Goal: Task Accomplishment & Management: Use online tool/utility

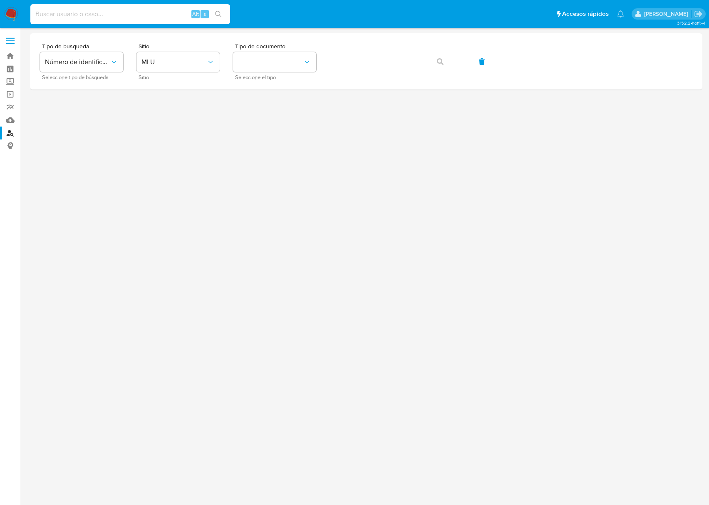
click at [136, 15] on input at bounding box center [130, 14] width 200 height 11
paste input "8ZKwzJu0nKHAqOLZ6994HzCt"
type input "8ZKwzJu0nKHAqOLZ6994HzCt"
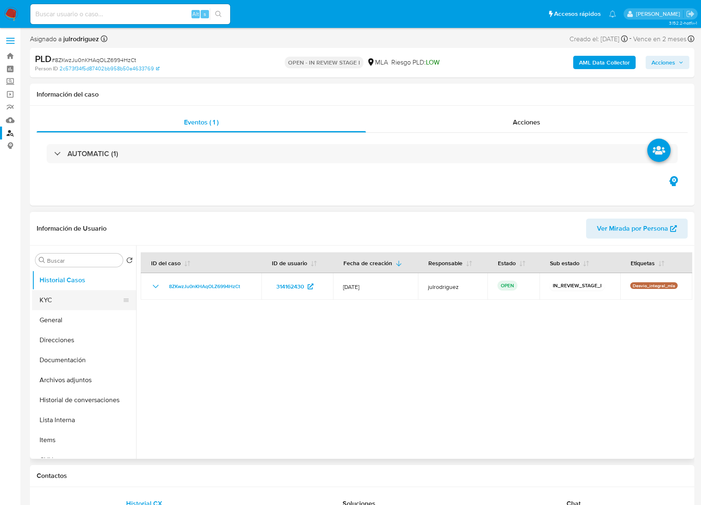
click at [85, 297] on button "KYC" at bounding box center [80, 300] width 97 height 20
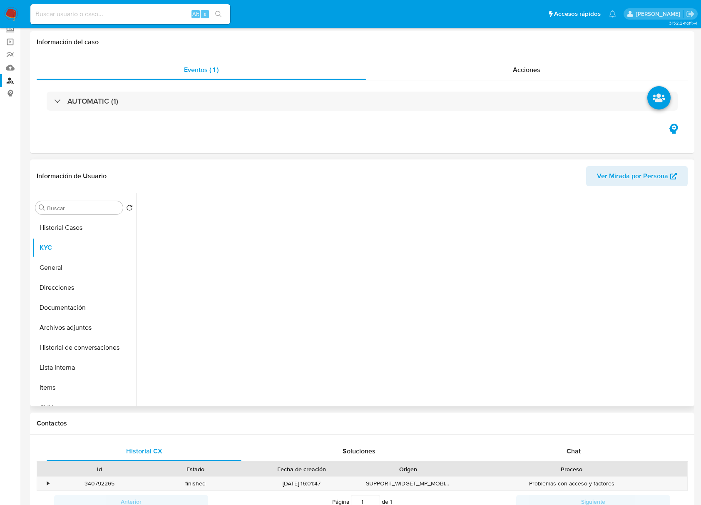
select select "10"
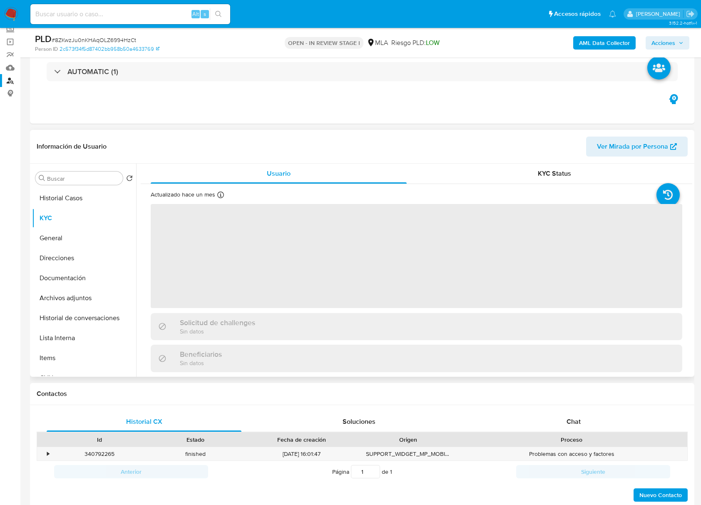
scroll to position [55, 0]
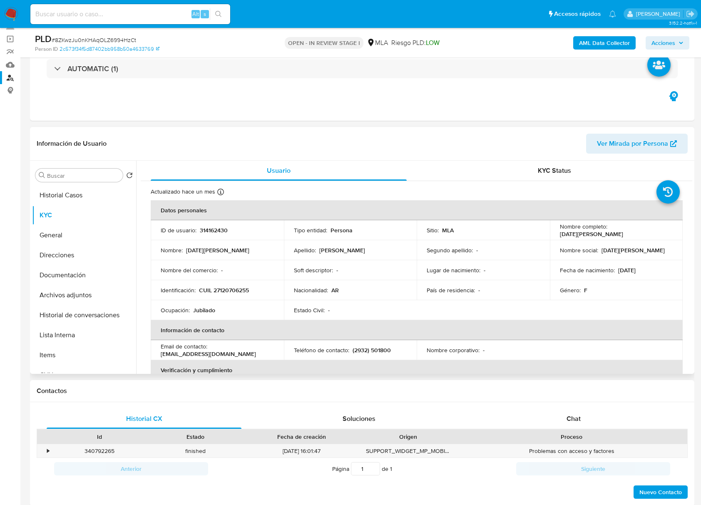
click at [232, 287] on p "CUIL 27120706255" at bounding box center [224, 289] width 50 height 7
copy p "27120706255"
drag, startPoint x: 607, startPoint y: 233, endPoint x: 659, endPoint y: 233, distance: 51.6
click at [661, 232] on div "Nombre completo : Lucia Esther Furno" at bounding box center [616, 230] width 113 height 15
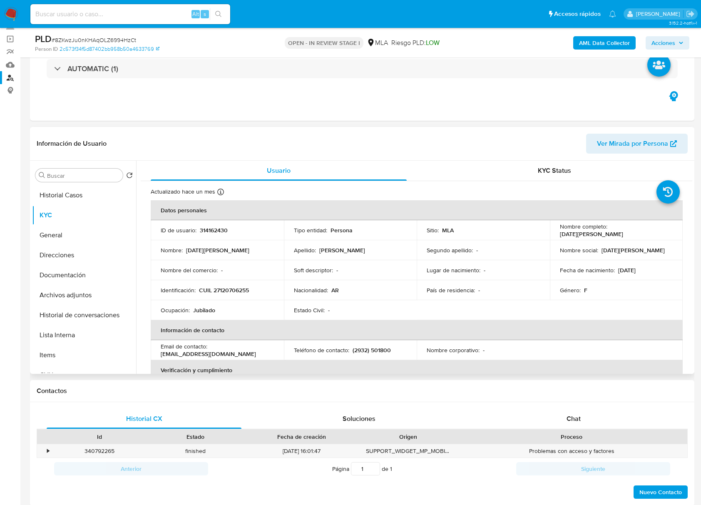
click at [618, 277] on td "Fecha de nacimiento : 04/02/1956" at bounding box center [616, 270] width 133 height 20
drag, startPoint x: 608, startPoint y: 232, endPoint x: 661, endPoint y: 233, distance: 53.7
click at [661, 233] on div "Nombre completo : Lucia Esther Furno" at bounding box center [616, 230] width 113 height 15
copy p "Lucia Esther Furno"
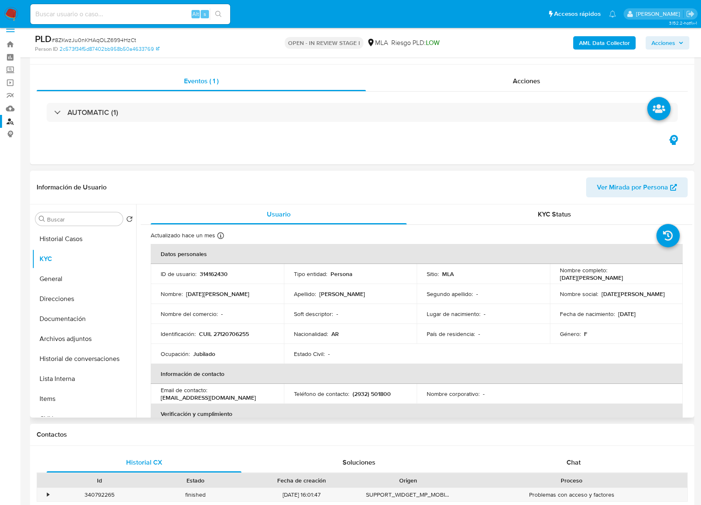
scroll to position [0, 0]
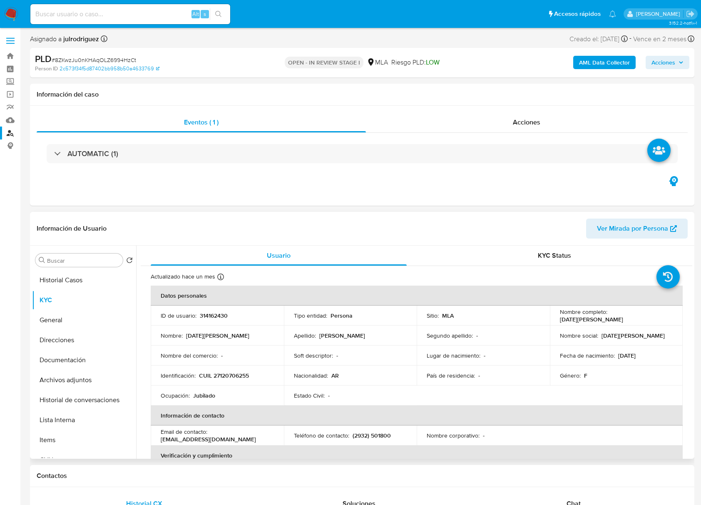
click at [217, 318] on p "314162430" at bounding box center [214, 315] width 28 height 7
copy p "314162430"
click at [128, 57] on span "# 8ZKwzJu0nKHAqOLZ6994HzCt" at bounding box center [94, 60] width 84 height 8
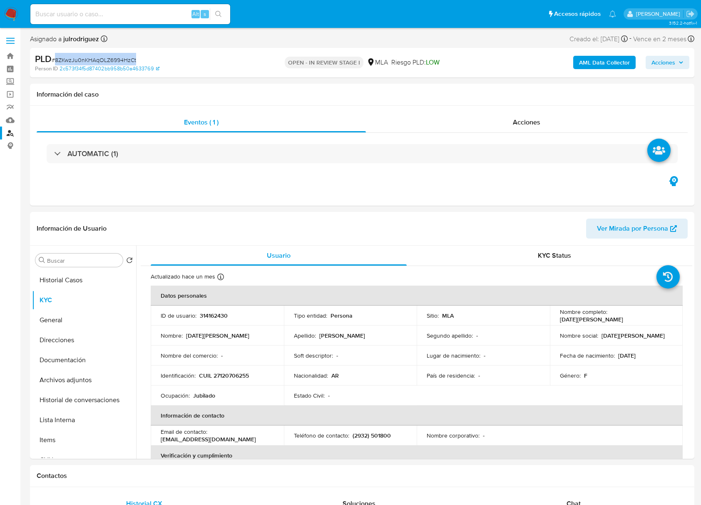
copy span "8ZKwzJu0nKHAqOLZ6994HzCt"
click at [230, 382] on td "Identificación : CUIL 27120706255" at bounding box center [217, 375] width 133 height 20
click at [228, 375] on p "CUIL 27120706255" at bounding box center [224, 374] width 50 height 7
copy p "27120706255"
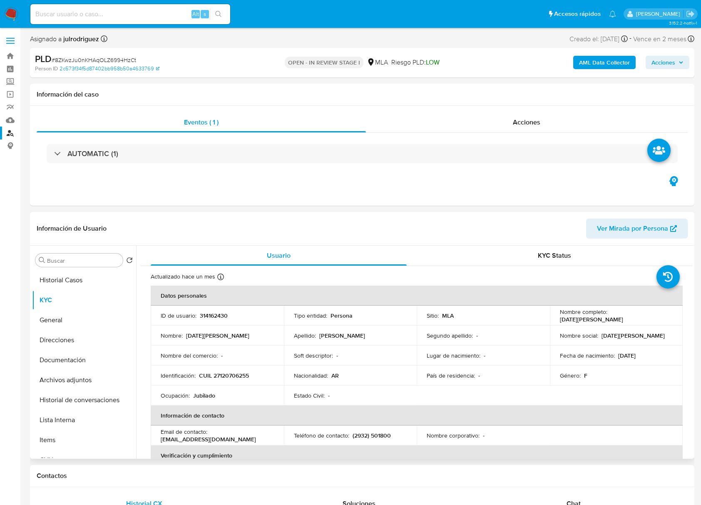
click at [208, 318] on p "314162430" at bounding box center [214, 315] width 28 height 7
copy p "314162430"
click at [69, 353] on button "Documentación" at bounding box center [80, 360] width 97 height 20
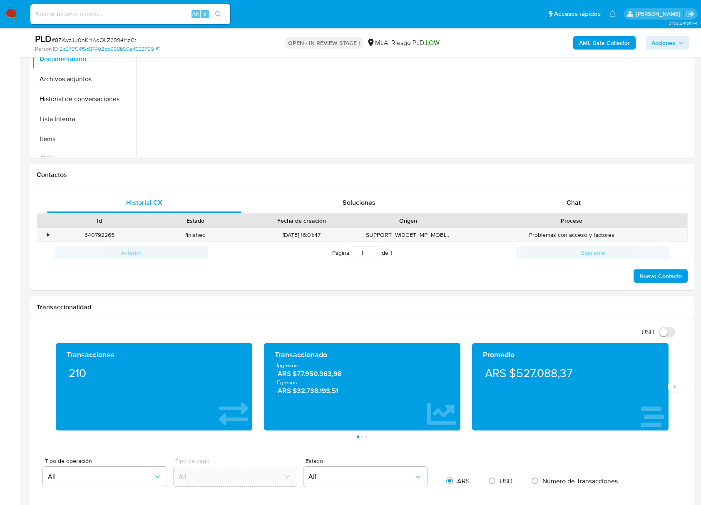
scroll to position [277, 0]
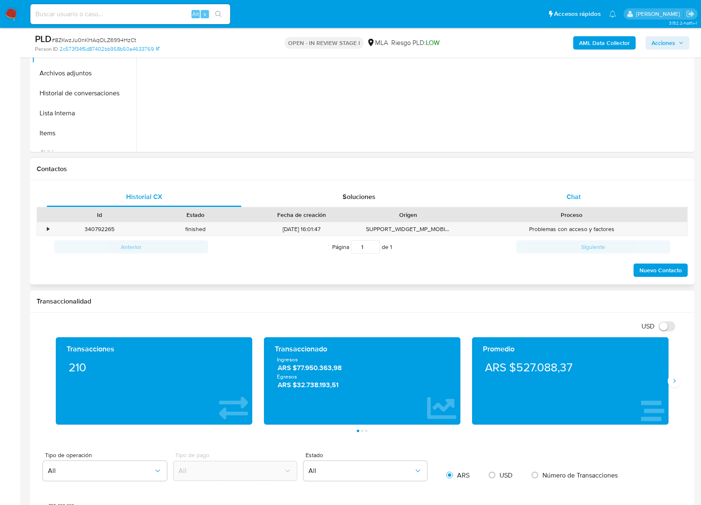
click at [560, 199] on div "Chat" at bounding box center [573, 197] width 195 height 20
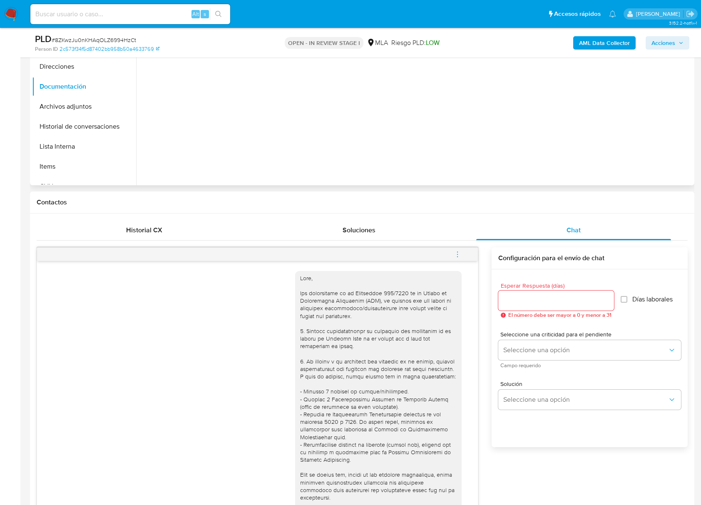
scroll to position [0, 0]
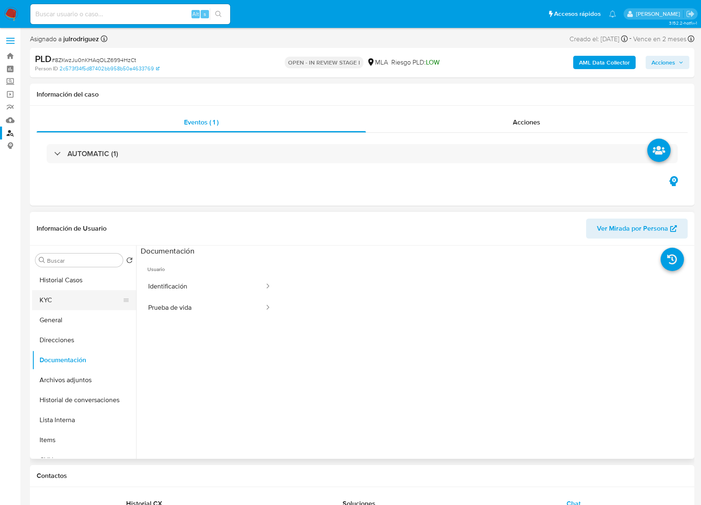
click at [82, 304] on button "KYC" at bounding box center [80, 300] width 97 height 20
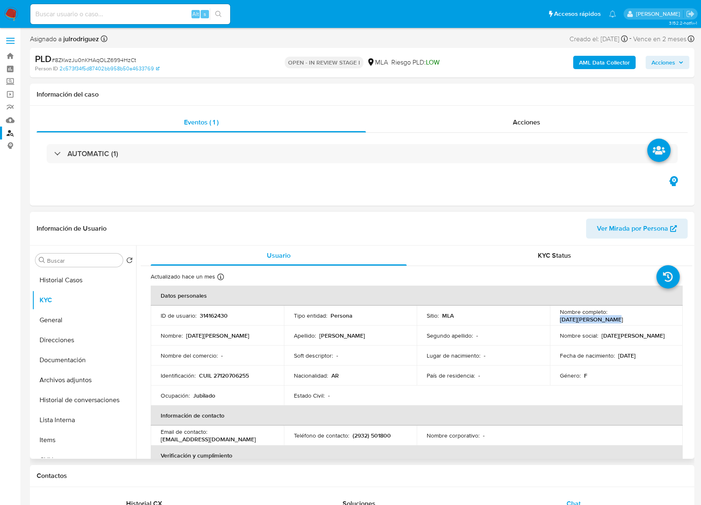
drag, startPoint x: 608, startPoint y: 316, endPoint x: 661, endPoint y: 312, distance: 53.8
click at [661, 312] on div "Nombre completo : Lucia Esther Furno" at bounding box center [616, 315] width 113 height 15
copy p "Lucia Esther Furno"
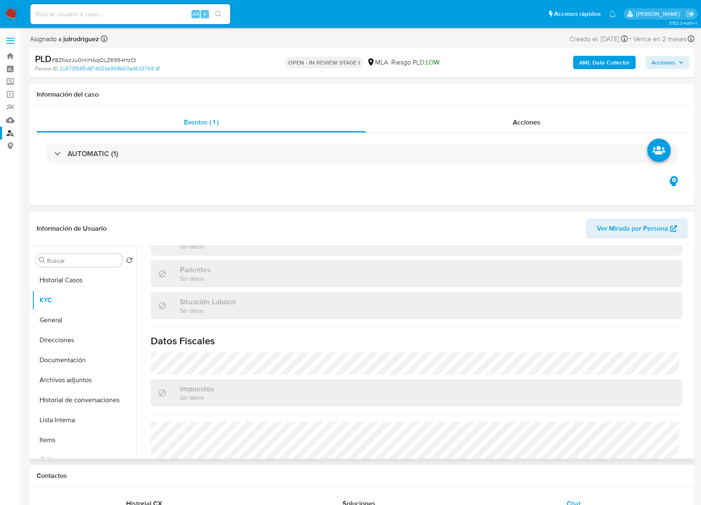
scroll to position [438, 0]
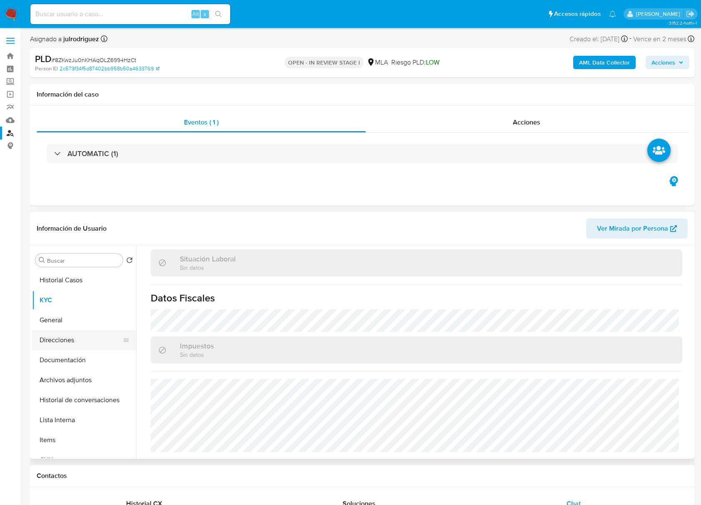
click at [70, 335] on button "Direcciones" at bounding box center [80, 340] width 97 height 20
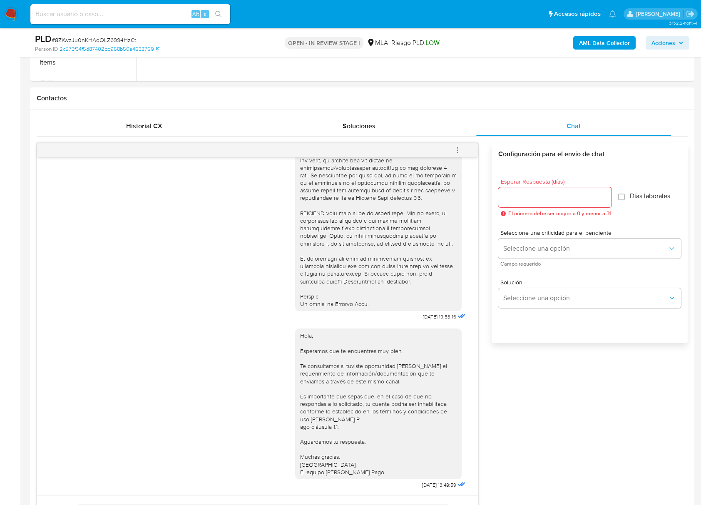
scroll to position [388, 0]
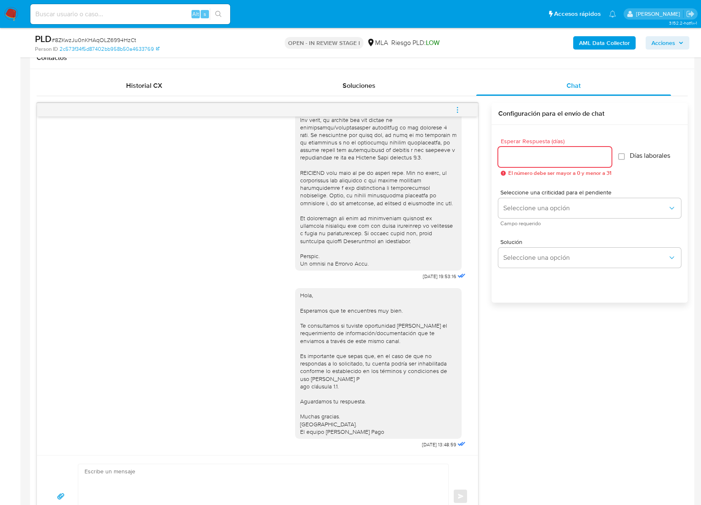
click at [537, 152] on input "Esperar Respuesta (días)" at bounding box center [554, 156] width 113 height 11
click at [540, 154] on input "Esperar Respuesta (días)" at bounding box center [554, 156] width 113 height 11
type input "3"
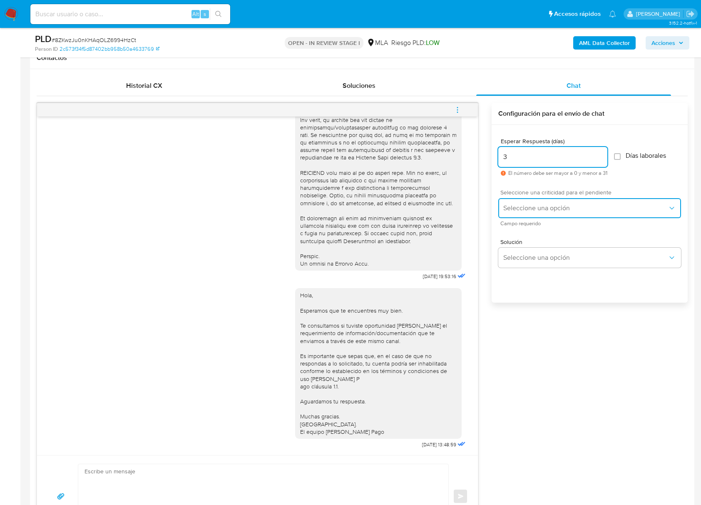
click at [525, 199] on button "Seleccione una opción" at bounding box center [589, 208] width 183 height 20
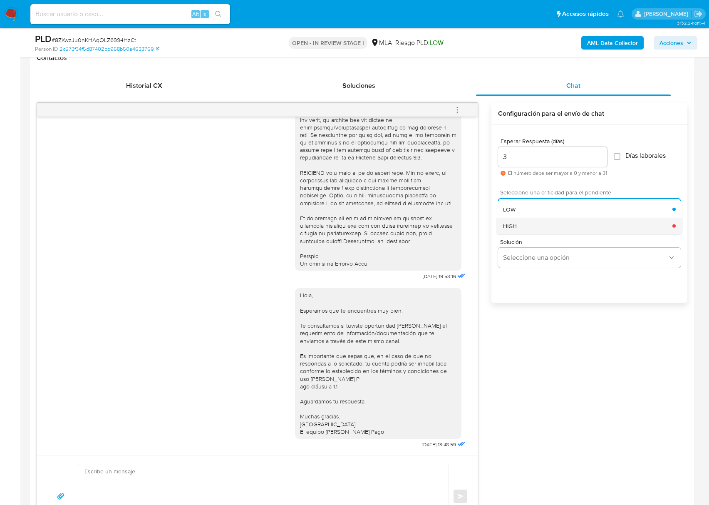
click at [519, 223] on div "HIGH" at bounding box center [587, 225] width 169 height 17
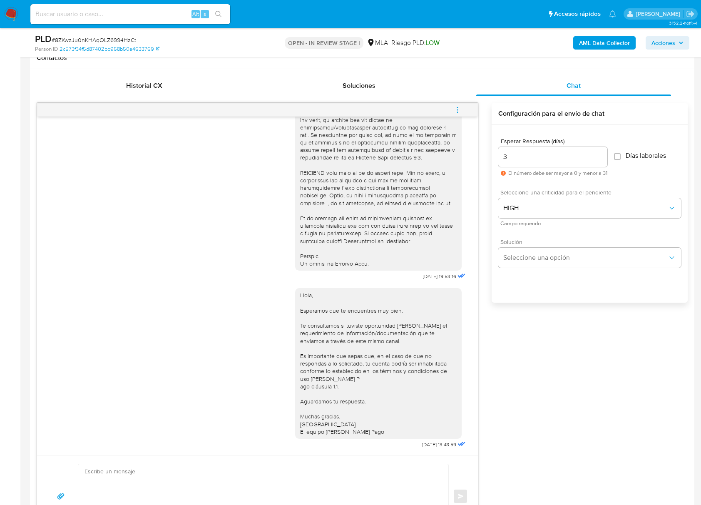
click at [520, 242] on span "Solución" at bounding box center [591, 242] width 183 height 6
click at [520, 252] on button "Seleccione una opción" at bounding box center [589, 258] width 183 height 20
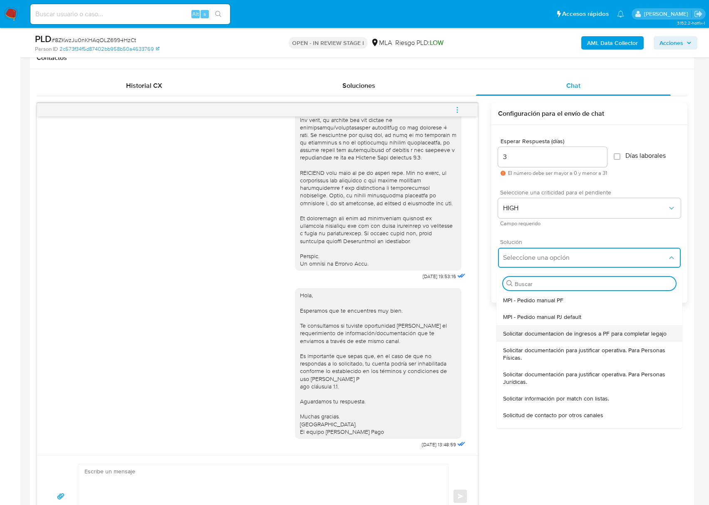
click at [596, 337] on span "Solicitar documentacion de ingresos a PF para completar legajo" at bounding box center [584, 332] width 163 height 7
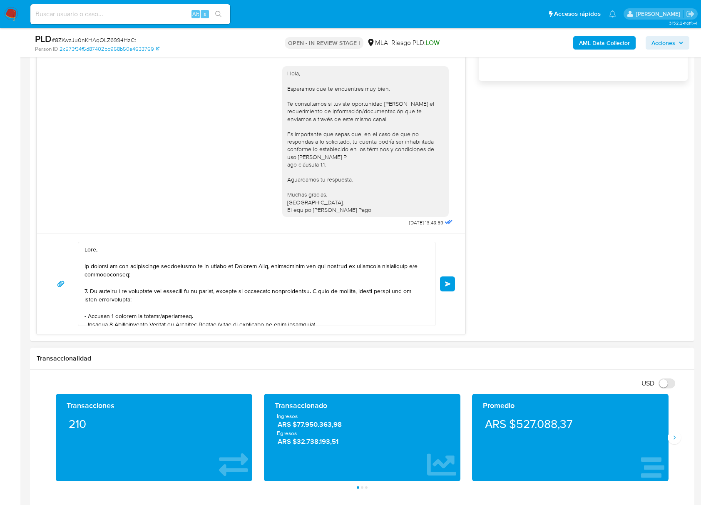
scroll to position [164, 0]
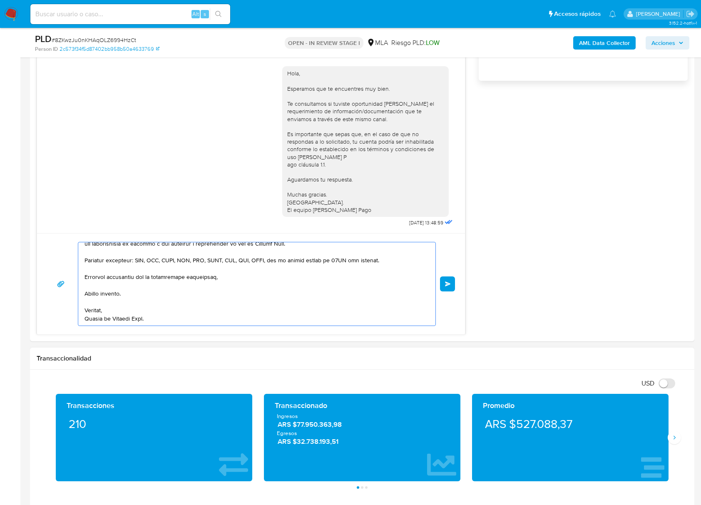
drag, startPoint x: 130, startPoint y: 270, endPoint x: 341, endPoint y: 413, distance: 255.2
click at [383, 503] on div "Información de Usuario Ver Mirada por Persona Buscar Volver al orden por defect…" at bounding box center [362, 469] width 664 height 1795
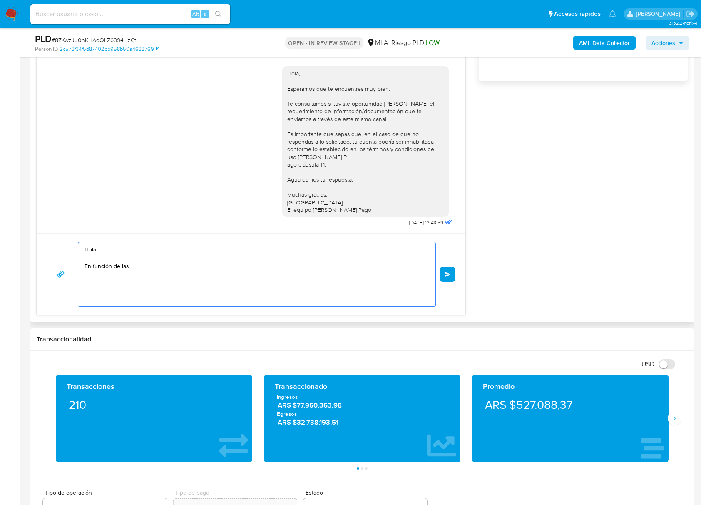
scroll to position [0, 0]
type textarea "Hola, En función de la"
drag, startPoint x: 134, startPoint y: 270, endPoint x: 29, endPoint y: 245, distance: 108.2
click at [29, 245] on main "3.152.2-hotfix-1 Asignado a julrodriguez Asignado el: 17/07/2025 16:32:53 Cread…" at bounding box center [350, 375] width 701 height 1970
paste textarea "Buenas tardes, Queremos aclararte que la Resolución General ARCA 5696/2025 indi…"
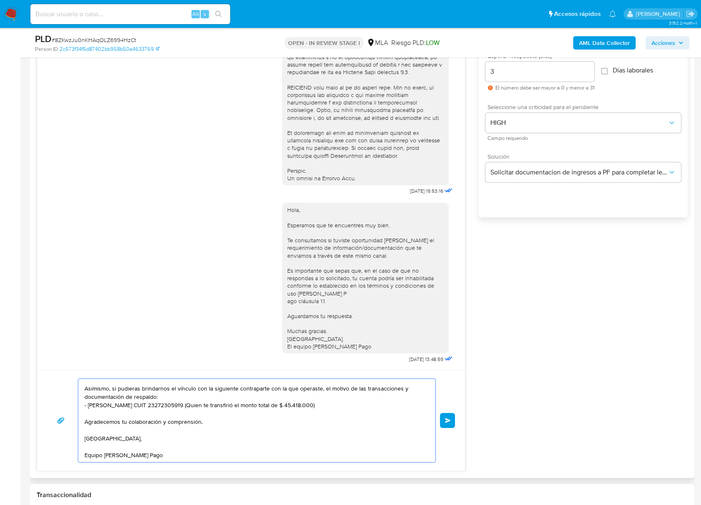
scroll to position [499, 0]
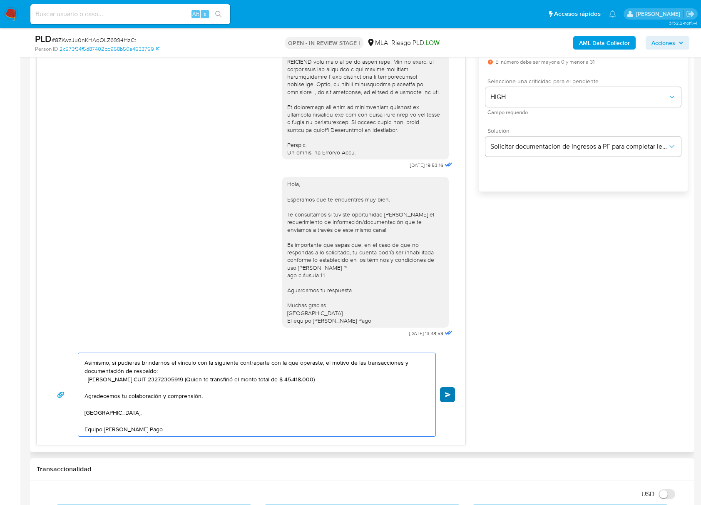
type textarea "Buenas tardes, Queremos aclararte que la Resolución General ARCA 5696/2025 indi…"
click at [450, 391] on button "Enviar" at bounding box center [447, 394] width 15 height 15
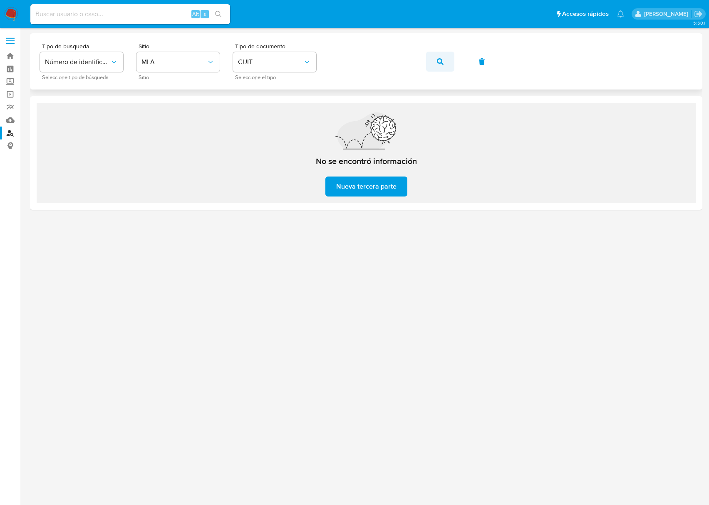
click at [441, 62] on icon "button" at bounding box center [440, 61] width 7 height 7
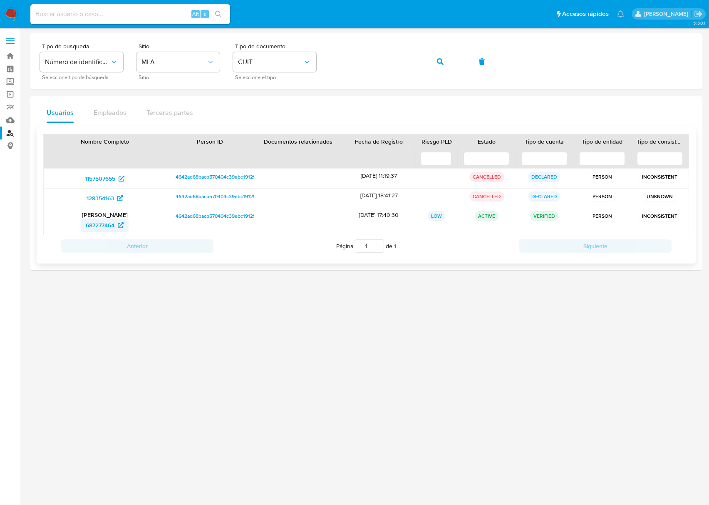
click at [111, 228] on span "687277464" at bounding box center [100, 224] width 29 height 13
click at [437, 60] on icon "button" at bounding box center [440, 61] width 7 height 7
click at [116, 220] on span "687277464" at bounding box center [105, 224] width 38 height 13
click at [445, 62] on button "button" at bounding box center [440, 62] width 28 height 20
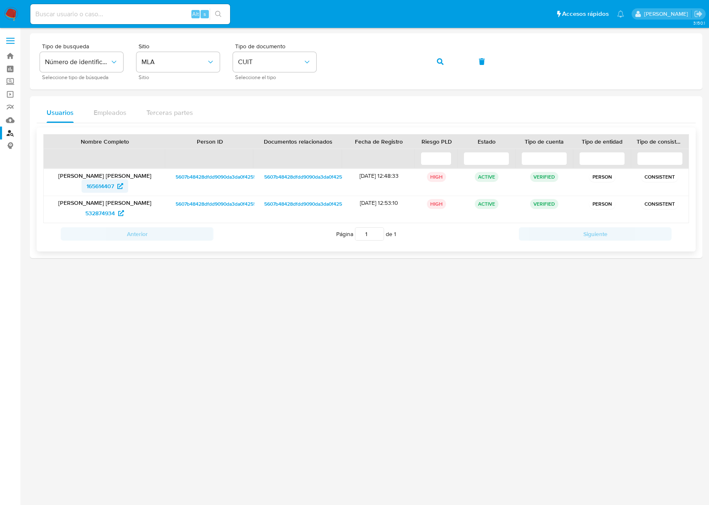
click at [118, 191] on span "165614407" at bounding box center [105, 185] width 37 height 13
click at [441, 62] on icon "button" at bounding box center [440, 61] width 7 height 7
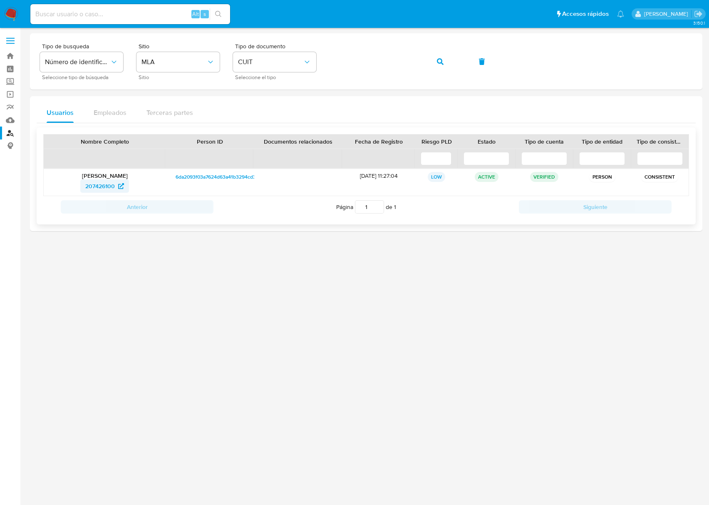
click at [119, 184] on icon at bounding box center [121, 186] width 6 height 6
click at [439, 62] on icon "button" at bounding box center [440, 61] width 7 height 7
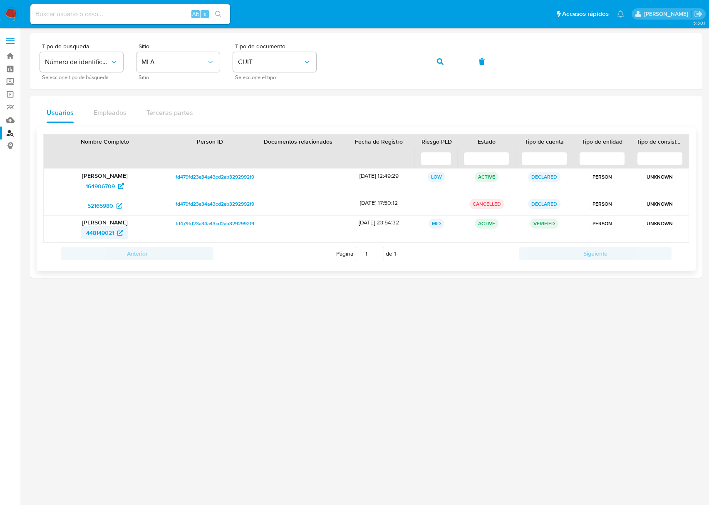
click at [106, 233] on span "448149021" at bounding box center [100, 232] width 28 height 13
click at [435, 59] on button "button" at bounding box center [440, 62] width 28 height 20
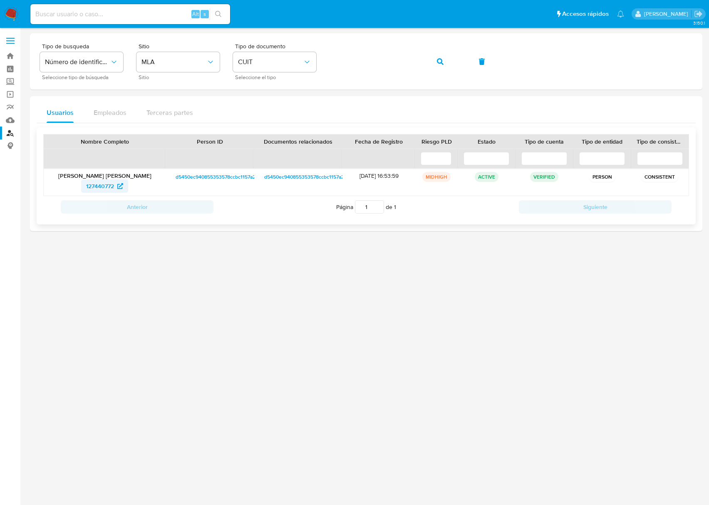
click at [110, 181] on span "127440772" at bounding box center [100, 185] width 28 height 13
click at [326, 60] on div "Tipo de busqueda Número de identificación Seleccione tipo de búsqueda Sitio MLA…" at bounding box center [366, 61] width 652 height 36
click at [445, 60] on button "button" at bounding box center [440, 62] width 28 height 20
click at [82, 183] on link "169065979" at bounding box center [105, 185] width 48 height 13
click at [431, 59] on button "button" at bounding box center [440, 62] width 28 height 20
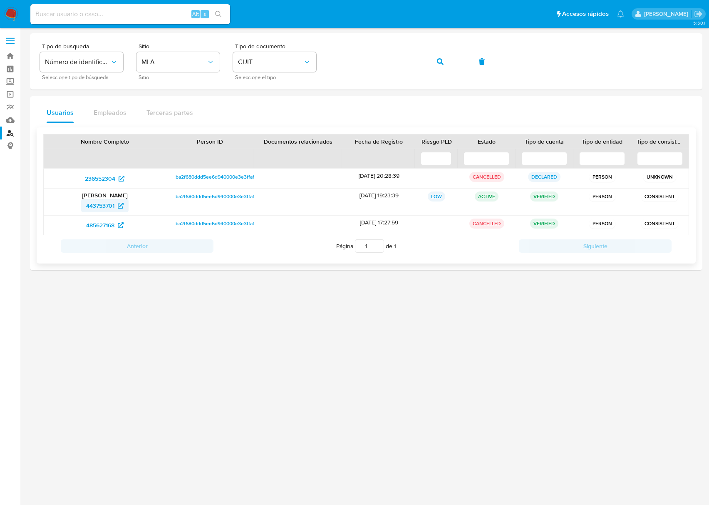
click at [97, 201] on span "443753701" at bounding box center [100, 205] width 28 height 13
click at [448, 62] on button "button" at bounding box center [440, 62] width 28 height 20
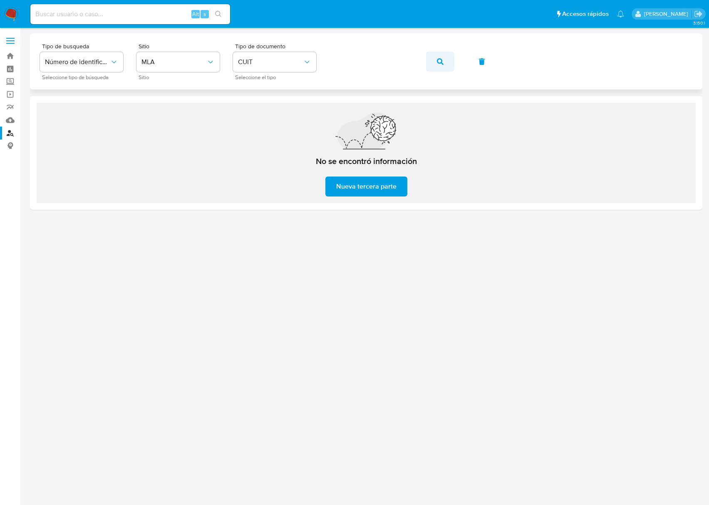
click at [446, 62] on button "button" at bounding box center [440, 62] width 28 height 20
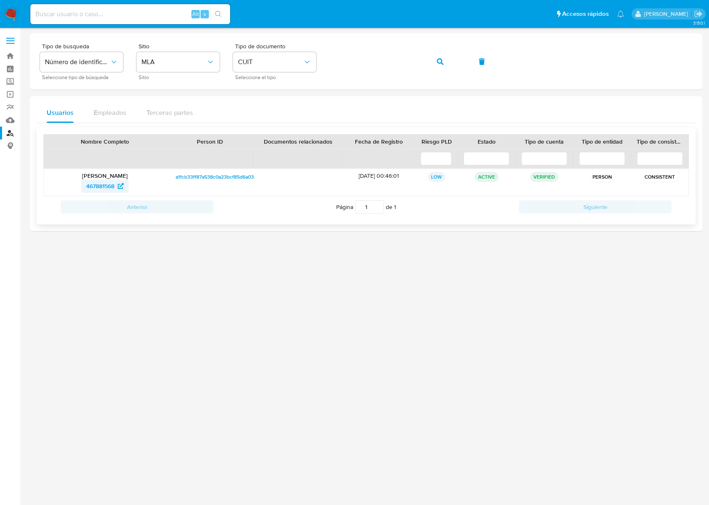
click at [109, 186] on span "467881568" at bounding box center [100, 185] width 28 height 13
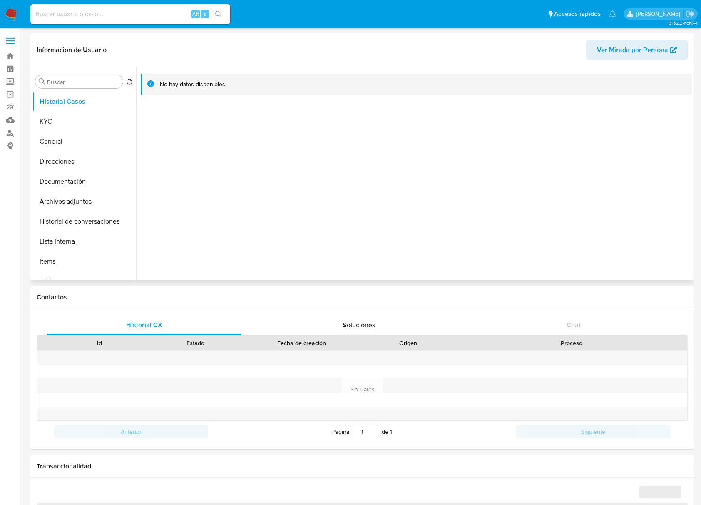
select select "10"
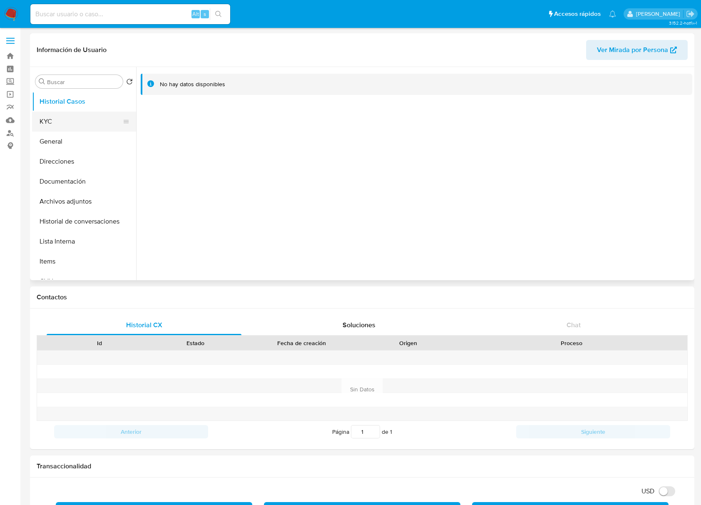
click at [47, 115] on button "KYC" at bounding box center [80, 121] width 97 height 20
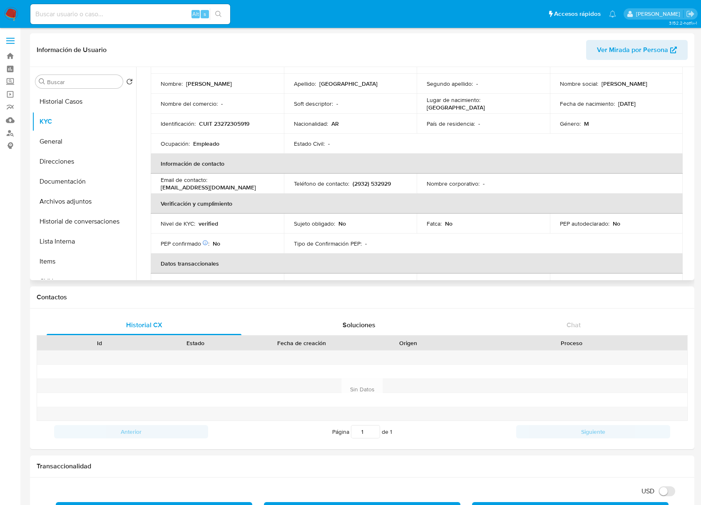
scroll to position [277, 0]
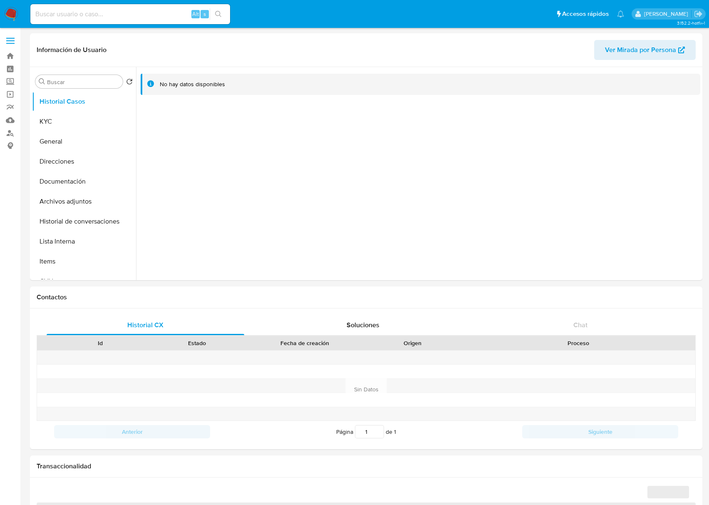
select select "10"
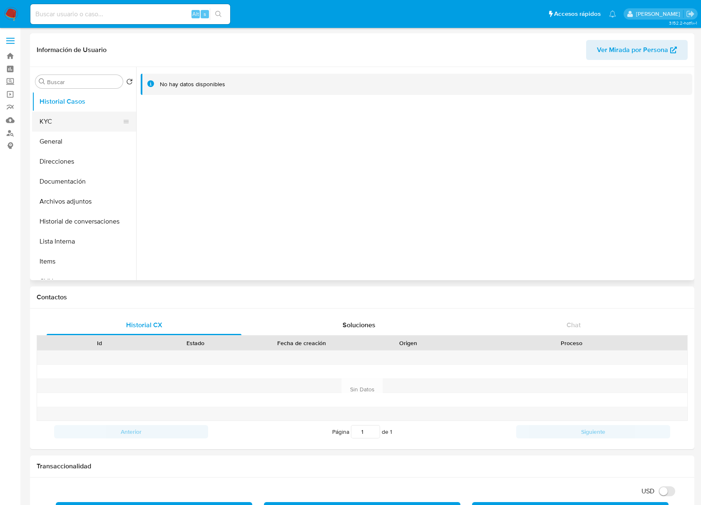
click at [63, 124] on button "KYC" at bounding box center [80, 121] width 97 height 20
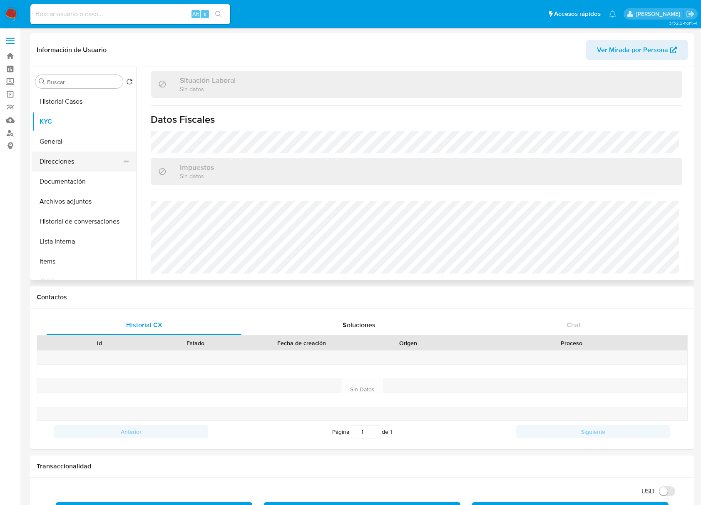
click at [80, 167] on button "Direcciones" at bounding box center [80, 161] width 97 height 20
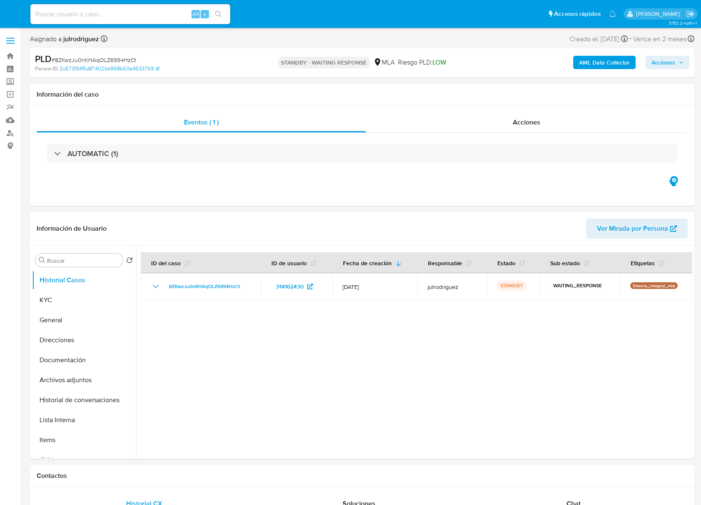
select select "10"
click at [77, 18] on input at bounding box center [130, 14] width 200 height 11
paste input "k6IUe0h9Ezn1jAQ2Bahs0njY"
type input "k6IUe0h9Ezn1jAQ2Bahs0njY"
select select "10"
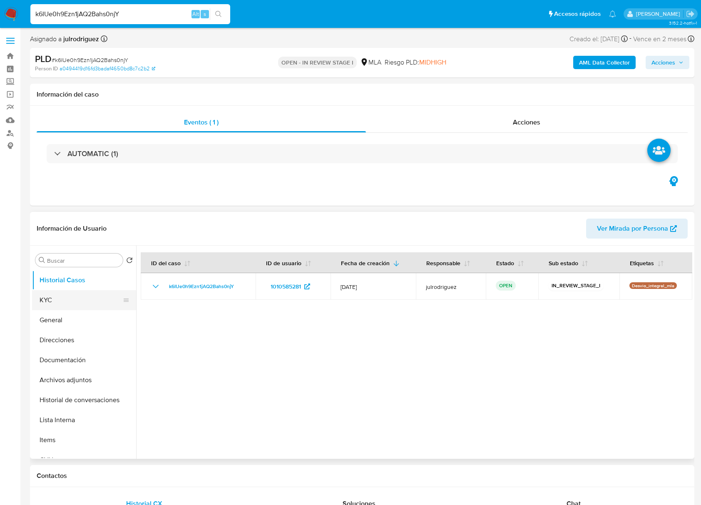
click at [77, 298] on button "KYC" at bounding box center [80, 300] width 97 height 20
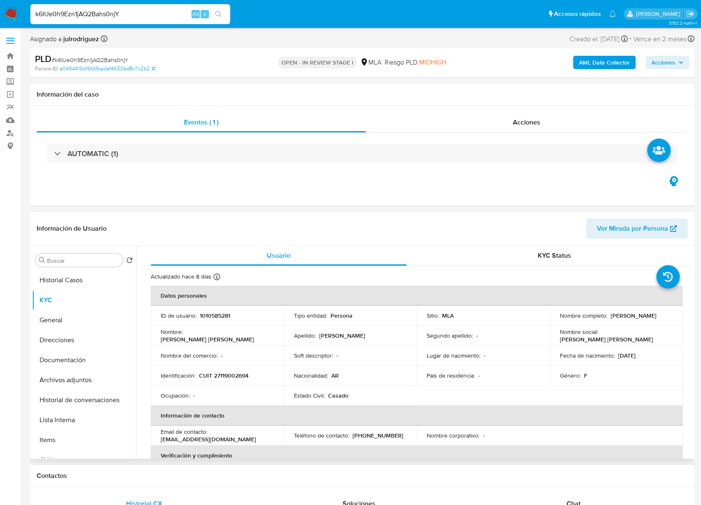
drag, startPoint x: 555, startPoint y: 319, endPoint x: 636, endPoint y: 320, distance: 80.7
click at [636, 320] on td "Nombre completo : Monica Cristina Avendaño" at bounding box center [616, 315] width 133 height 20
copy p "Monica Cristina Avendaño"
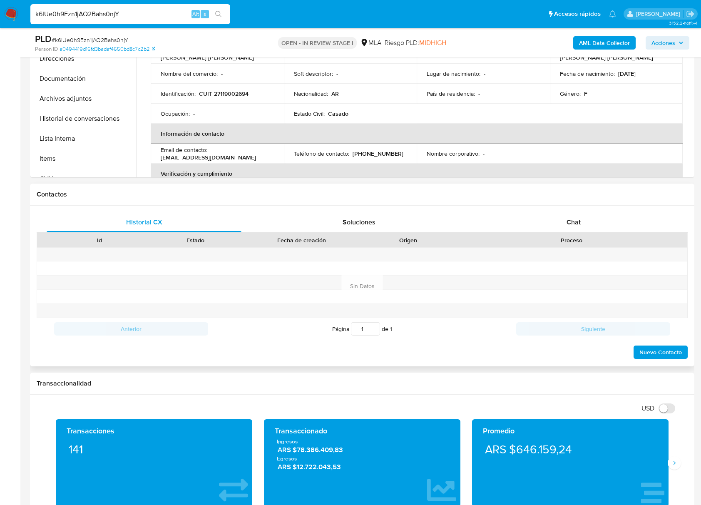
scroll to position [30, 0]
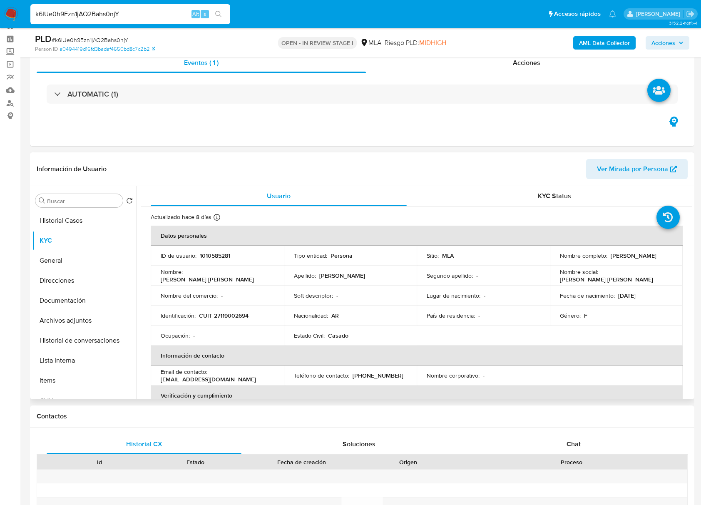
click at [223, 255] on p "1010585281" at bounding box center [215, 255] width 30 height 7
copy p "1010585281"
click at [103, 39] on span "# k6IUe0h9Ezn1jAQ2Bahs0njY" at bounding box center [90, 40] width 77 height 8
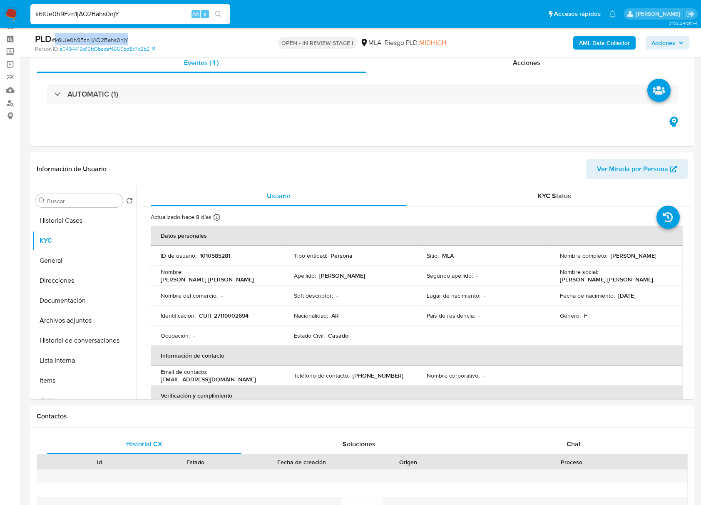
copy span "k6IUe0h9Ezn1jAQ2Bahs0njY"
click at [224, 315] on p "CUIT 27119002694" at bounding box center [224, 315] width 50 height 7
copy p "27119002694"
click at [225, 257] on p "1010585281" at bounding box center [215, 255] width 30 height 7
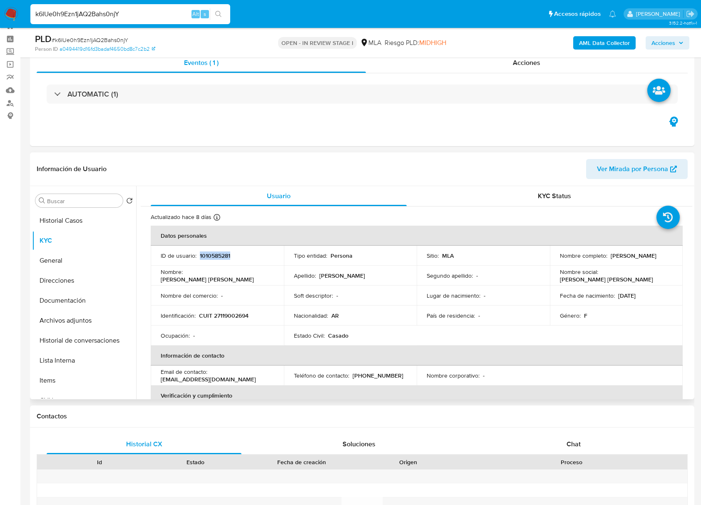
click at [225, 257] on p "1010585281" at bounding box center [215, 255] width 30 height 7
copy p "1010585281"
click at [61, 292] on button "Documentación" at bounding box center [80, 300] width 97 height 20
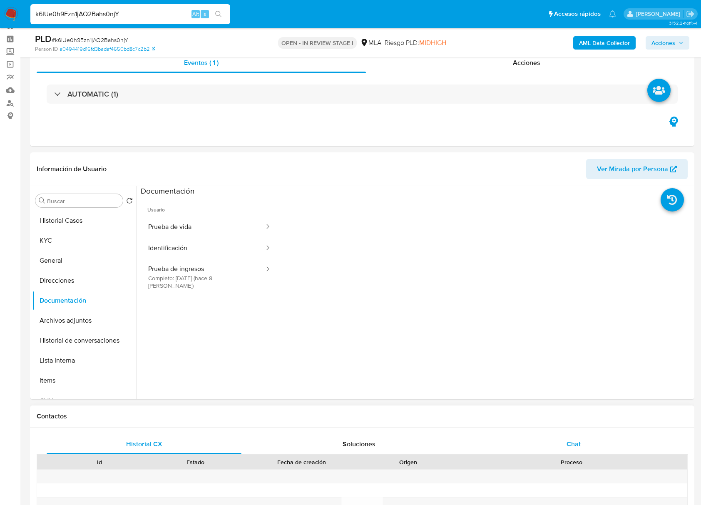
click at [574, 444] on span "Chat" at bounding box center [573, 444] width 14 height 10
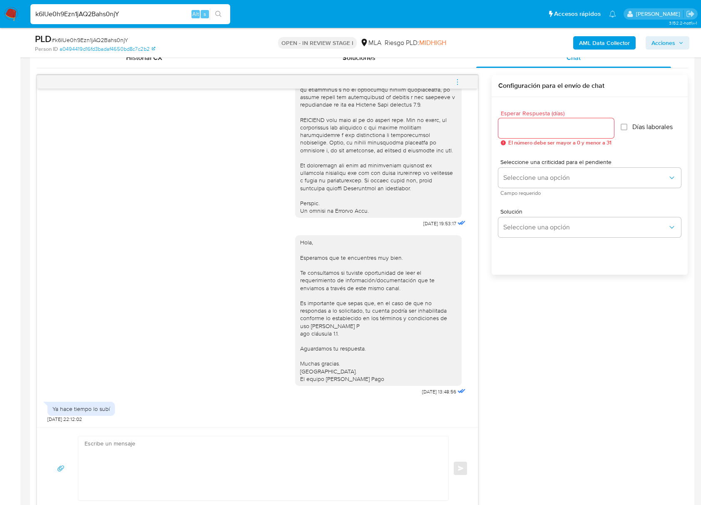
scroll to position [418, 0]
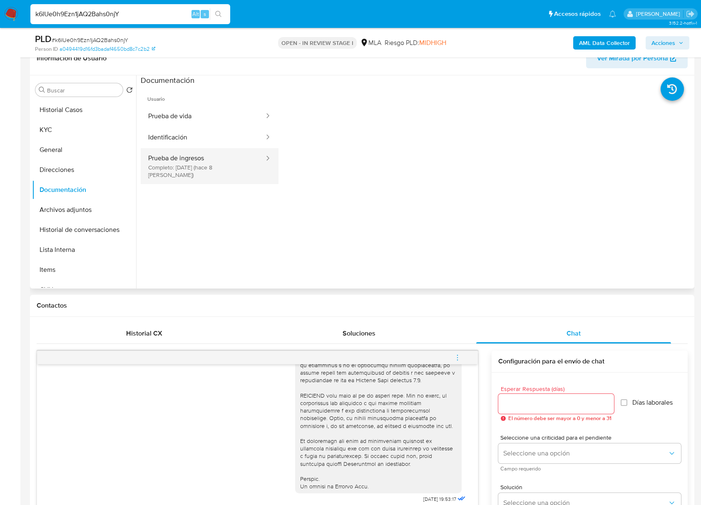
click at [198, 157] on button "Prueba de ingresos Completo: 06/08/2025 (hace 8 días)" at bounding box center [203, 166] width 124 height 36
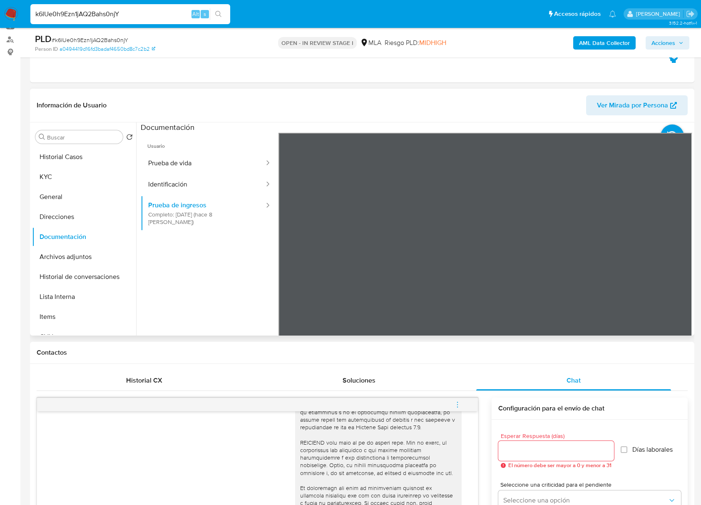
scroll to position [0, 0]
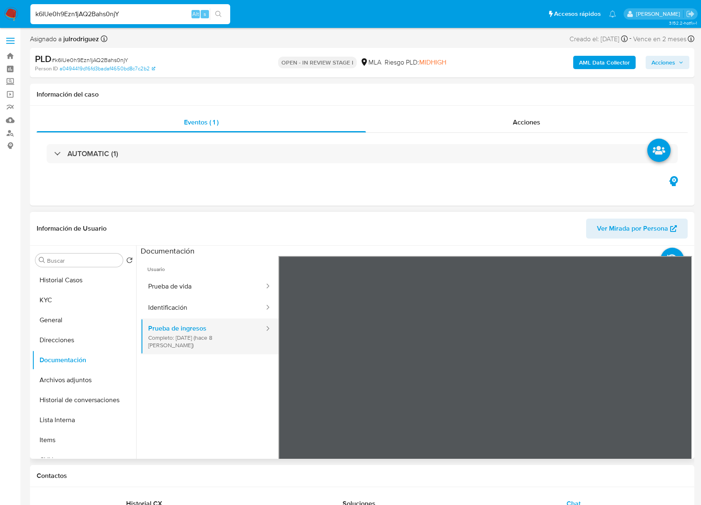
click at [200, 328] on button "Prueba de ingresos Completo: 06/08/2025 (hace 8 días)" at bounding box center [203, 336] width 124 height 36
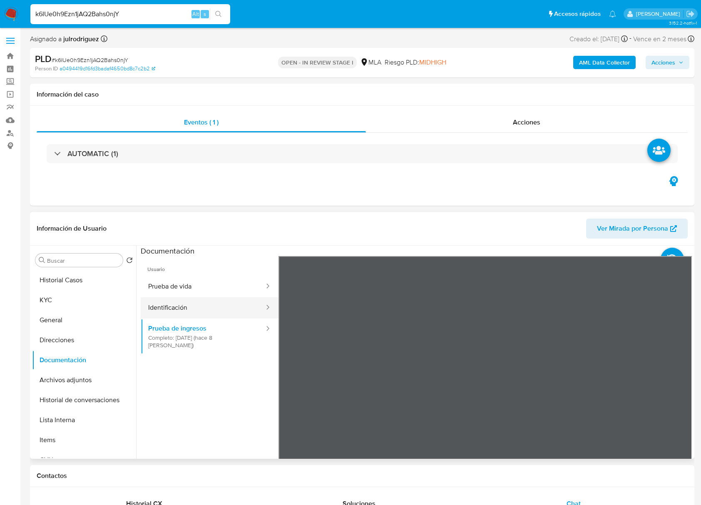
click at [196, 312] on button "Identificación" at bounding box center [203, 307] width 124 height 21
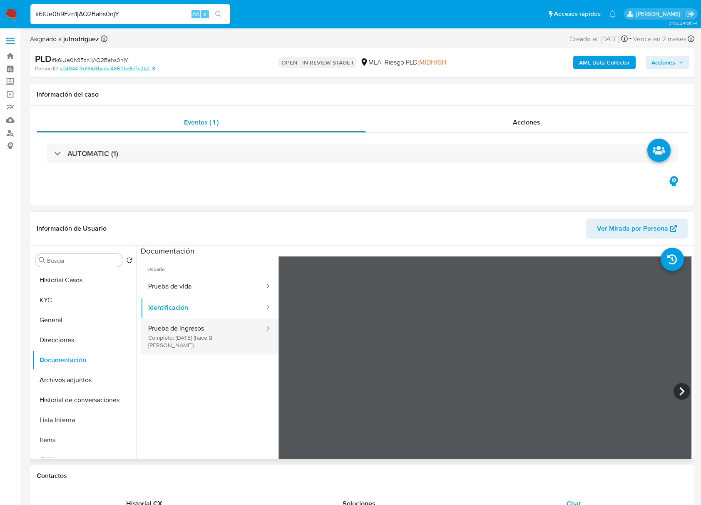
click at [195, 329] on button "Prueba de ingresos Completo: 06/08/2025 (hace 8 días)" at bounding box center [203, 336] width 124 height 36
click at [210, 335] on button "Prueba de ingresos Completo: 06/08/2025 (hace 8 días)" at bounding box center [203, 336] width 124 height 36
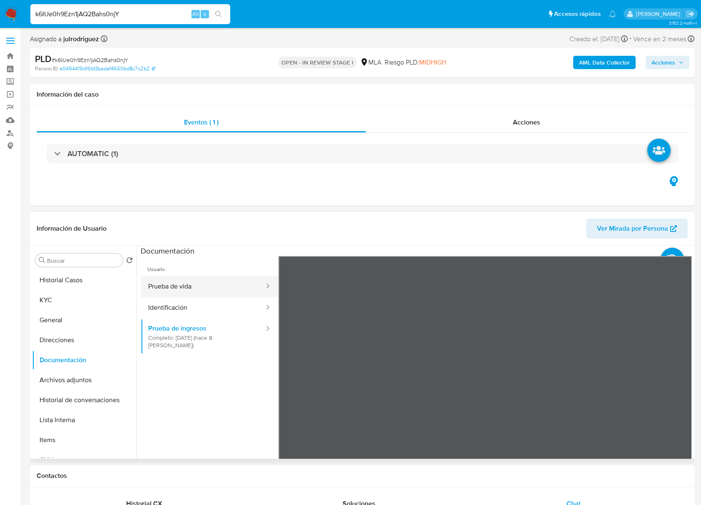
click at [199, 295] on button "Prueba de vida" at bounding box center [203, 286] width 124 height 21
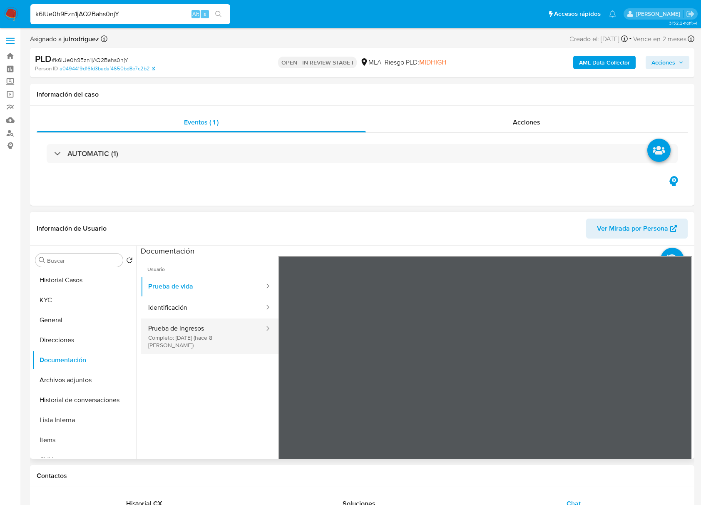
click at [199, 334] on button "Prueba de ingresos Completo: 06/08/2025 (hace 8 días)" at bounding box center [203, 336] width 124 height 36
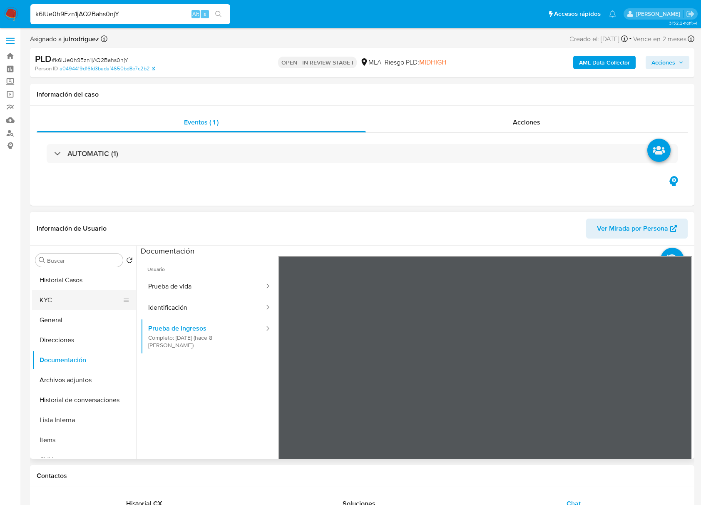
click at [54, 293] on button "KYC" at bounding box center [80, 300] width 97 height 20
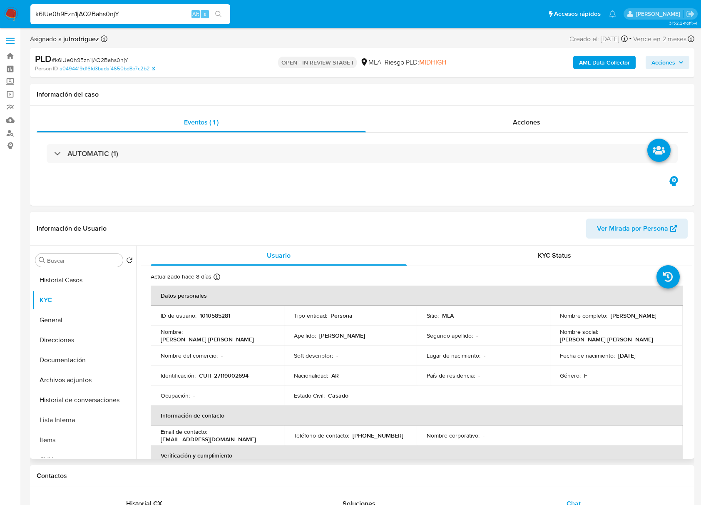
drag, startPoint x: 571, startPoint y: 322, endPoint x: 631, endPoint y: 324, distance: 59.9
click at [631, 324] on td "Nombre completo : Monica Cristina Avendaño" at bounding box center [616, 315] width 133 height 20
copy p "[PERSON_NAME]"
click at [243, 374] on p "CUIT 27119002694" at bounding box center [224, 374] width 50 height 7
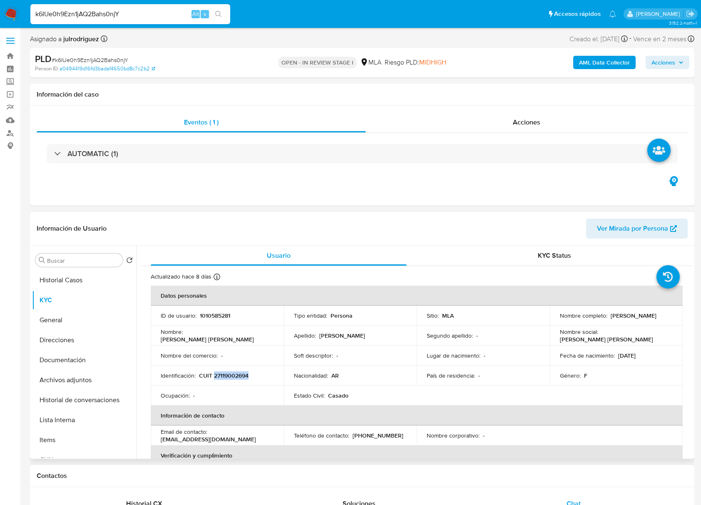
click at [243, 374] on p "CUIT 27119002694" at bounding box center [224, 374] width 50 height 7
copy p "27119002694"
click at [80, 359] on button "Documentación" at bounding box center [80, 360] width 97 height 20
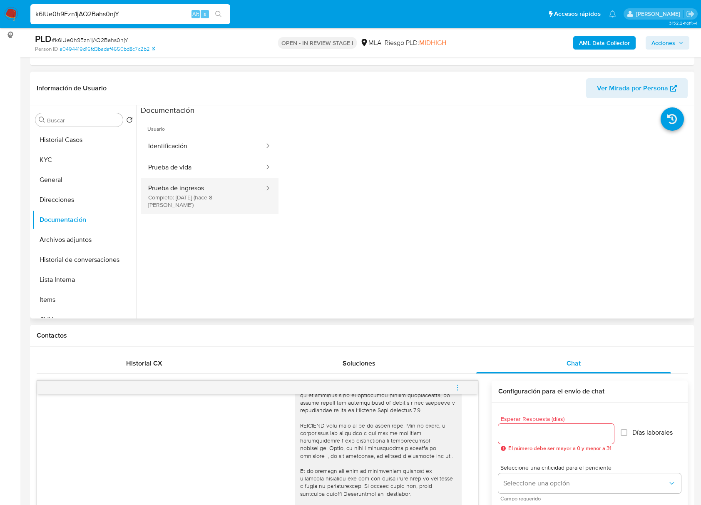
click at [184, 197] on button "Prueba de ingresos Completo: 06/08/2025 (hace 8 días)" at bounding box center [203, 196] width 124 height 36
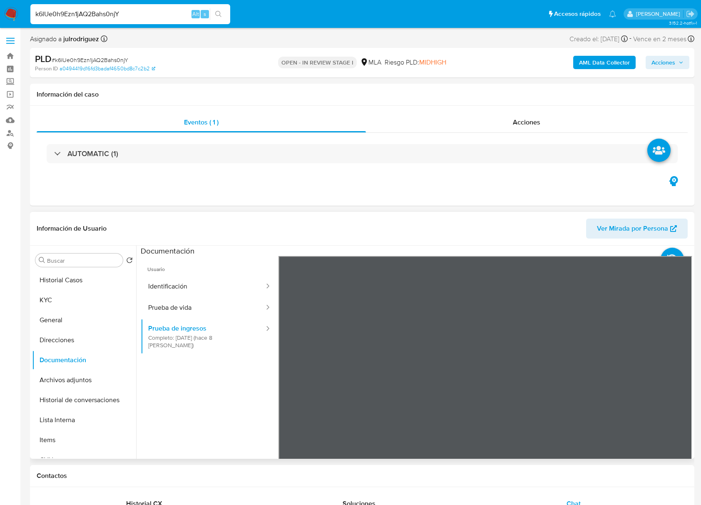
drag, startPoint x: 685, startPoint y: 263, endPoint x: 685, endPoint y: 248, distance: 15.0
click at [685, 248] on li at bounding box center [680, 255] width 40 height 36
click at [47, 304] on button "KYC" at bounding box center [80, 300] width 97 height 20
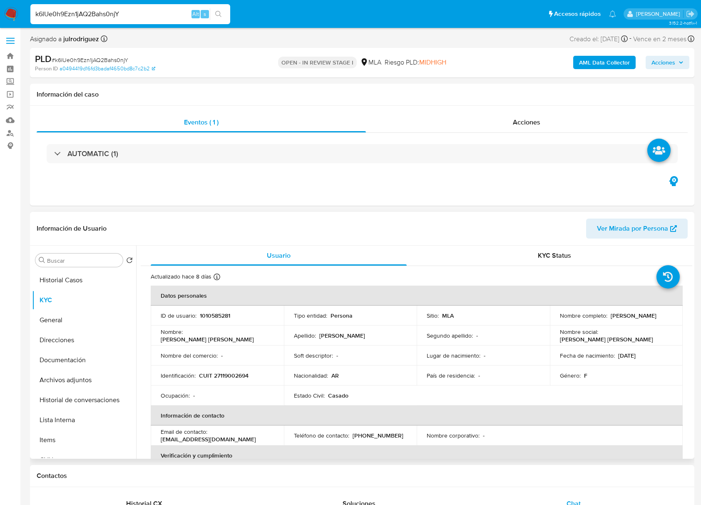
click at [245, 377] on p "CUIT 27119002694" at bounding box center [224, 374] width 50 height 7
drag, startPoint x: 242, startPoint y: 376, endPoint x: 230, endPoint y: 376, distance: 11.7
click at [230, 376] on p "CUIT 27119002694" at bounding box center [224, 374] width 50 height 7
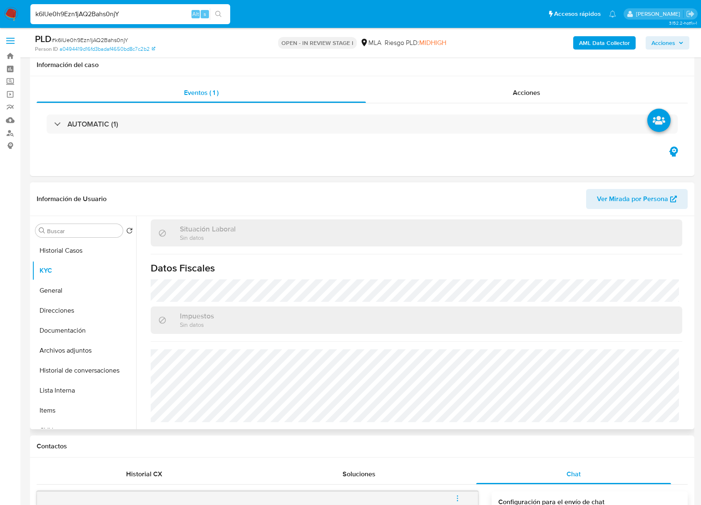
scroll to position [111, 0]
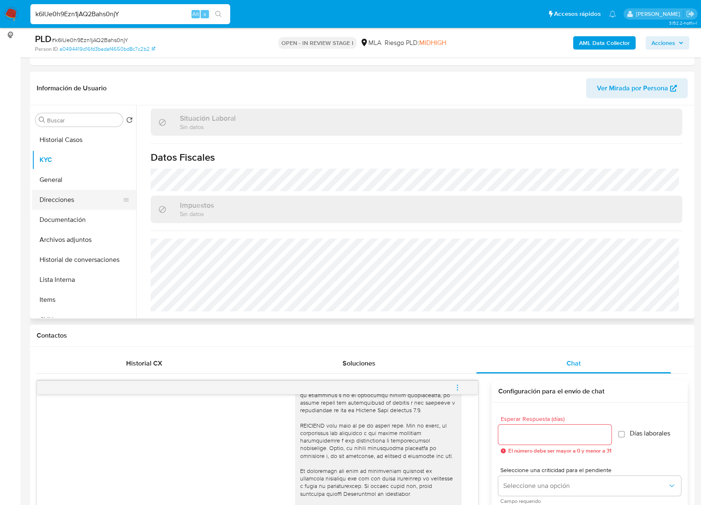
click at [67, 195] on button "Direcciones" at bounding box center [80, 200] width 97 height 20
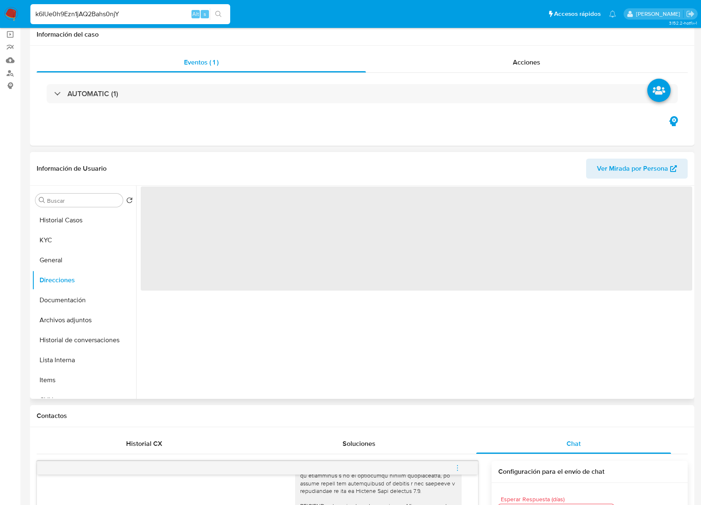
scroll to position [0, 0]
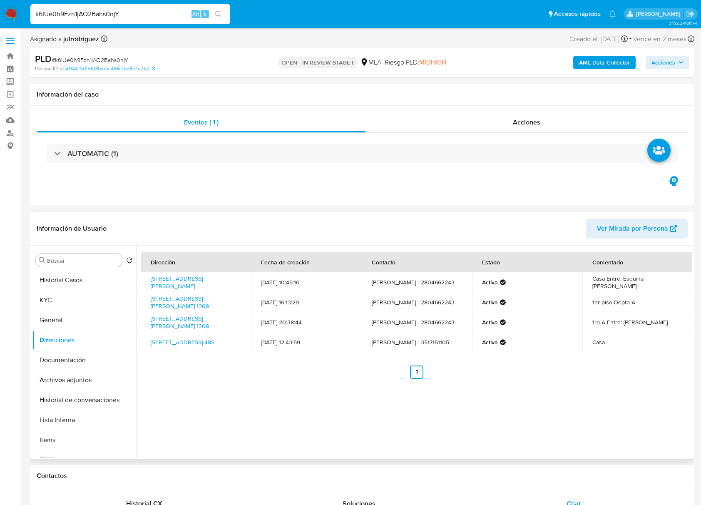
drag, startPoint x: 166, startPoint y: 290, endPoint x: 148, endPoint y: 277, distance: 22.4
click at [148, 277] on td "Calle Jose Hernandez 605, Playa Unión, Chubut, 9103, Argentina 605" at bounding box center [196, 282] width 110 height 20
copy link "Calle Jose Hernandez 605, Playa Unión, Chubut, 9103, Argentina 605"
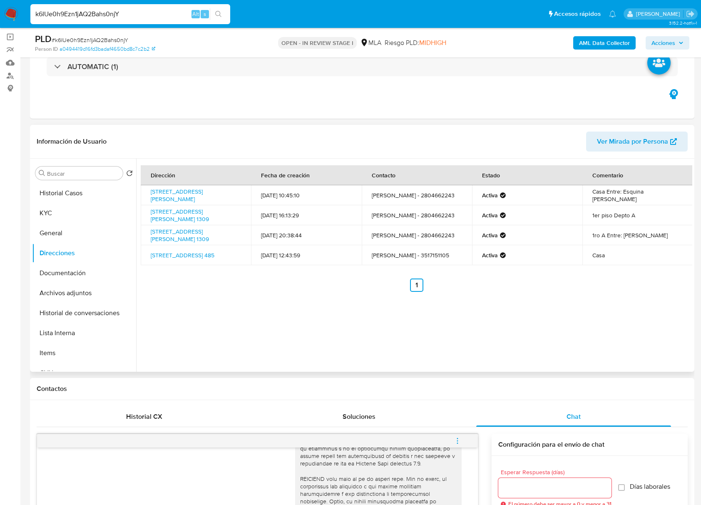
scroll to position [55, 0]
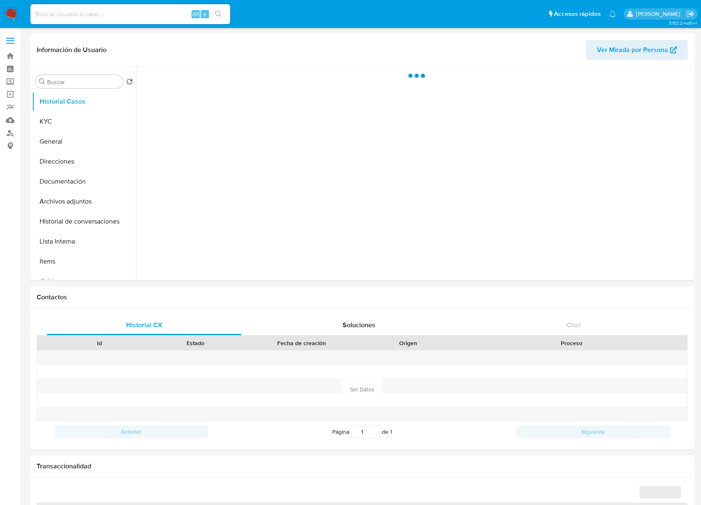
select select "10"
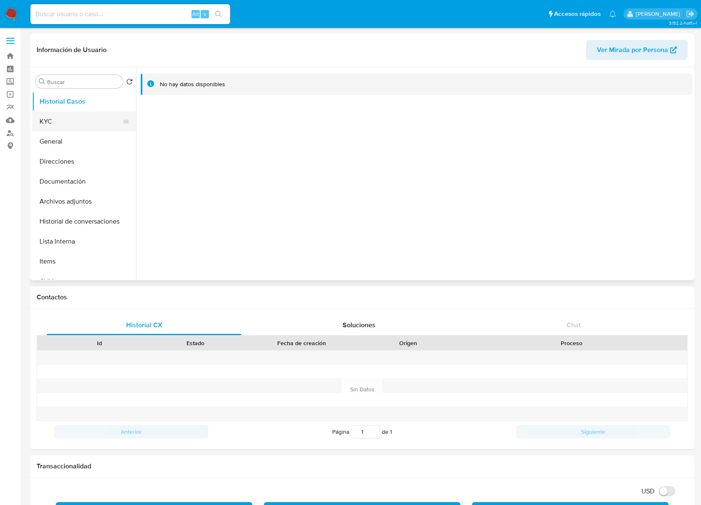
click at [61, 122] on button "KYC" at bounding box center [80, 121] width 97 height 20
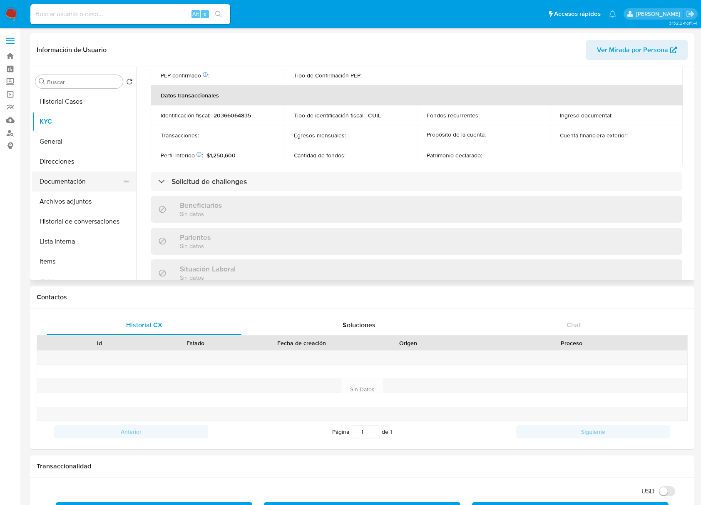
scroll to position [430, 0]
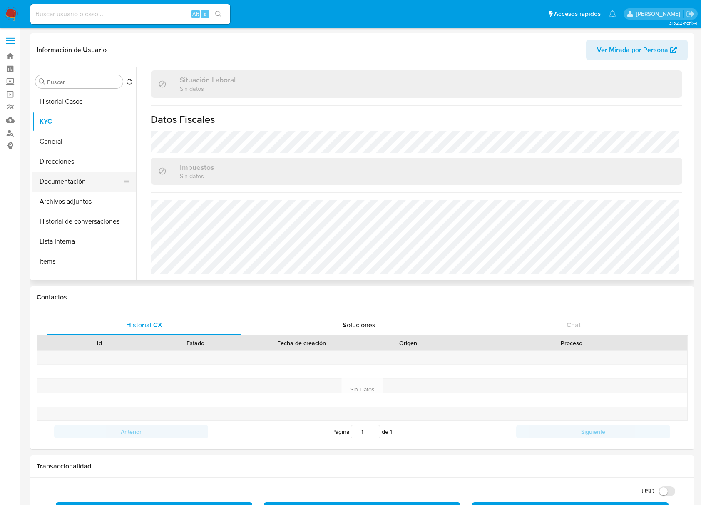
click at [56, 173] on button "Documentación" at bounding box center [80, 181] width 97 height 20
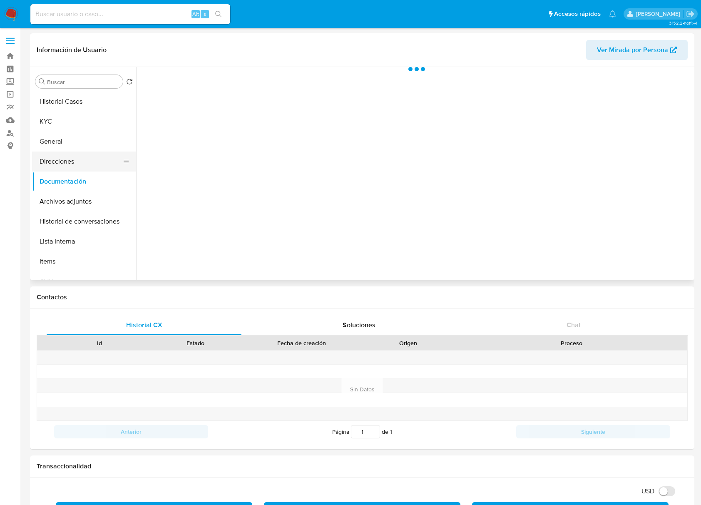
scroll to position [0, 0]
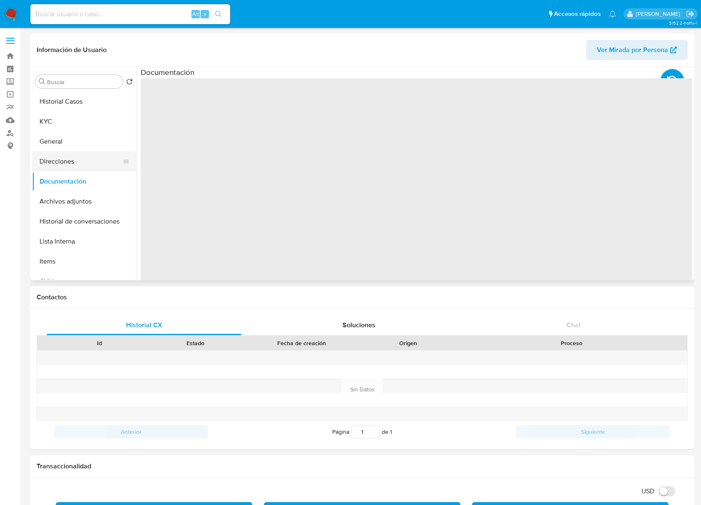
click at [67, 161] on button "Direcciones" at bounding box center [80, 161] width 97 height 20
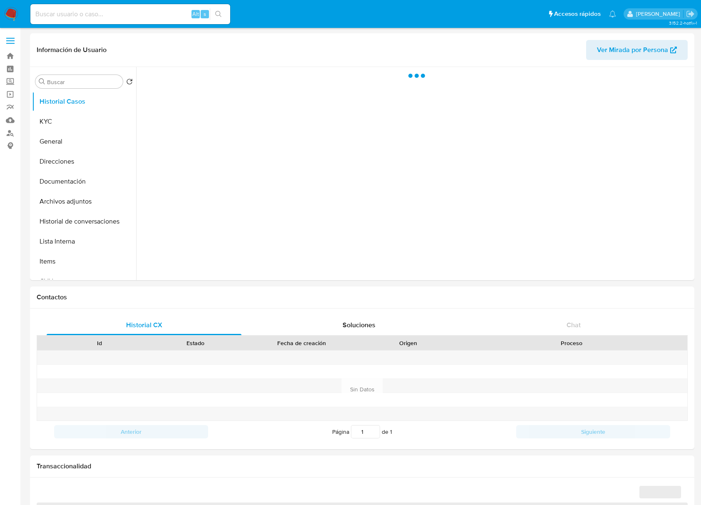
select select "10"
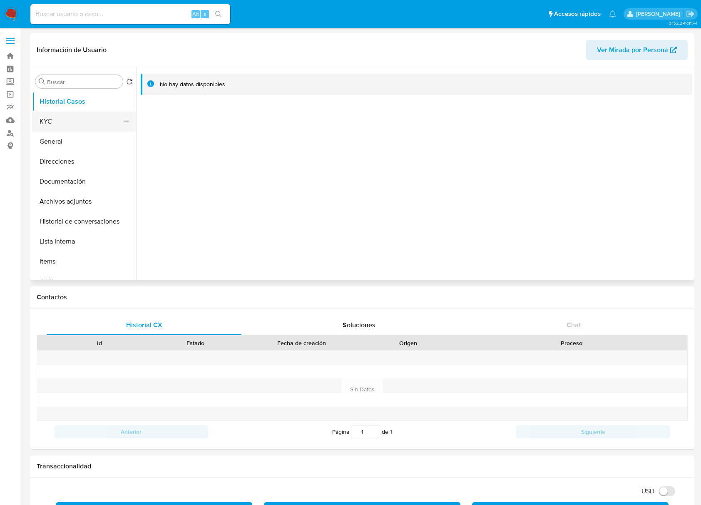
click at [64, 117] on button "KYC" at bounding box center [80, 121] width 97 height 20
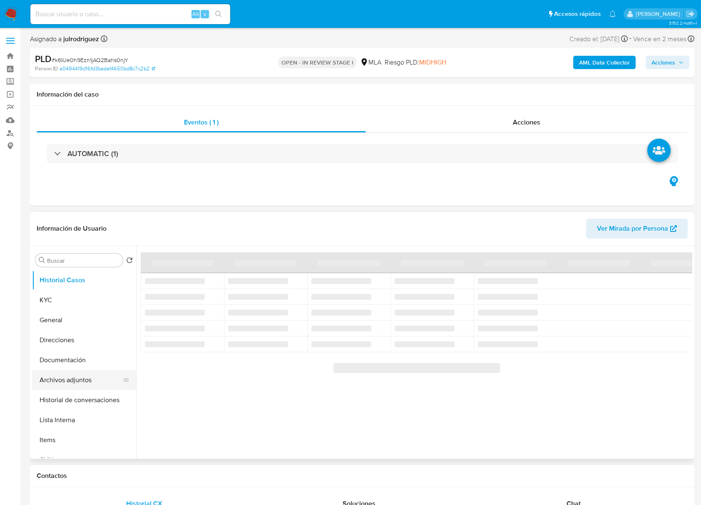
select select "10"
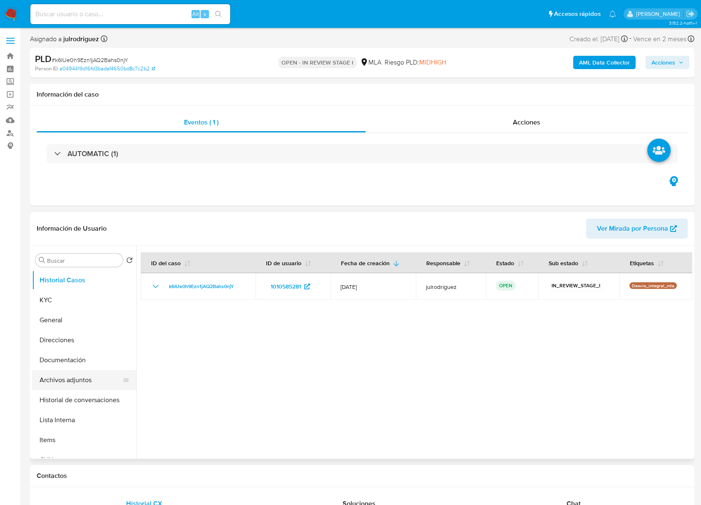
click at [69, 374] on button "Archivos adjuntos" at bounding box center [80, 380] width 97 height 20
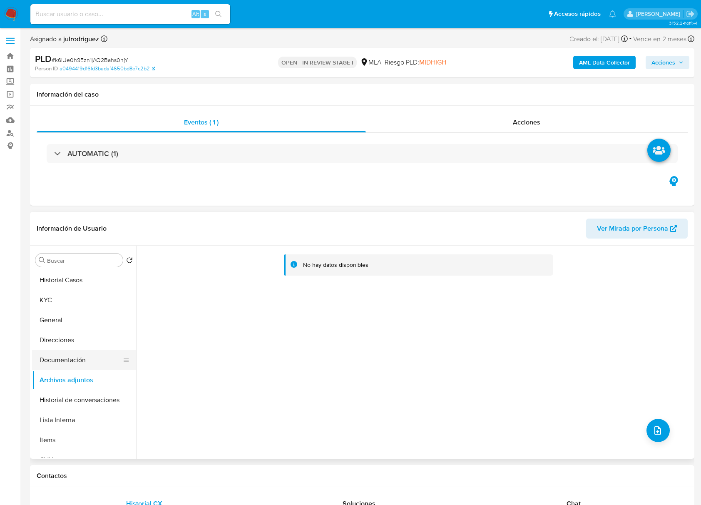
click at [71, 367] on button "Documentación" at bounding box center [80, 360] width 97 height 20
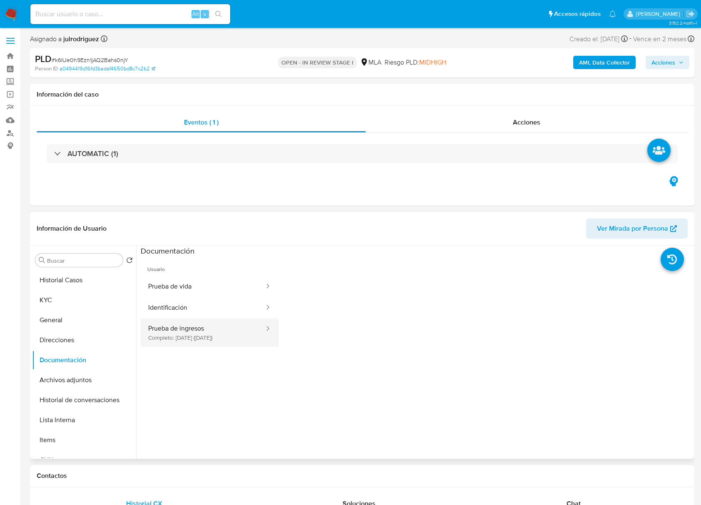
click at [167, 333] on button "Prueba de ingresos Completo: 06/08/2025 (hace 8 días)" at bounding box center [203, 332] width 124 height 28
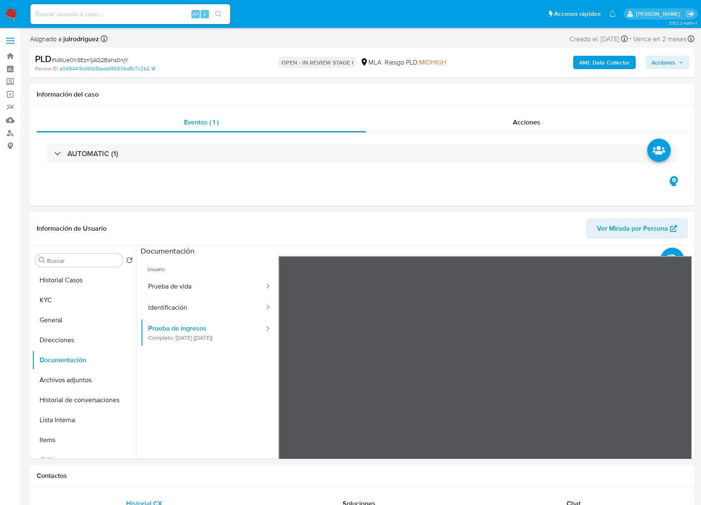
drag, startPoint x: 167, startPoint y: 396, endPoint x: 190, endPoint y: 384, distance: 26.3
click at [167, 396] on ul "Usuario Prueba de vida Identificación Prueba de ingresos Completo: 06/08/2025 (…" at bounding box center [210, 376] width 138 height 240
click at [409, 187] on div "Eventos ( 1 ) Acciones AUTOMATIC (1)" at bounding box center [362, 156] width 664 height 100
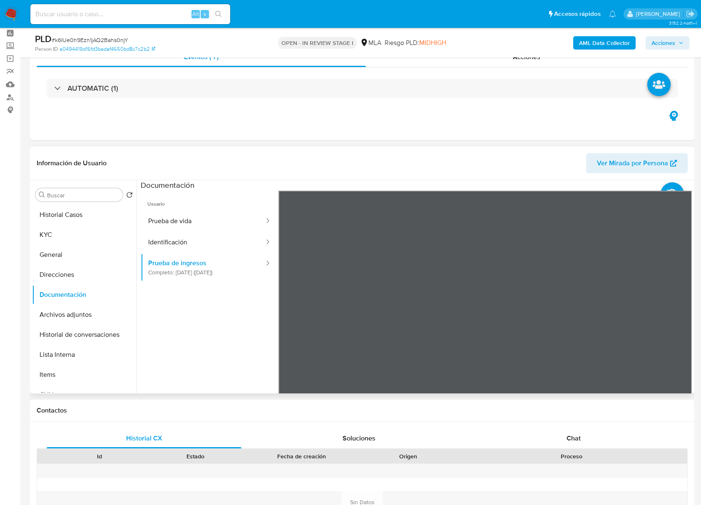
scroll to position [55, 0]
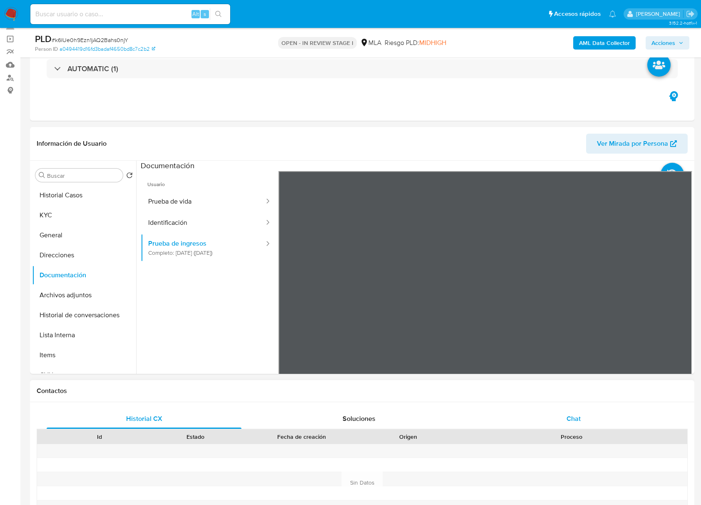
click at [574, 423] on span "Chat" at bounding box center [573, 418] width 14 height 10
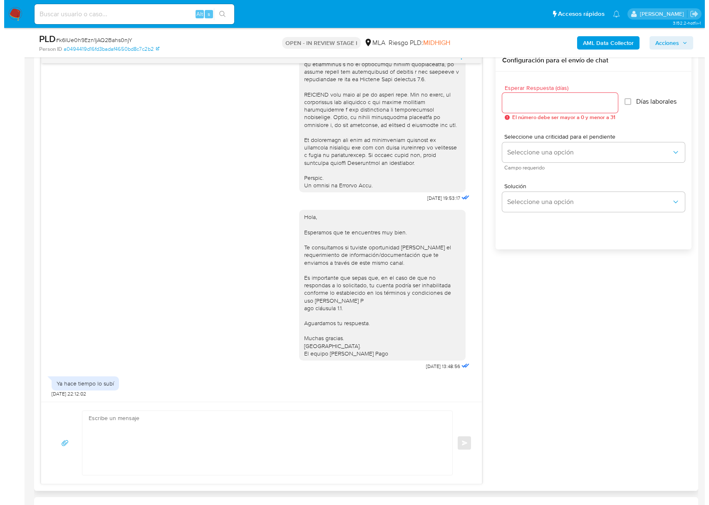
scroll to position [443, 0]
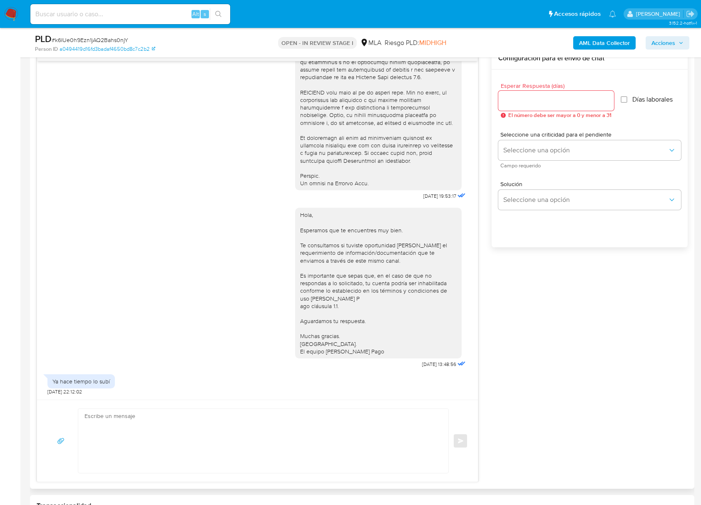
click at [584, 102] on input "Esperar Respuesta (días)" at bounding box center [556, 100] width 116 height 11
type input "3"
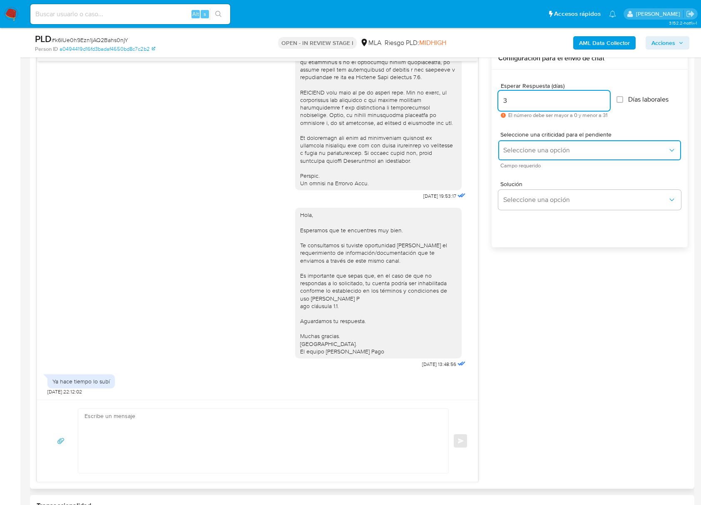
click at [568, 147] on span "Seleccione una opción" at bounding box center [585, 150] width 164 height 8
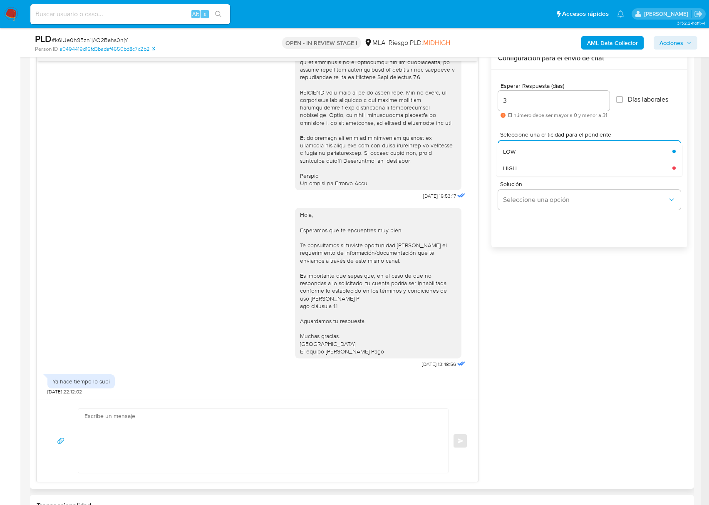
drag, startPoint x: 529, startPoint y: 170, endPoint x: 529, endPoint y: 187, distance: 17.1
click at [529, 171] on div "HIGH" at bounding box center [585, 167] width 164 height 17
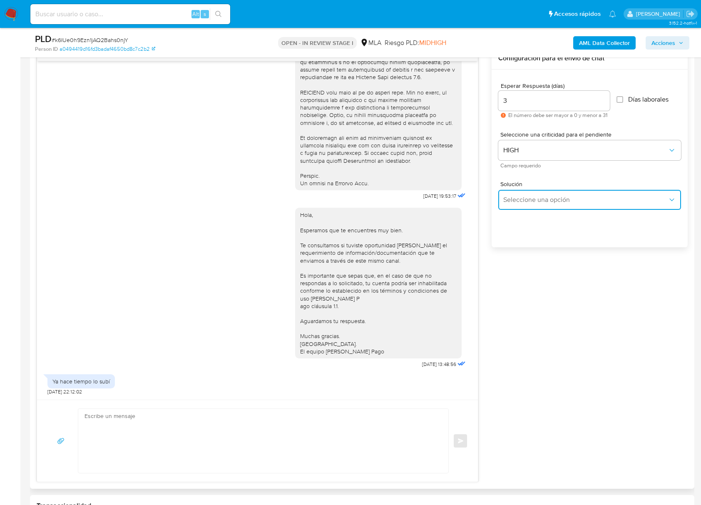
click at [532, 201] on span "Seleccione una opción" at bounding box center [585, 200] width 164 height 8
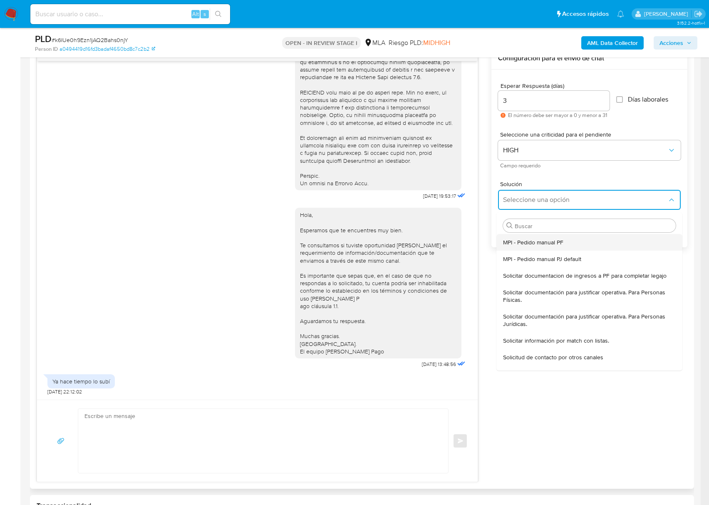
click at [532, 242] on span "MPI - Pedido manual PF" at bounding box center [533, 241] width 60 height 7
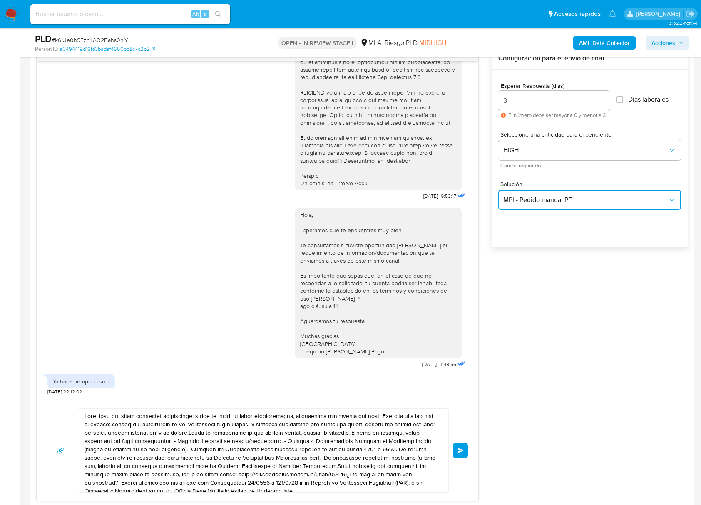
click at [537, 197] on span "MPI - Pedido manual PF" at bounding box center [585, 200] width 164 height 8
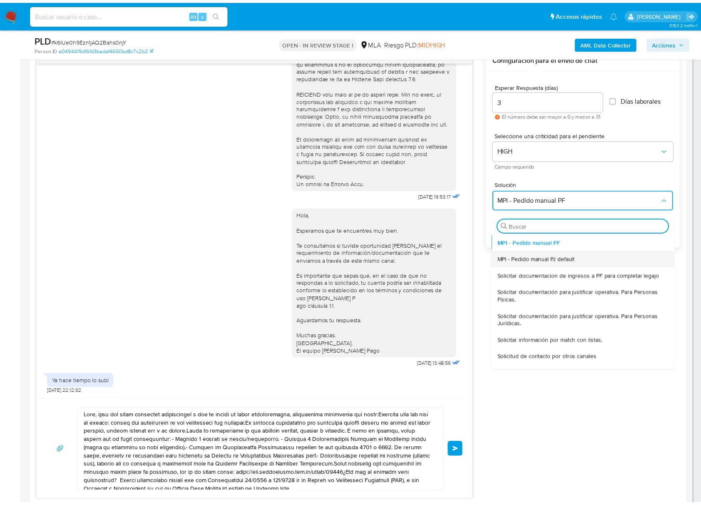
scroll to position [55, 0]
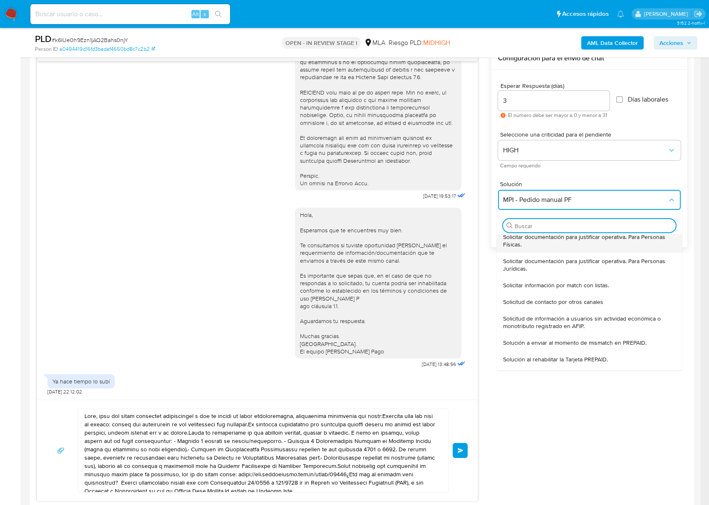
click at [553, 248] on span "Solicitar documentación para justificar operativa. Para Personas Físicas." at bounding box center [587, 240] width 168 height 15
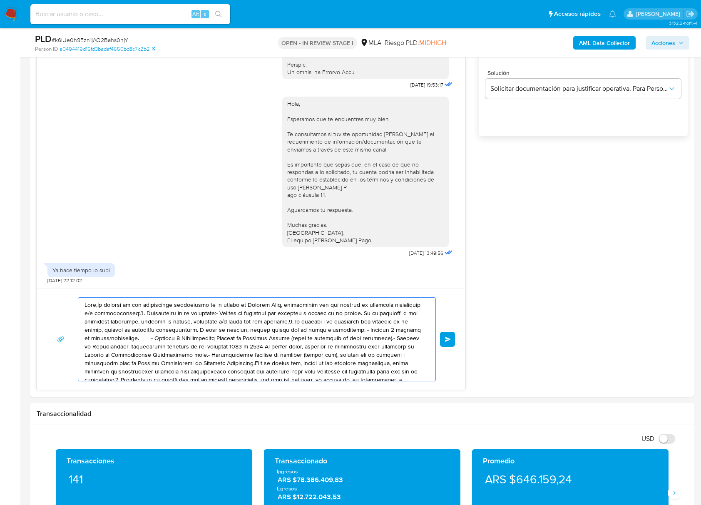
scroll to position [47, 0]
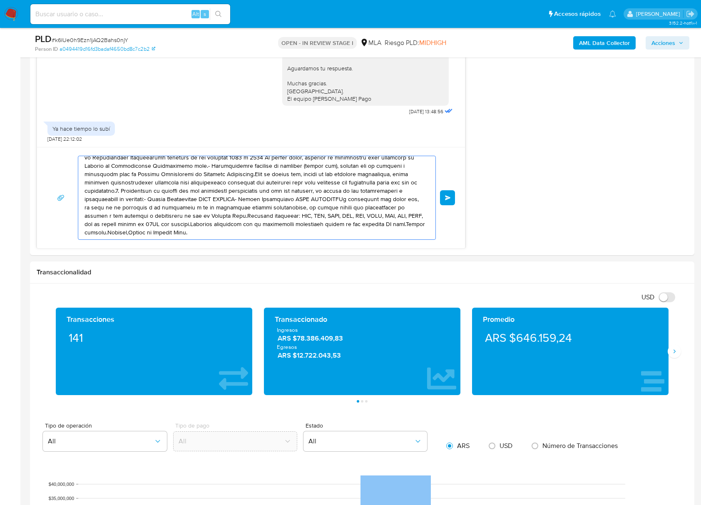
drag, startPoint x: 140, startPoint y: 319, endPoint x: 441, endPoint y: 531, distance: 368.2
click at [441, 504] on html "Pausado Ver notificaciones Alt s Accesos rápidos Presiona las siguientes teclas…" at bounding box center [350, 311] width 701 height 2015
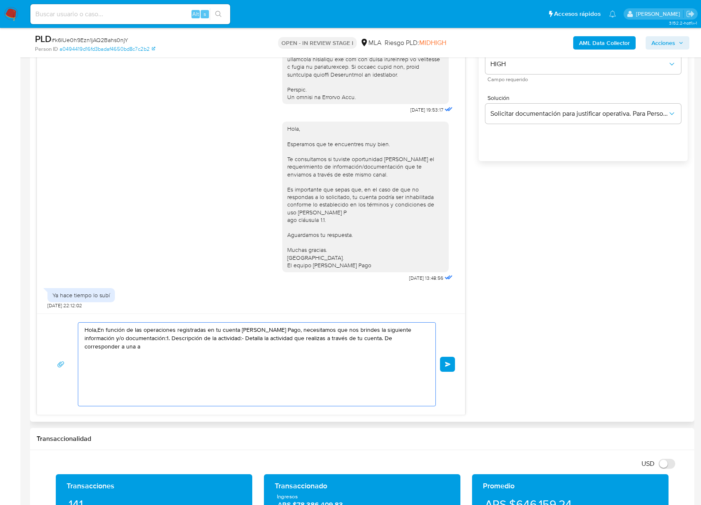
scroll to position [0, 0]
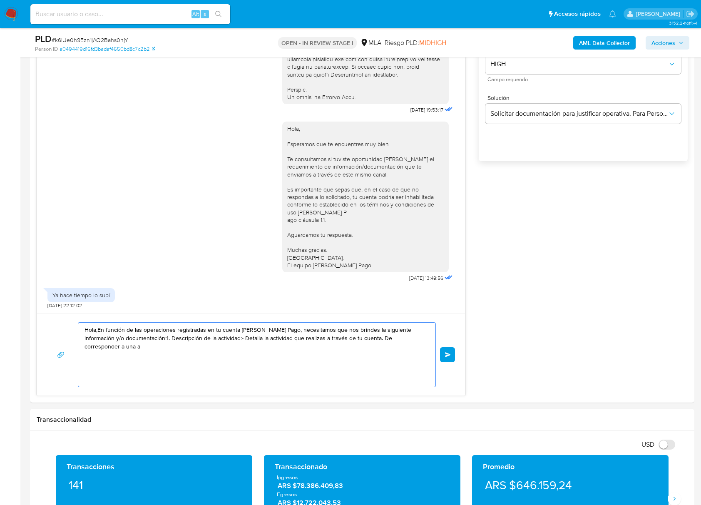
drag, startPoint x: 313, startPoint y: 371, endPoint x: -1, endPoint y: 263, distance: 331.8
click at [0, 263] on html "Pausado Ver notificaciones Alt s Accesos rápidos Presiona las siguientes teclas…" at bounding box center [350, 468] width 701 height 1996
type textarea "s de tu cuenta. De corresponder a una a"
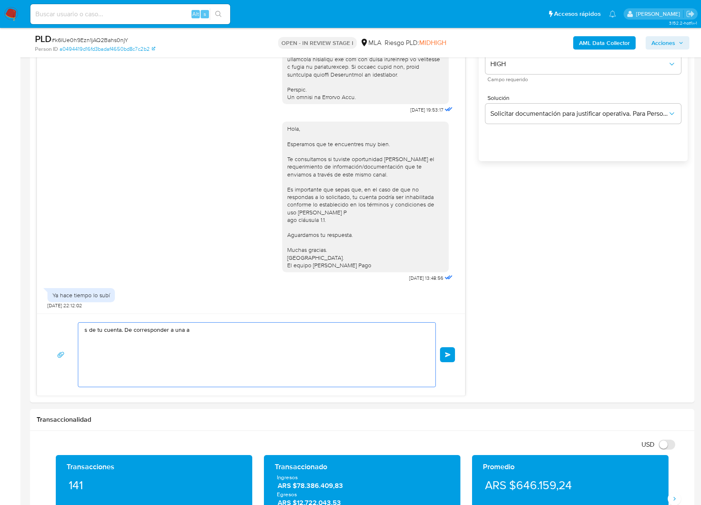
drag, startPoint x: 138, startPoint y: 307, endPoint x: -1, endPoint y: 298, distance: 139.2
click at [0, 298] on html "Pausado Ver notificaciones Alt s Accesos rápidos Presiona las siguientes teclas…" at bounding box center [350, 468] width 701 height 1996
click at [404, 361] on textarea at bounding box center [254, 354] width 340 height 64
paste textarea "Buenas tardes, Queremos aclararte que la Resolución General ARCA 5696/2025 indi…"
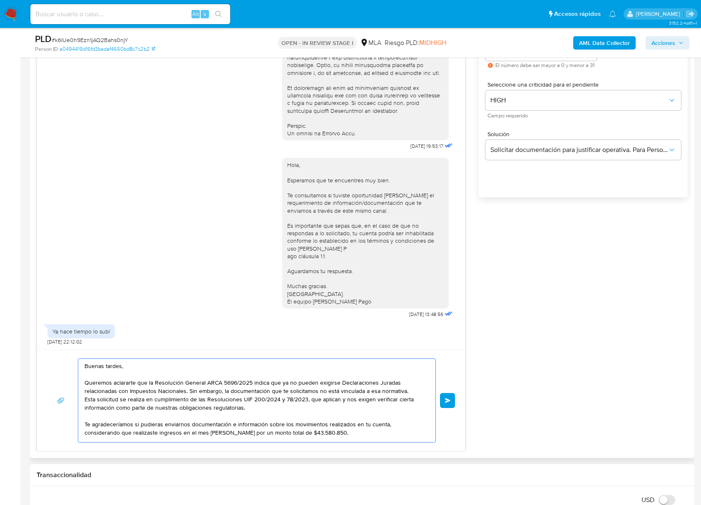
scroll to position [474, 0]
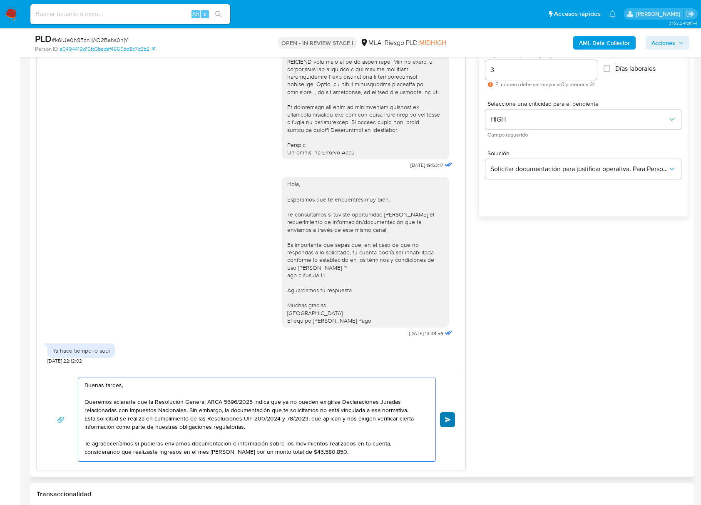
type textarea "Buenas tardes, Queremos aclararte que la Resolución General ARCA 5696/2025 indi…"
click at [448, 418] on span "Enviar" at bounding box center [448, 419] width 6 height 5
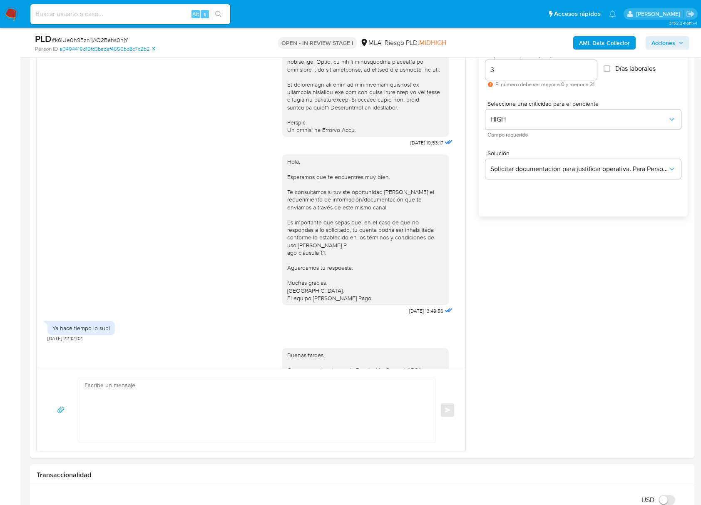
scroll to position [584, 0]
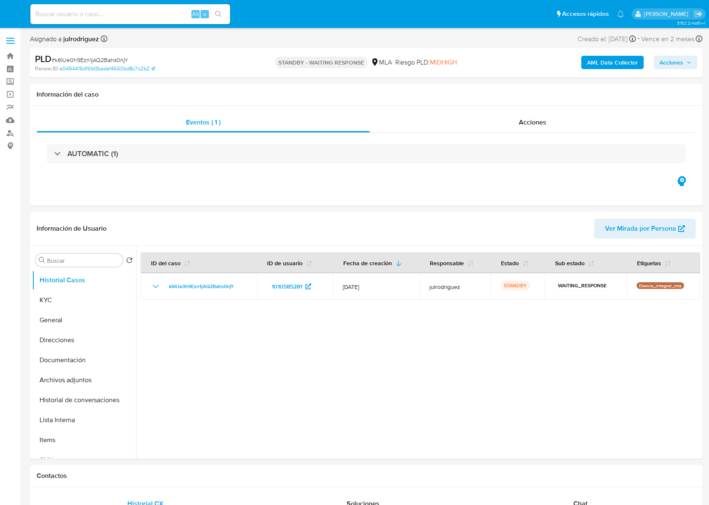
select select "10"
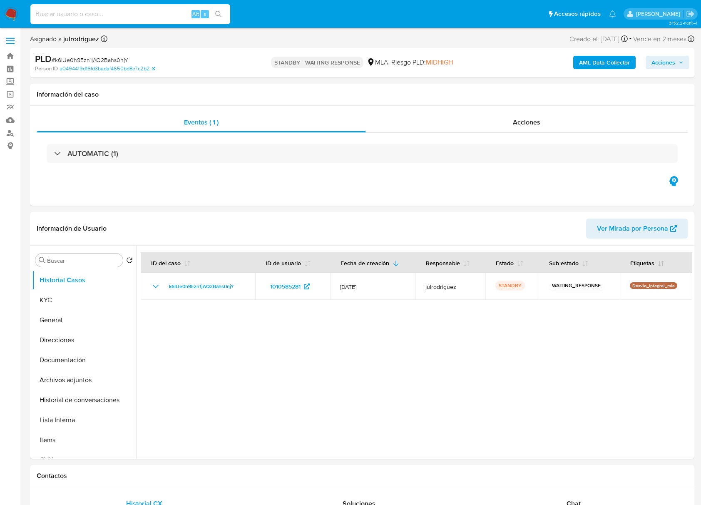
drag, startPoint x: 99, startPoint y: 12, endPoint x: 112, endPoint y: 27, distance: 19.7
click at [100, 12] on input at bounding box center [130, 14] width 200 height 11
paste input "lqtROvPGxpqYdwxTJmtXg5H4"
type input "lqtROvPGxpqYdwxTJmtXg5H4"
select select "10"
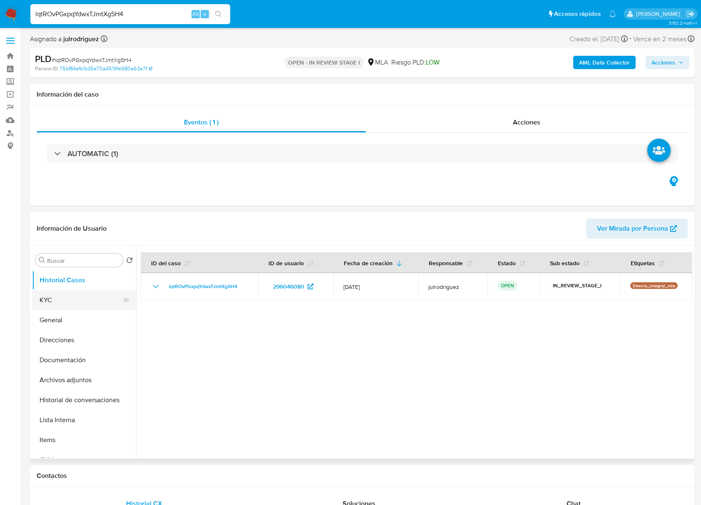
click at [72, 303] on button "KYC" at bounding box center [80, 300] width 97 height 20
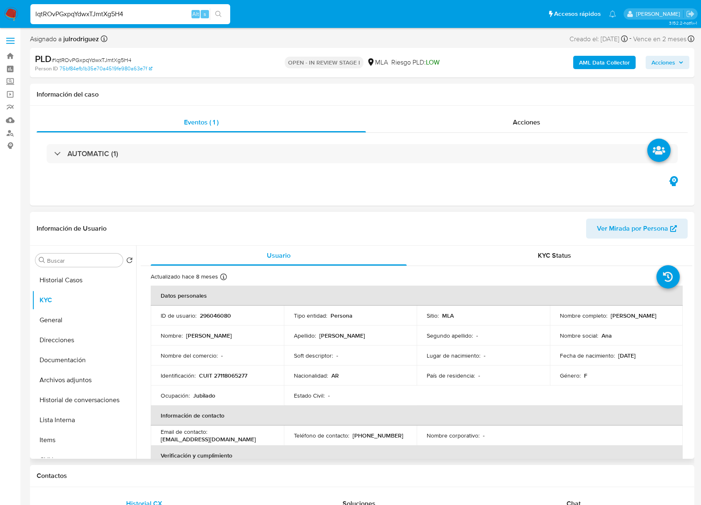
drag, startPoint x: 608, startPoint y: 316, endPoint x: 671, endPoint y: 317, distance: 62.8
click at [671, 317] on td "Nombre completo : [PERSON_NAME]" at bounding box center [616, 315] width 133 height 20
copy p "[PERSON_NAME]"
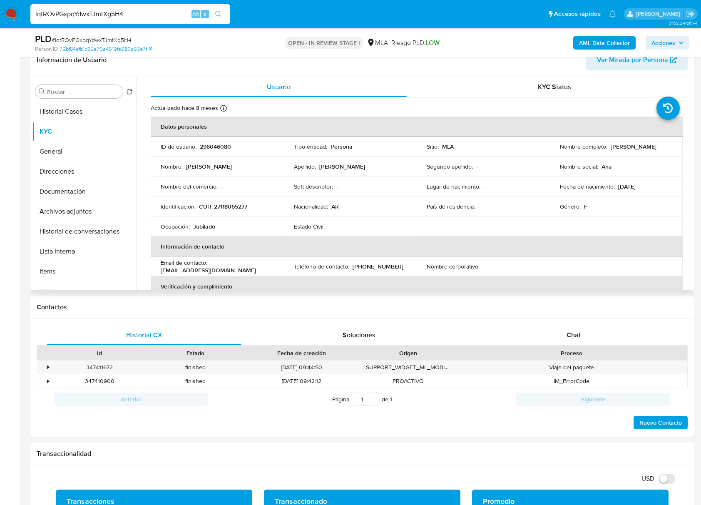
scroll to position [42, 0]
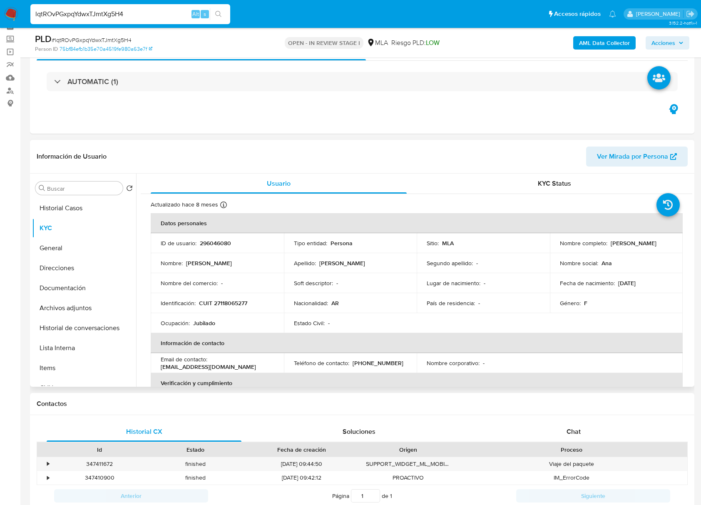
click at [226, 239] on p "296046080" at bounding box center [215, 242] width 31 height 7
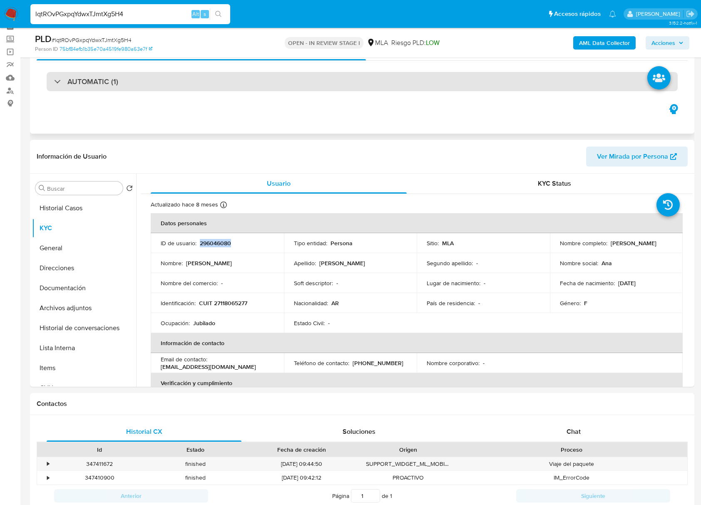
copy p "296046080"
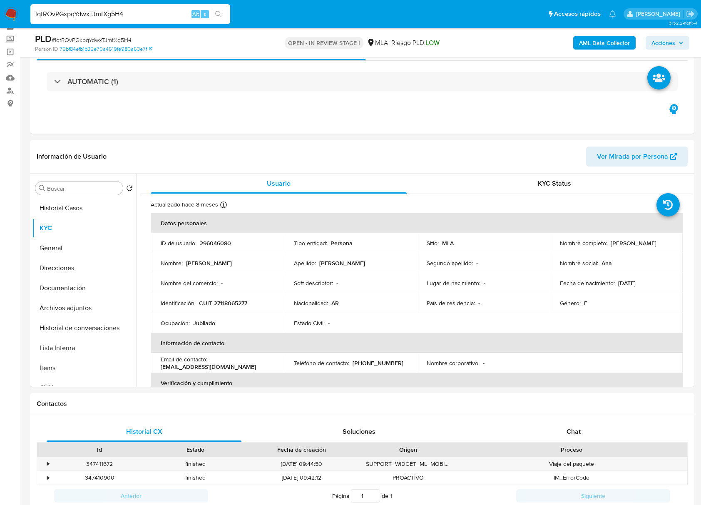
click at [115, 41] on span "# lqtROvPGxpqYdwxTJmtXg5H4" at bounding box center [92, 40] width 80 height 8
copy span "lqtROvPGxpqYdwxTJmtXg5H4"
click at [77, 289] on button "Documentación" at bounding box center [80, 288] width 97 height 20
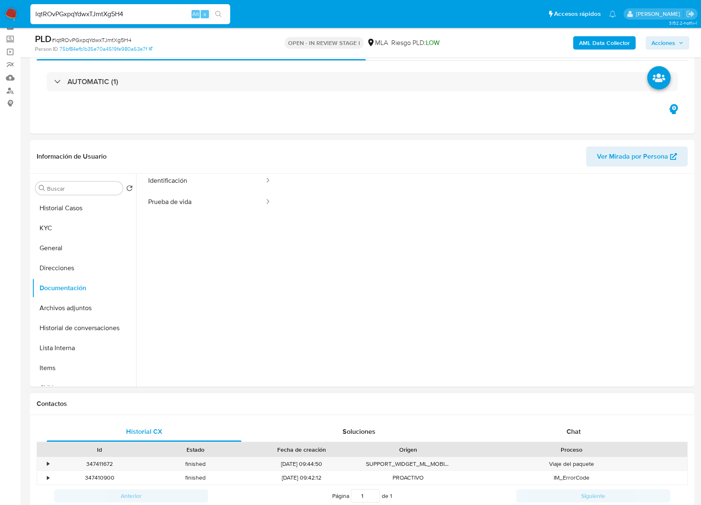
scroll to position [67, 0]
click at [580, 439] on div "Chat" at bounding box center [573, 431] width 195 height 20
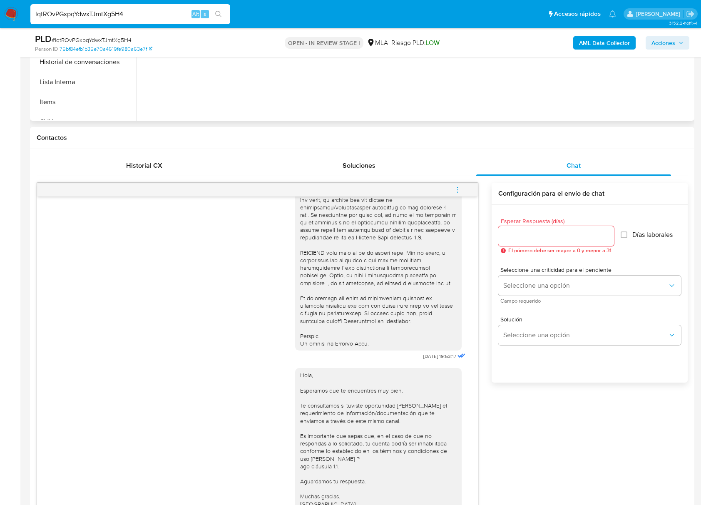
scroll to position [98, 0]
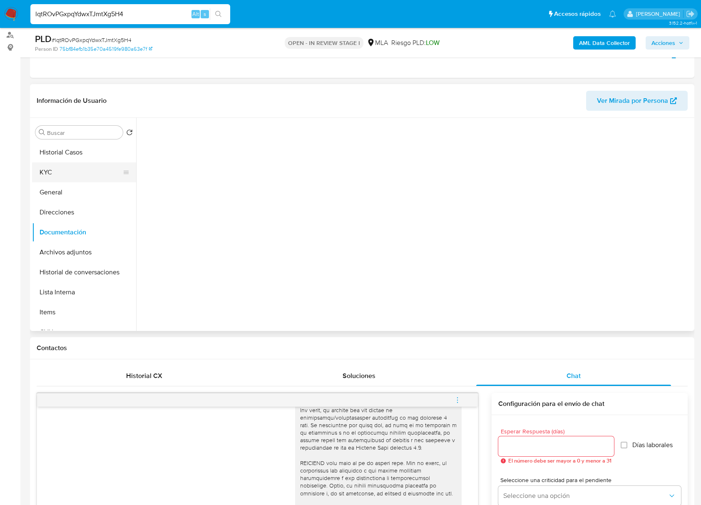
click at [76, 177] on button "KYC" at bounding box center [80, 172] width 97 height 20
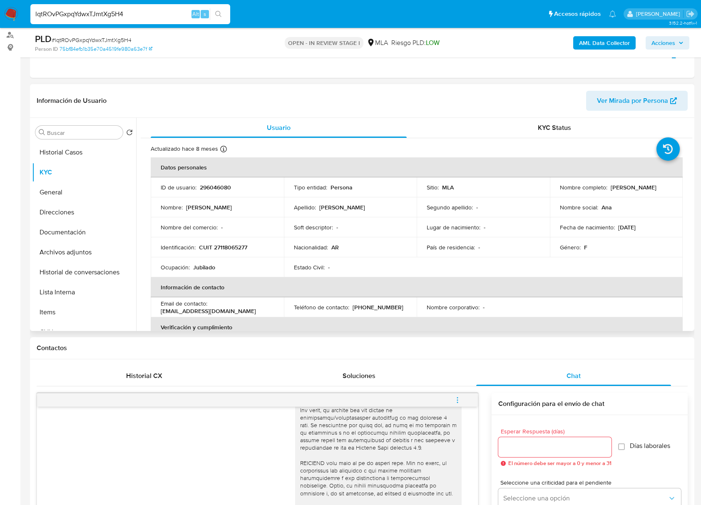
click at [237, 245] on p "CUIT 27118065277" at bounding box center [223, 246] width 48 height 7
click at [237, 246] on p "CUIT 27118065277" at bounding box center [223, 246] width 48 height 7
copy p "27118065277"
click at [205, 188] on p "296046080" at bounding box center [215, 186] width 31 height 7
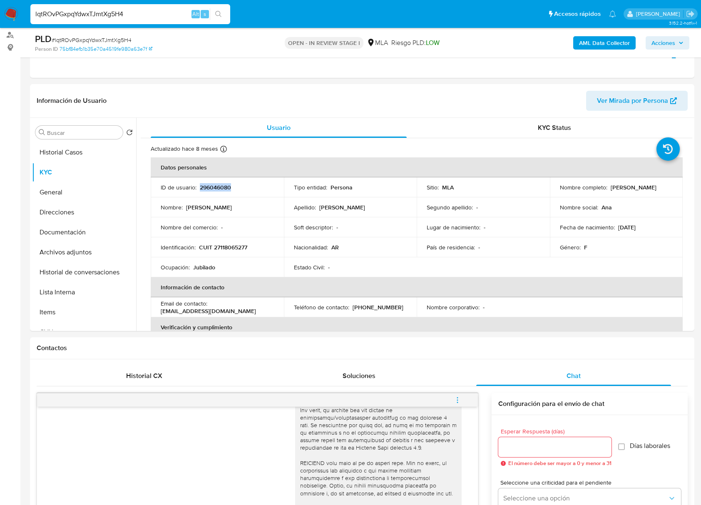
copy p "296046080"
click at [240, 247] on p "CUIT 27118065277" at bounding box center [223, 246] width 48 height 7
copy p "27118065277"
click at [222, 245] on p "CUIT 27118065277" at bounding box center [223, 246] width 48 height 7
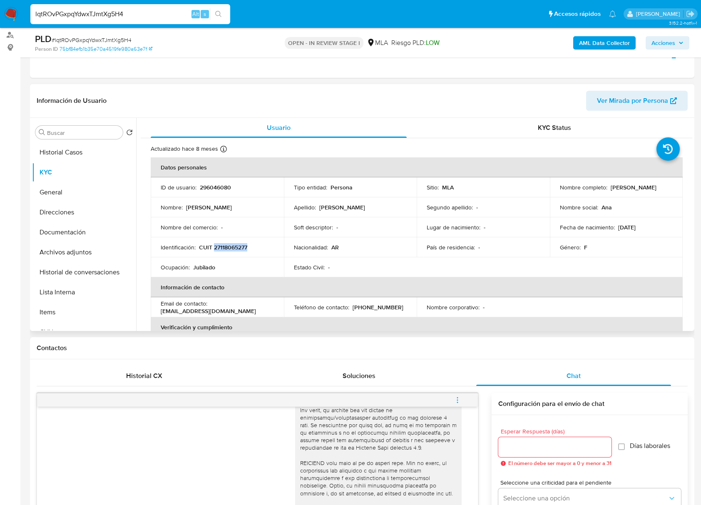
click at [222, 245] on p "CUIT 27118065277" at bounding box center [223, 246] width 48 height 7
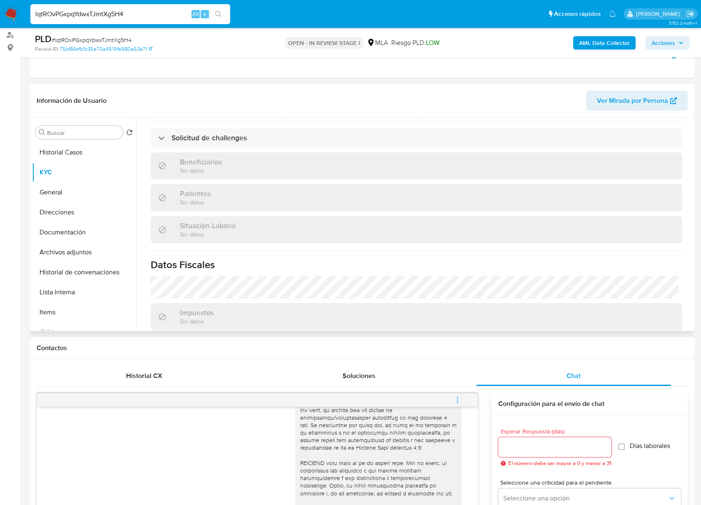
scroll to position [430, 0]
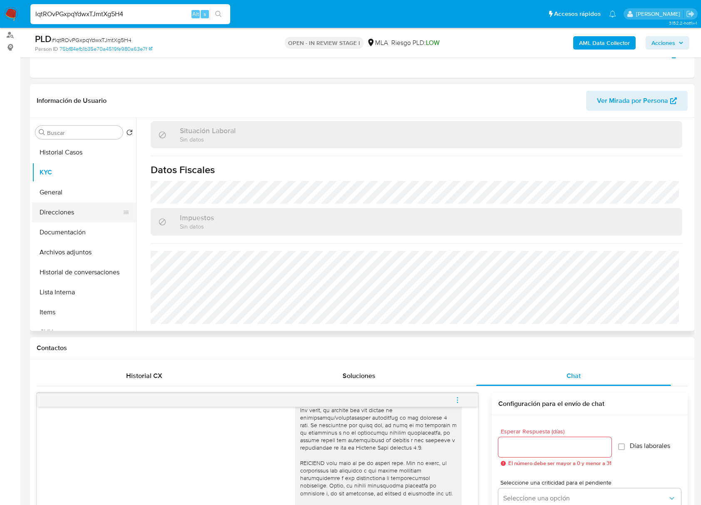
click at [72, 218] on button "Direcciones" at bounding box center [80, 212] width 97 height 20
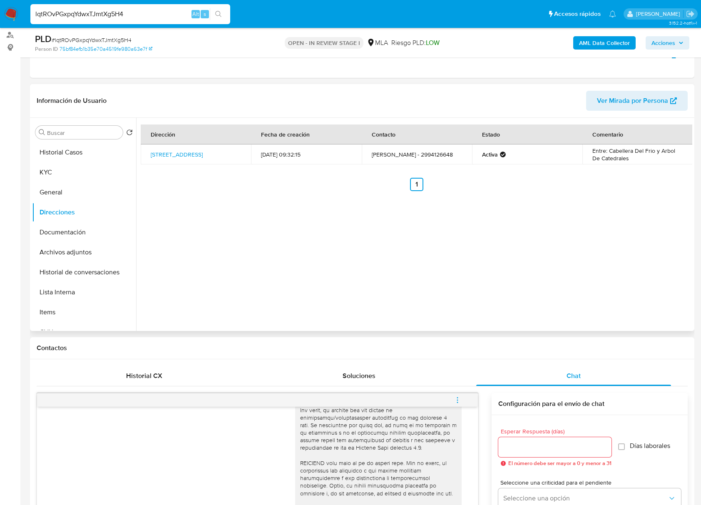
drag, startPoint x: 232, startPoint y: 156, endPoint x: 434, endPoint y: 240, distance: 219.5
click at [150, 149] on td "[STREET_ADDRESS]" at bounding box center [196, 154] width 110 height 20
copy link "[STREET_ADDRESS]"
click at [81, 175] on button "KYC" at bounding box center [80, 172] width 97 height 20
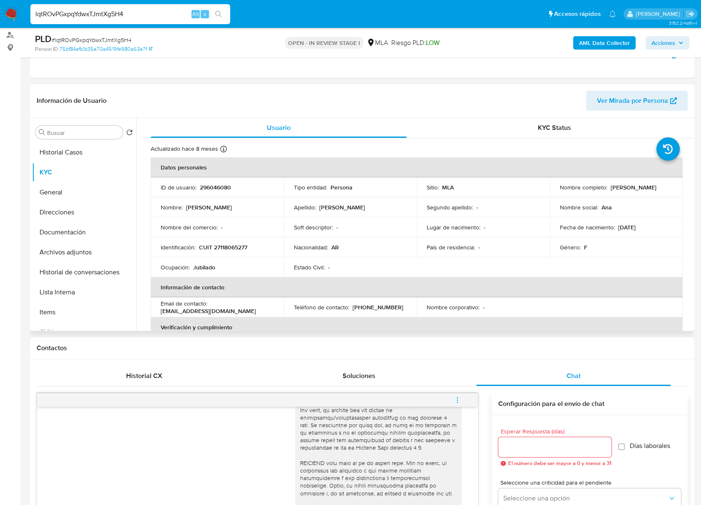
drag, startPoint x: 607, startPoint y: 186, endPoint x: 676, endPoint y: 188, distance: 69.9
click at [676, 188] on td "Nombre completo : [PERSON_NAME]" at bounding box center [616, 187] width 133 height 20
copy p "[PERSON_NAME]"
click at [225, 248] on p "CUIT 27118065277" at bounding box center [223, 246] width 48 height 7
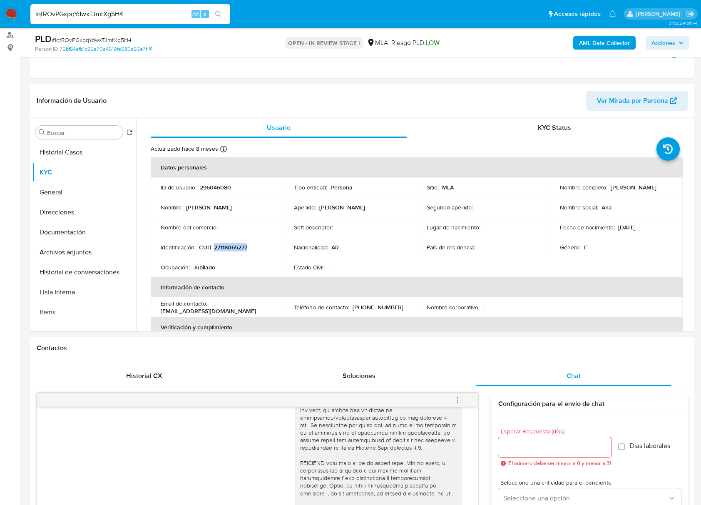
copy p "27118065277"
drag, startPoint x: 608, startPoint y: 185, endPoint x: 671, endPoint y: 187, distance: 63.3
click at [671, 187] on td "Nombre completo : [PERSON_NAME]" at bounding box center [616, 187] width 133 height 20
copy p "[PERSON_NAME]"
drag, startPoint x: 360, startPoint y: 381, endPoint x: 381, endPoint y: 378, distance: 21.5
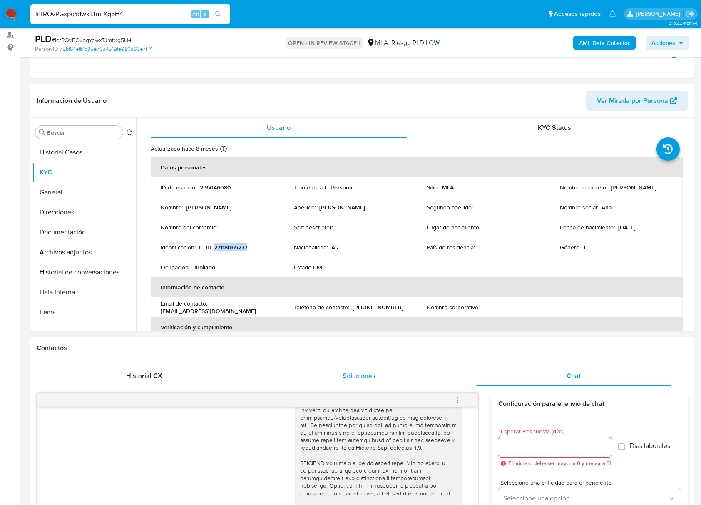
click at [360, 381] on div "Soluciones" at bounding box center [358, 376] width 195 height 20
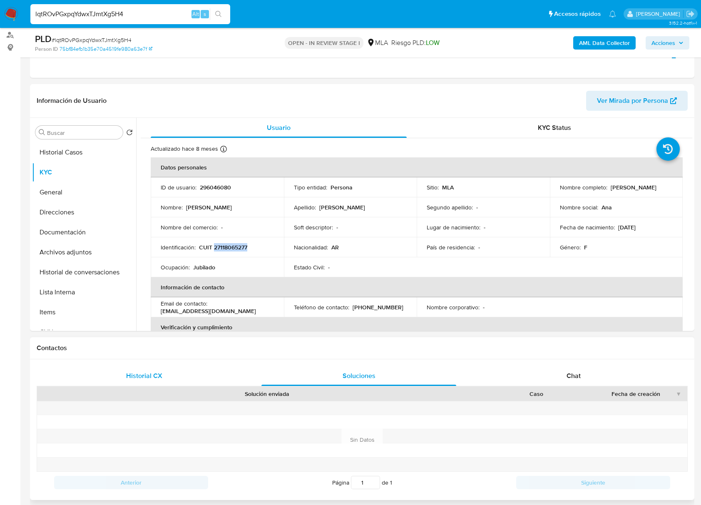
click at [161, 379] on span "Historial CX" at bounding box center [144, 376] width 36 height 10
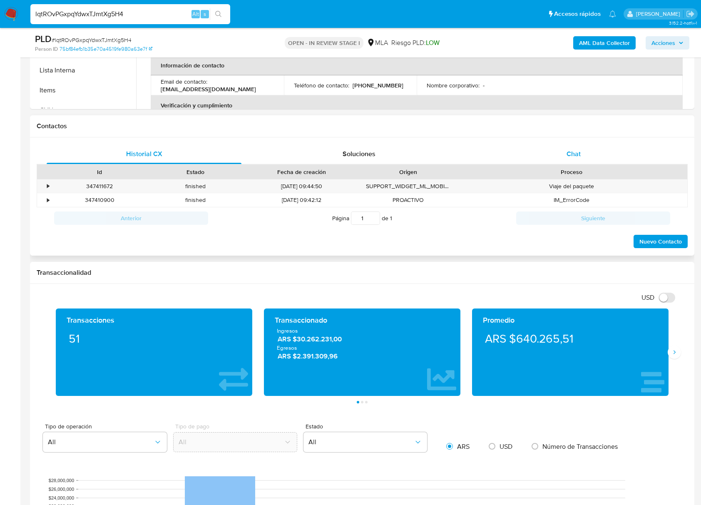
click at [588, 157] on div "Chat" at bounding box center [573, 154] width 195 height 20
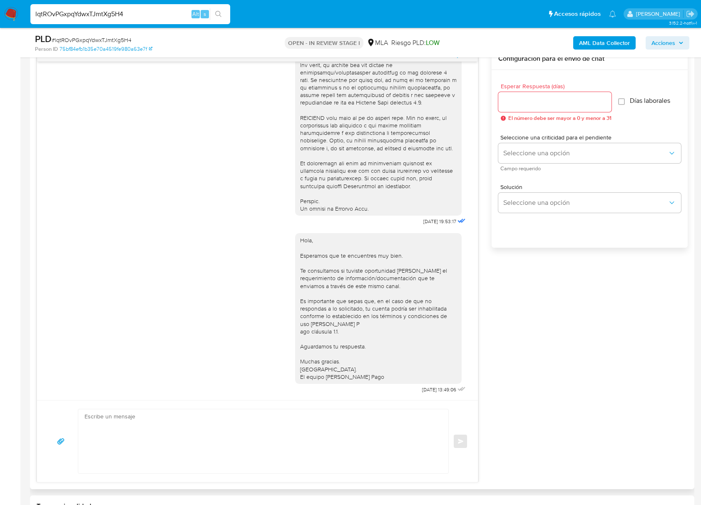
scroll to position [375, 0]
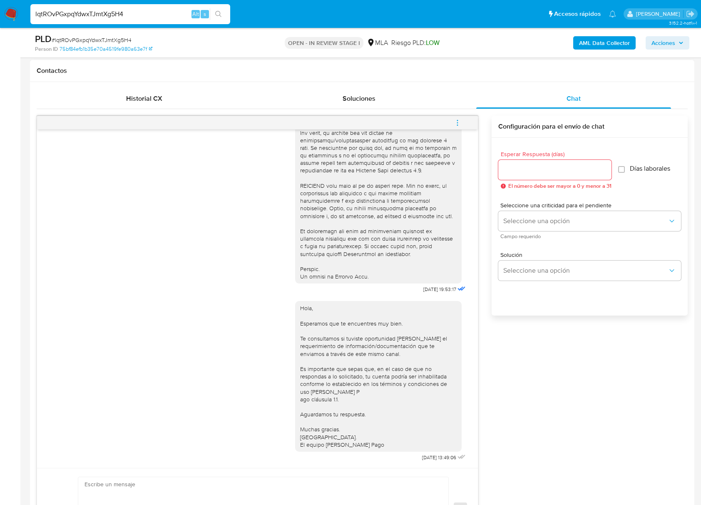
click at [460, 126] on icon "menu-action" at bounding box center [456, 122] width 7 height 7
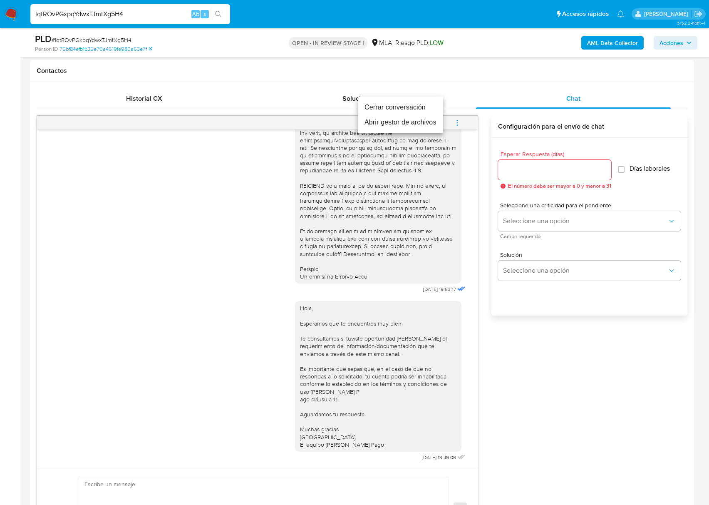
click at [371, 110] on li "Cerrar conversación" at bounding box center [400, 107] width 85 height 15
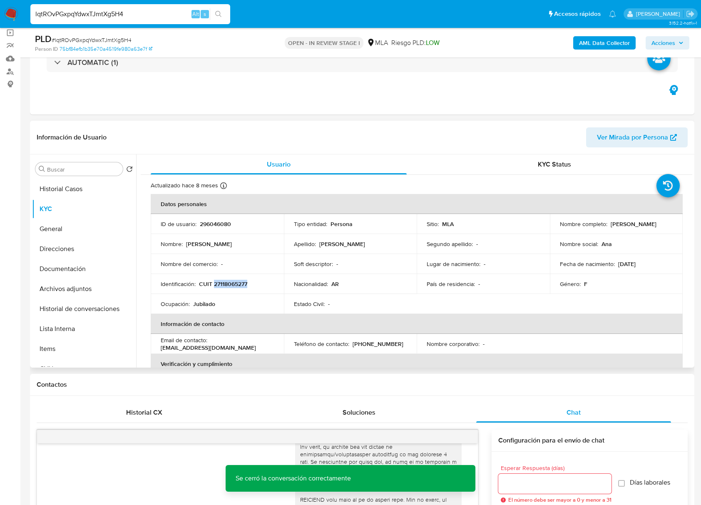
scroll to position [0, 0]
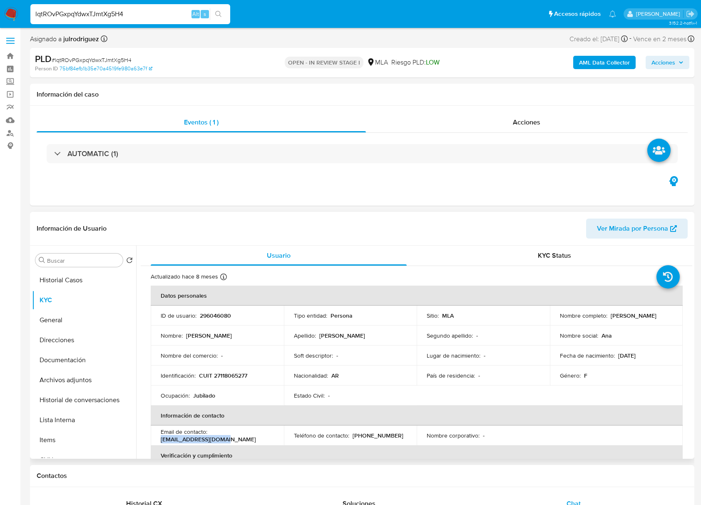
drag, startPoint x: 170, startPoint y: 438, endPoint x: 156, endPoint y: 438, distance: 13.7
click at [156, 438] on td "Email de contacto : analola2701@gmail.com" at bounding box center [217, 435] width 133 height 20
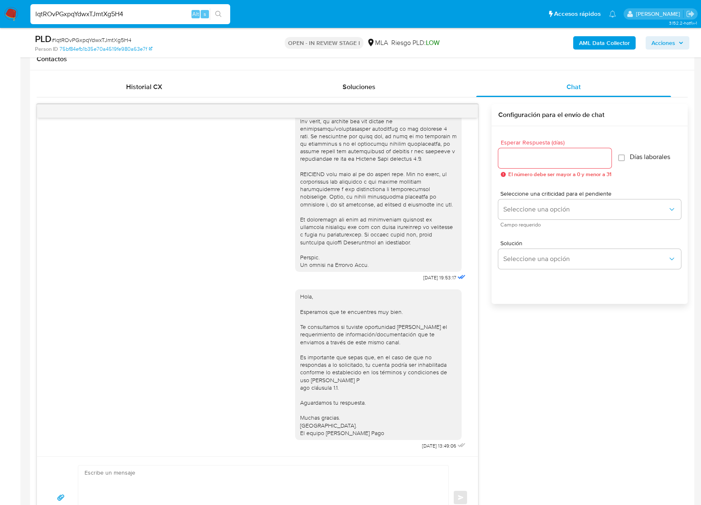
scroll to position [388, 0]
drag, startPoint x: 452, startPoint y: 80, endPoint x: 460, endPoint y: 97, distance: 19.0
click at [452, 80] on div "Soluciones" at bounding box center [358, 86] width 195 height 20
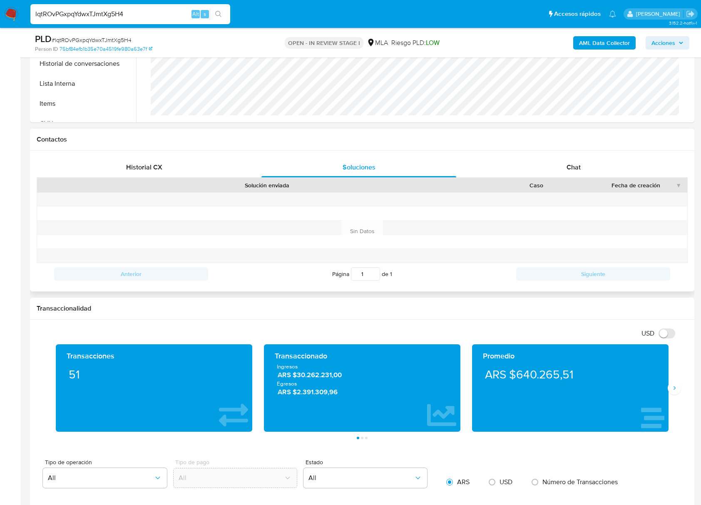
scroll to position [302, 0]
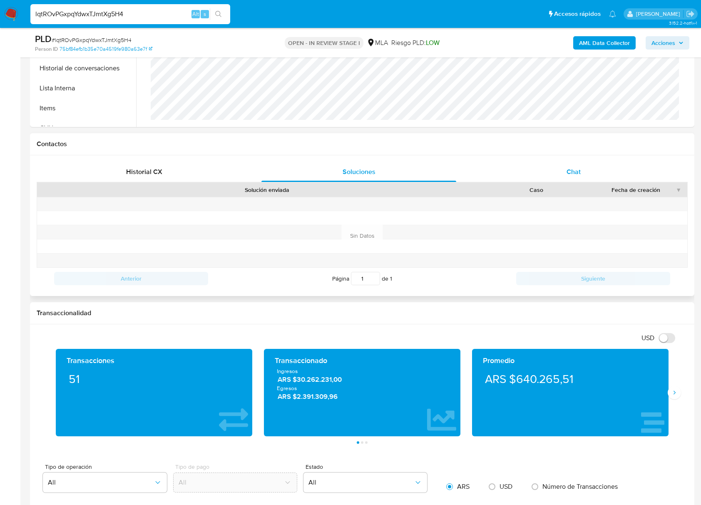
click at [570, 181] on div "Chat" at bounding box center [573, 172] width 195 height 20
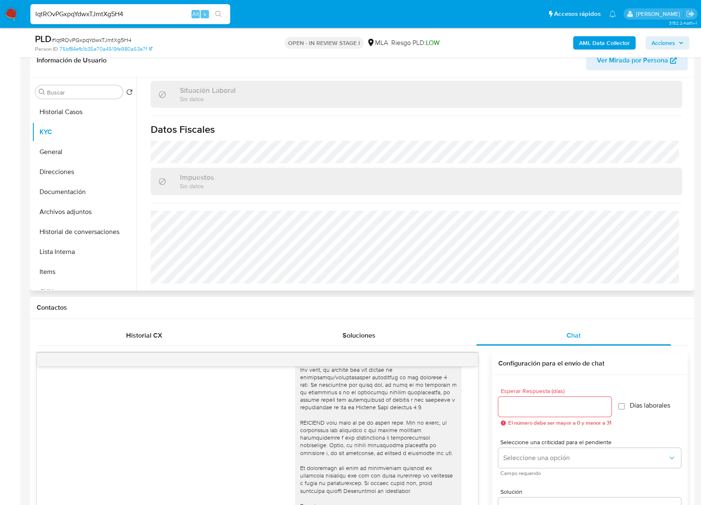
scroll to position [136, 0]
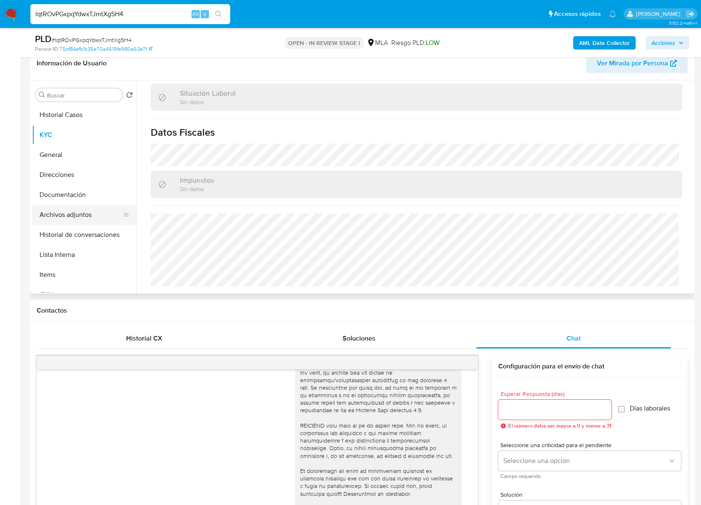
click at [76, 210] on button "Archivos adjuntos" at bounding box center [80, 215] width 97 height 20
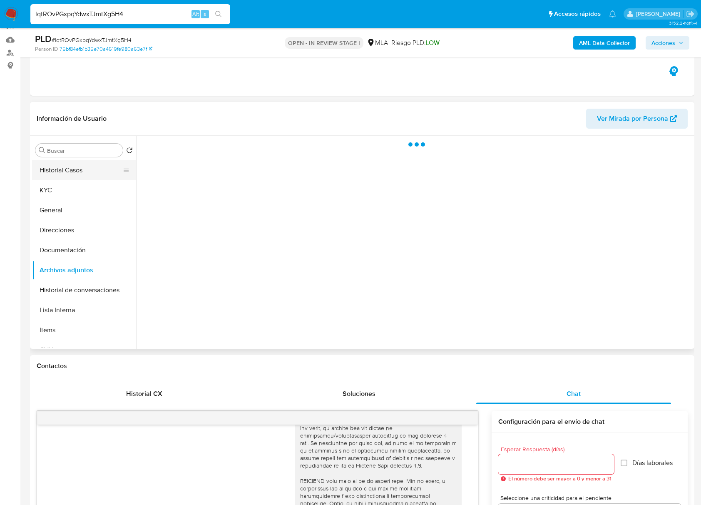
scroll to position [25, 0]
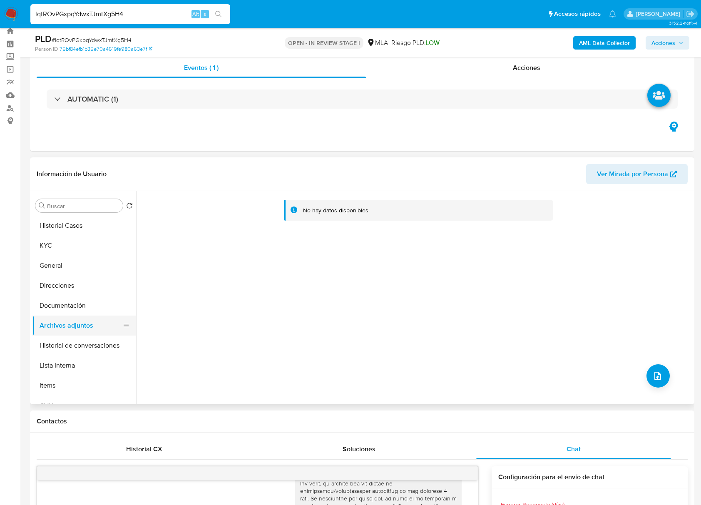
drag, startPoint x: 62, startPoint y: 340, endPoint x: 65, endPoint y: 329, distance: 11.8
click at [62, 340] on button "Historial de conversaciones" at bounding box center [84, 345] width 104 height 20
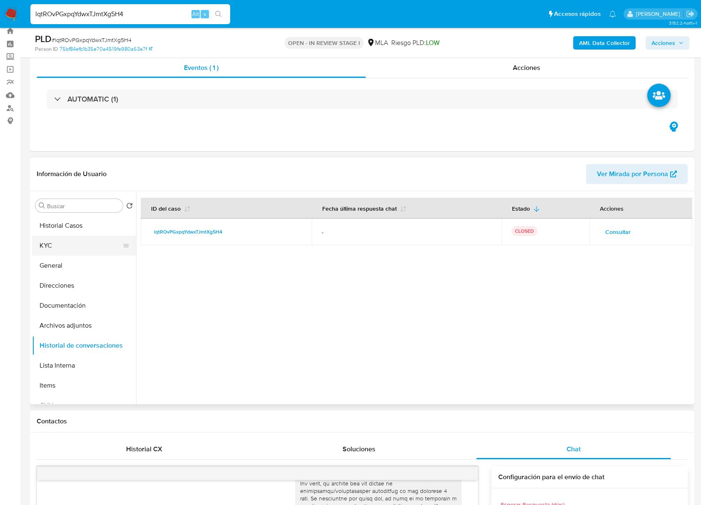
click at [52, 246] on button "KYC" at bounding box center [80, 245] width 97 height 20
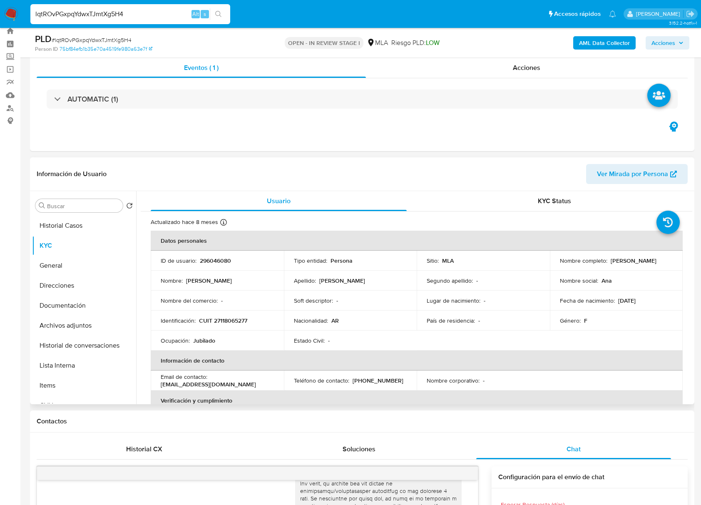
drag, startPoint x: 607, startPoint y: 260, endPoint x: 676, endPoint y: 265, distance: 68.4
click at [676, 265] on td "Nombre completo : Ana Maria Dominguez" at bounding box center [616, 260] width 133 height 20
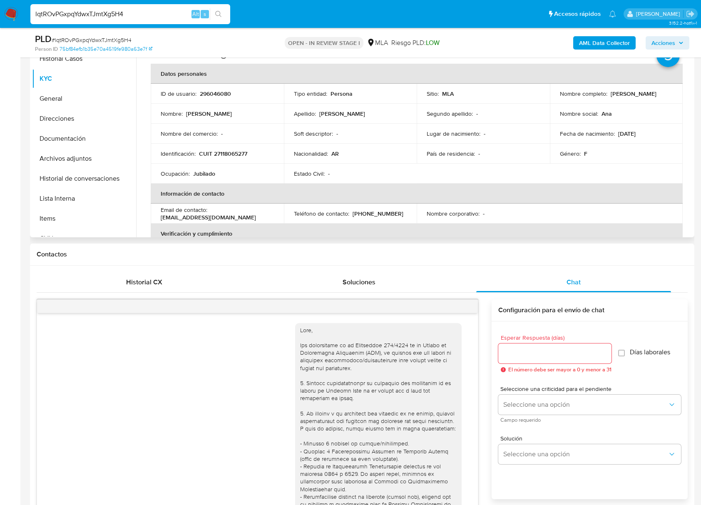
scroll to position [92, 0]
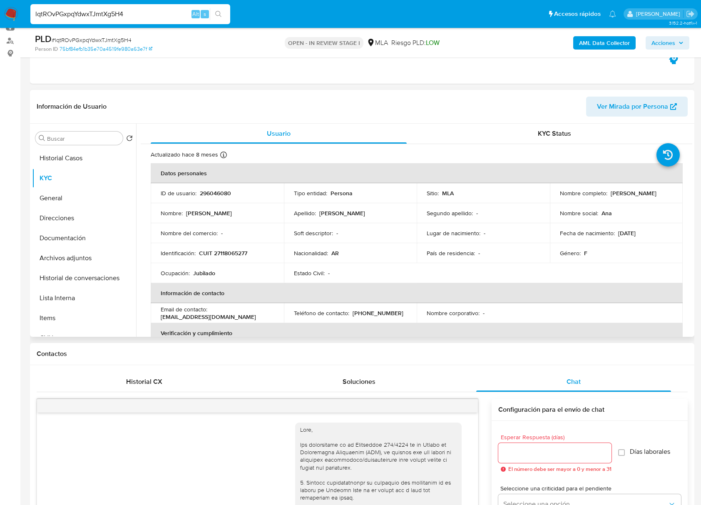
click at [223, 190] on p "296046080" at bounding box center [215, 192] width 31 height 7
click at [125, 37] on span "# lqtROvPGxpqYdwxTJmtXg5H4" at bounding box center [92, 40] width 80 height 8
click at [110, 280] on button "Historial de conversaciones" at bounding box center [80, 278] width 97 height 20
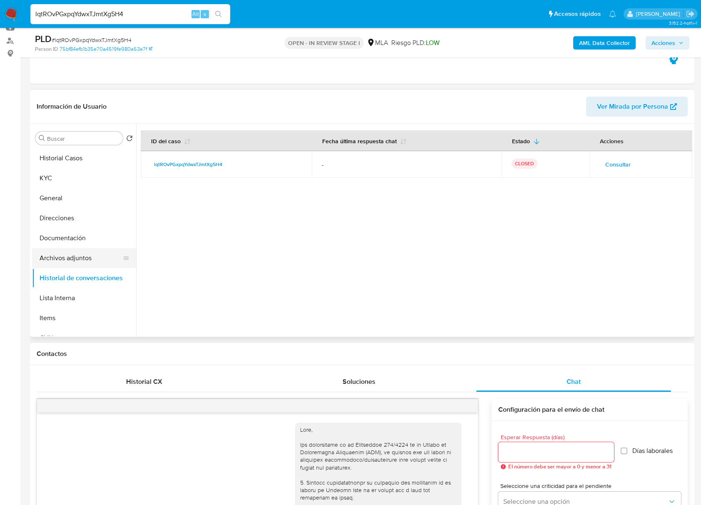
click at [80, 256] on button "Archivos adjuntos" at bounding box center [80, 258] width 97 height 20
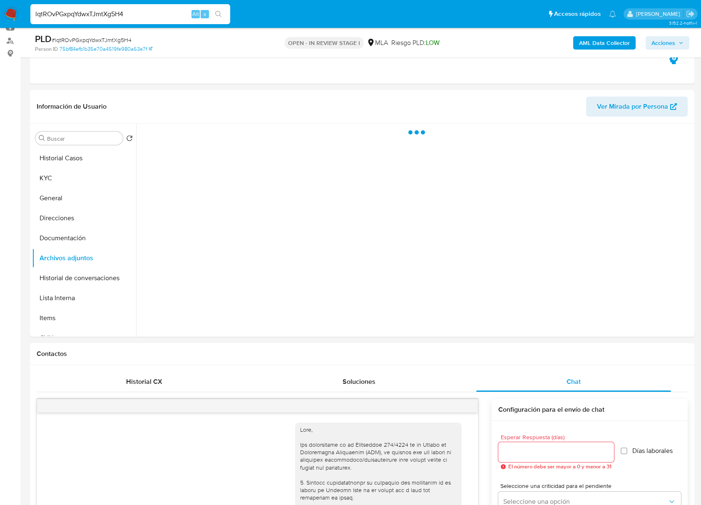
click at [592, 41] on b "AML Data Collector" at bounding box center [604, 42] width 51 height 13
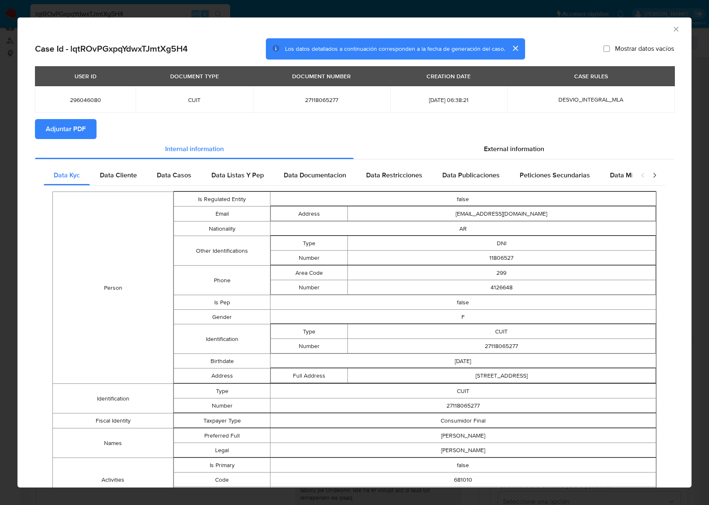
click at [67, 127] on span "Adjuntar PDF" at bounding box center [66, 129] width 40 height 18
click at [672, 30] on icon "Cerrar ventana" at bounding box center [676, 29] width 8 height 8
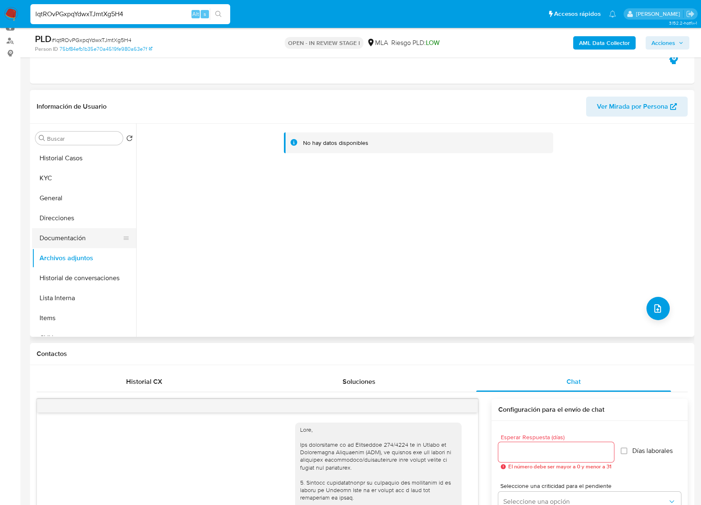
drag, startPoint x: 89, startPoint y: 231, endPoint x: 74, endPoint y: 250, distance: 24.3
click at [89, 232] on button "Documentación" at bounding box center [84, 238] width 104 height 20
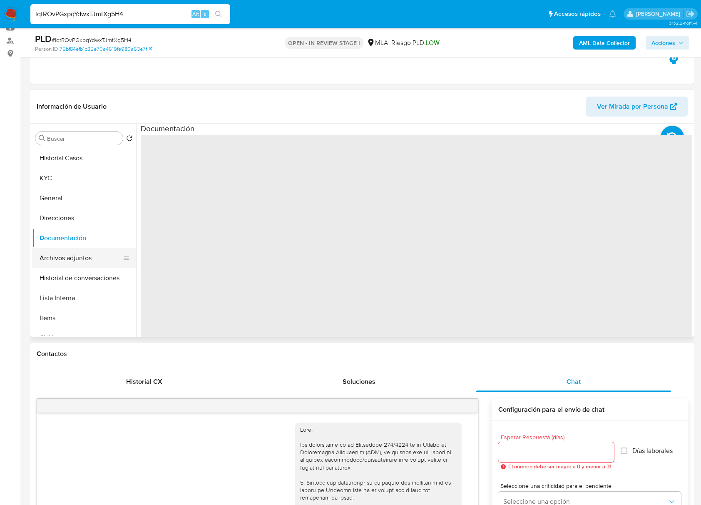
click at [74, 251] on button "Archivos adjuntos" at bounding box center [80, 258] width 97 height 20
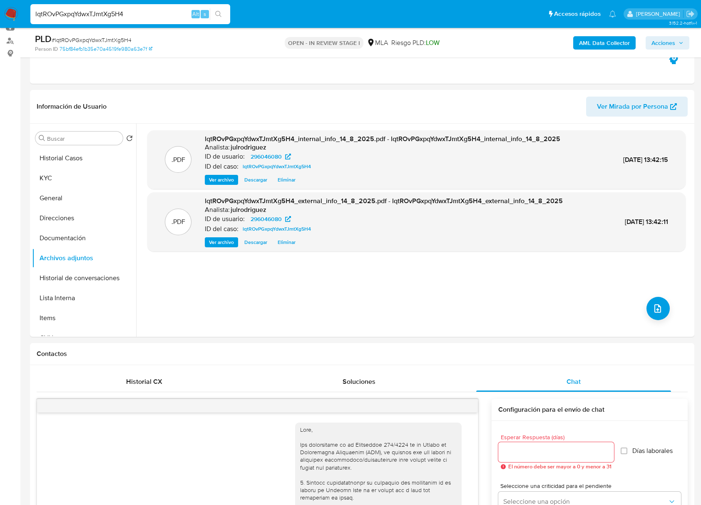
click at [615, 46] on b "AML Data Collector" at bounding box center [604, 42] width 51 height 13
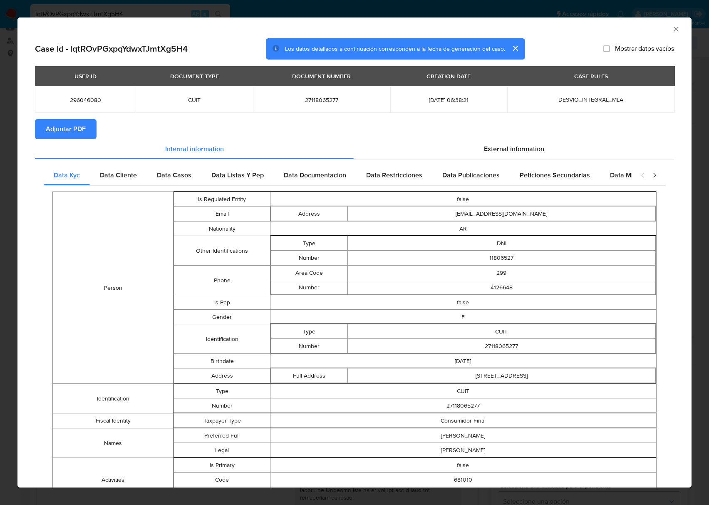
click at [672, 27] on icon "Cerrar ventana" at bounding box center [676, 29] width 8 height 8
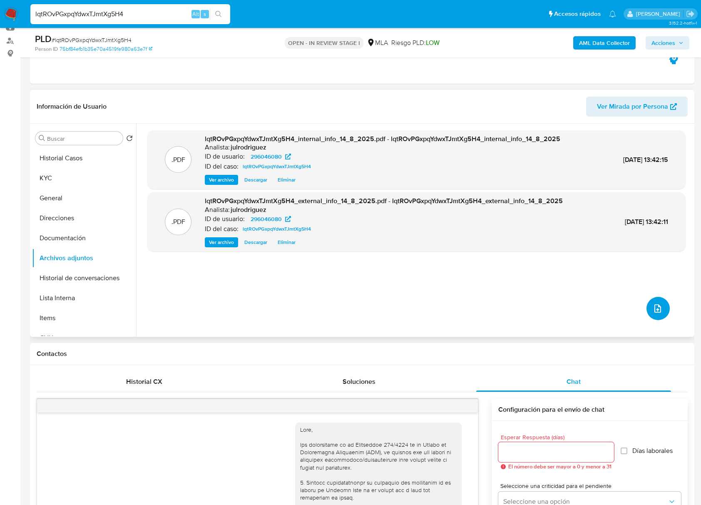
click at [652, 305] on icon "upload-file" at bounding box center [657, 308] width 10 height 10
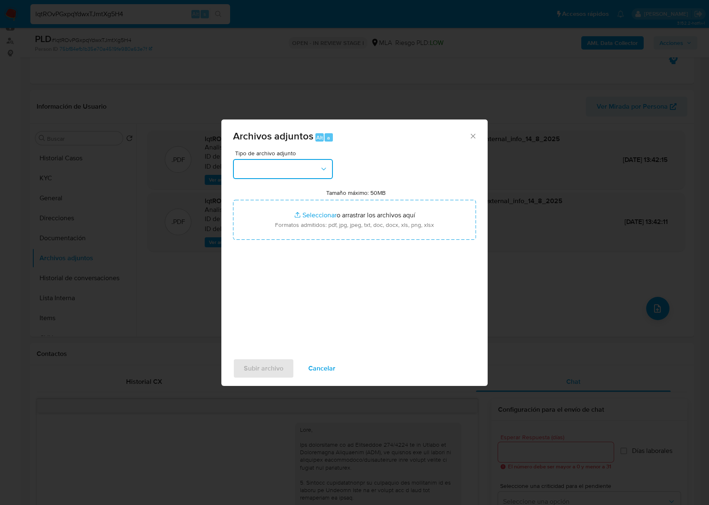
click at [309, 162] on button "button" at bounding box center [283, 169] width 100 height 20
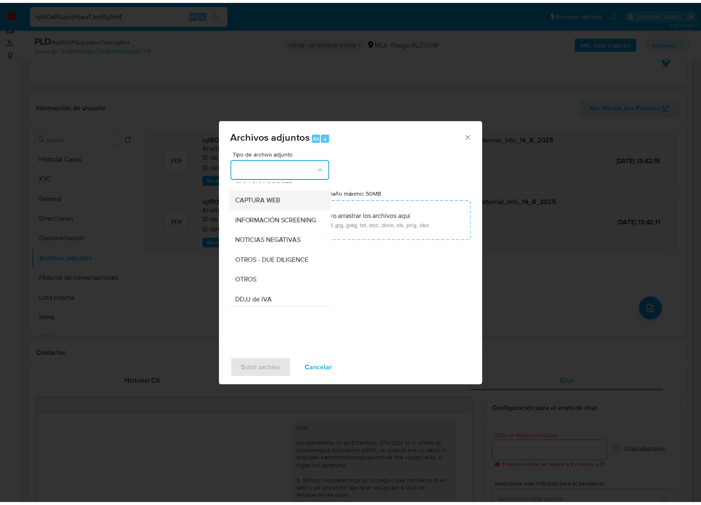
scroll to position [166, 0]
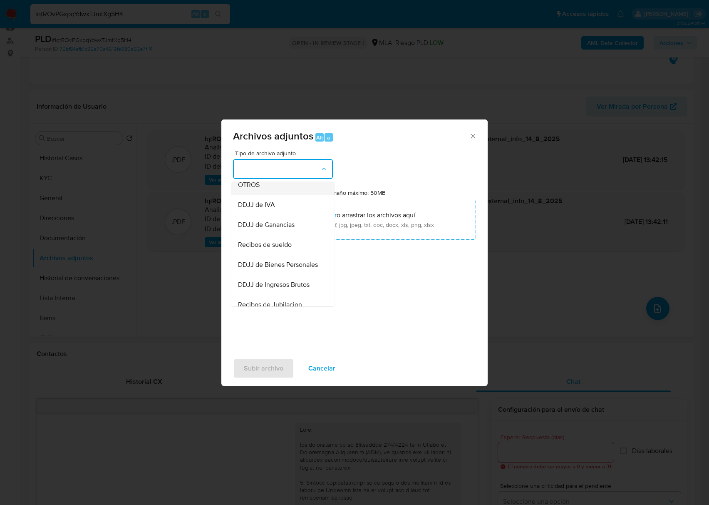
click at [267, 195] on div "OTROS" at bounding box center [280, 185] width 85 height 20
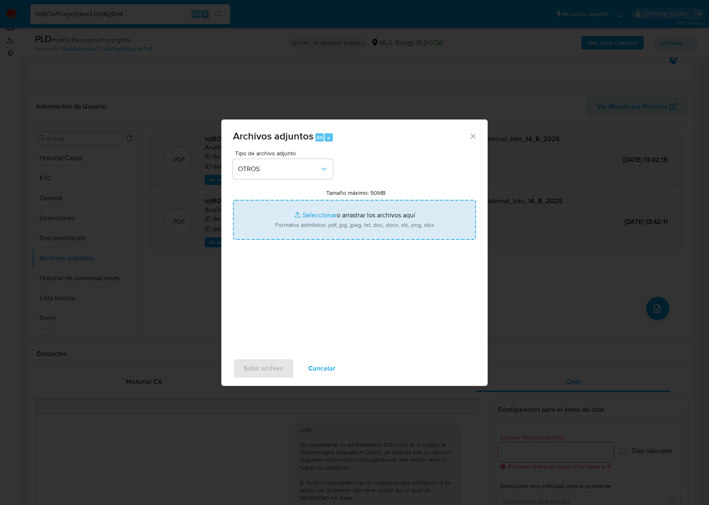
type input "C:\fakepath\Movimientos - 296046080 - lqtROvPGxpqYdwxTJmtXg5H4.xlsx"
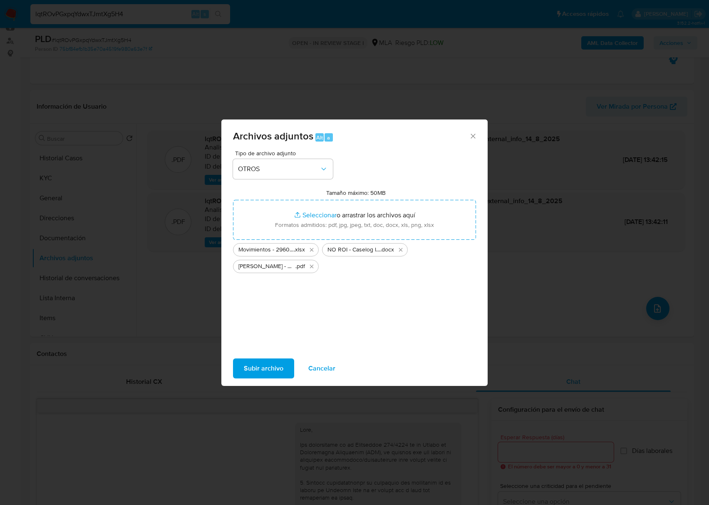
click at [281, 368] on span "Subir archivo" at bounding box center [264, 368] width 40 height 18
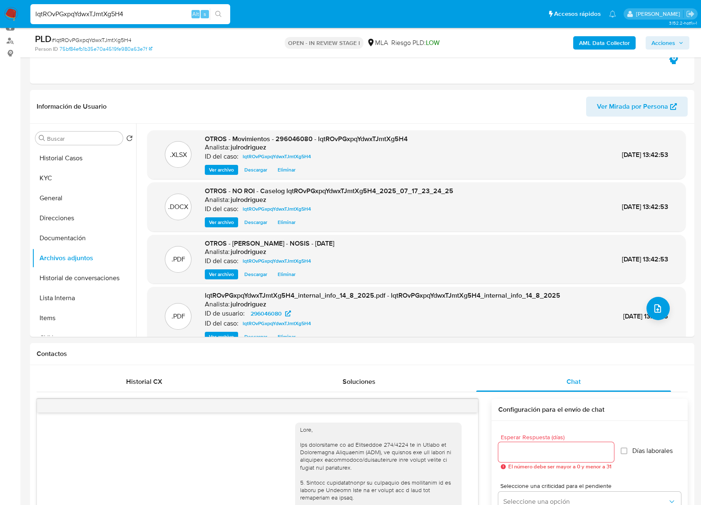
click at [659, 42] on span "Acciones" at bounding box center [663, 42] width 24 height 13
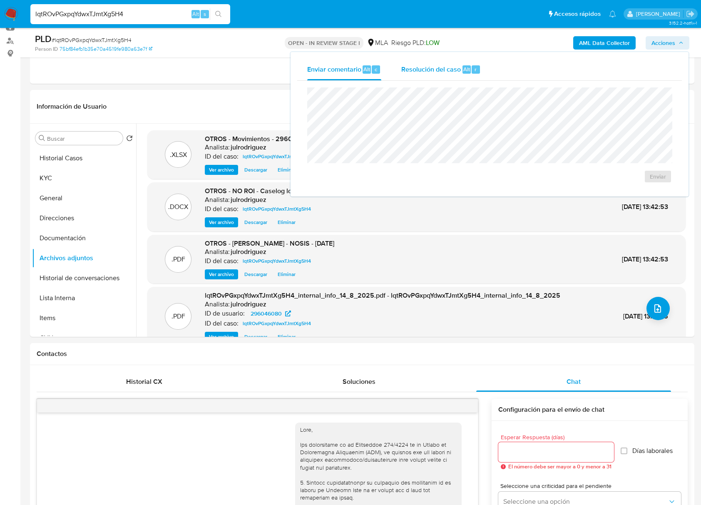
click at [433, 72] on span "Resolución del caso" at bounding box center [430, 69] width 59 height 10
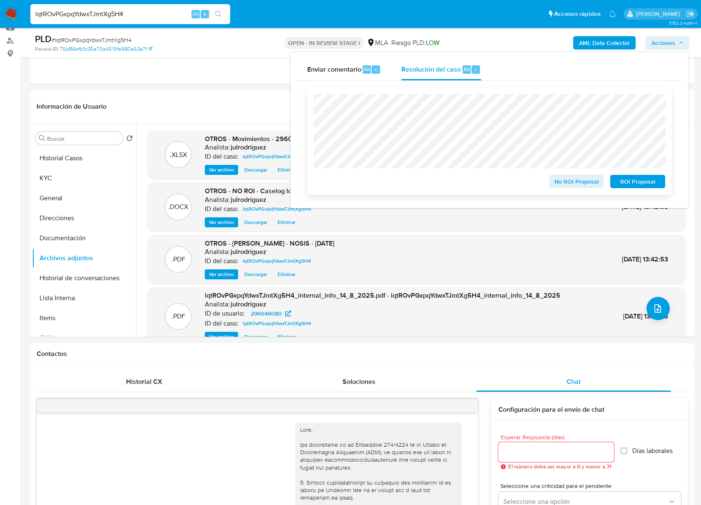
click at [563, 182] on span "No ROI Proposal" at bounding box center [576, 182] width 43 height 12
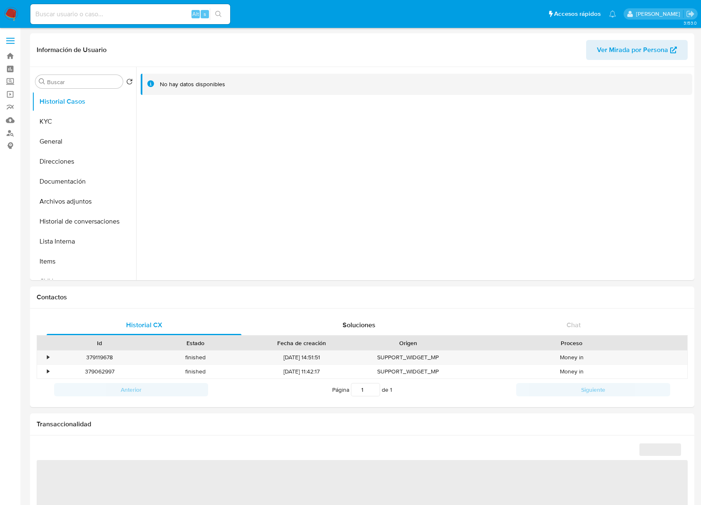
select select "10"
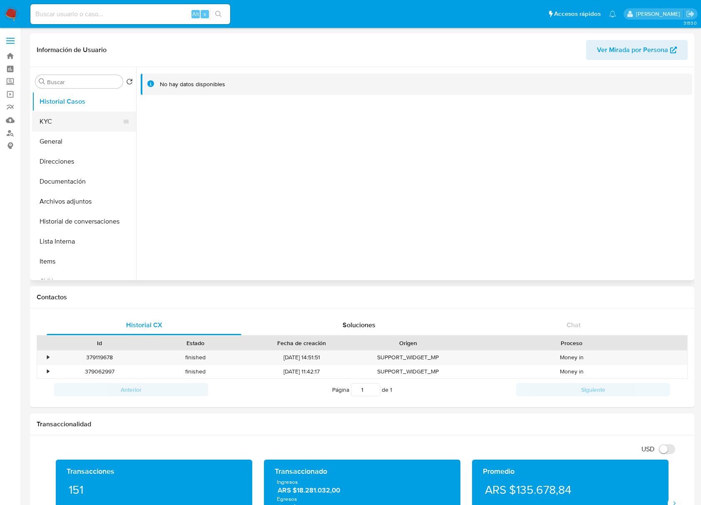
click at [92, 116] on button "KYC" at bounding box center [80, 121] width 97 height 20
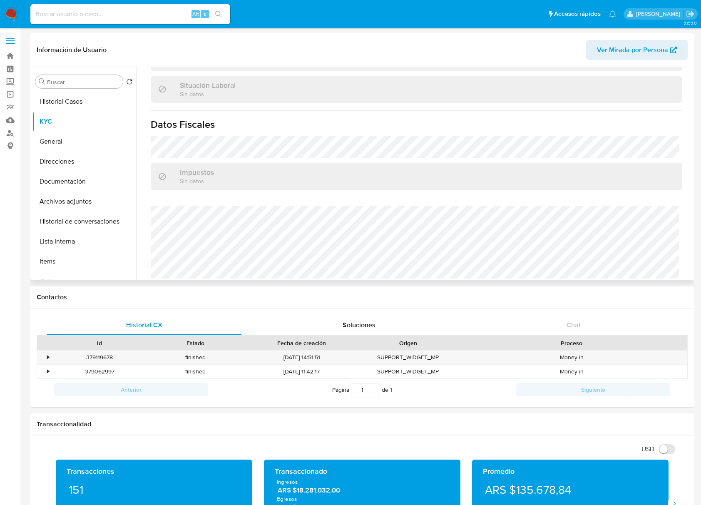
scroll to position [438, 0]
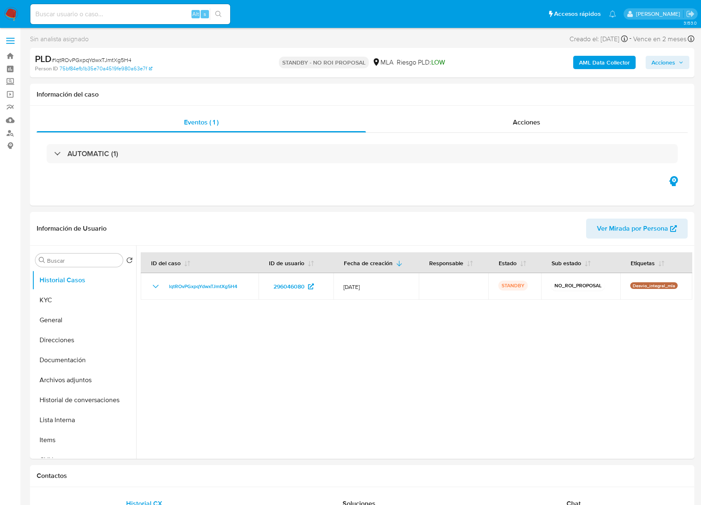
select select "10"
click at [451, 346] on div at bounding box center [414, 351] width 556 height 213
click at [94, 15] on input at bounding box center [130, 14] width 200 height 11
paste input "ObO3AioCgRNNhiT1AQaOJP4A"
type input "ObO3AioCgRNNhiT1AQaOJP4A"
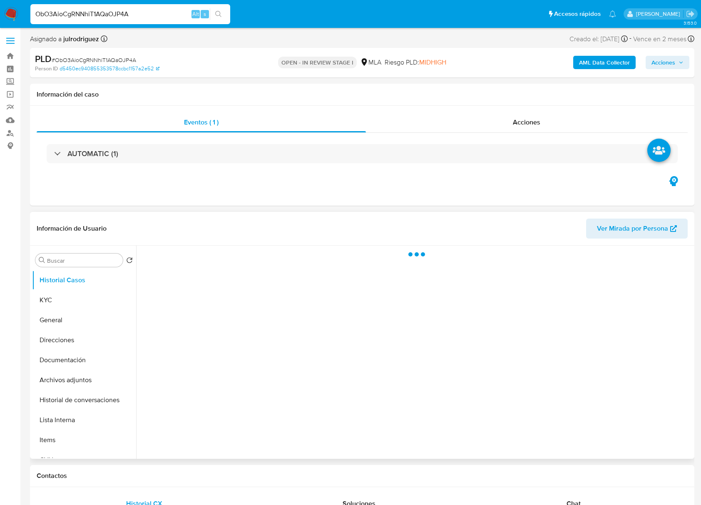
scroll to position [55, 0]
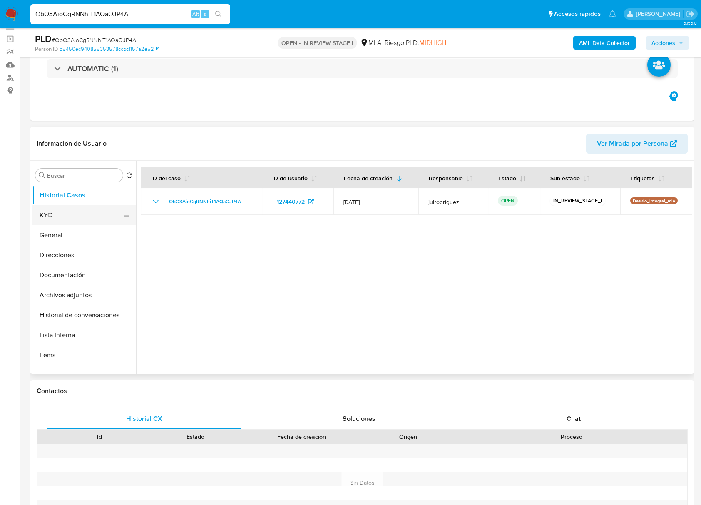
click at [67, 216] on button "KYC" at bounding box center [80, 215] width 97 height 20
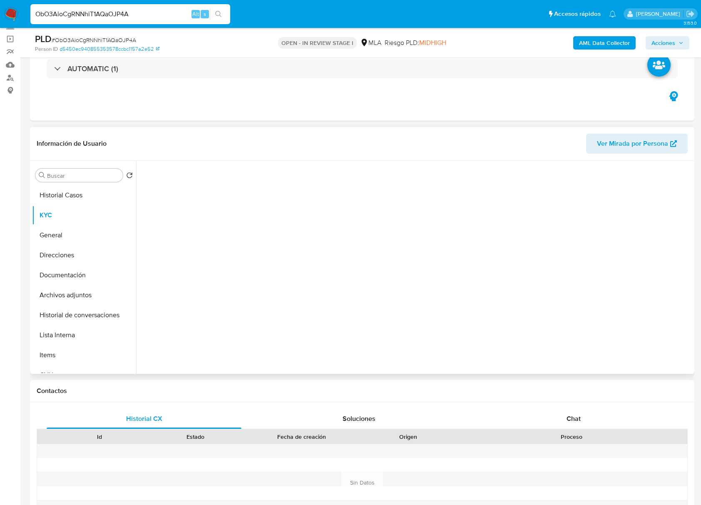
select select "10"
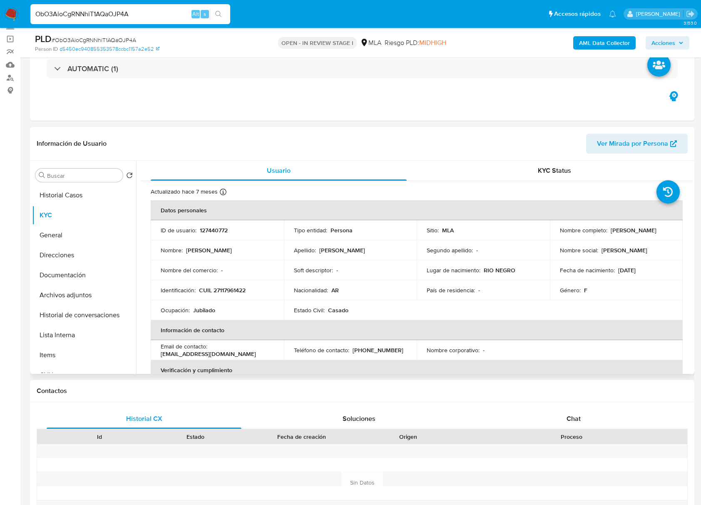
drag, startPoint x: 616, startPoint y: 230, endPoint x: 667, endPoint y: 230, distance: 50.8
click at [667, 230] on div "Nombre completo : [PERSON_NAME]" at bounding box center [616, 229] width 113 height 7
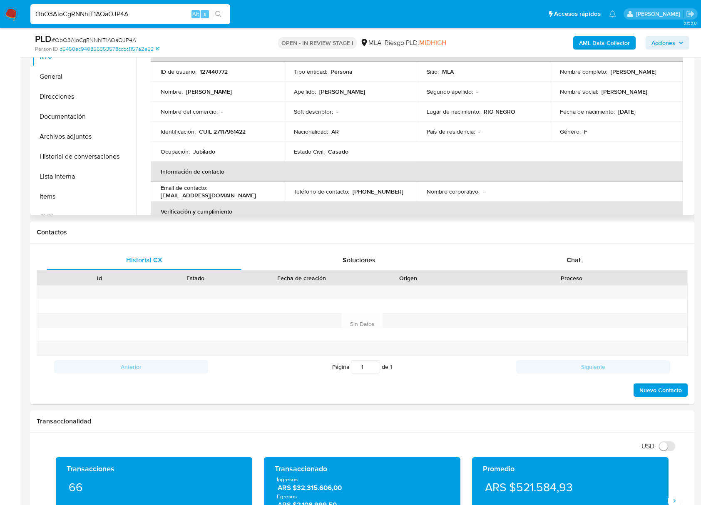
scroll to position [129, 0]
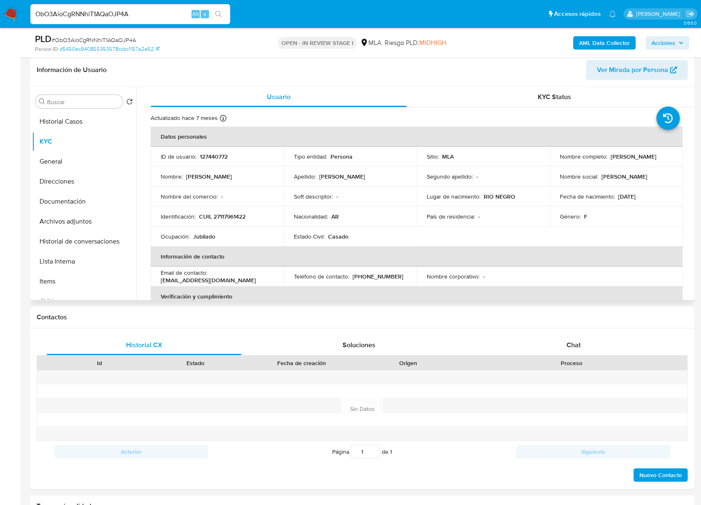
click at [212, 158] on p "127440772" at bounding box center [214, 156] width 28 height 7
copy p "127440772"
click at [133, 40] on span "# ObO3AioCgRNNhiT1AQaOJP4A" at bounding box center [94, 40] width 84 height 8
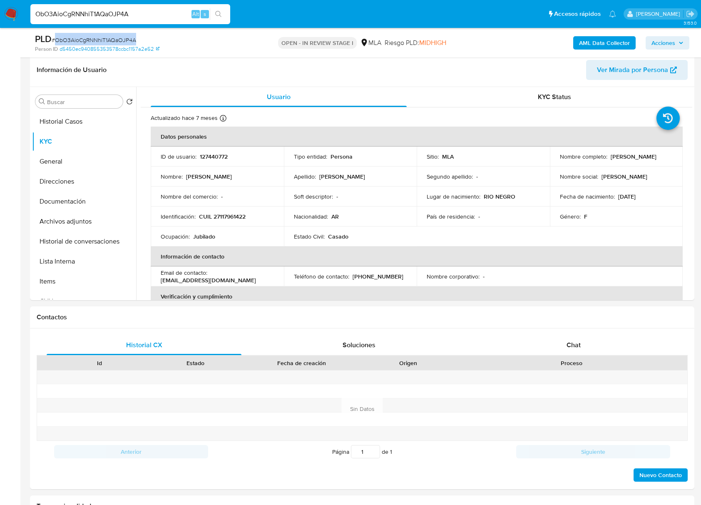
copy span "ObO3AioCgRNNhiT1AQaOJP4A"
click at [223, 220] on p "CUIL 27117961422" at bounding box center [222, 216] width 47 height 7
copy p "27117961422"
click at [222, 156] on p "127440772" at bounding box center [214, 156] width 28 height 7
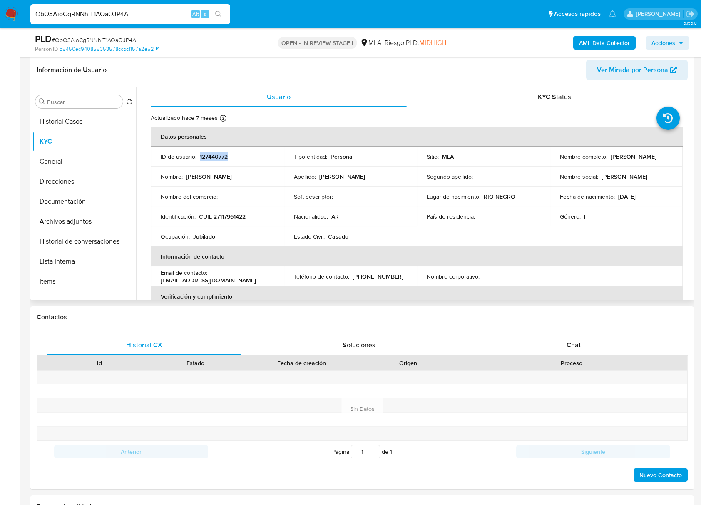
click at [222, 156] on p "127440772" at bounding box center [214, 156] width 28 height 7
copy p "127440772"
click at [76, 203] on button "Documentación" at bounding box center [80, 201] width 97 height 20
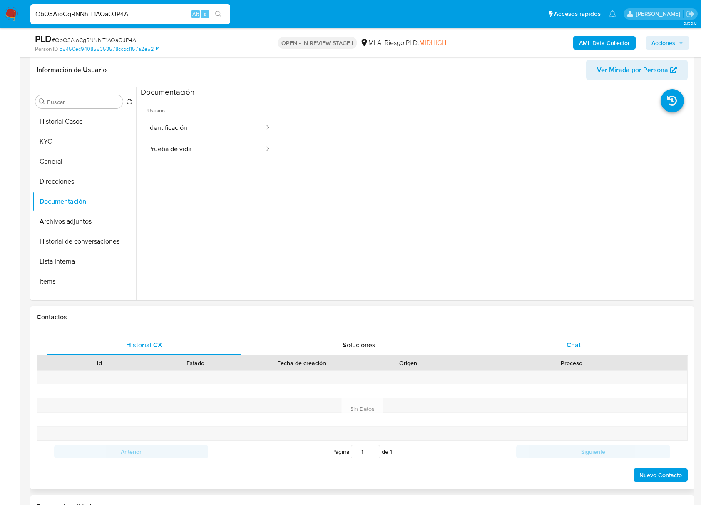
click at [579, 342] on span "Chat" at bounding box center [573, 345] width 14 height 10
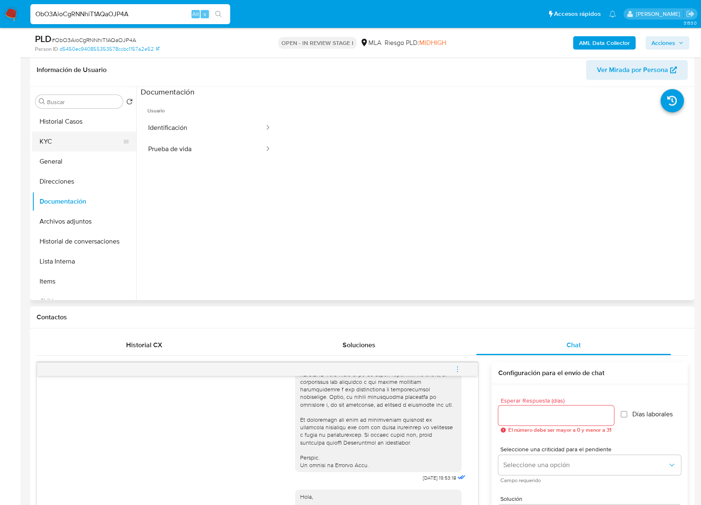
click at [73, 140] on button "KYC" at bounding box center [80, 141] width 97 height 20
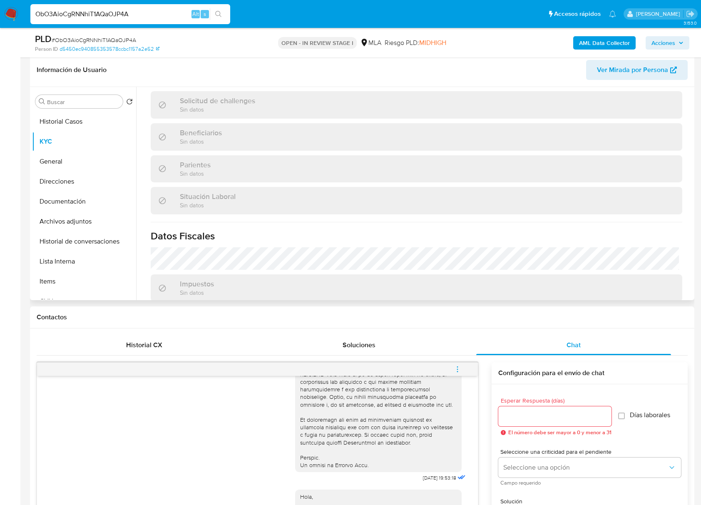
scroll to position [438, 0]
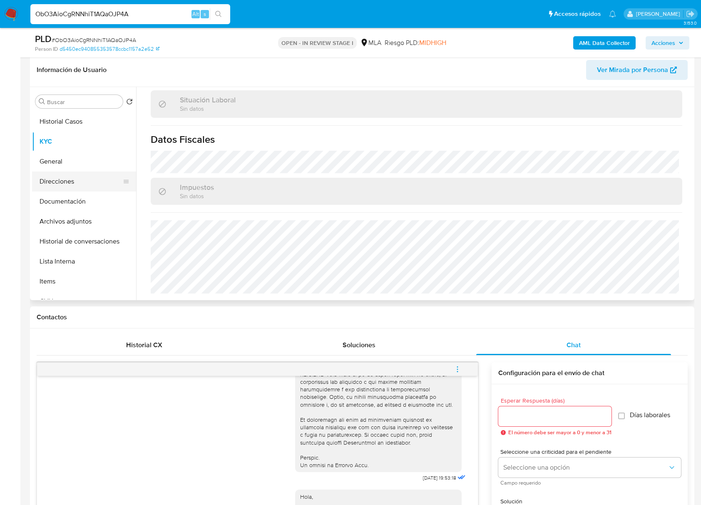
click at [70, 183] on button "Direcciones" at bounding box center [80, 181] width 97 height 20
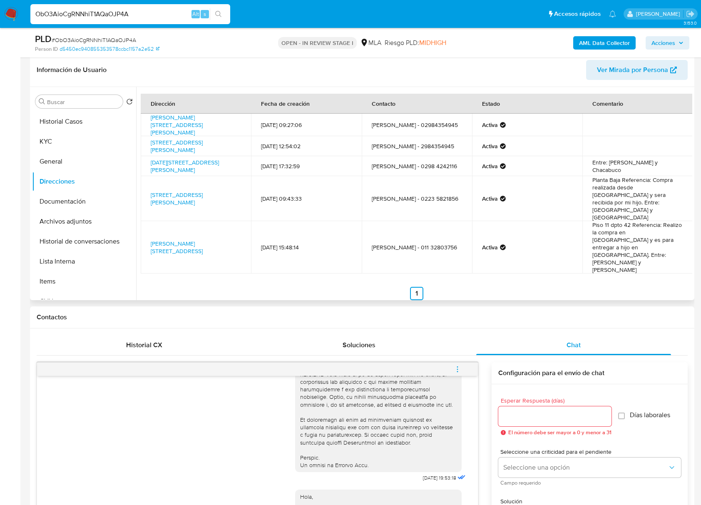
drag, startPoint x: 223, startPoint y: 125, endPoint x: 182, endPoint y: 88, distance: 55.7
click at [150, 117] on td "Sarmiento 21, Luis Beltran, Río Negro, 8361, Argentina 21" at bounding box center [196, 125] width 110 height 22
copy link "Sarmiento 21, Luis Beltran, Río Negro, 8361, Argentina 21"
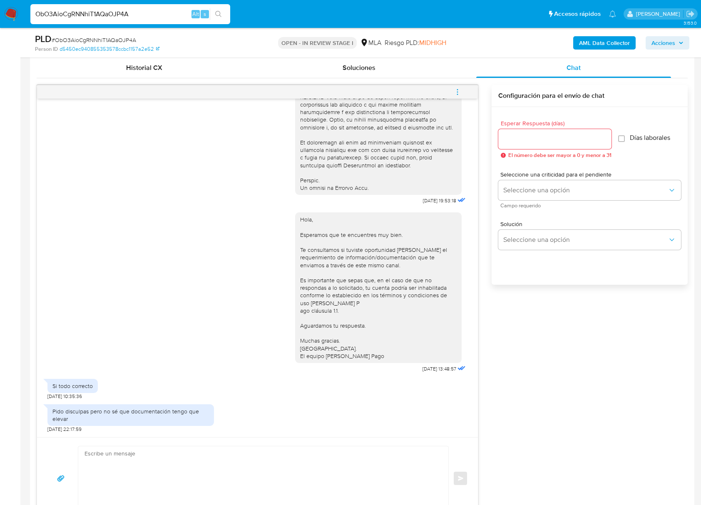
scroll to position [406, 0]
click at [516, 137] on input "Esperar Respuesta (días)" at bounding box center [554, 138] width 113 height 11
type input "3"
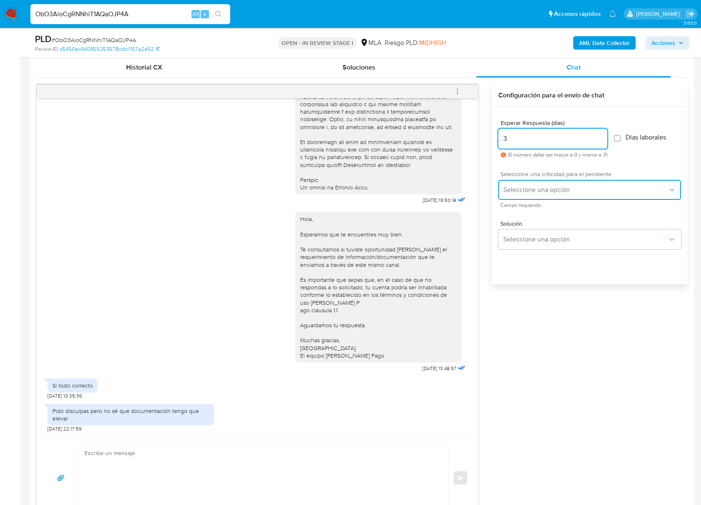
click at [537, 187] on span "Seleccione una opción" at bounding box center [585, 190] width 164 height 8
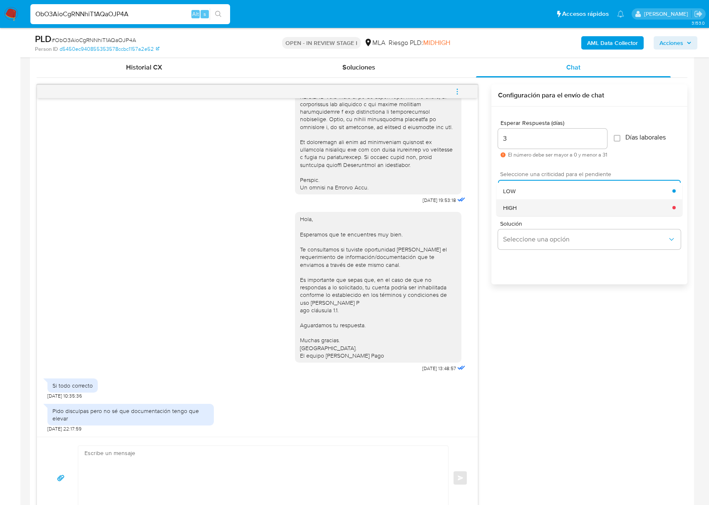
click at [529, 210] on div "HIGH" at bounding box center [587, 207] width 169 height 17
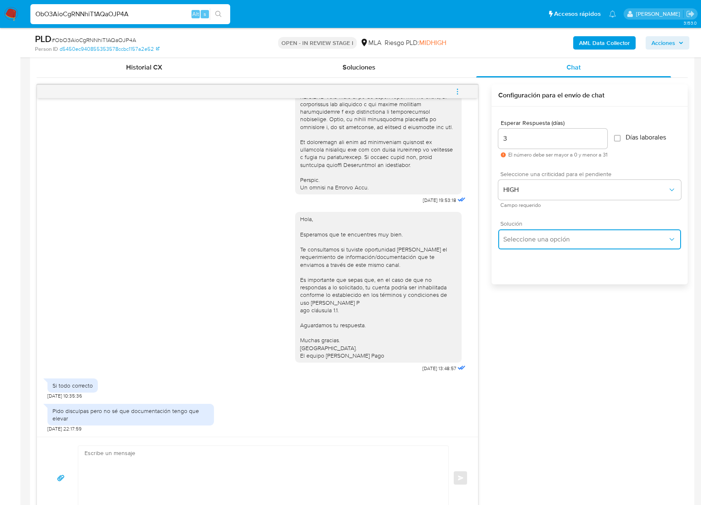
click at [531, 243] on span "Seleccione una opción" at bounding box center [585, 239] width 164 height 8
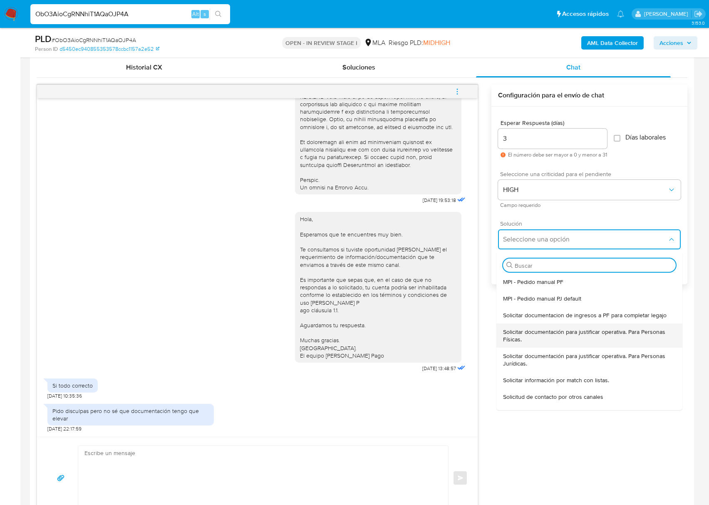
click at [545, 332] on span "Solicitar documentación para justificar operativa. Para Personas Físicas." at bounding box center [589, 335] width 173 height 15
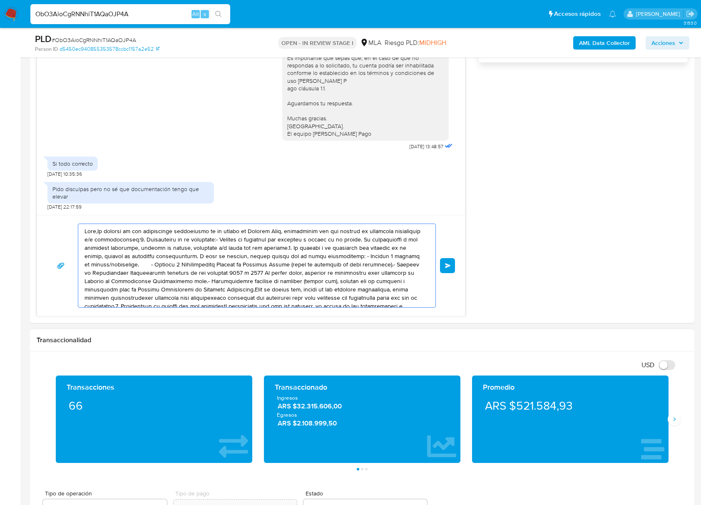
scroll to position [47, 0]
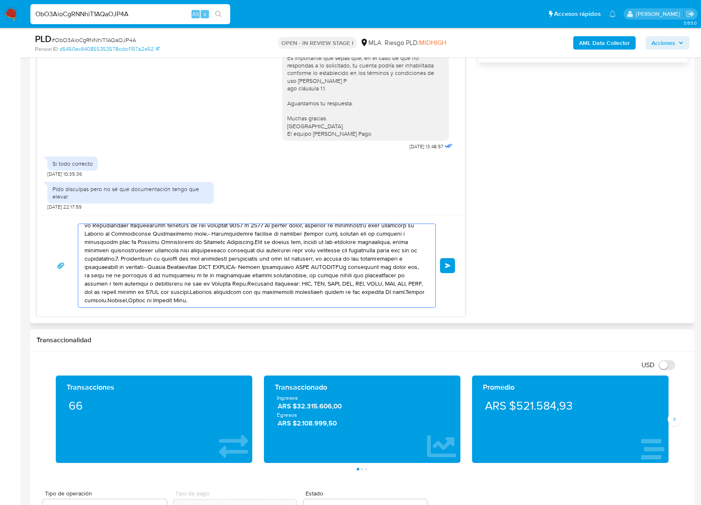
drag, startPoint x: 176, startPoint y: 240, endPoint x: 228, endPoint y: 301, distance: 79.7
click at [420, 481] on div "Información de Usuario Ver Mirada por Persona Buscar Volver al orden por defect…" at bounding box center [362, 451] width 664 height 1794
type textarea "Hola,En función de las operaciones registradas en tu cuenta de Mercado Pago, ne…"
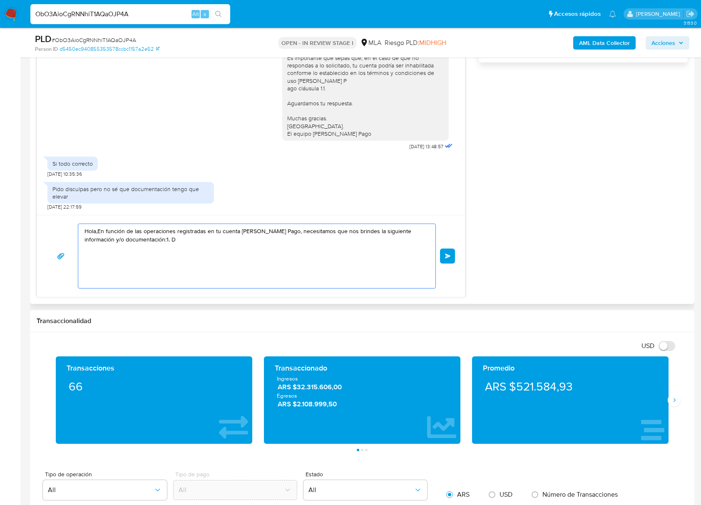
scroll to position [0, 0]
drag, startPoint x: 158, startPoint y: 248, endPoint x: 40, endPoint y: 214, distance: 123.1
click at [40, 214] on div "17/07/2025 19:53:18 Hola, Esperamos que te encuentres muy bien. Te consultamos …" at bounding box center [251, 80] width 428 height 434
paste textarea "Buenas tardes, Te agradeceríamos si pudieras enviarnos documentación e informac…"
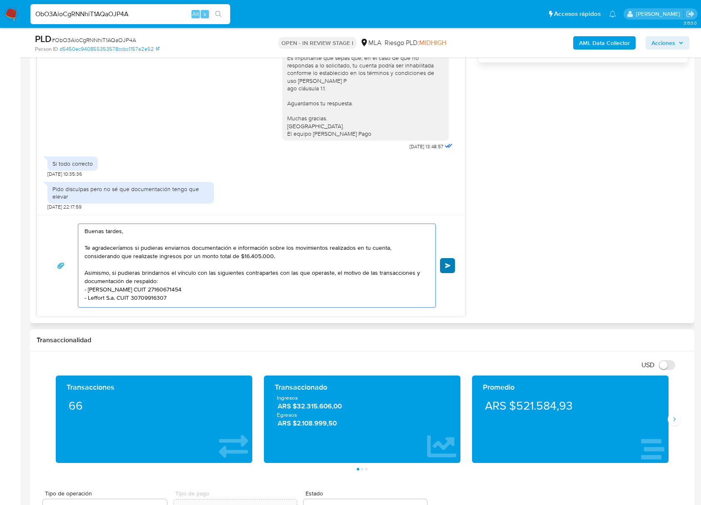
type textarea "Buenas tardes, Te agradeceríamos si pudieras enviarnos documentación e informac…"
click at [451, 267] on button "Enviar" at bounding box center [447, 265] width 15 height 15
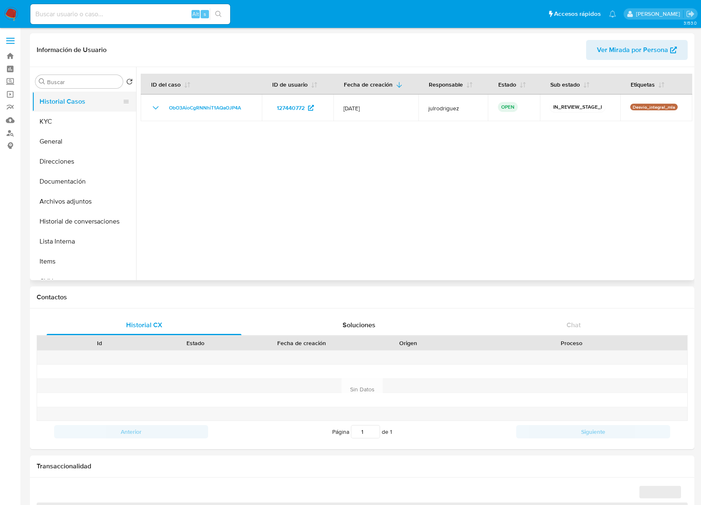
select select "10"
click at [50, 111] on button "Historial Casos" at bounding box center [80, 102] width 97 height 20
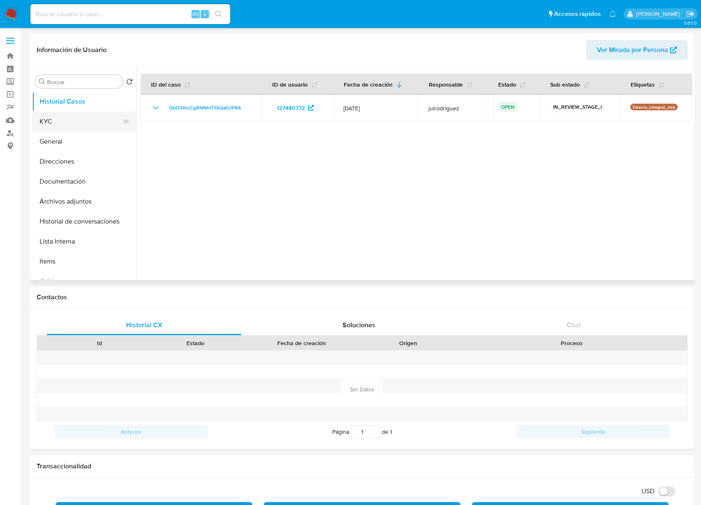
click at [51, 115] on button "KYC" at bounding box center [80, 121] width 97 height 20
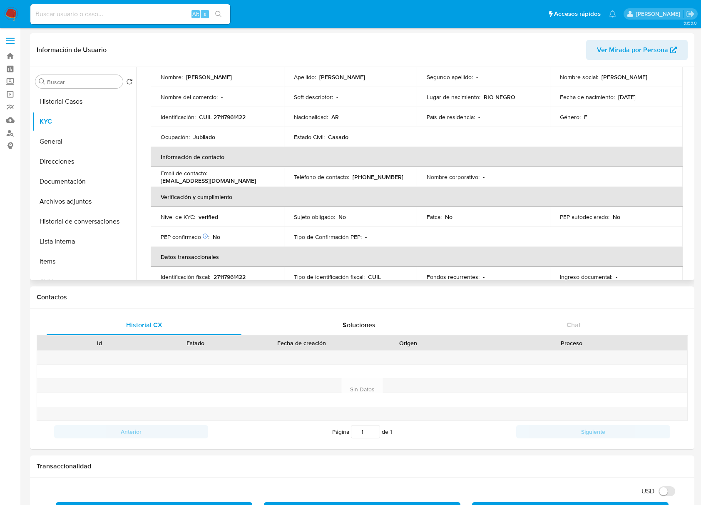
scroll to position [30, 0]
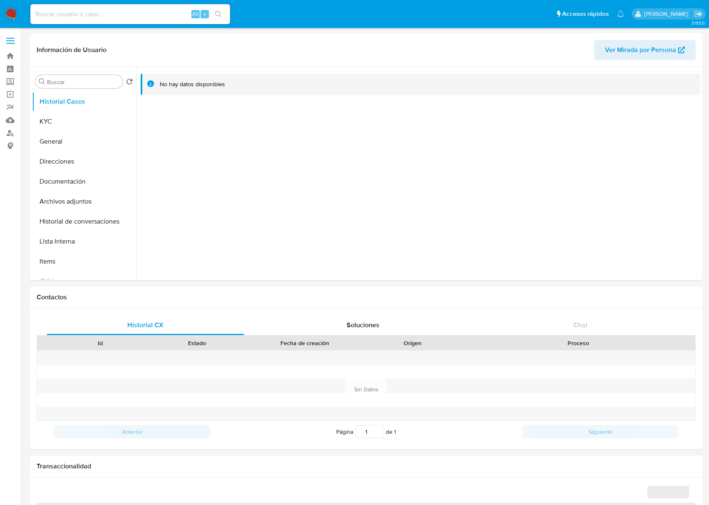
select select "10"
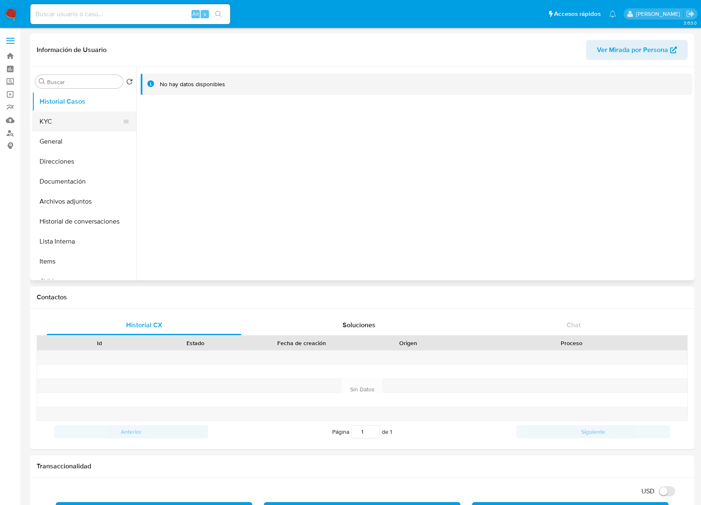
click at [89, 124] on button "KYC" at bounding box center [80, 121] width 97 height 20
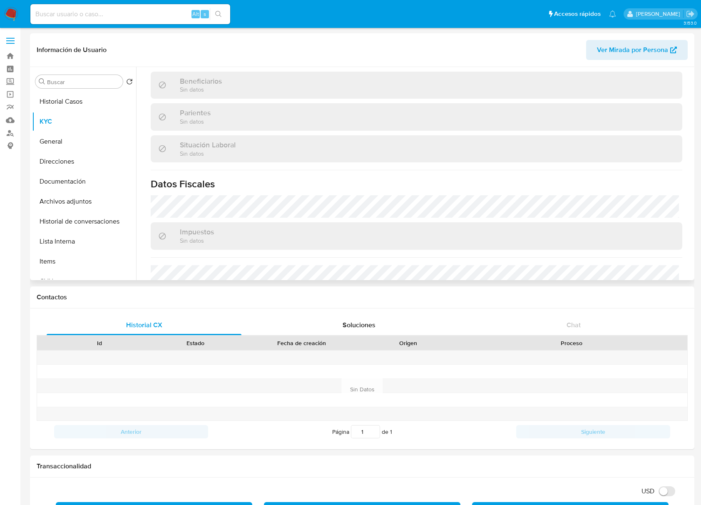
scroll to position [438, 0]
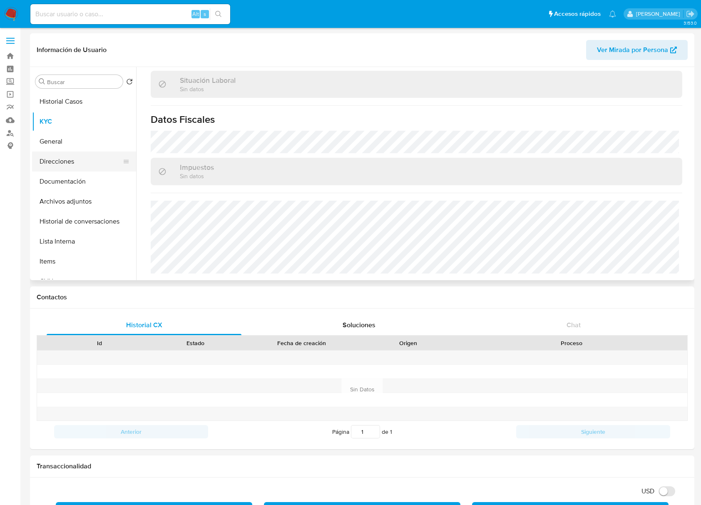
click at [62, 166] on button "Direcciones" at bounding box center [80, 161] width 97 height 20
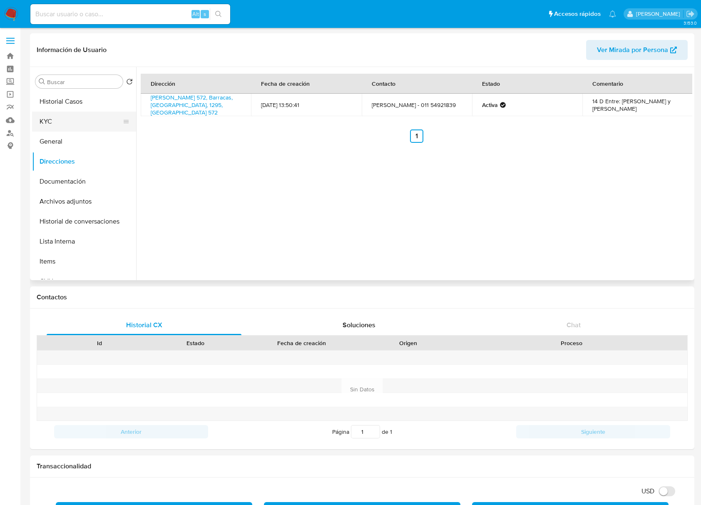
click at [64, 120] on button "KYC" at bounding box center [80, 121] width 97 height 20
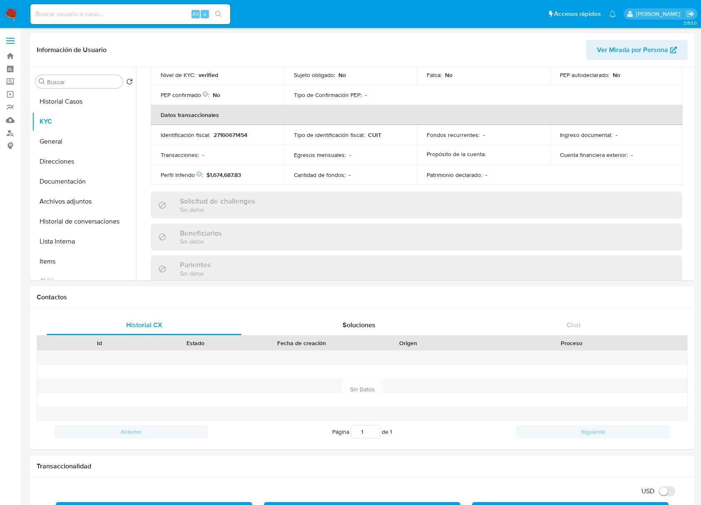
scroll to position [418, 0]
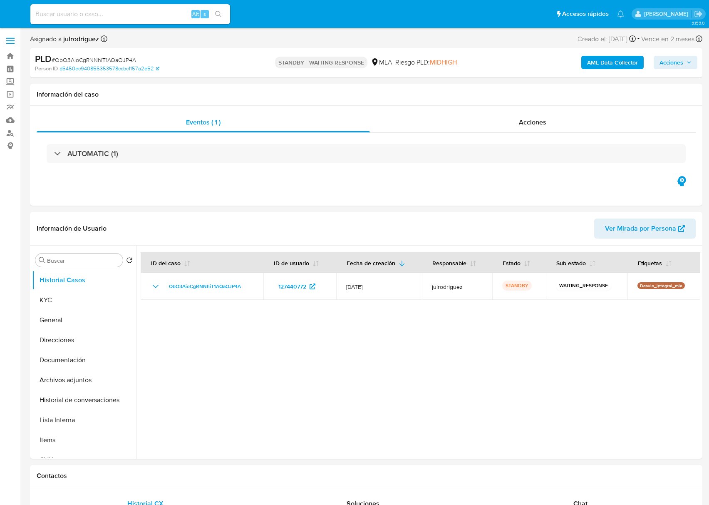
select select "10"
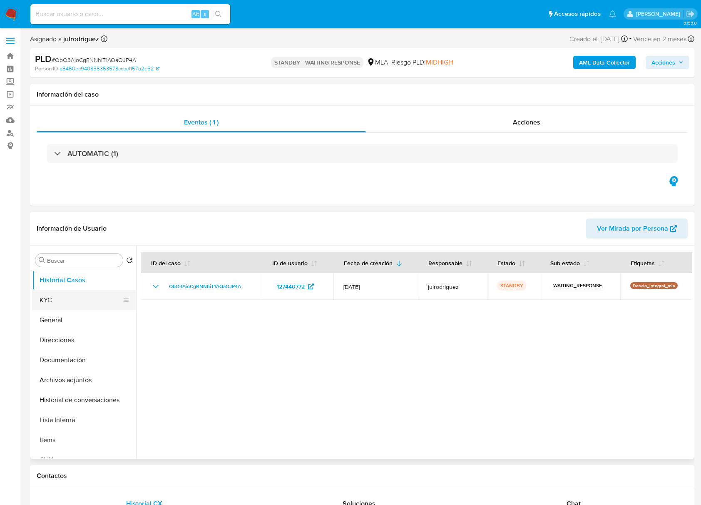
click at [90, 300] on button "KYC" at bounding box center [80, 300] width 97 height 20
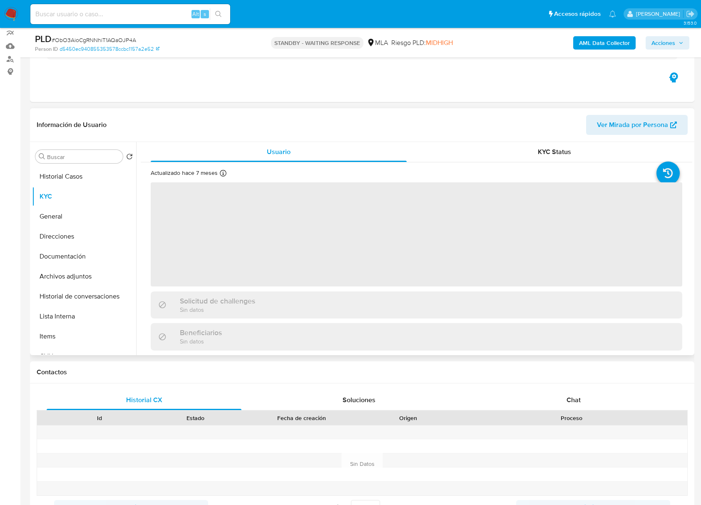
scroll to position [55, 0]
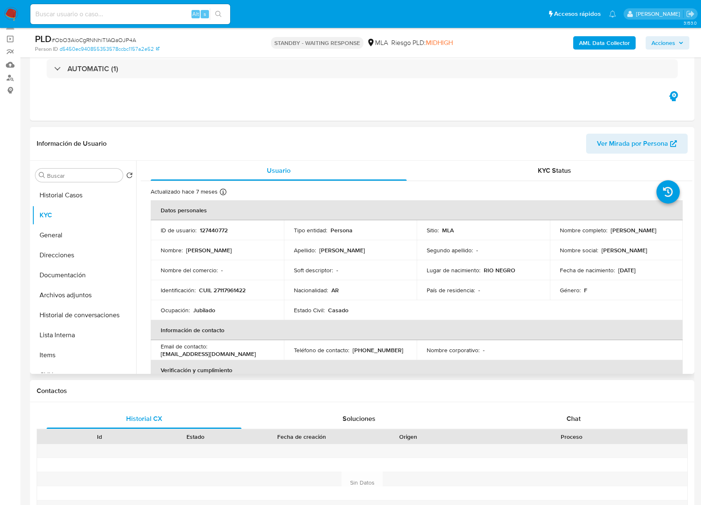
click at [244, 292] on p "CUIL 27117961422" at bounding box center [222, 289] width 47 height 7
copy p "27117961422"
click at [220, 289] on p "CUIL 27117961422" at bounding box center [222, 289] width 47 height 7
click at [219, 289] on p "CUIL 27117961422" at bounding box center [222, 289] width 47 height 7
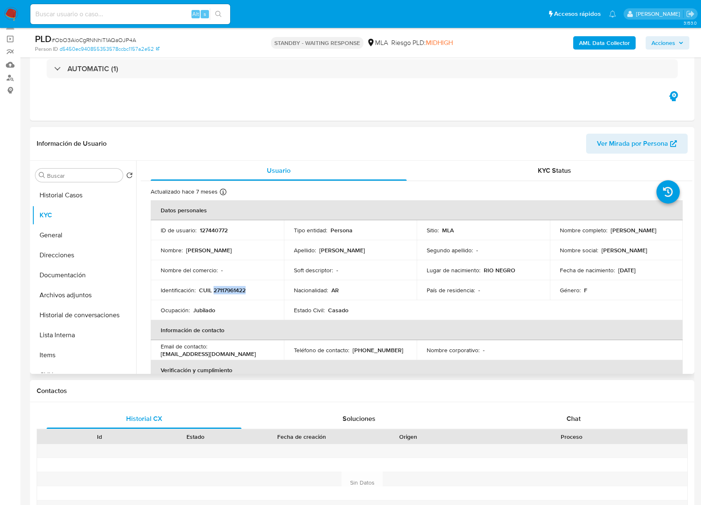
click at [218, 289] on p "CUIL 27117961422" at bounding box center [222, 289] width 47 height 7
drag, startPoint x: 605, startPoint y: 230, endPoint x: 666, endPoint y: 231, distance: 61.2
click at [666, 231] on div "Nombre completo : Elda Susana Lopez" at bounding box center [616, 229] width 113 height 7
copy div "Elda Susana Lopez"
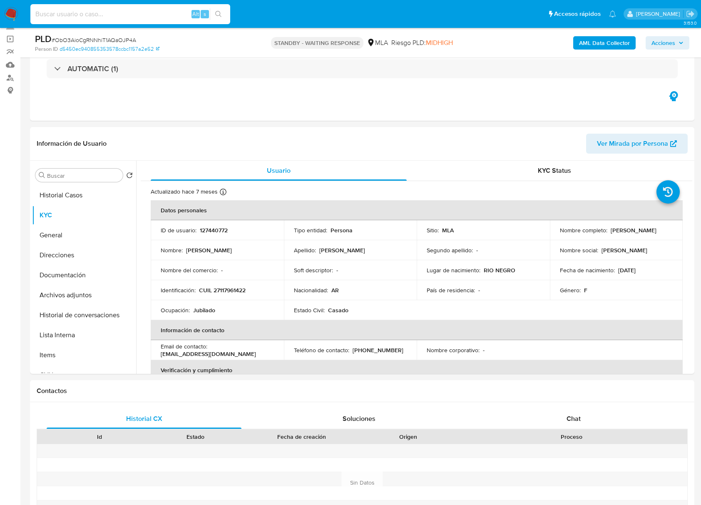
click at [87, 17] on input at bounding box center [130, 14] width 200 height 11
paste input "XNZUZN1CLkiXas0RRhtJzPVL"
type input "XNZUZN1CLkiXas0RRhtJzPVL"
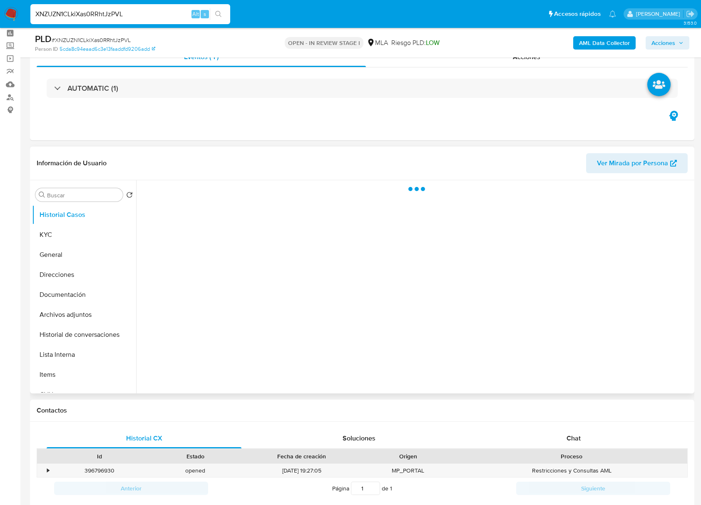
scroll to position [55, 0]
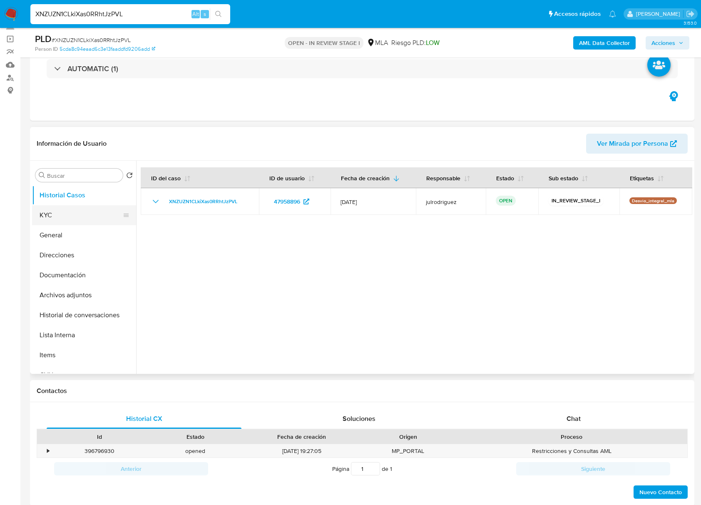
click at [77, 217] on button "KYC" at bounding box center [80, 215] width 97 height 20
select select "10"
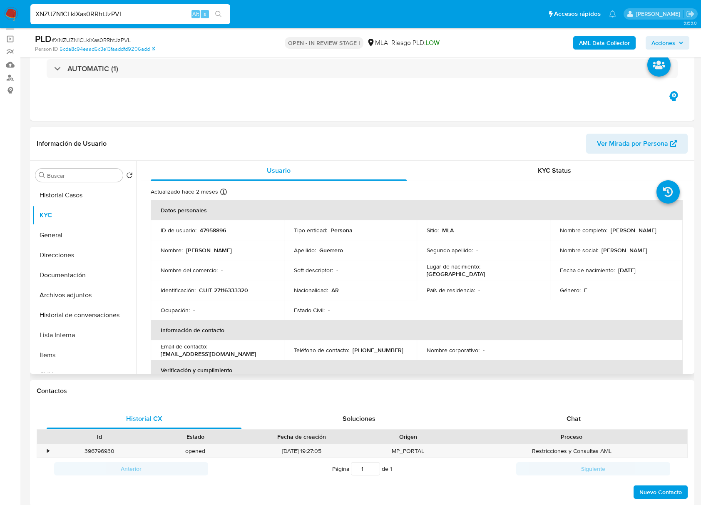
drag, startPoint x: 557, startPoint y: 232, endPoint x: 628, endPoint y: 232, distance: 71.1
click at [628, 232] on div "Nombre completo : Claudia Cecilia Guerrero" at bounding box center [616, 229] width 113 height 7
copy p "[PERSON_NAME]"
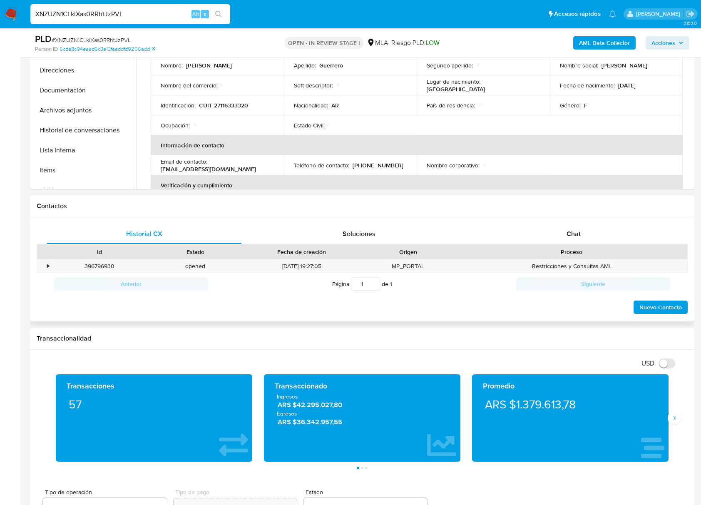
scroll to position [74, 0]
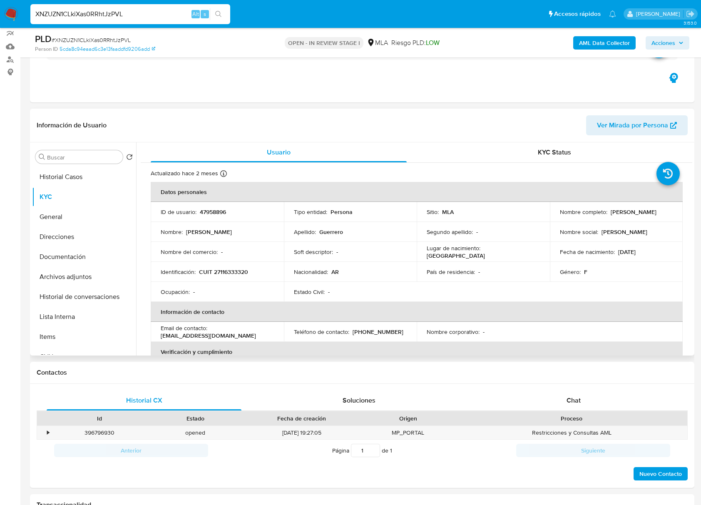
click at [220, 213] on p "47958896" at bounding box center [213, 211] width 26 height 7
copy p "47958896"
click at [104, 37] on span "# XNZUZN1CLkiXas0RRhtJzPVL" at bounding box center [91, 40] width 79 height 8
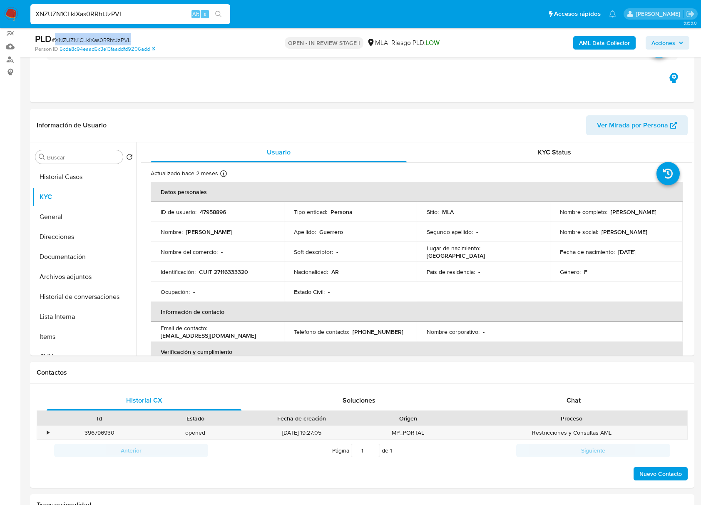
copy span "XNZUZN1CLkiXas0RRhtJzPVL"
click at [240, 270] on p "CUIT 27116333320" at bounding box center [223, 271] width 49 height 7
copy p "27116333320"
click at [220, 210] on p "47958896" at bounding box center [213, 211] width 26 height 7
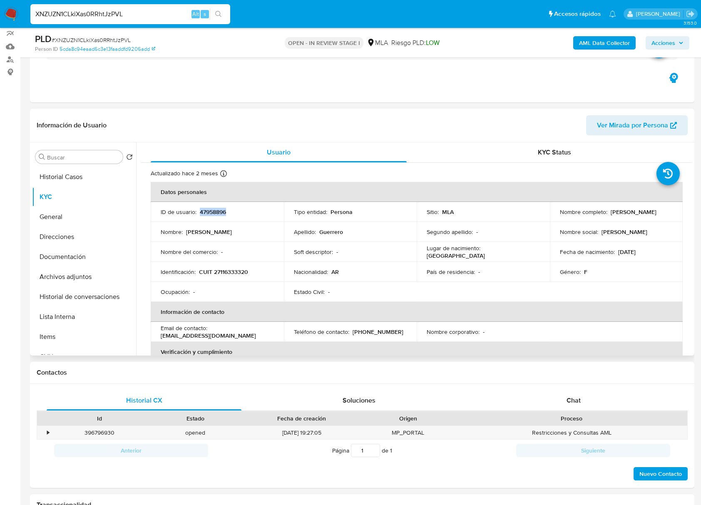
click at [220, 210] on p "47958896" at bounding box center [213, 211] width 26 height 7
copy p "47958896"
click at [220, 210] on p "47958896" at bounding box center [213, 211] width 26 height 7
drag, startPoint x: 558, startPoint y: 214, endPoint x: 629, endPoint y: 218, distance: 70.8
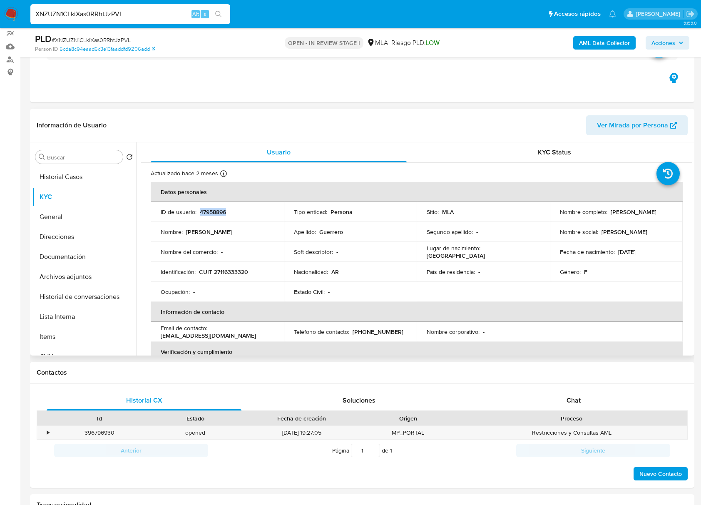
click at [629, 215] on div "Nombre completo : Claudia Cecilia Guerrero" at bounding box center [616, 211] width 113 height 7
copy p "Claudia Cecilia Guerrero"
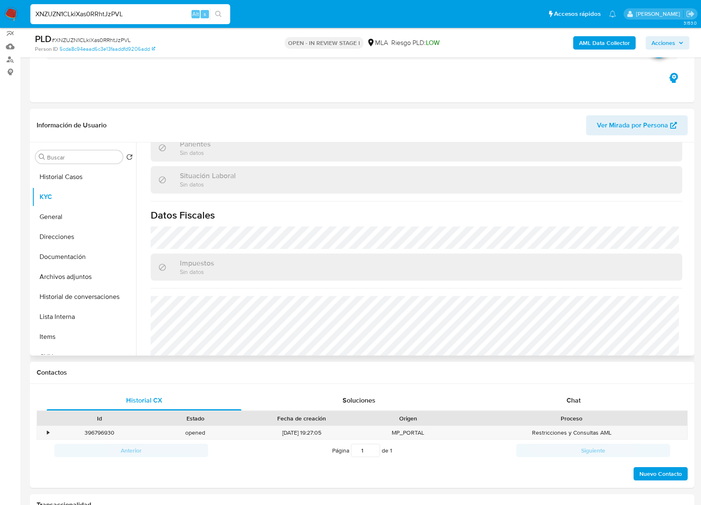
scroll to position [438, 0]
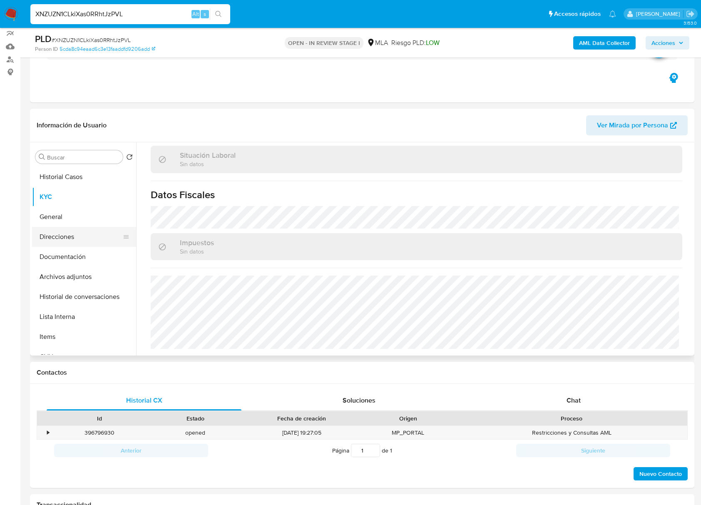
click at [75, 235] on button "Direcciones" at bounding box center [80, 237] width 97 height 20
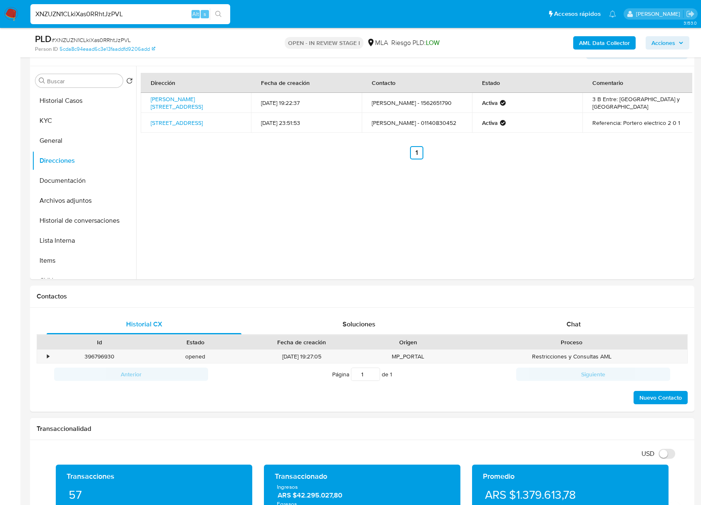
scroll to position [295, 0]
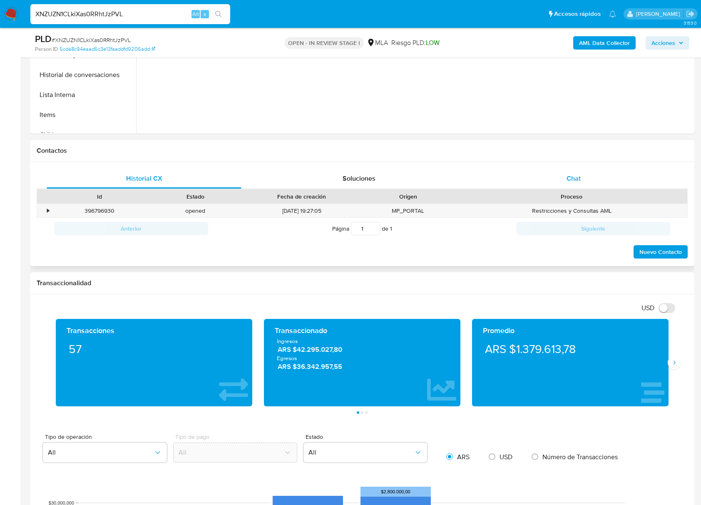
click at [578, 173] on span "Chat" at bounding box center [573, 178] width 14 height 10
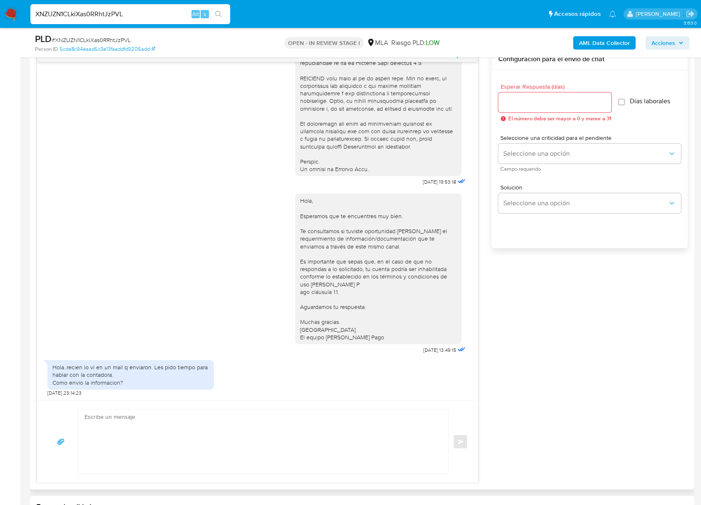
scroll to position [462, 0]
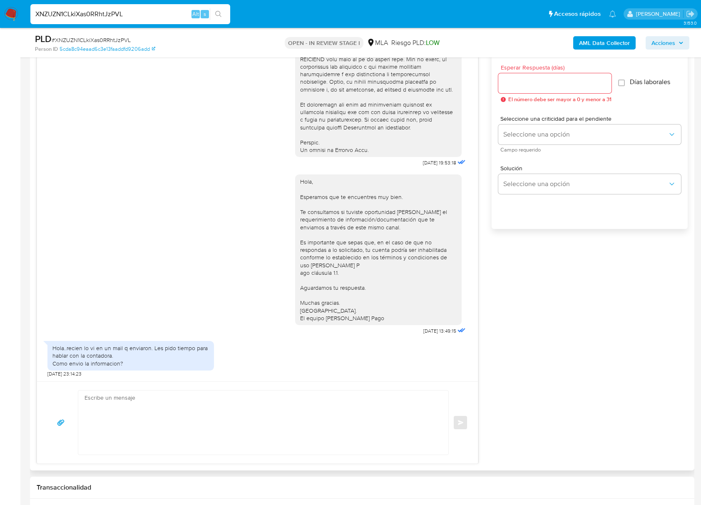
click at [513, 85] on input "Esperar Respuesta (días)" at bounding box center [554, 83] width 113 height 11
type input "3"
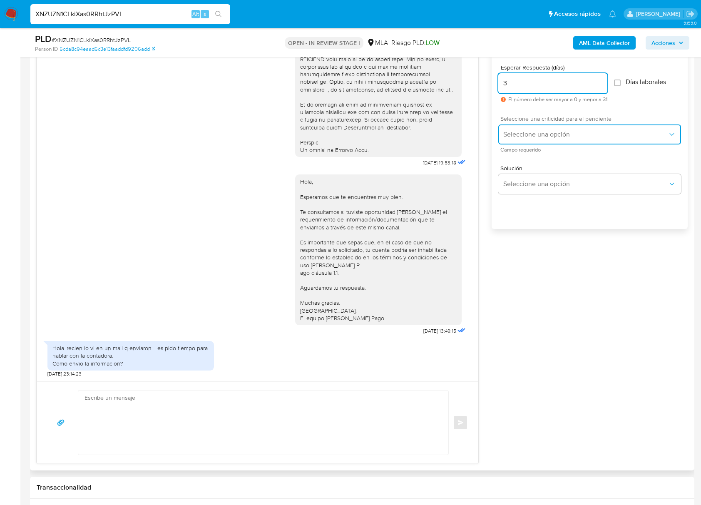
click at [531, 129] on button "Seleccione una opción" at bounding box center [589, 134] width 183 height 20
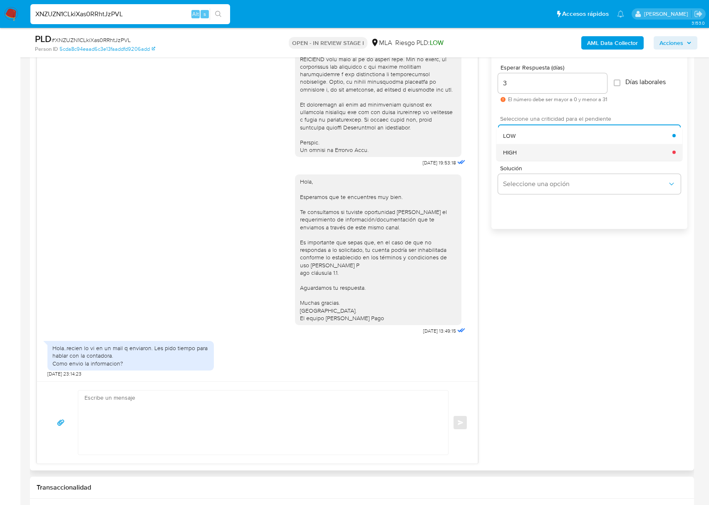
click at [520, 158] on div "HIGH" at bounding box center [587, 152] width 169 height 17
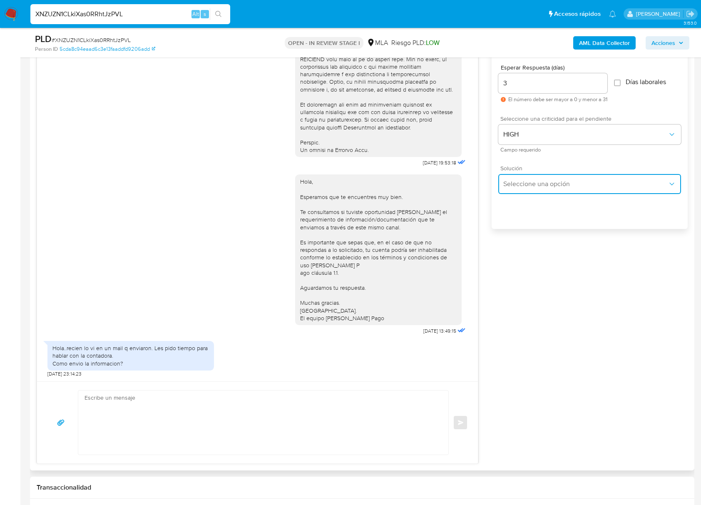
click at [532, 180] on span "Seleccione una opción" at bounding box center [585, 184] width 164 height 8
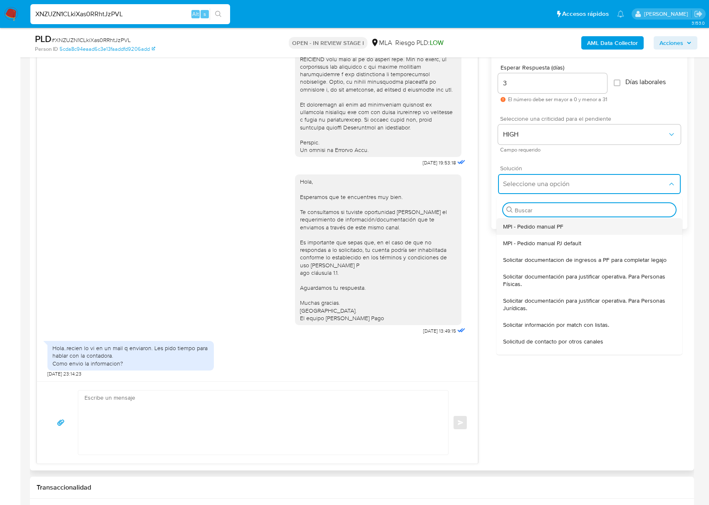
click at [527, 228] on span "MPI - Pedido manual PF" at bounding box center [533, 226] width 60 height 7
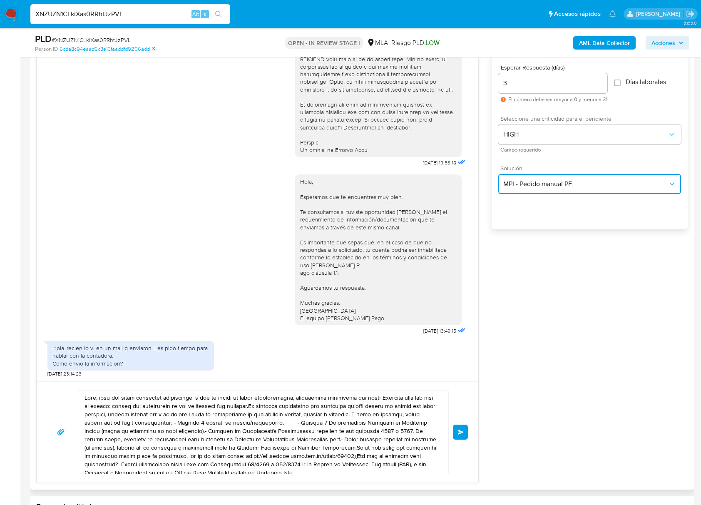
click at [561, 181] on span "MPI - Pedido manual PF" at bounding box center [585, 184] width 164 height 8
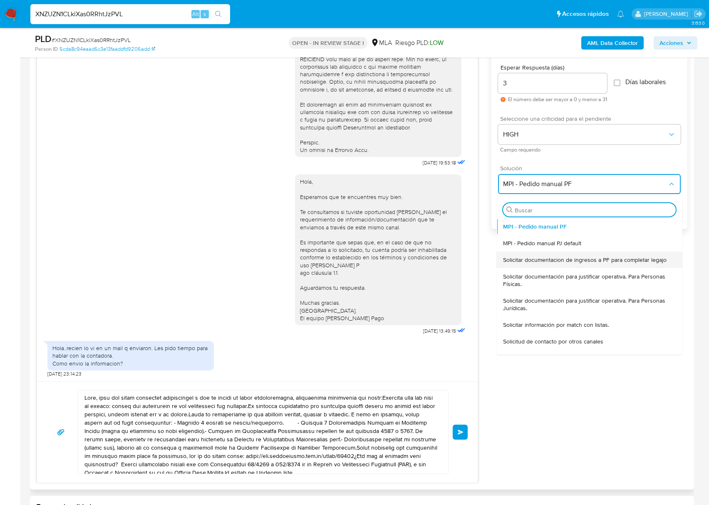
click at [572, 257] on span "Solicitar documentacion de ingresos a PF para completar legajo" at bounding box center [584, 259] width 163 height 7
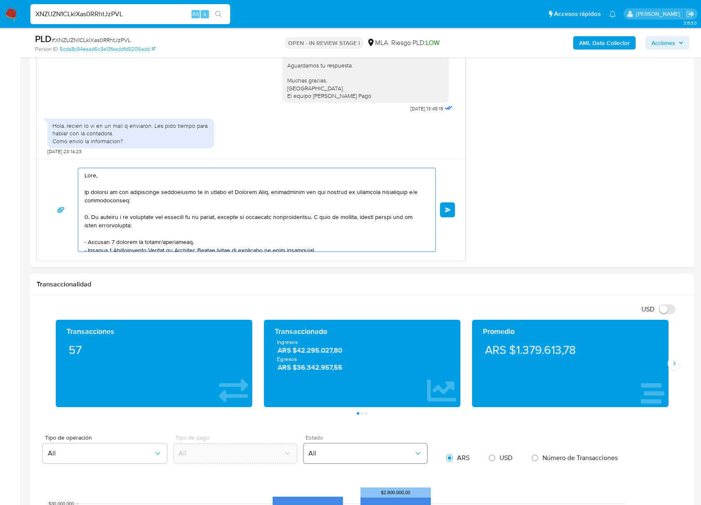
scroll to position [164, 0]
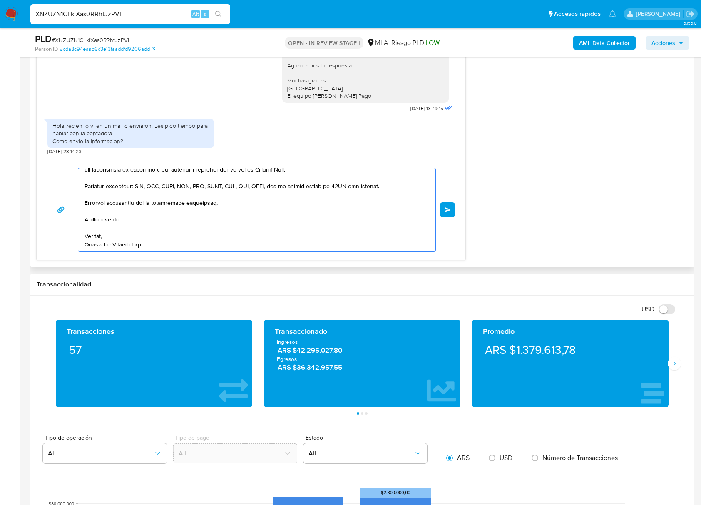
drag, startPoint x: 103, startPoint y: 193, endPoint x: 168, endPoint y: 205, distance: 66.3
click at [406, 458] on div "Información de Usuario Ver Mirada por Persona Buscar Volver al orden por defect…" at bounding box center [362, 395] width 664 height 1795
type textarea "Hola, En func"
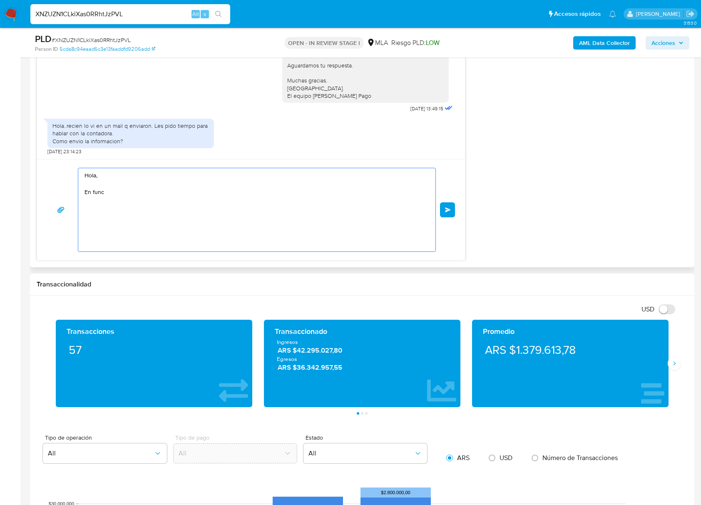
scroll to position [0, 0]
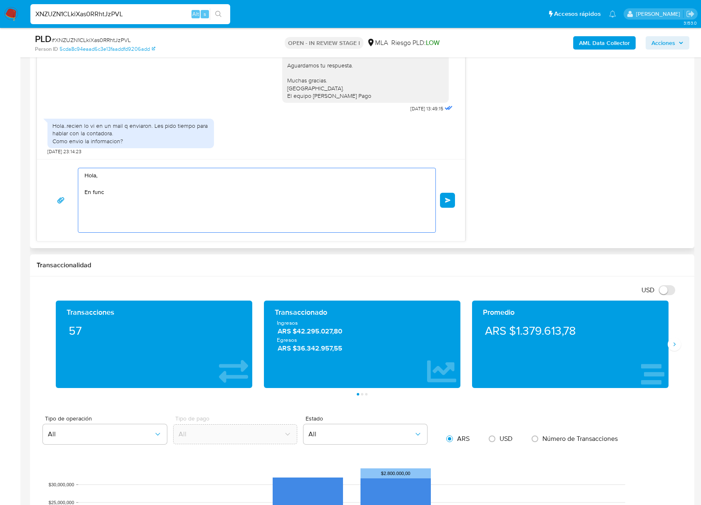
drag, startPoint x: 135, startPoint y: 200, endPoint x: 100, endPoint y: 178, distance: 41.3
click at [55, 154] on div "17/07/2025 19:53:18 Hola, Esperamos que te encuentres muy bien. Te consultamos …" at bounding box center [251, 24] width 428 height 434
paste textarea "Buenas tardes, Podrás enviarnos la documentación por esta vía o a la correo: do…"
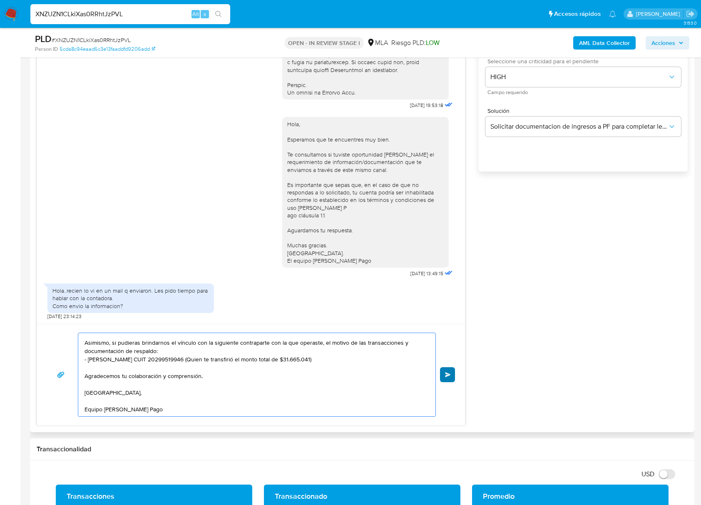
scroll to position [573, 0]
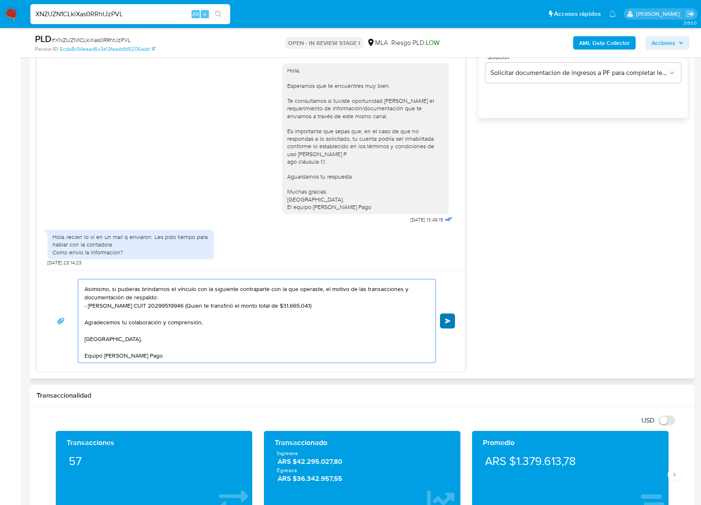
type textarea "Buenas tardes, Podrás enviarnos la documentación por esta vía o a la correo: do…"
click at [441, 320] on button "Enviar" at bounding box center [447, 320] width 15 height 15
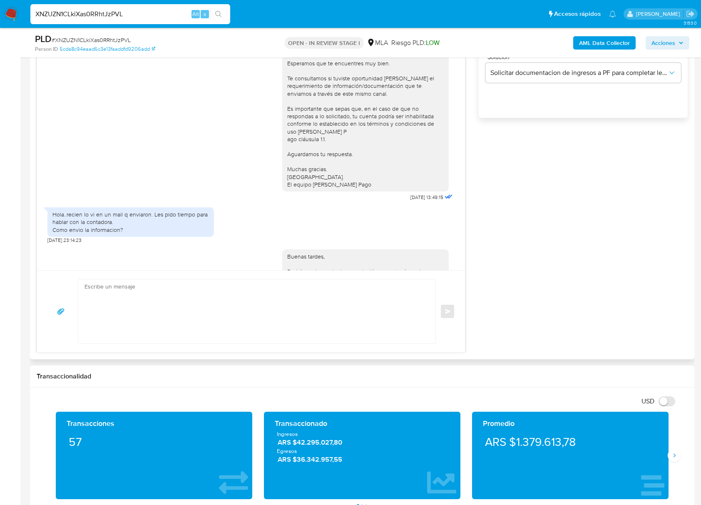
scroll to position [0, 0]
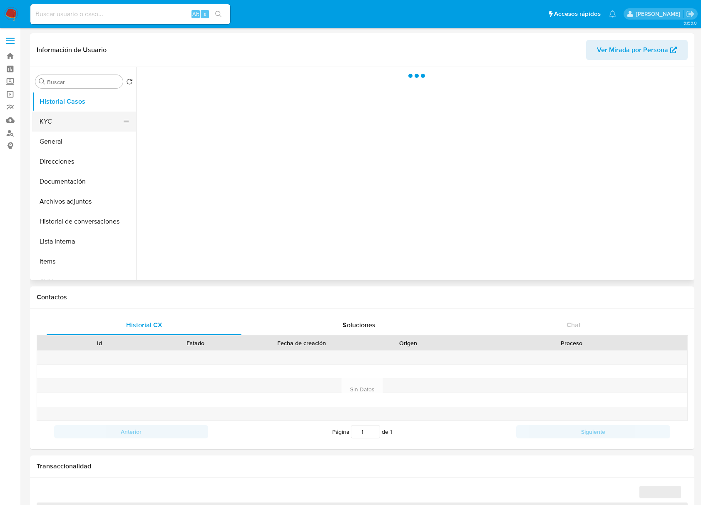
click at [72, 117] on button "KYC" at bounding box center [80, 121] width 97 height 20
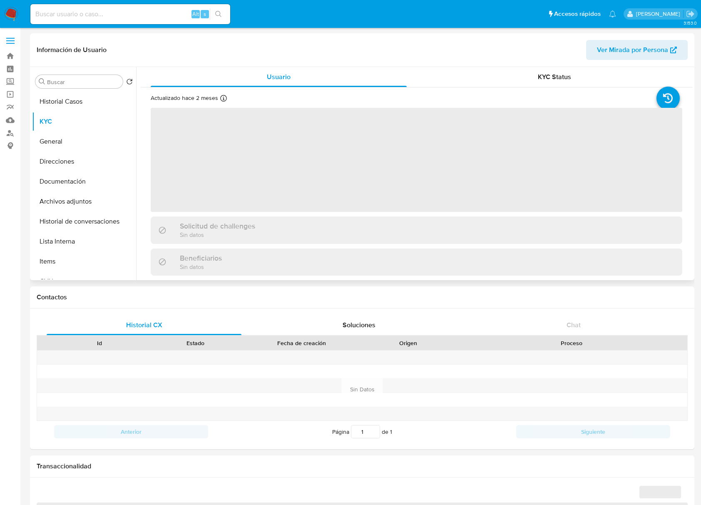
select select "10"
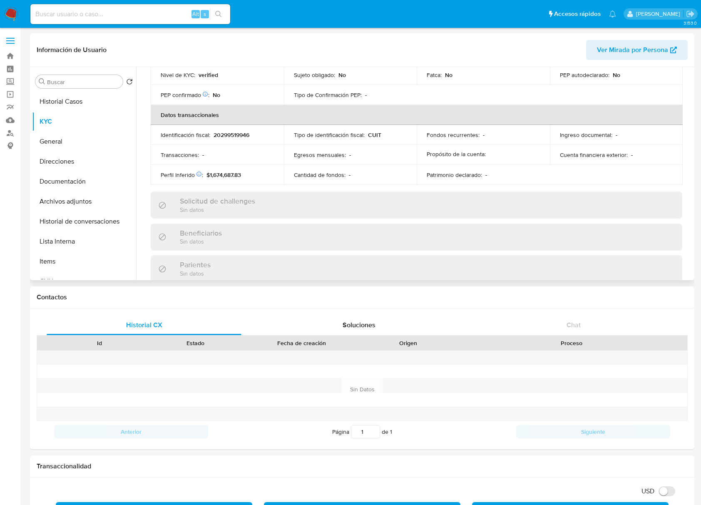
scroll to position [443, 0]
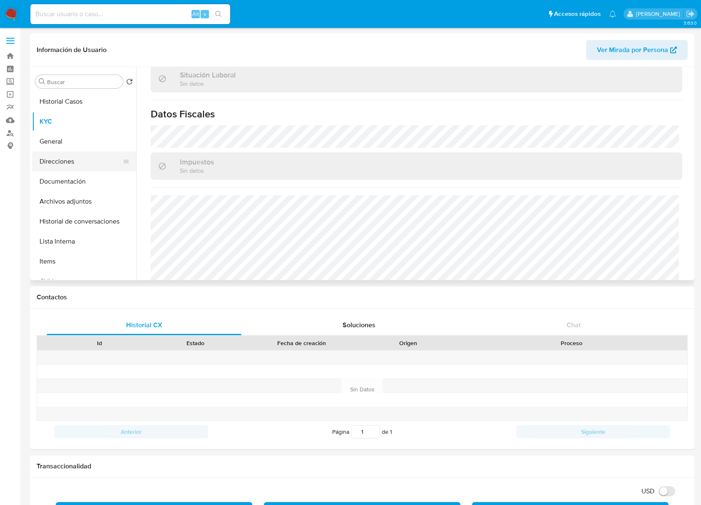
click at [82, 159] on button "Direcciones" at bounding box center [80, 161] width 97 height 20
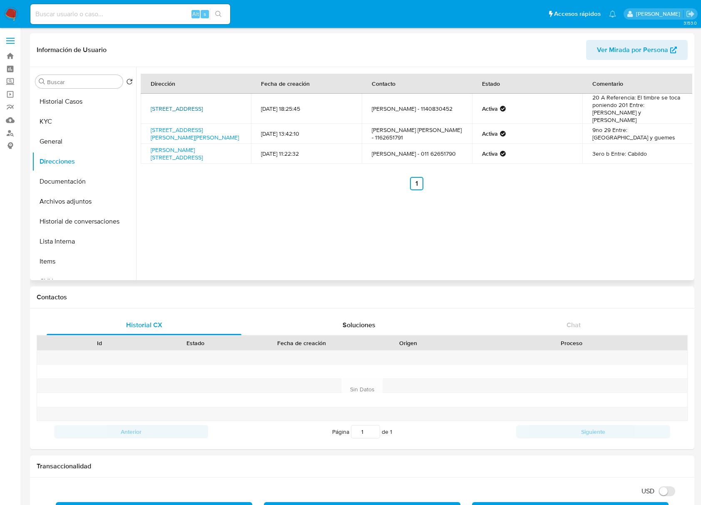
drag, startPoint x: 166, startPoint y: 102, endPoint x: 150, endPoint y: 96, distance: 17.4
click at [150, 96] on td "[STREET_ADDRESS]" at bounding box center [196, 109] width 110 height 30
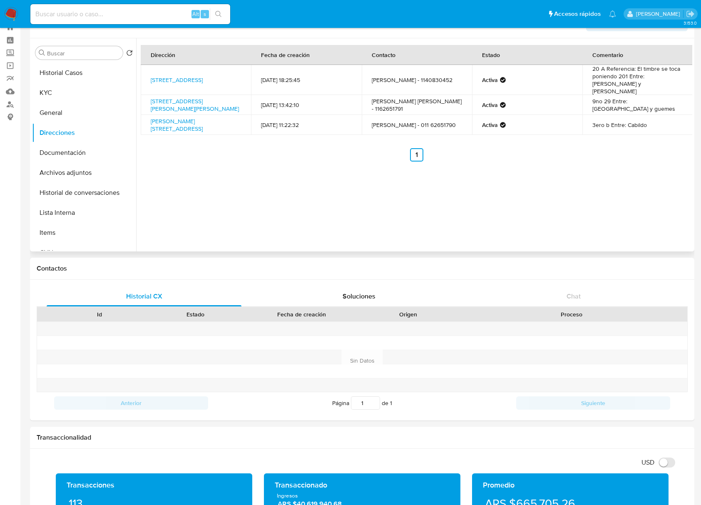
scroll to position [55, 0]
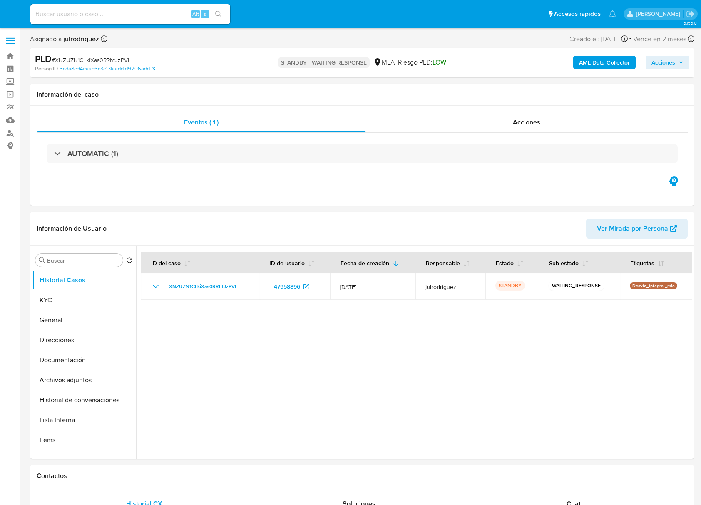
select select "10"
click at [116, 16] on input at bounding box center [130, 14] width 200 height 11
paste input "8goW0xanXRaOfRT7AMz0ifEc"
type input "8goW0xanXRaOfRT7AMz0ifEc"
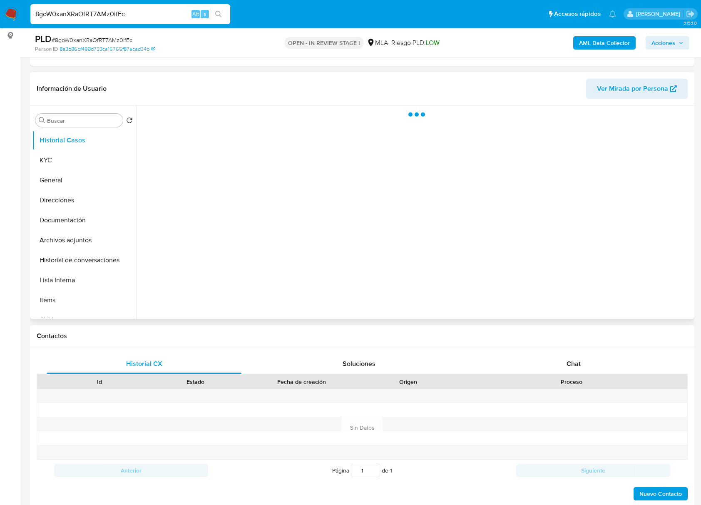
scroll to position [111, 0]
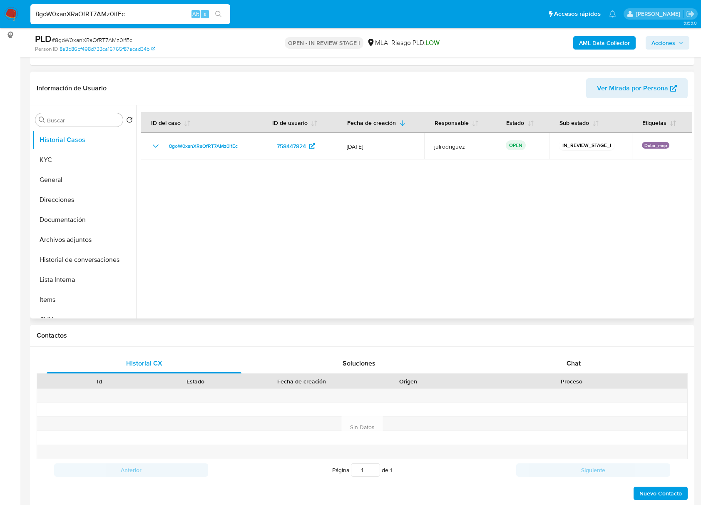
select select "10"
click at [65, 158] on button "KYC" at bounding box center [80, 160] width 97 height 20
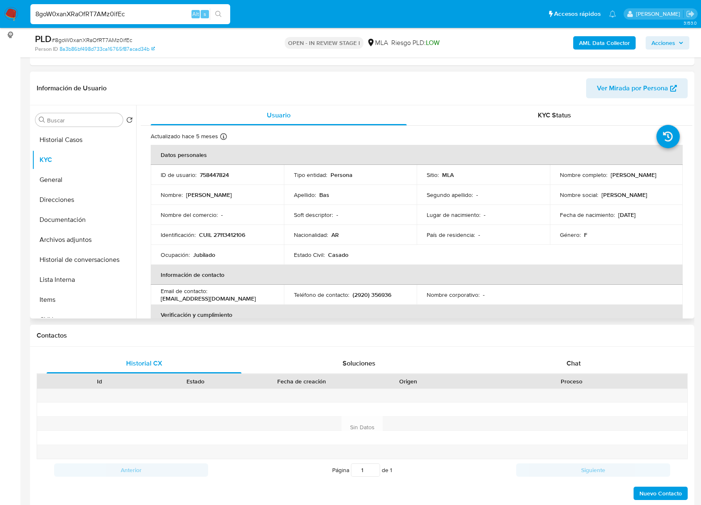
drag, startPoint x: 606, startPoint y: 173, endPoint x: 659, endPoint y: 173, distance: 53.2
click at [659, 173] on div "Nombre completo : Stella Maris Bas" at bounding box center [616, 174] width 113 height 7
click at [218, 173] on p "758447824" at bounding box center [214, 174] width 29 height 7
copy p "758447824"
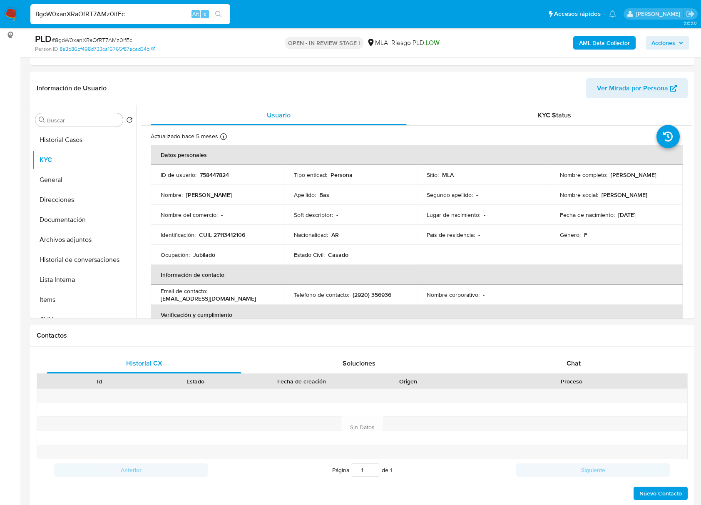
click at [105, 37] on span "# 8goW0xanXRaOfRT7AMz0ifEc" at bounding box center [92, 40] width 81 height 8
copy span "8goW0xanXRaOfRT7AMz0ifEc"
click at [240, 237] on p "CUIL 27113412106" at bounding box center [222, 234] width 46 height 7
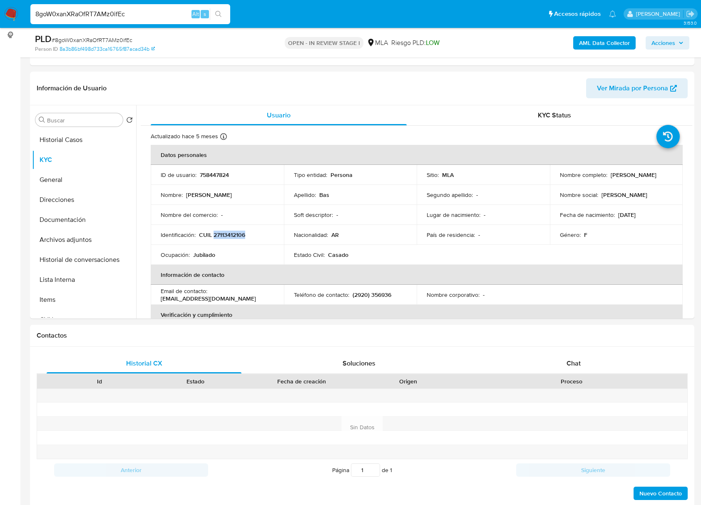
copy p "27113412106"
click at [215, 171] on p "758447824" at bounding box center [214, 174] width 29 height 7
copy p "758447824"
drag, startPoint x: 607, startPoint y: 174, endPoint x: 653, endPoint y: 176, distance: 46.6
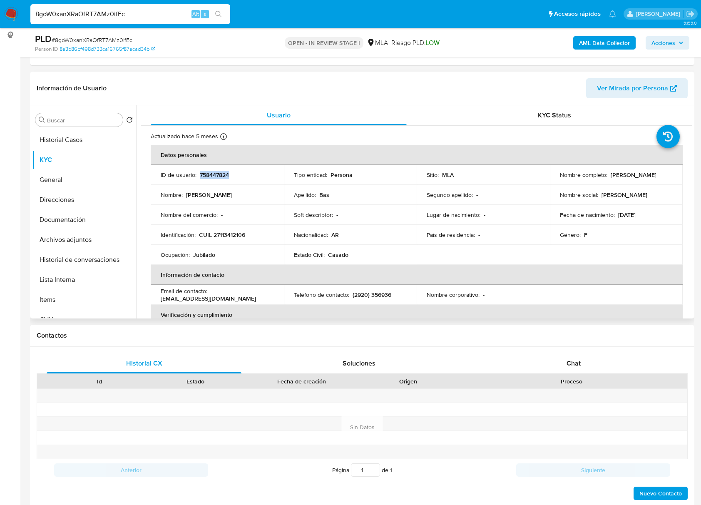
click at [656, 176] on div "Nombre completo : Stella Maris Bas" at bounding box center [616, 174] width 113 height 7
copy div "Stella Maris Bas"
click at [236, 235] on p "CUIL 27113412106" at bounding box center [222, 234] width 46 height 7
click at [237, 235] on p "CUIL 27113412106" at bounding box center [222, 234] width 46 height 7
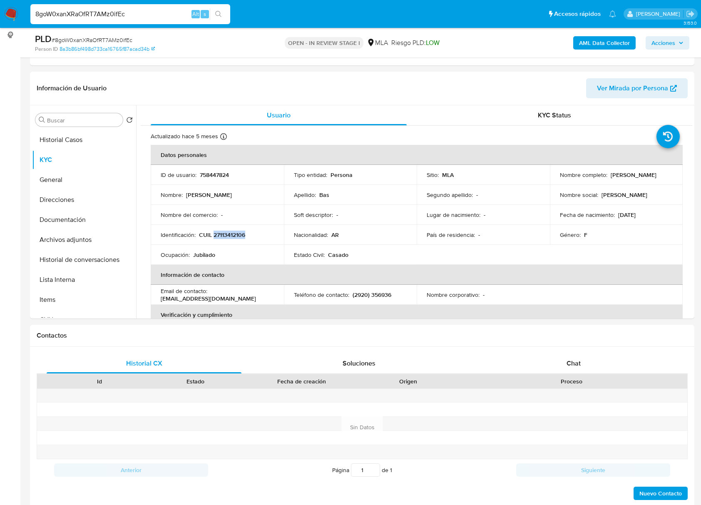
copy p "27113412106"
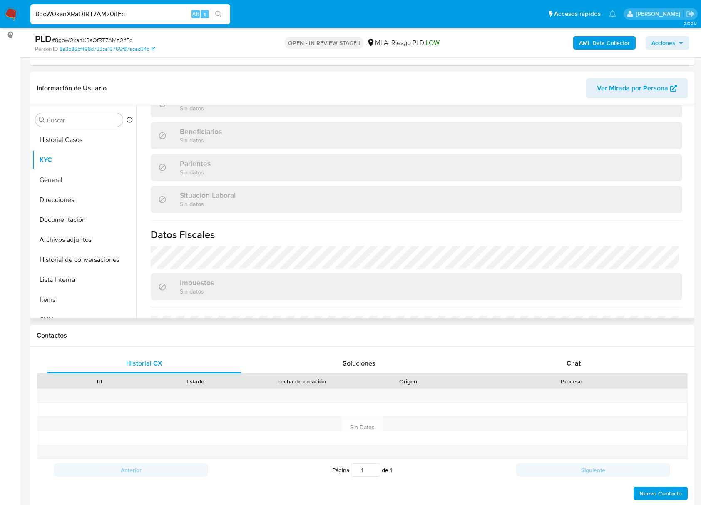
scroll to position [438, 0]
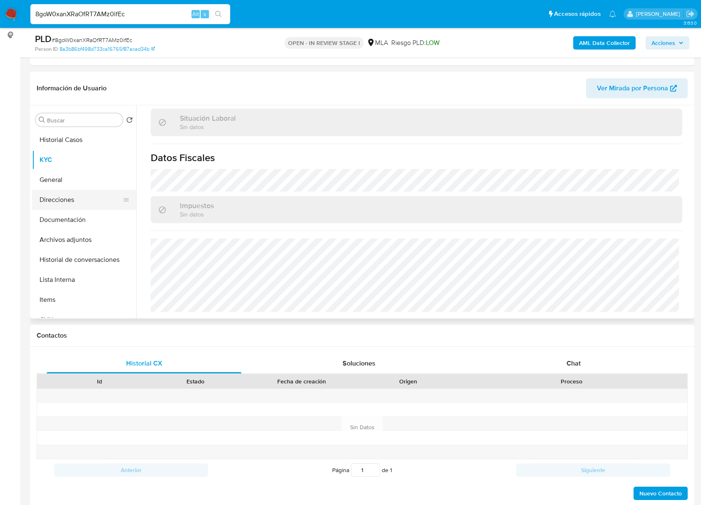
click at [61, 197] on button "Direcciones" at bounding box center [80, 200] width 97 height 20
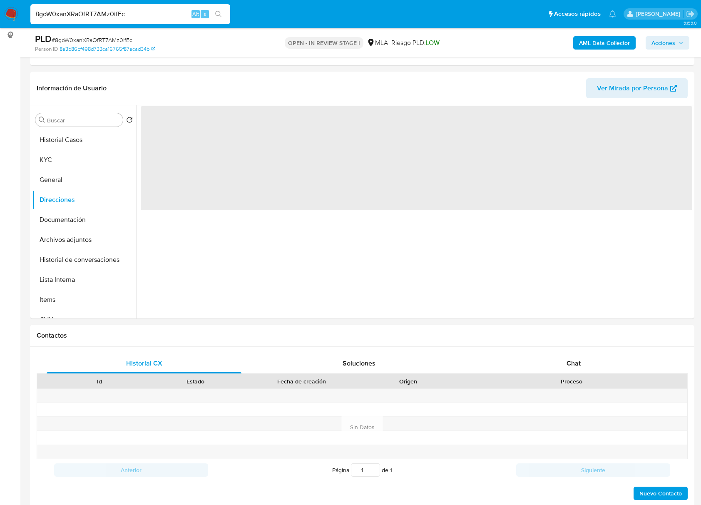
scroll to position [0, 0]
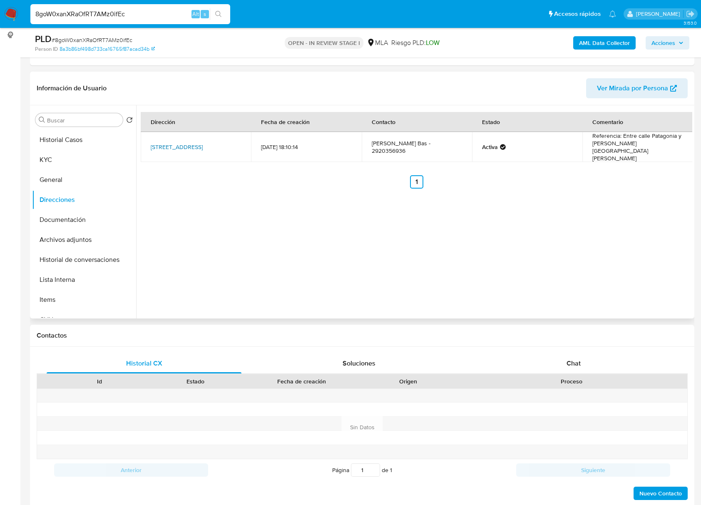
drag, startPoint x: 225, startPoint y: 148, endPoint x: 190, endPoint y: 147, distance: 35.8
click at [190, 147] on td "Colón 152, Patagones, Buenos Aires, 8504, Argentina 152" at bounding box center [196, 147] width 110 height 30
click at [300, 203] on div "Dirección Fecha de creación Contacto Estado Comentario Colón 152, Patagones, Bu…" at bounding box center [414, 211] width 556 height 213
click at [495, 262] on div "Dirección Fecha de creación Contacto Estado Comentario Colón 152, Patagones, Bu…" at bounding box center [414, 211] width 556 height 213
click at [80, 166] on button "KYC" at bounding box center [80, 160] width 97 height 20
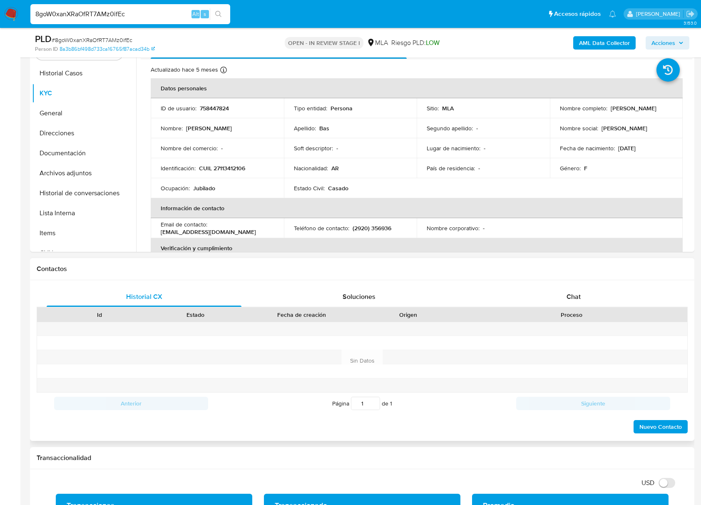
scroll to position [277, 0]
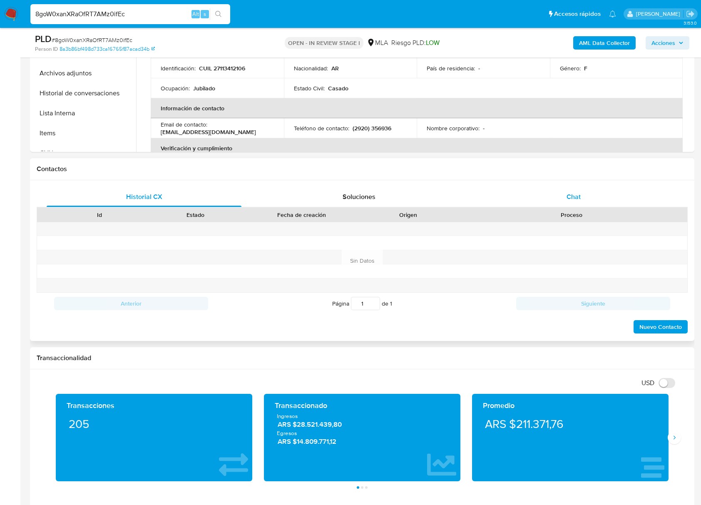
click at [587, 201] on div "Chat" at bounding box center [573, 197] width 195 height 20
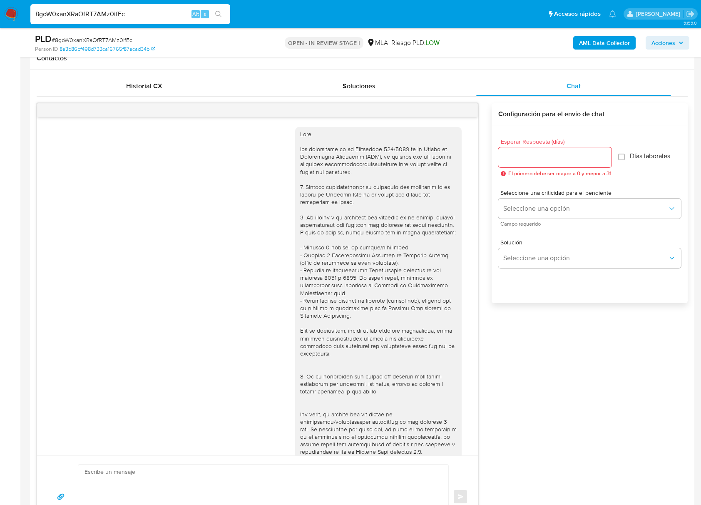
scroll to position [316, 0]
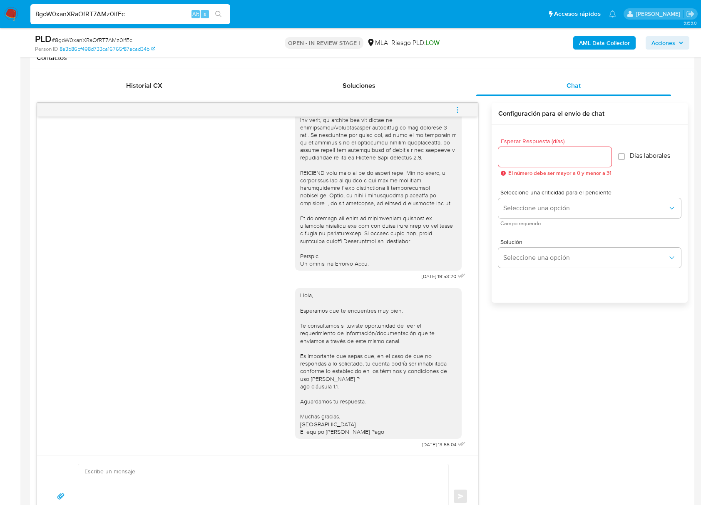
click at [513, 162] on input "Esperar Respuesta (días)" at bounding box center [554, 156] width 113 height 11
type input "3"
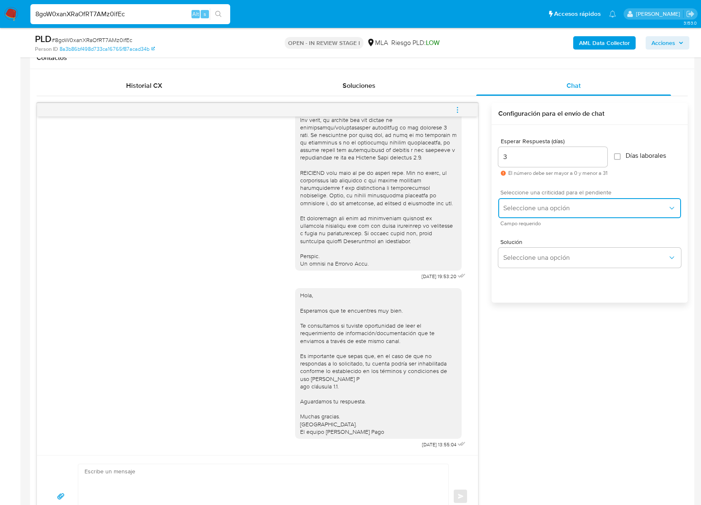
click at [527, 213] on button "Seleccione una opción" at bounding box center [589, 208] width 183 height 20
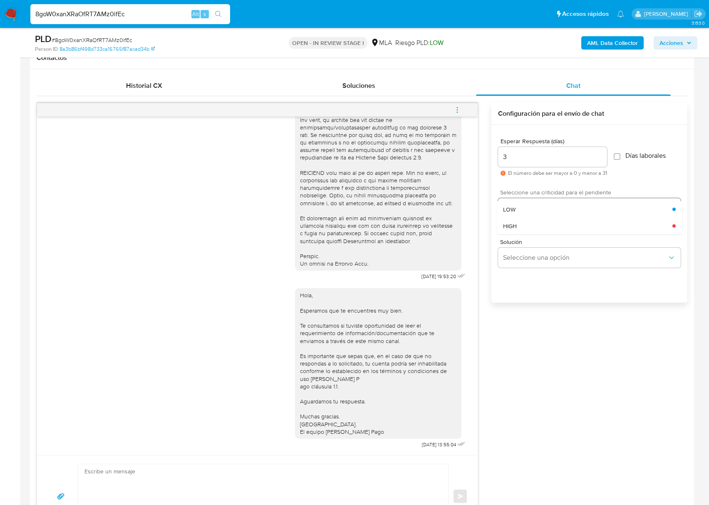
click at [527, 225] on div "HIGH" at bounding box center [587, 225] width 169 height 17
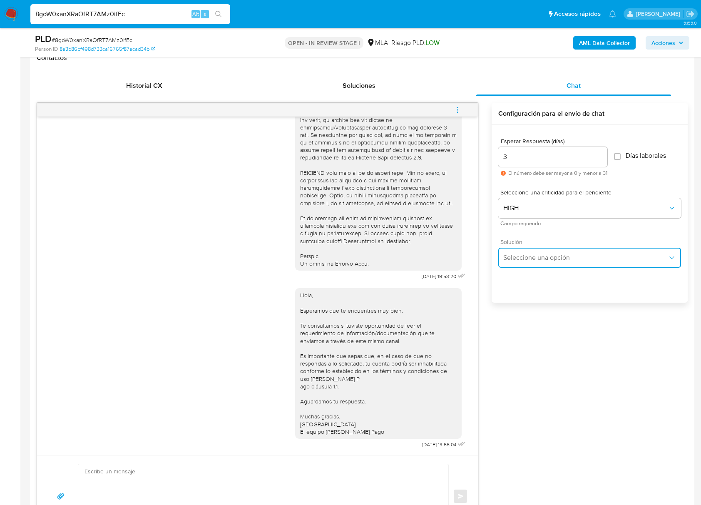
click at [520, 260] on span "Seleccione una opción" at bounding box center [585, 257] width 164 height 8
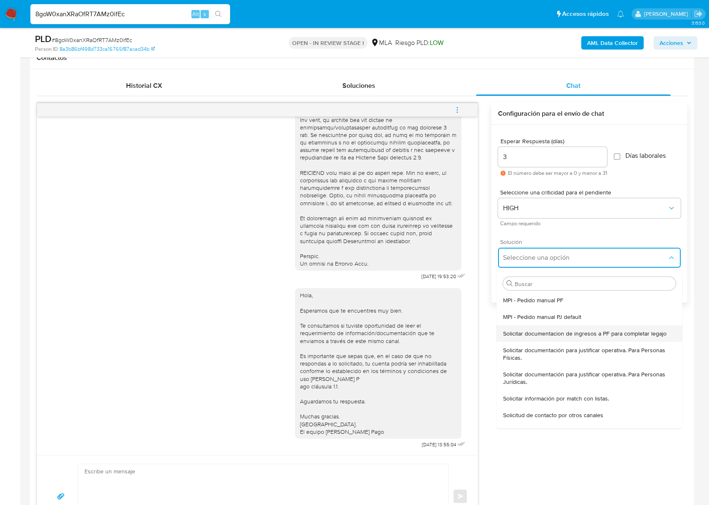
click at [531, 329] on span "Solicitar documentacion de ingresos a PF para completar legajo" at bounding box center [584, 332] width 163 height 7
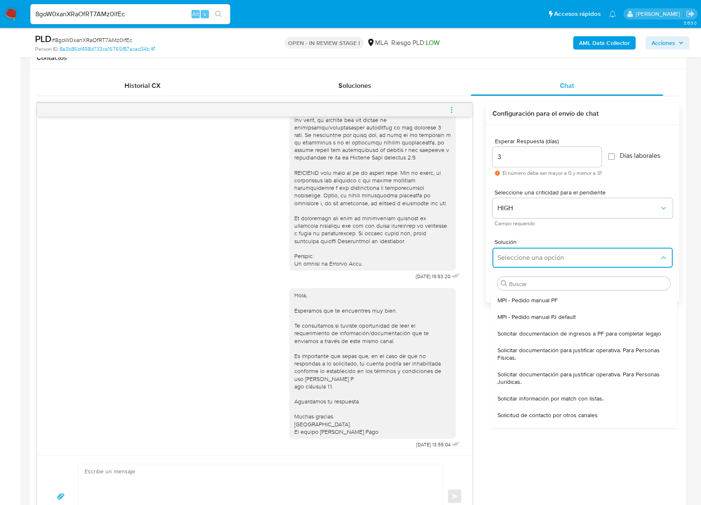
type textarea "Hola, En función de las operaciones registradas en tu cuenta de Mercado Pago, n…"
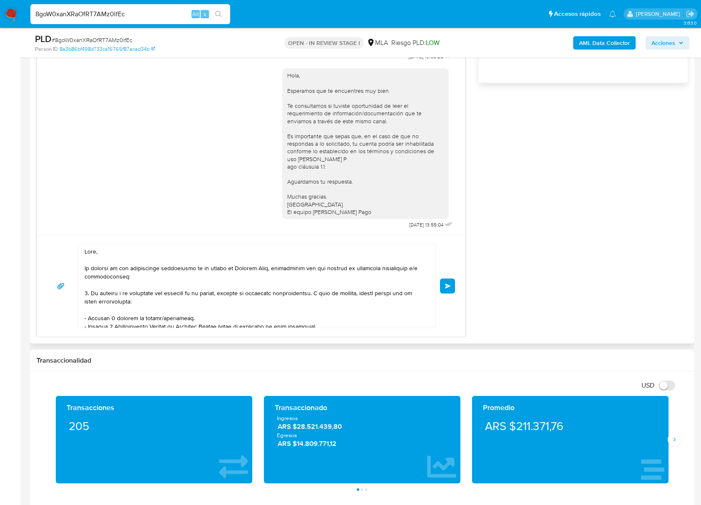
scroll to position [610, 0]
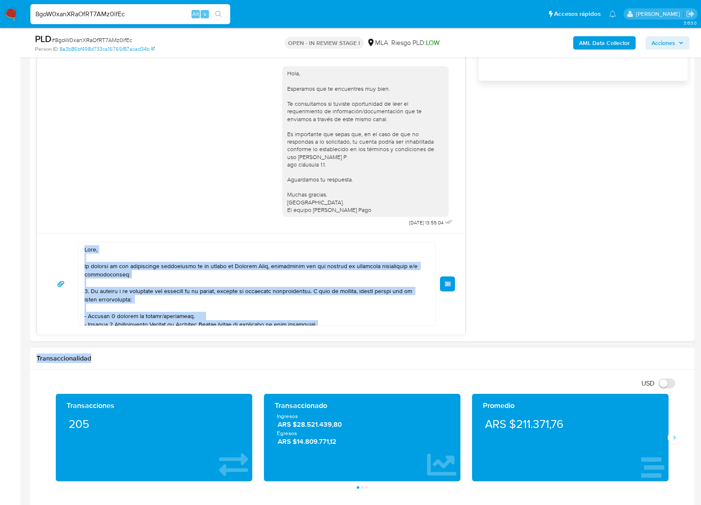
drag, startPoint x: 87, startPoint y: 250, endPoint x: 295, endPoint y: 399, distance: 257.0
click at [305, 410] on div "Información de Usuario Ver Mirada por Persona Buscar Volver al orden por defect…" at bounding box center [362, 473] width 664 height 1802
drag, startPoint x: 87, startPoint y: 260, endPoint x: 87, endPoint y: 252, distance: 7.5
click at [88, 260] on textarea at bounding box center [254, 283] width 340 height 83
click at [87, 251] on textarea at bounding box center [254, 283] width 340 height 83
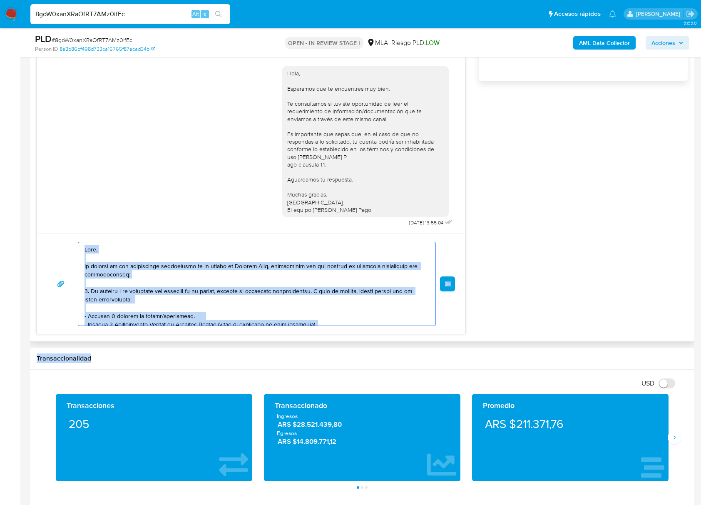
click at [107, 268] on textarea at bounding box center [254, 283] width 340 height 83
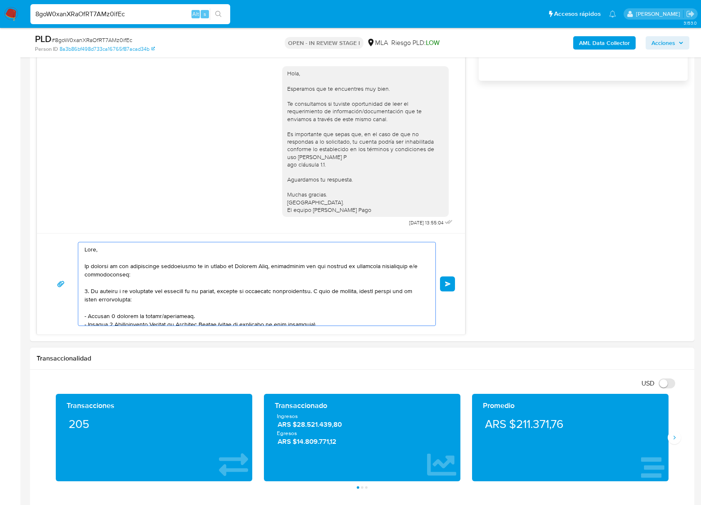
scroll to position [164, 0]
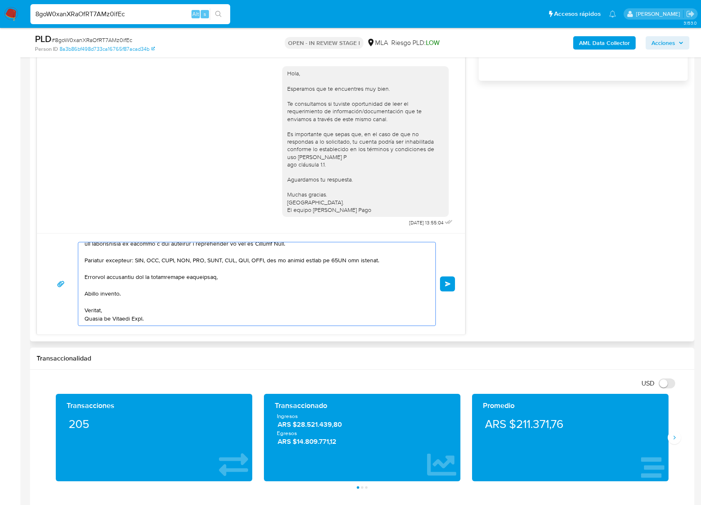
drag, startPoint x: 85, startPoint y: 248, endPoint x: 247, endPoint y: 338, distance: 184.5
click at [247, 338] on div "Historial CX Soluciones Chat Id Estado Fecha de creación Origen Proceso Anterio…" at bounding box center [362, 94] width 664 height 494
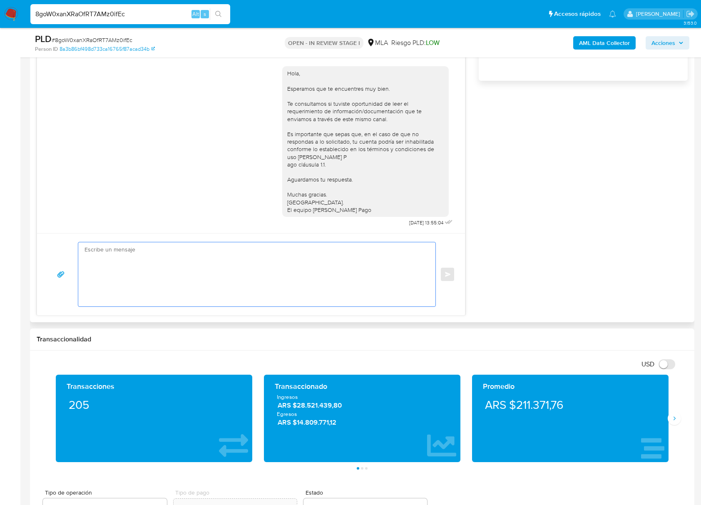
scroll to position [0, 0]
paste textarea "Buenas tardes, Te agradeceríamos si pudieras brindarnos el vínculo con la sigui…"
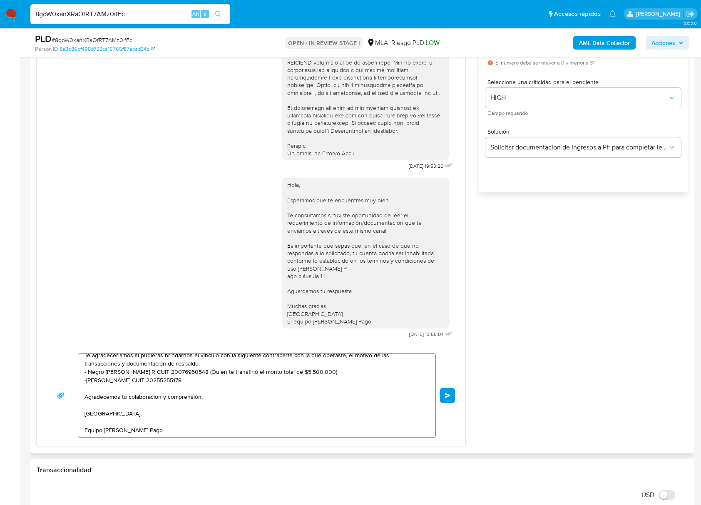
scroll to position [499, 0]
type textarea "Buenas tardes, Te agradeceríamos si pudieras brindarnos el vínculo con la sigui…"
click at [452, 393] on button "Enviar" at bounding box center [447, 394] width 15 height 15
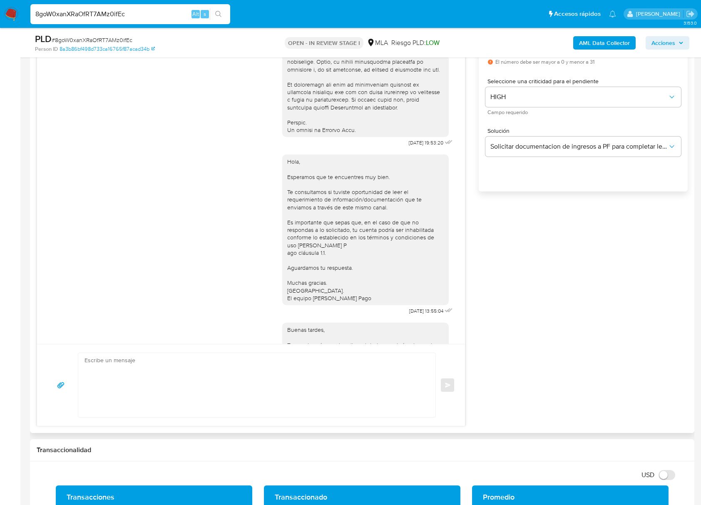
scroll to position [0, 0]
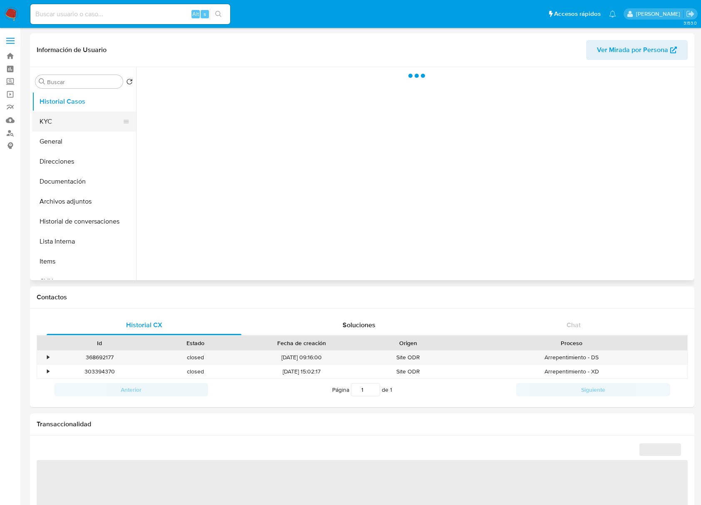
click at [52, 124] on button "KYC" at bounding box center [80, 121] width 97 height 20
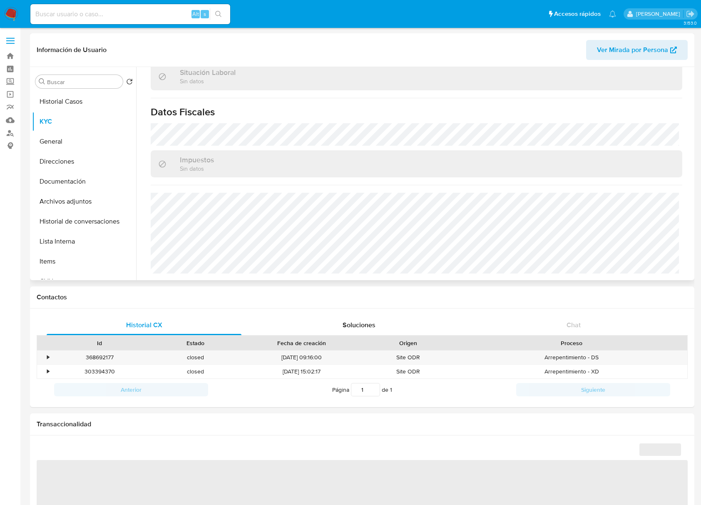
select select "10"
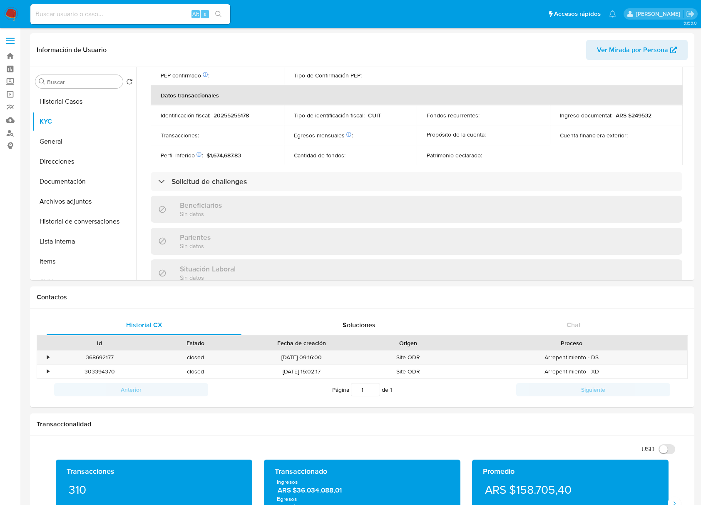
scroll to position [430, 0]
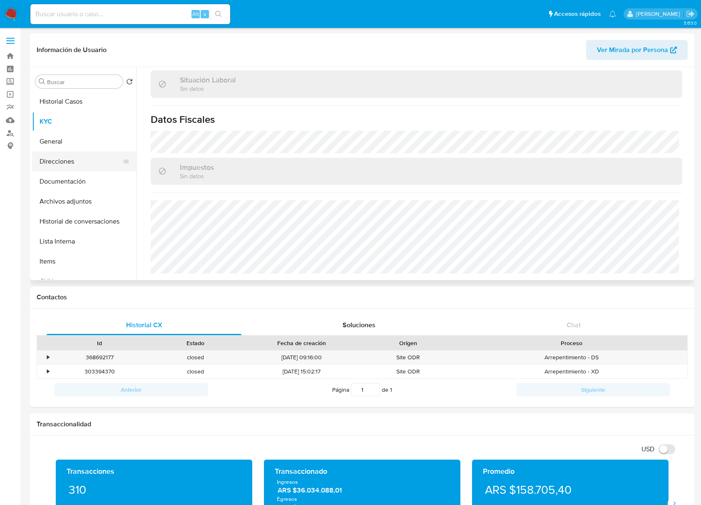
click at [53, 166] on button "Direcciones" at bounding box center [80, 161] width 97 height 20
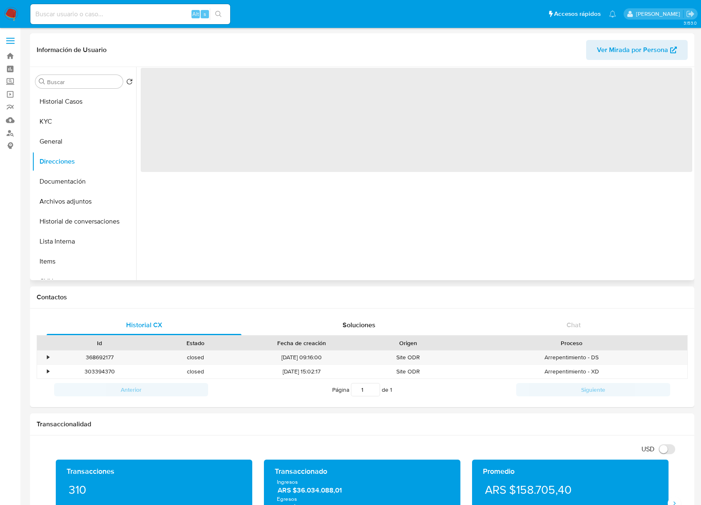
scroll to position [0, 0]
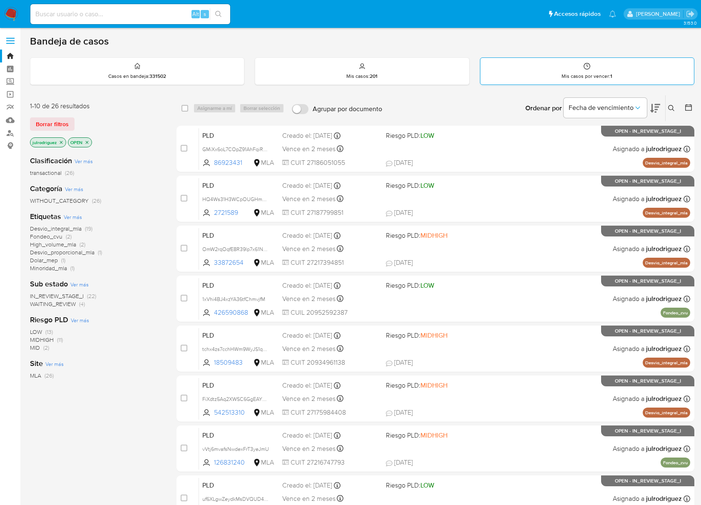
click at [553, 74] on div "Mis casos por vencer : 1" at bounding box center [586, 71] width 213 height 27
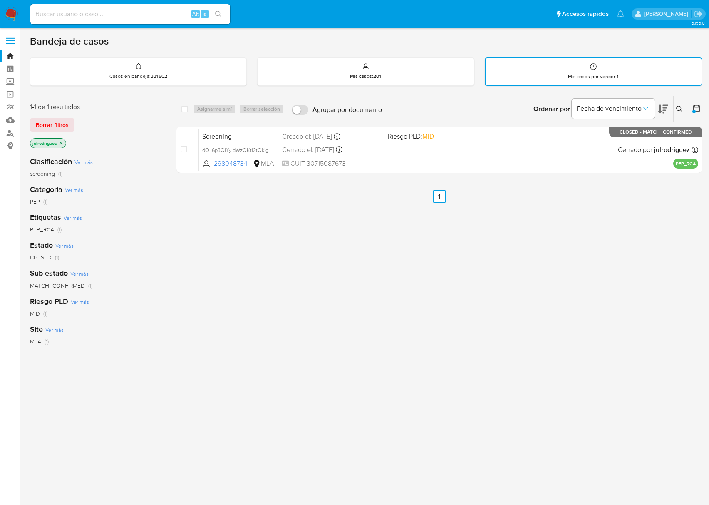
click at [59, 145] on p "julrodriguez" at bounding box center [47, 143] width 35 height 9
click at [60, 144] on icon "close-filter" at bounding box center [61, 143] width 5 height 5
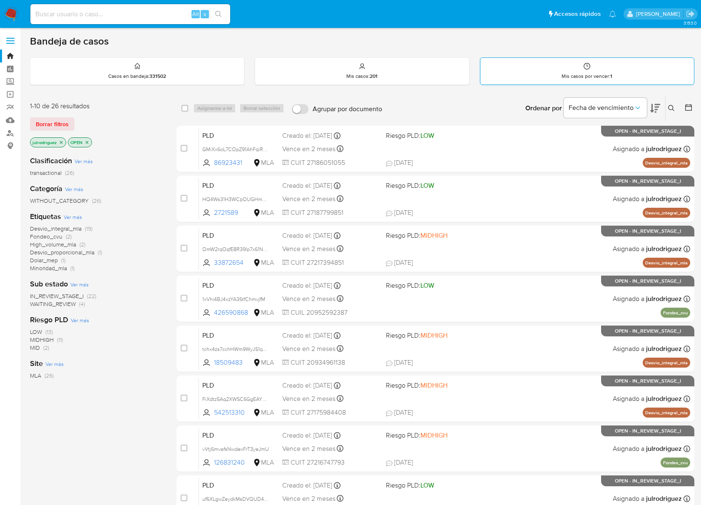
click at [566, 65] on div "Mis casos por vencer : 1" at bounding box center [586, 71] width 213 height 27
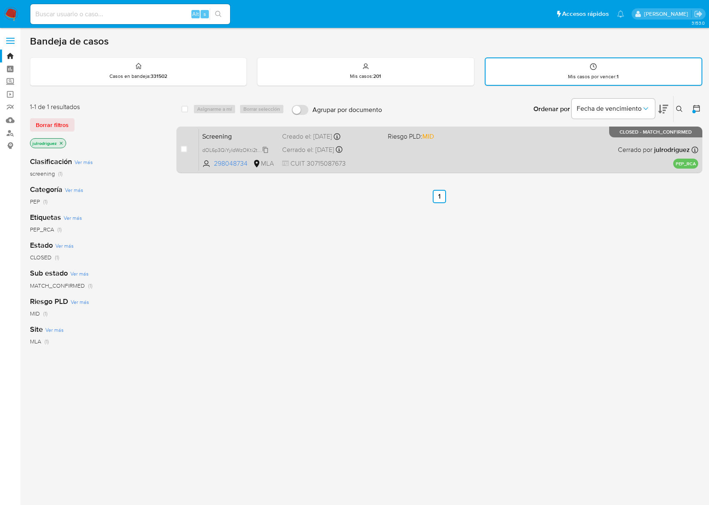
click at [254, 147] on span "dOL6p3QiYyIdWzOKti2tOkig" at bounding box center [235, 149] width 66 height 9
click at [366, 146] on div "Cerrado el: [DATE] Cerrado el: [DATE] 00:16:28" at bounding box center [331, 149] width 99 height 9
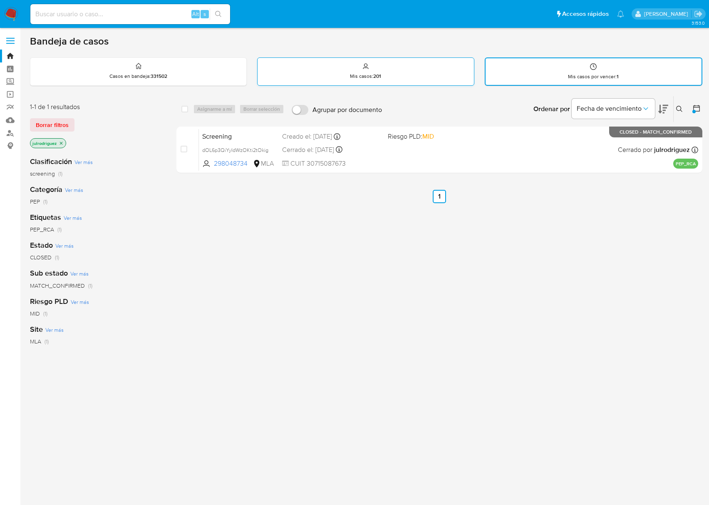
click at [348, 66] on div "Mis casos : 201" at bounding box center [365, 71] width 216 height 27
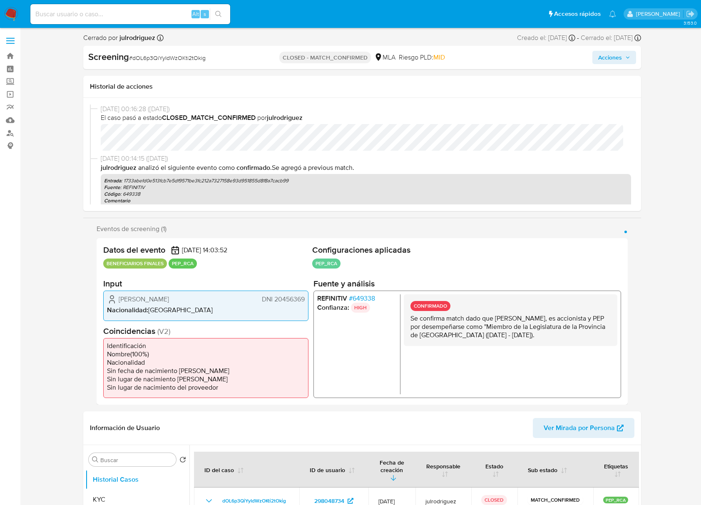
select select "10"
click at [616, 52] on span "Acciones" at bounding box center [610, 57] width 24 height 13
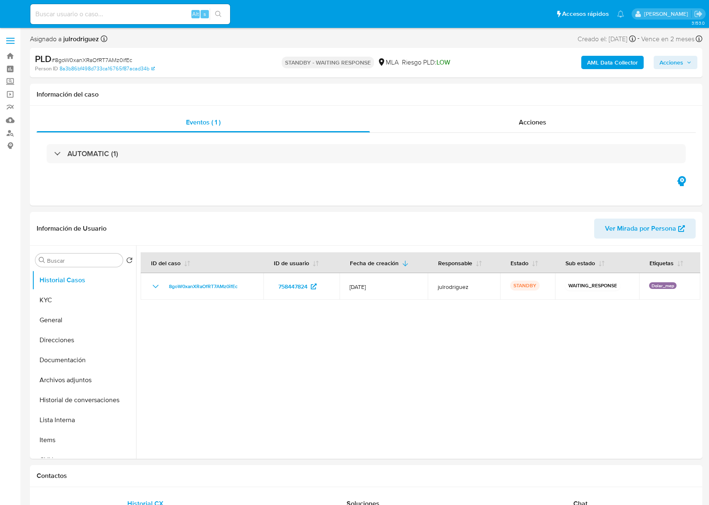
select select "10"
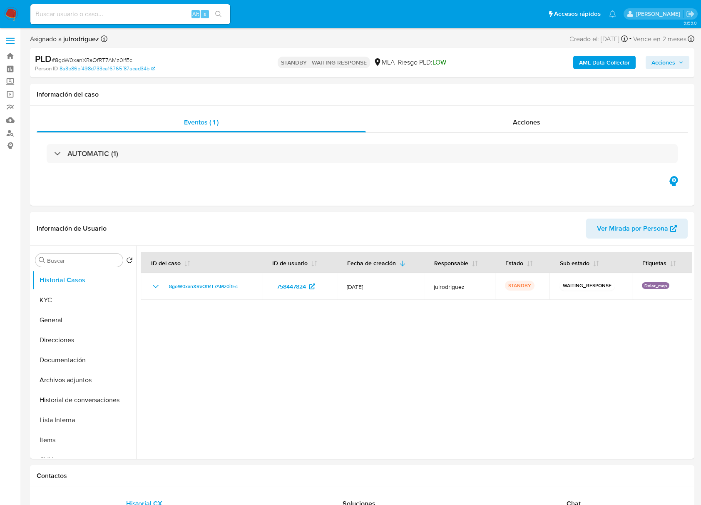
click at [75, 5] on div "Alt s" at bounding box center [130, 14] width 200 height 20
click at [79, 15] on input at bounding box center [130, 14] width 200 height 11
paste input "CrU5WjrAjwaOmBE1xwxt0HS1"
type input "CrU5WjrAjwaOmBE1xwxt0HS1"
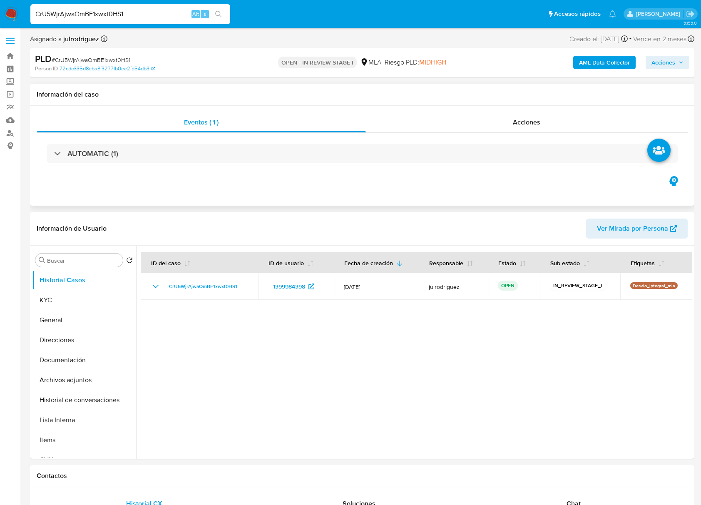
select select "10"
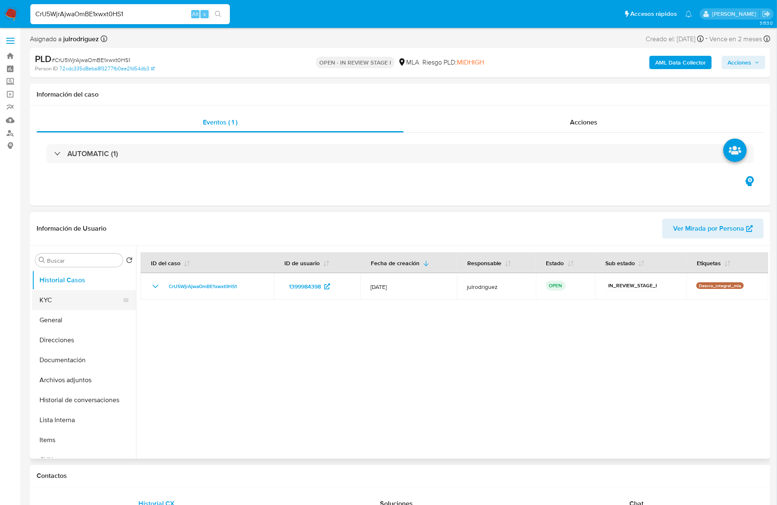
click at [61, 297] on button "KYC" at bounding box center [80, 300] width 97 height 20
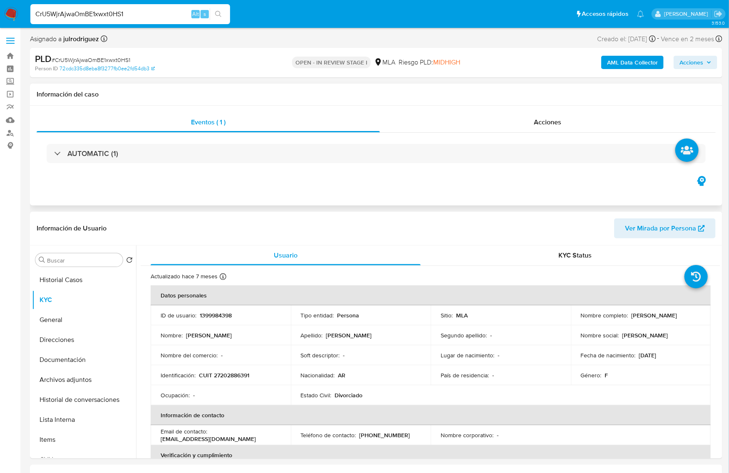
drag, startPoint x: 775, startPoint y: 0, endPoint x: 418, endPoint y: 196, distance: 407.0
click at [418, 196] on div "Eventos ( 1 ) Acciones AUTOMATIC (1)" at bounding box center [376, 156] width 692 height 100
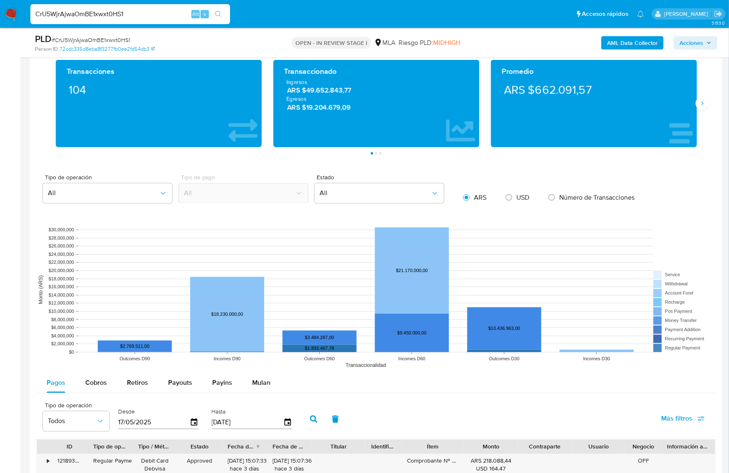
scroll to position [294, 0]
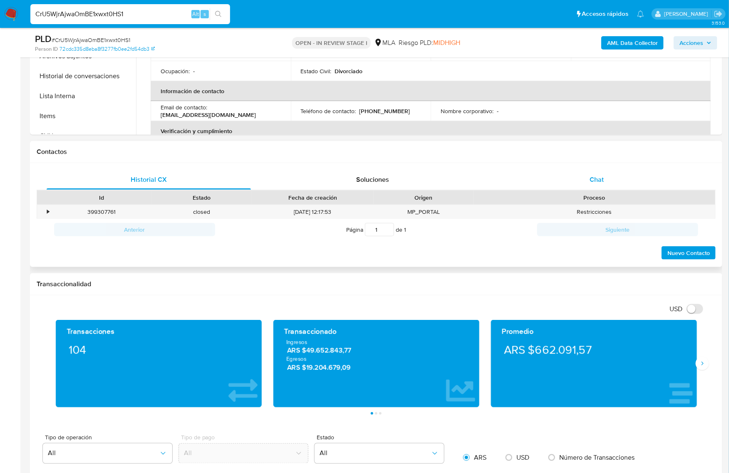
click at [604, 173] on div "Chat" at bounding box center [597, 180] width 204 height 20
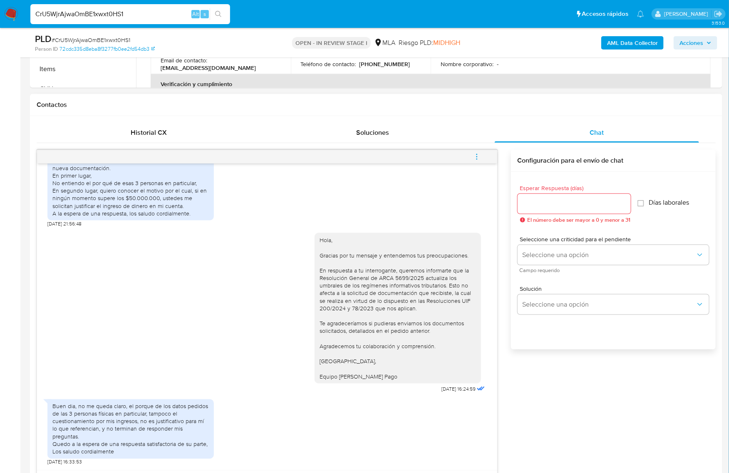
scroll to position [398, 0]
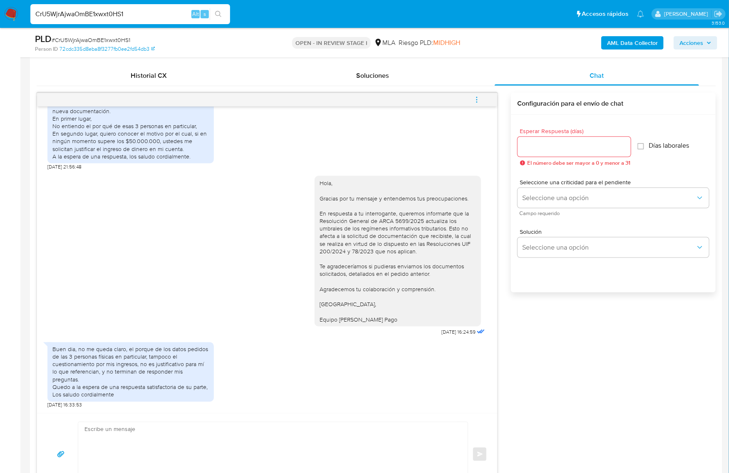
click at [654, 325] on div "Hola, Esperamos que te encuentres muy bien. Te consultamos si tuviste oportunid…" at bounding box center [376, 294] width 679 height 403
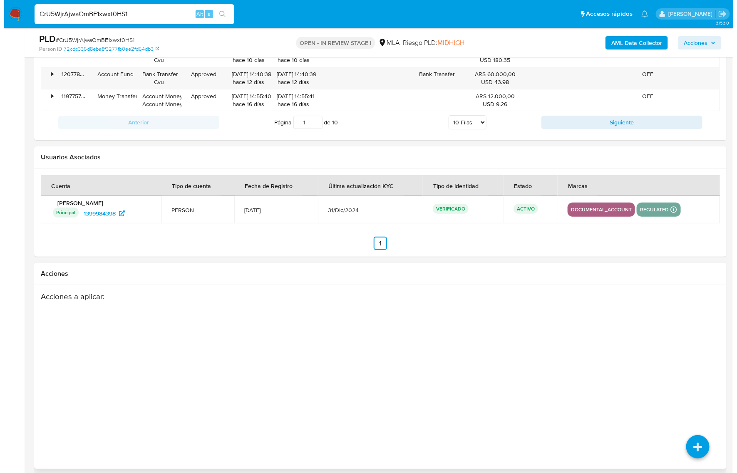
scroll to position [1465, 0]
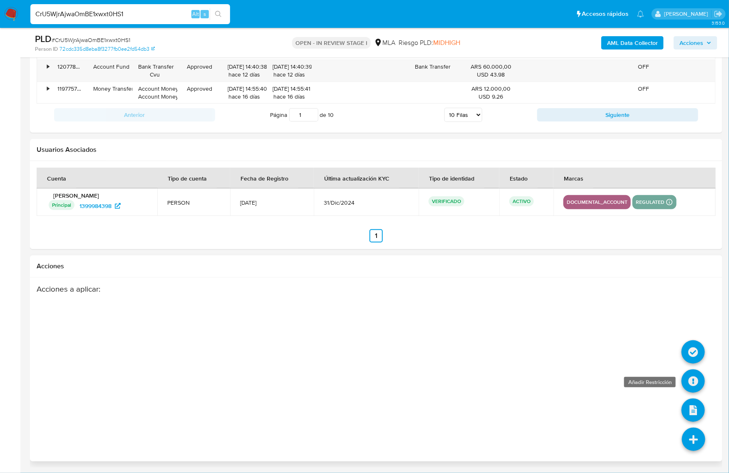
click at [693, 384] on icon at bounding box center [692, 380] width 23 height 23
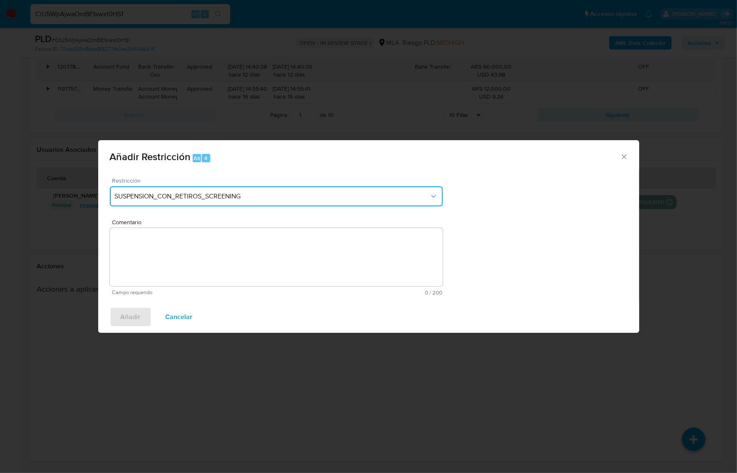
click at [259, 199] on span "SUSPENSION_CON_RETIROS_SCREENING" at bounding box center [272, 196] width 314 height 8
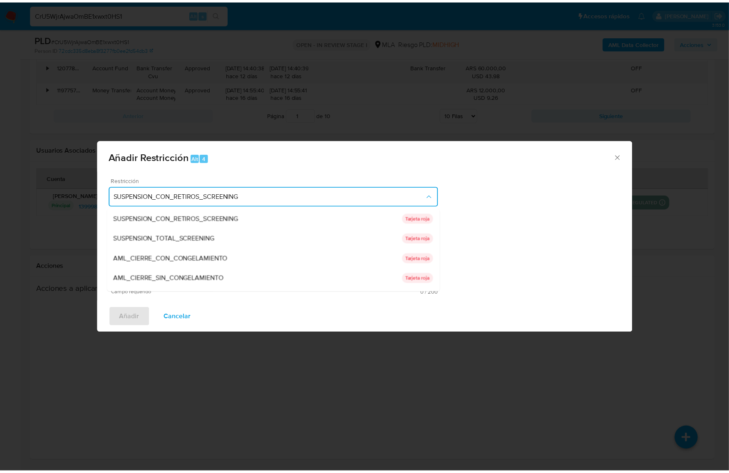
scroll to position [136, 0]
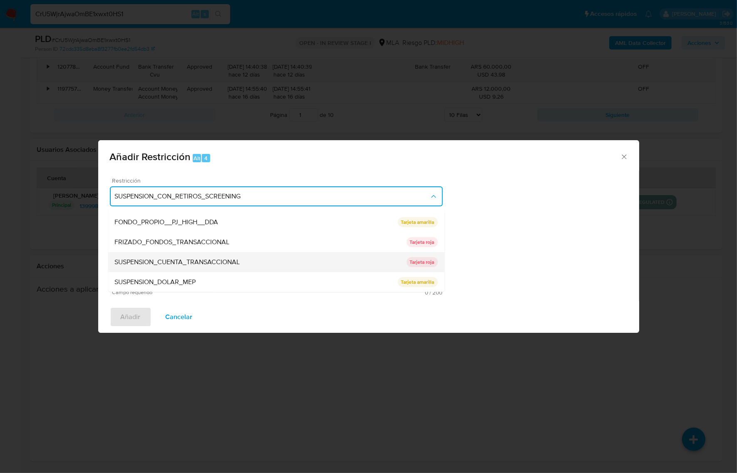
click at [204, 259] on span "SUSPENSION_CUENTA_TRANSACCIONAL" at bounding box center [177, 262] width 125 height 8
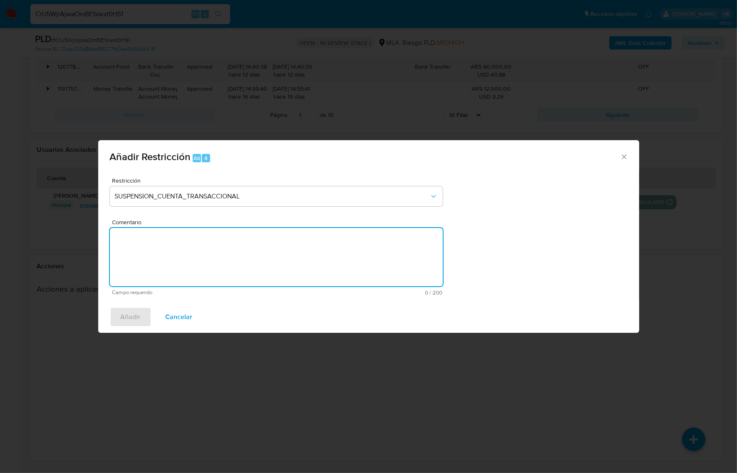
click at [234, 258] on textarea "Comentario" at bounding box center [276, 257] width 333 height 58
type textarea "AML"
click at [142, 313] on button "Añadir" at bounding box center [131, 317] width 42 height 20
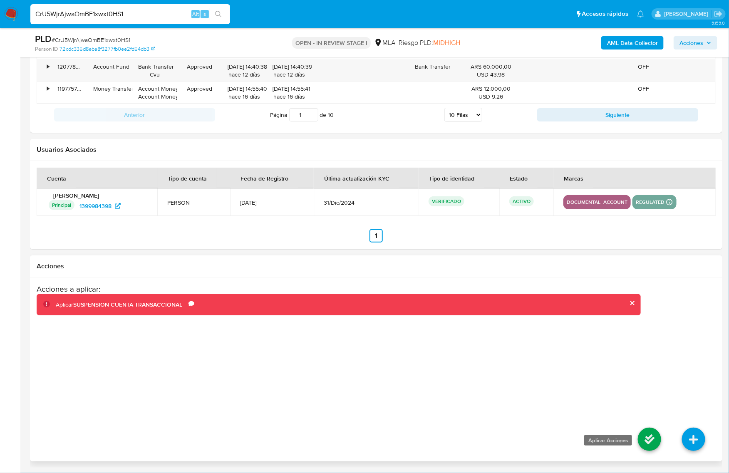
click at [647, 433] on icon at bounding box center [649, 439] width 23 height 23
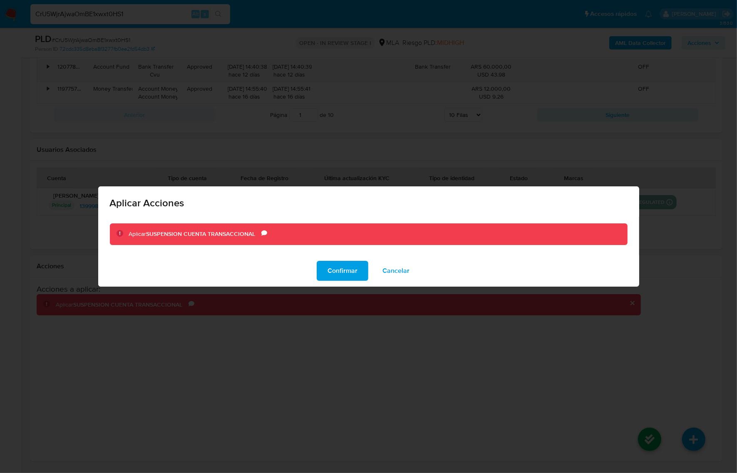
click at [341, 262] on span "Confirmar" at bounding box center [342, 271] width 30 height 18
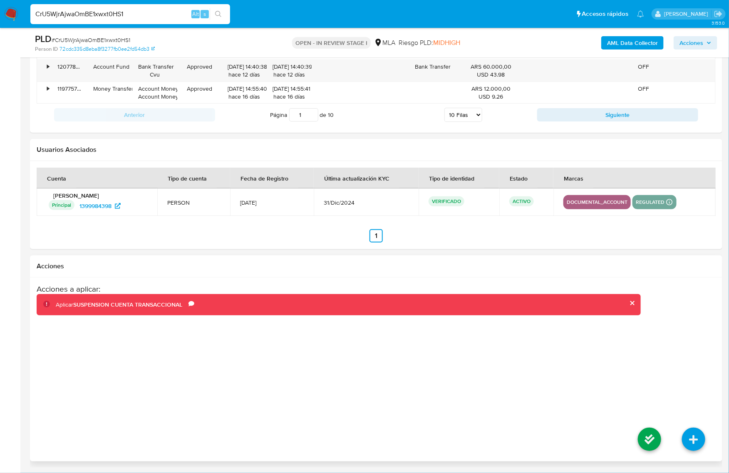
click at [510, 388] on div "Acciones a aplicar : Aplicar SUSPENSION CUENTA TRANSACCIONAL Comentario AML" at bounding box center [339, 350] width 604 height 133
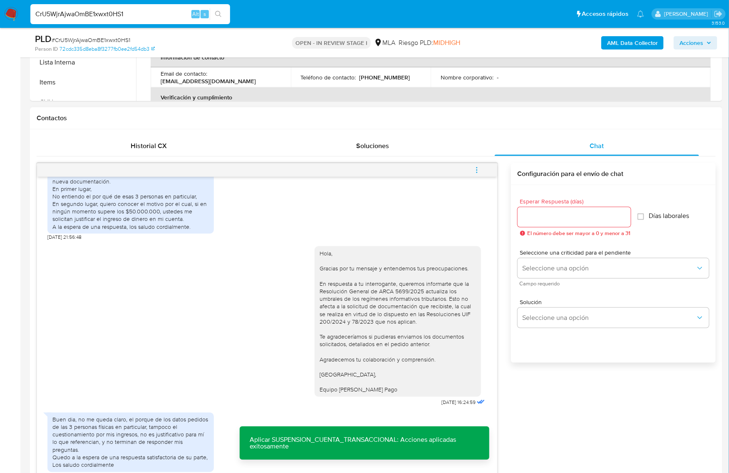
scroll to position [425, 0]
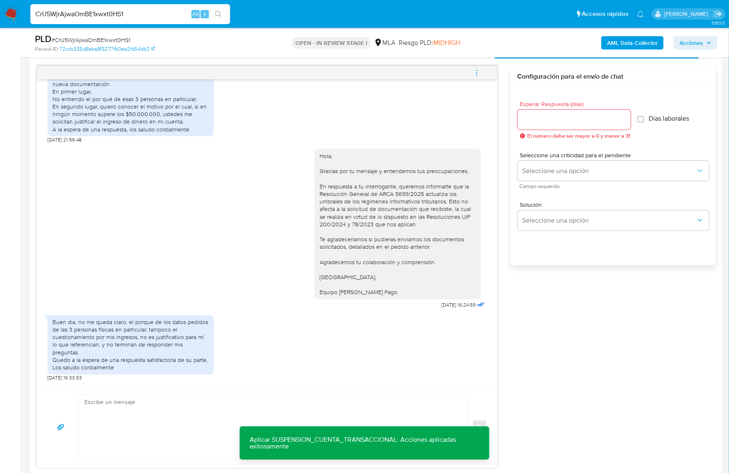
click at [594, 379] on div "17/07/2025 19:52:32 Hola, Esperamos que te encuentres muy bien. Te consultamos …" at bounding box center [376, 267] width 679 height 403
drag, startPoint x: 322, startPoint y: 329, endPoint x: 322, endPoint y: 333, distance: 4.6
click at [322, 330] on div "Buen dia, no me queda claro, el porque de los datos pedidos de las 3 personas f…" at bounding box center [266, 346] width 439 height 71
click at [94, 39] on span "# CrU5WjrAjwaOmBE1xwxt0HS1" at bounding box center [91, 40] width 79 height 8
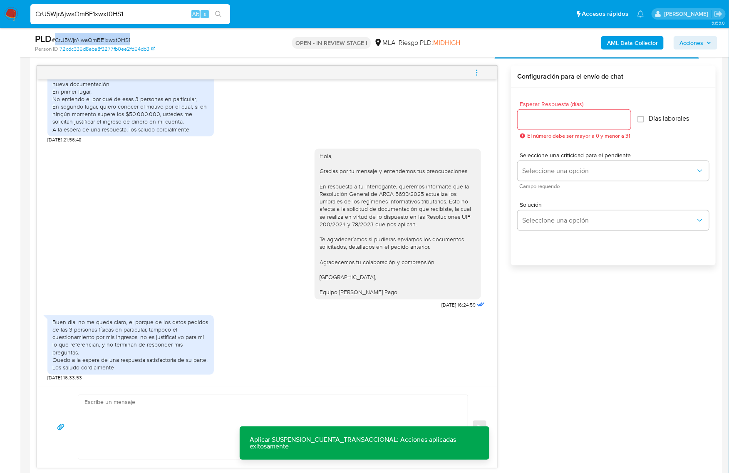
copy span "CrU5WjrAjwaOmBE1xwxt0HS1"
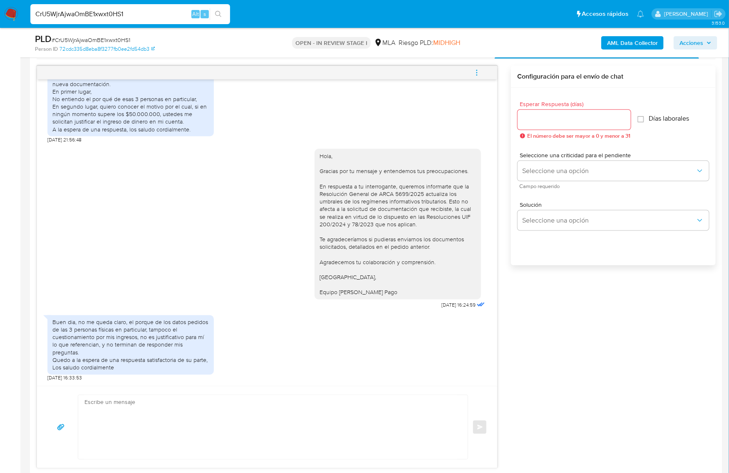
click at [525, 125] on input "Esperar Respuesta (días)" at bounding box center [573, 119] width 113 height 11
type input "0"
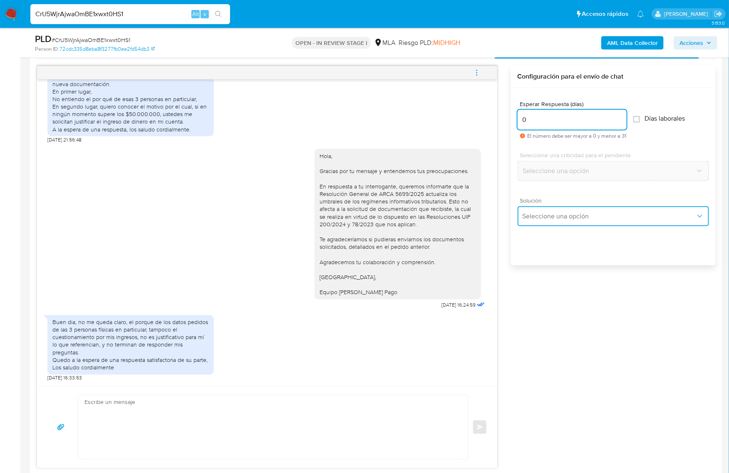
click at [555, 206] on button "Seleccione una opción" at bounding box center [612, 216] width 191 height 20
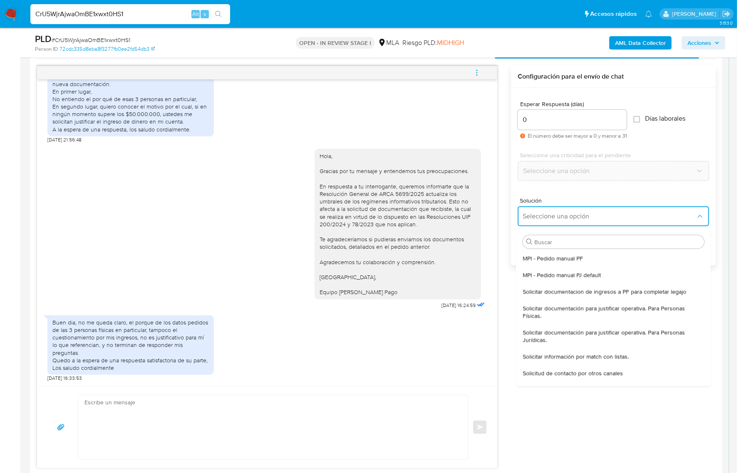
drag, startPoint x: 555, startPoint y: 297, endPoint x: 501, endPoint y: 277, distance: 57.5
click at [556, 296] on div "Solicitar documentacion de ingresos a PF para completar legajo" at bounding box center [612, 291] width 181 height 17
type textarea "Lore, Ip dolorsi am con adipiscinge seddoeiusmo te in utlabo et Dolorem Aliq, e…"
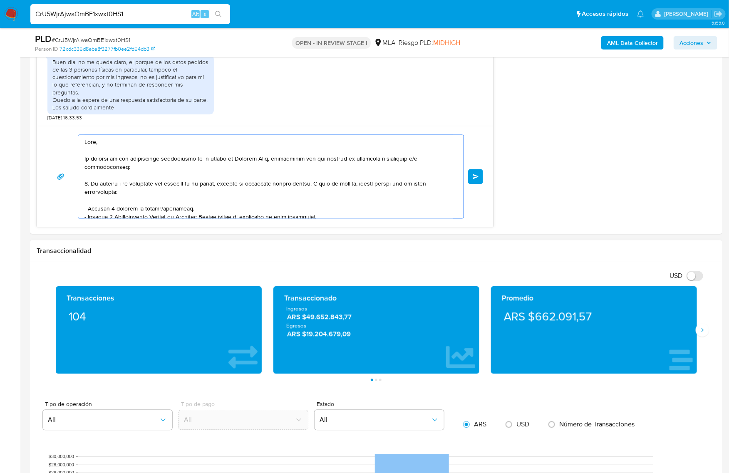
scroll to position [63, 0]
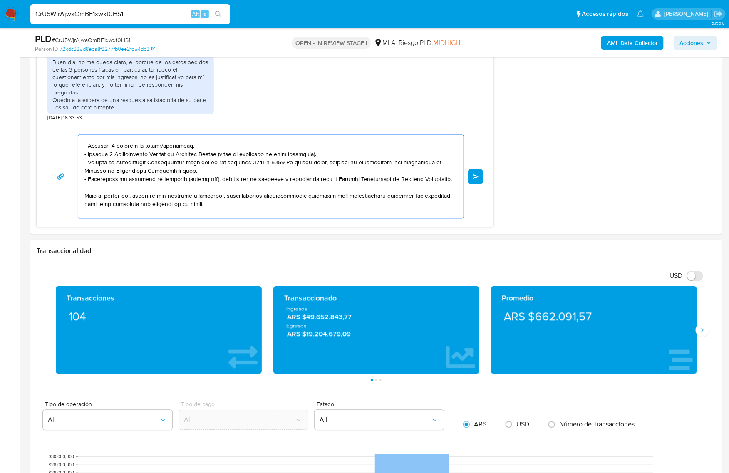
drag, startPoint x: 159, startPoint y: 155, endPoint x: 406, endPoint y: 261, distance: 268.1
click at [406, 261] on div "Información de Usuario Ver Mirada por Persona Buscar Volver al orden por defect…" at bounding box center [376, 378] width 692 height 1762
type textarea "Hola, Muchas gracias. Saludos, Equipo de Mercado Pago."
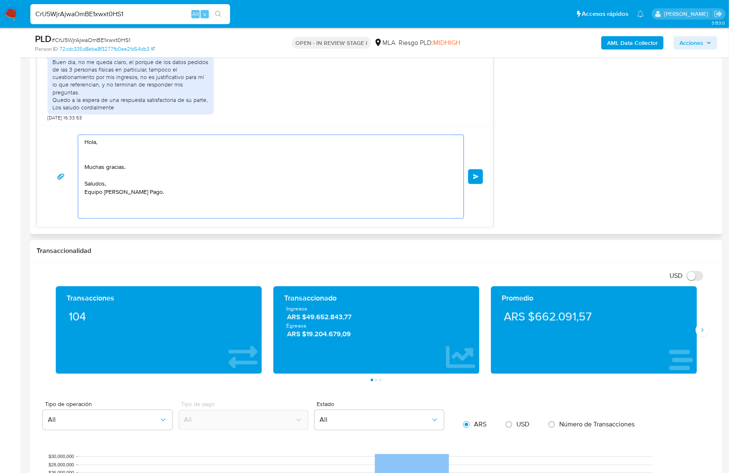
scroll to position [0, 0]
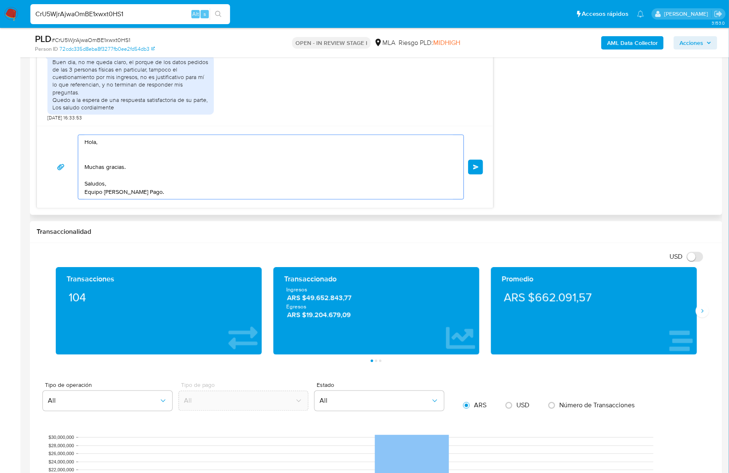
click at [127, 152] on textarea "Hola, Muchas gracias. Saludos, Equipo de Mercado Pago." at bounding box center [268, 167] width 369 height 64
drag, startPoint x: 52, startPoint y: 151, endPoint x: 36, endPoint y: 146, distance: 17.0
paste textarea "Hola XXX, ¡Gracias por tu respuesta! Queremos asegurarte que la información y d…"
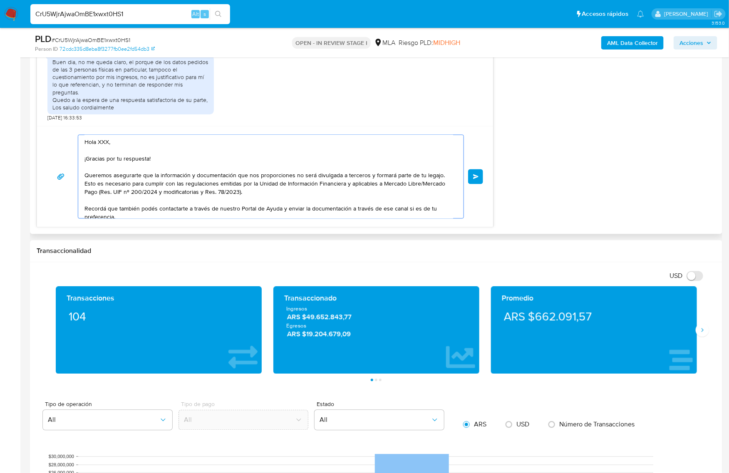
drag, startPoint x: 154, startPoint y: 161, endPoint x: 42, endPoint y: 155, distance: 112.9
click at [42, 155] on div "Hola XXX, ¡Gracias por tu respuesta! Queremos asegurarte que la información y d…" at bounding box center [265, 176] width 456 height 101
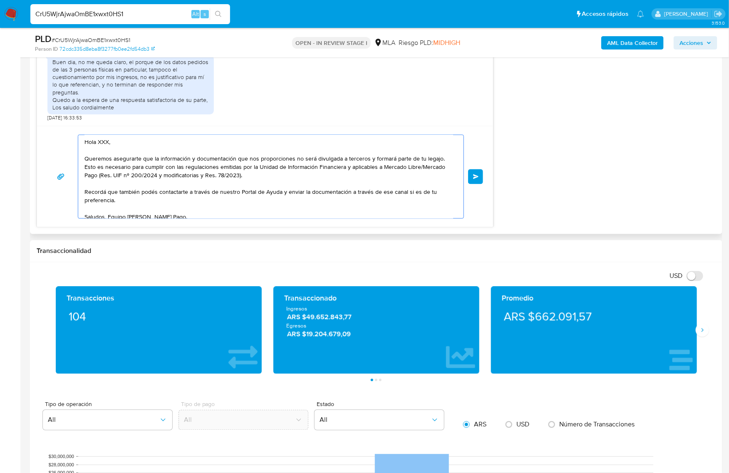
drag, startPoint x: 91, startPoint y: 138, endPoint x: 77, endPoint y: 136, distance: 13.9
click at [77, 136] on div "Hola XXX, Queremos asegurarte que la información y documentación que nos propor…" at bounding box center [265, 177] width 436 height 84
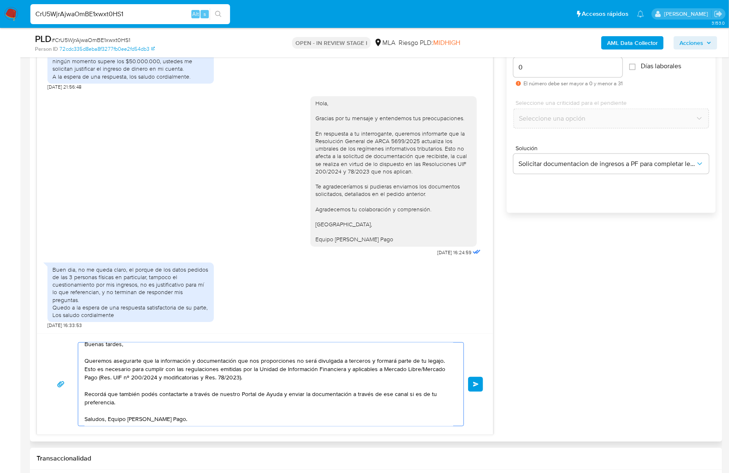
scroll to position [477, 0]
type textarea "Buenas tardes, Queremos asegurarte que la información y documentación que nos p…"
click at [473, 383] on span "Enviar" at bounding box center [476, 384] width 6 height 5
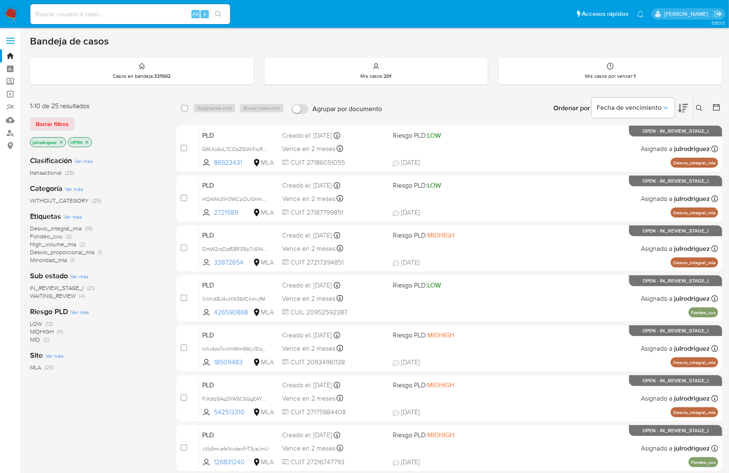
click at [698, 105] on icon at bounding box center [699, 108] width 7 height 7
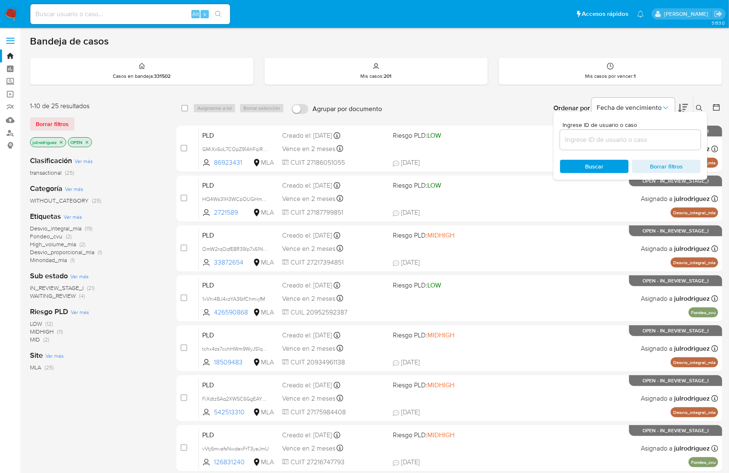
click at [604, 140] on input at bounding box center [630, 139] width 141 height 11
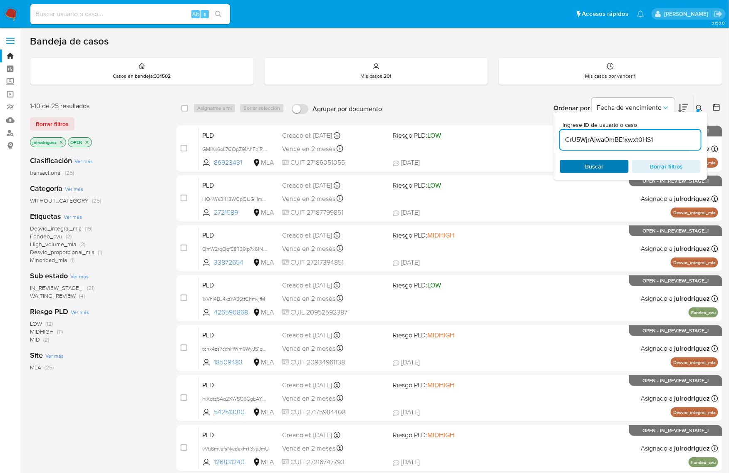
type input "CrU5WjrAjwaOmBE1xwxt0HS1"
click at [590, 162] on span "Buscar" at bounding box center [594, 166] width 18 height 13
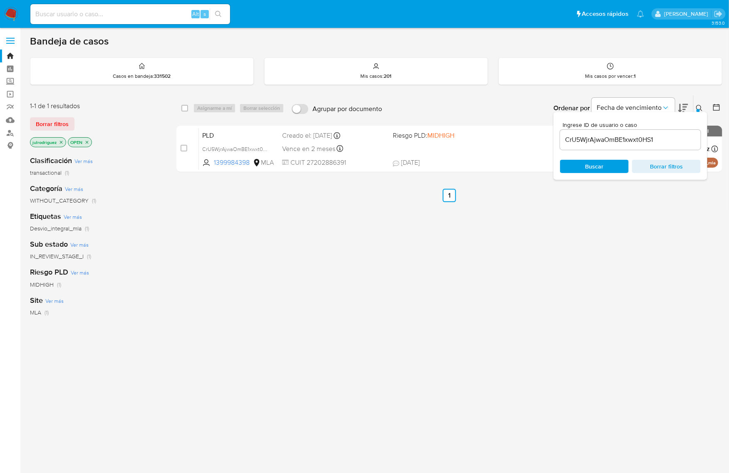
click at [180, 109] on div "select-all-cases-checkbox Asignarme a mí Borrar selección Agrupar por documento…" at bounding box center [449, 108] width 546 height 26
click at [184, 106] on input "checkbox" at bounding box center [184, 108] width 7 height 7
checkbox input "true"
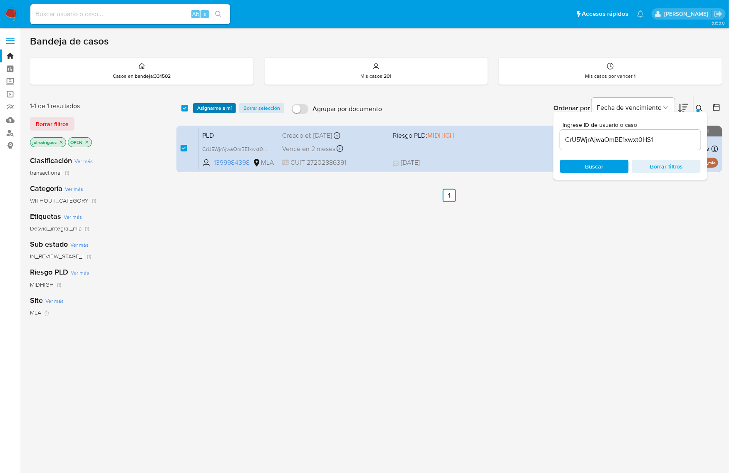
click at [219, 108] on span "Asignarme a mí" at bounding box center [214, 108] width 35 height 8
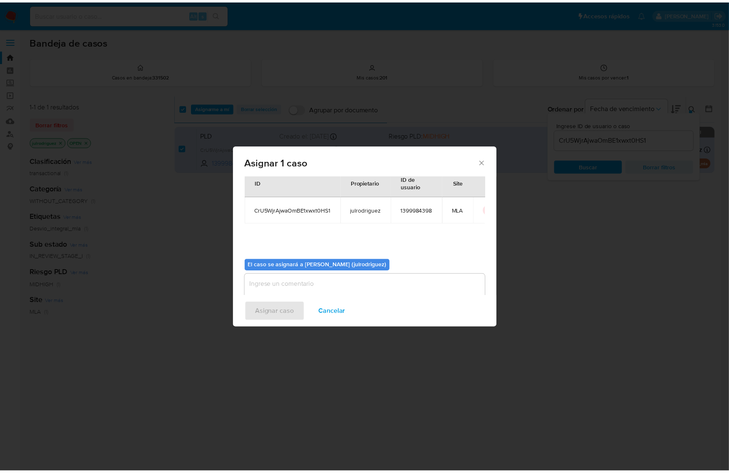
scroll to position [42, 0]
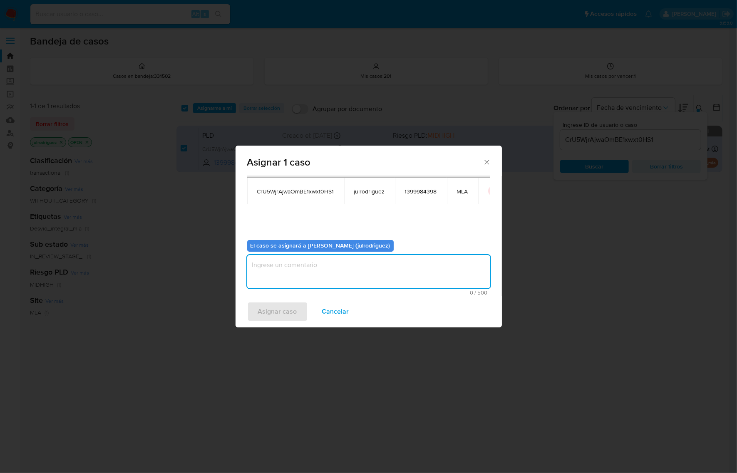
click at [350, 269] on textarea "assign-modal" at bounding box center [368, 271] width 243 height 33
type textarea "."
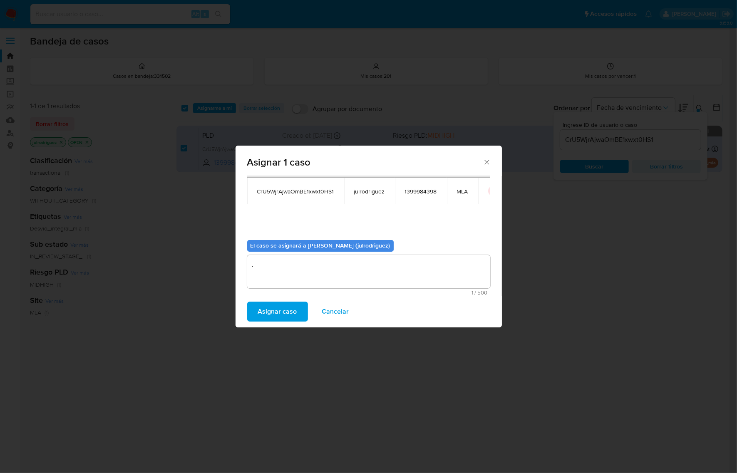
click at [278, 302] on span "Asignar caso" at bounding box center [277, 311] width 39 height 18
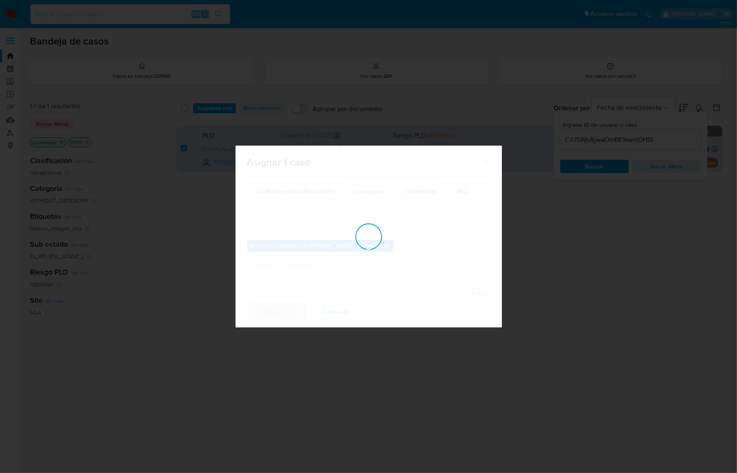
checkbox input "false"
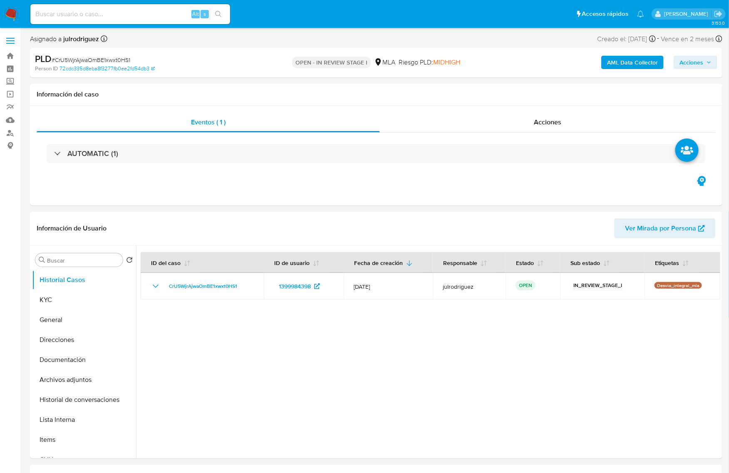
select select "10"
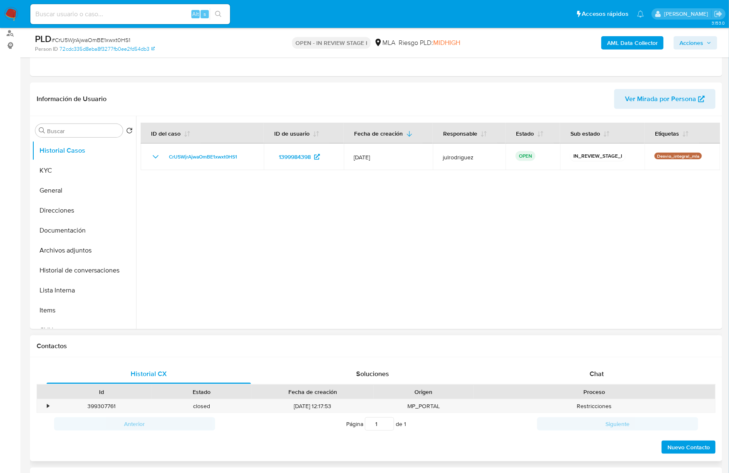
scroll to position [156, 0]
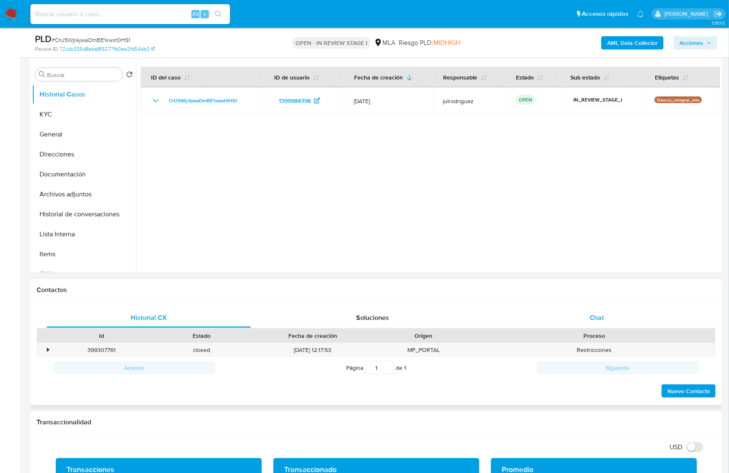
click at [595, 322] on span "Chat" at bounding box center [596, 318] width 14 height 10
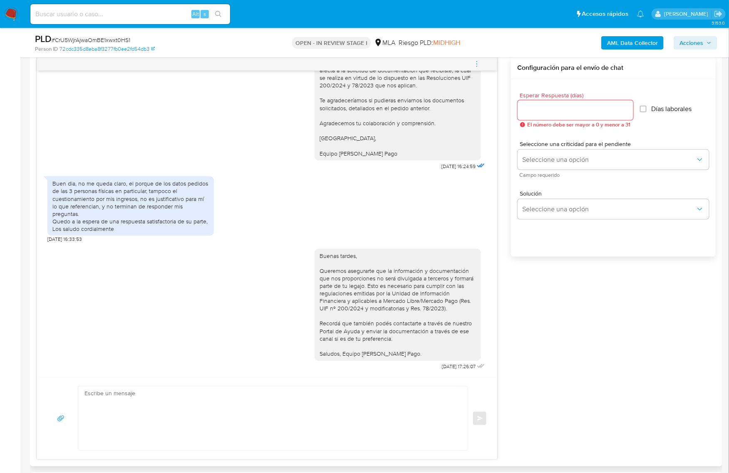
scroll to position [416, 0]
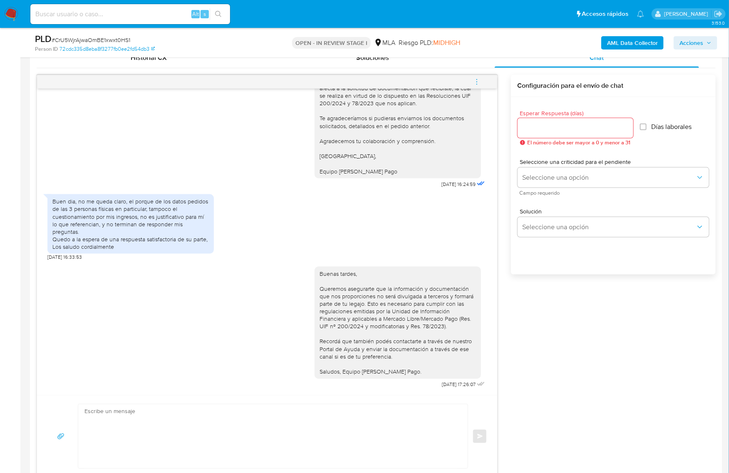
click at [476, 83] on icon "menu-action" at bounding box center [476, 81] width 7 height 7
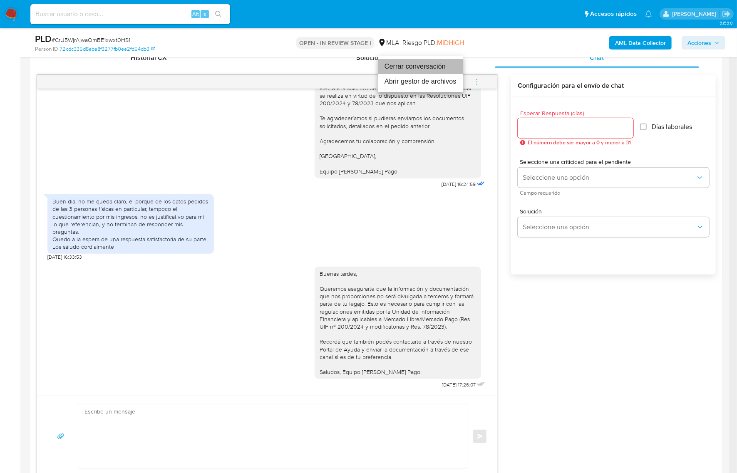
click at [394, 64] on li "Cerrar conversación" at bounding box center [420, 66] width 85 height 15
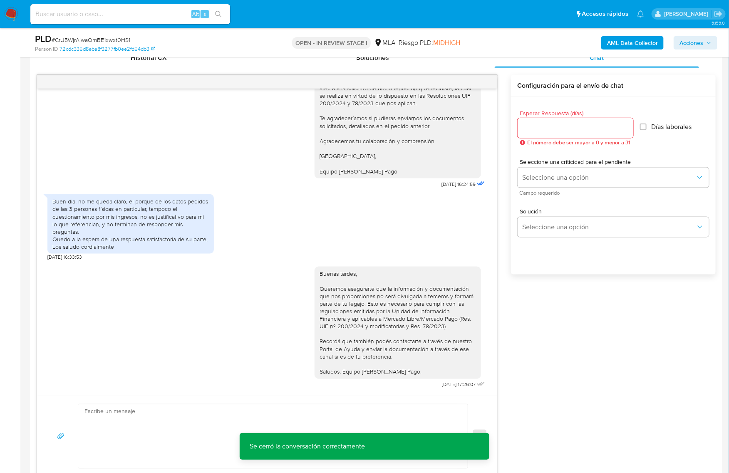
scroll to position [104, 0]
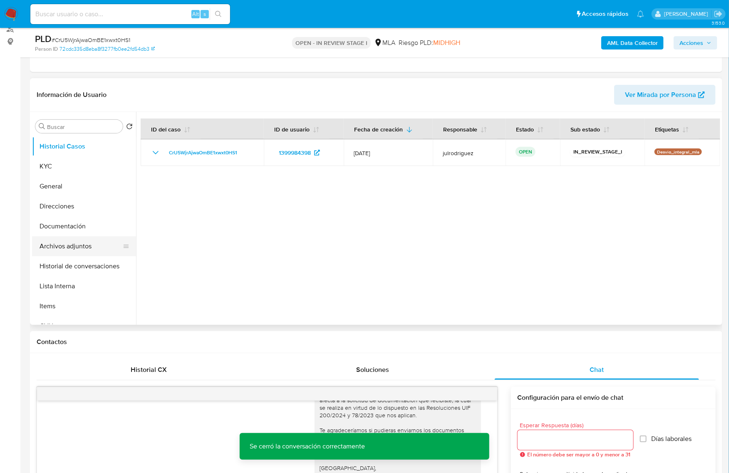
click at [87, 248] on button "Archivos adjuntos" at bounding box center [80, 246] width 97 height 20
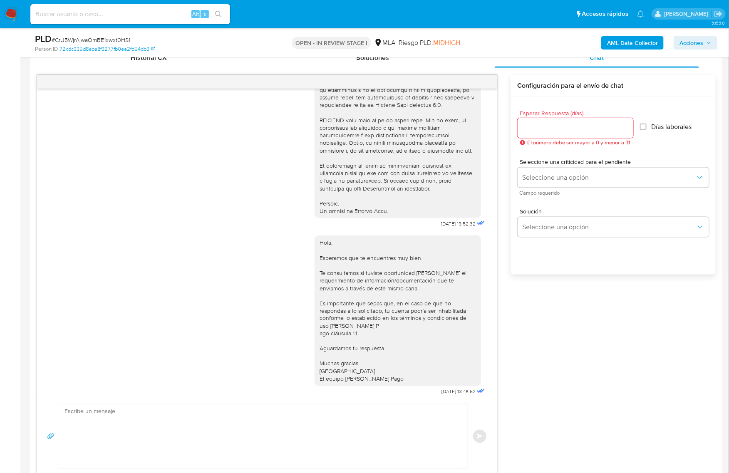
scroll to position [364, 0]
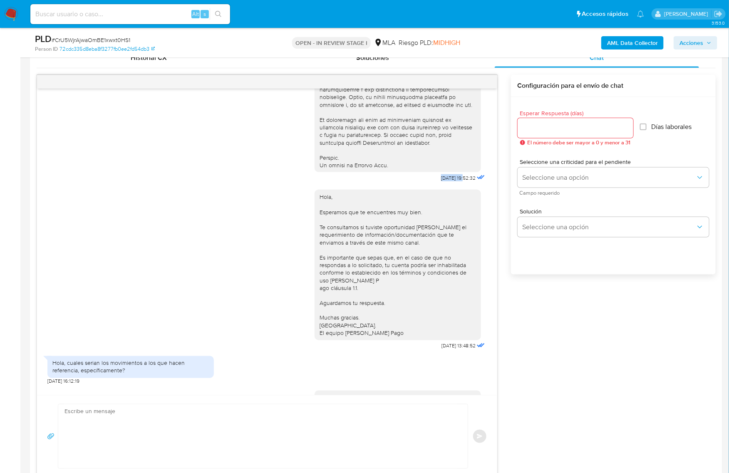
drag, startPoint x: 439, startPoint y: 196, endPoint x: 448, endPoint y: 196, distance: 8.3
copy span "17/07/2025"
click at [411, 316] on div "Hola, Esperamos que te encuentres muy bien. Te consultamos si tuviste oportunid…" at bounding box center [397, 265] width 156 height 144
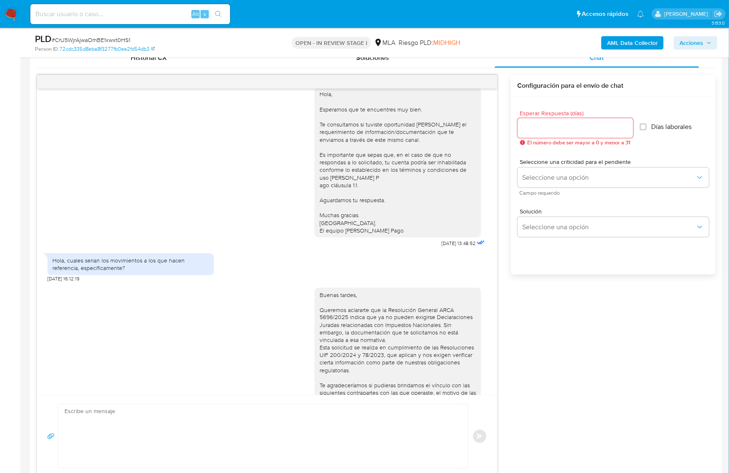
scroll to position [468, 0]
drag, startPoint x: 424, startPoint y: 265, endPoint x: 448, endPoint y: 264, distance: 23.3
click at [448, 245] on span "21/07/2025 13:48:52" at bounding box center [458, 242] width 34 height 7
copy span "21/07/2025"
click at [183, 311] on div "Buenas tardes, Queremos aclararte que la Resolución General ARCA 5696/2025 indi…" at bounding box center [266, 384] width 439 height 206
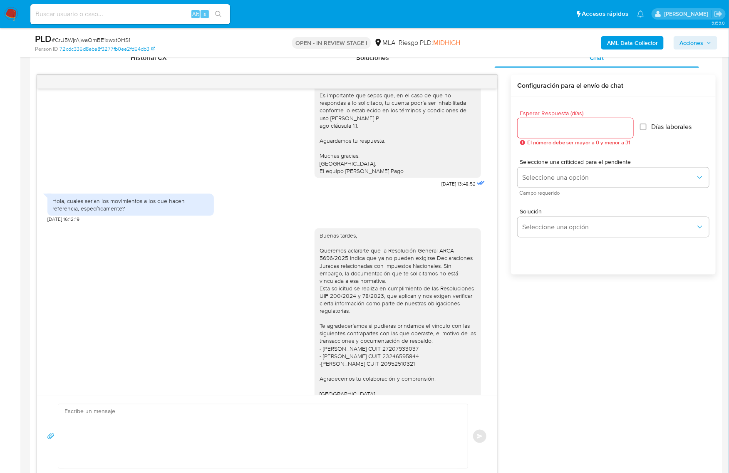
scroll to position [676, 0]
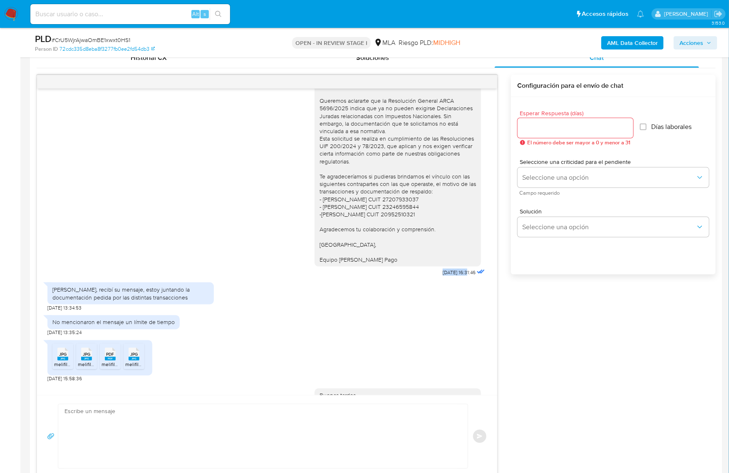
drag, startPoint x: 423, startPoint y: 293, endPoint x: 451, endPoint y: 292, distance: 27.9
click at [451, 279] on div "Buenas tardes, Queremos aclararte que la Resolución General ARCA 5696/2025 indi…" at bounding box center [400, 176] width 172 height 206
copy span "05/08/2025"
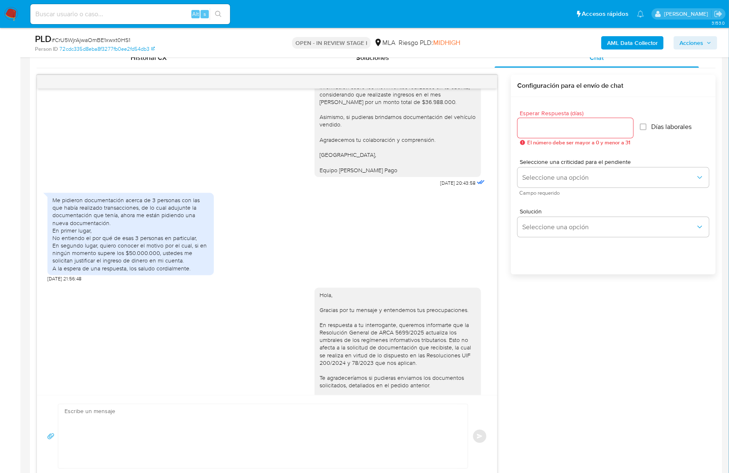
scroll to position [1040, 0]
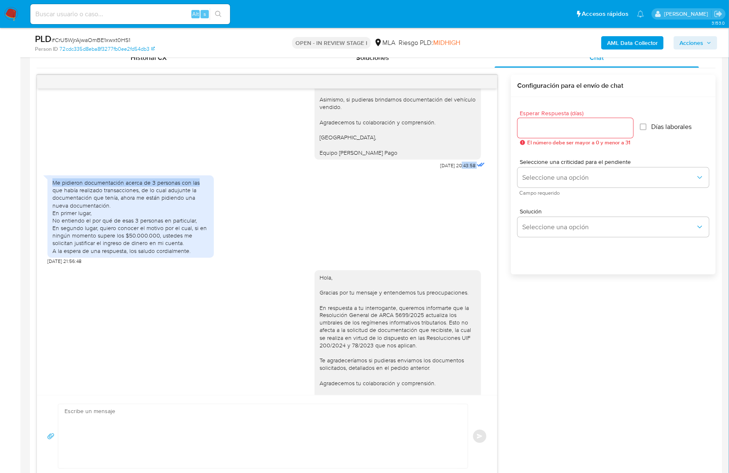
drag, startPoint x: 443, startPoint y: 193, endPoint x: 442, endPoint y: 188, distance: 5.3
click at [442, 188] on div "17/07/2025 19:52:32 Hola, Esperamos que te encuentres muy bien. Te consultamos …" at bounding box center [267, 242] width 460 height 307
click at [440, 171] on div "08/08/2025 20:43:58" at bounding box center [463, 166] width 47 height 12
drag, startPoint x: 438, startPoint y: 187, endPoint x: 446, endPoint y: 188, distance: 8.3
click at [446, 169] on span "08/08/2025 20:43:58" at bounding box center [457, 165] width 35 height 7
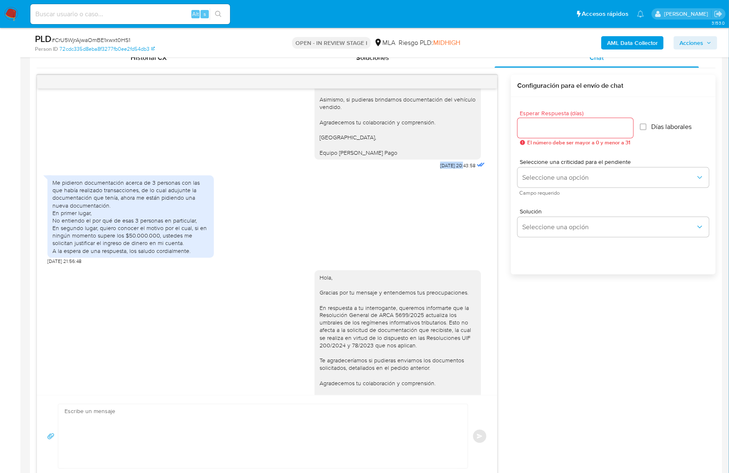
copy span "08/08/2025"
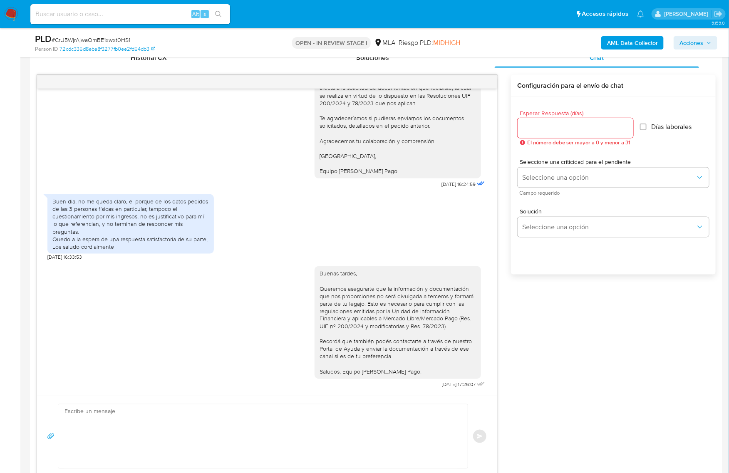
scroll to position [1307, 0]
drag, startPoint x: 421, startPoint y: 187, endPoint x: 448, endPoint y: 186, distance: 27.9
click at [448, 186] on div "Hola, Gracias por tu mensaje y entendemos tus preocupaciones. En respuesta a tu…" at bounding box center [400, 106] width 172 height 168
copy span "11/08/2025"
drag, startPoint x: 420, startPoint y: 384, endPoint x: 448, endPoint y: 387, distance: 28.1
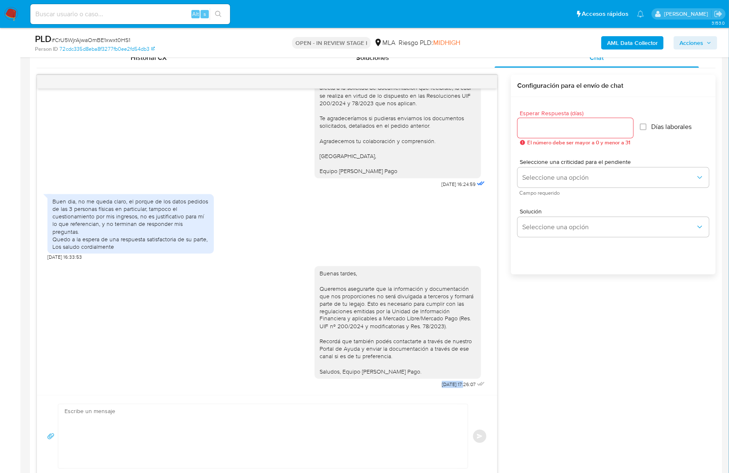
click at [448, 387] on div "Buenas tardes, Queremos asegurarte que la información y documentación que nos p…" at bounding box center [400, 325] width 172 height 130
copy span "[DATE]"
click at [579, 324] on div "17/07/2025 19:52:32 Hola, Esperamos que te encuentres muy bien. Te consultamos …" at bounding box center [376, 276] width 679 height 403
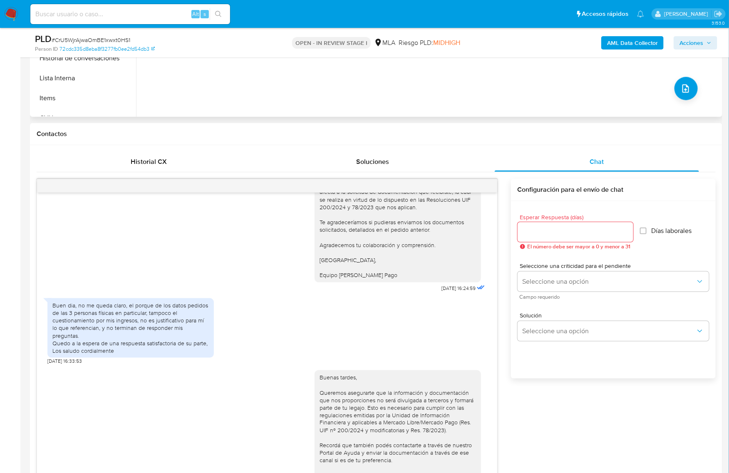
click at [490, 96] on div "No hay datos disponibles" at bounding box center [428, 10] width 584 height 213
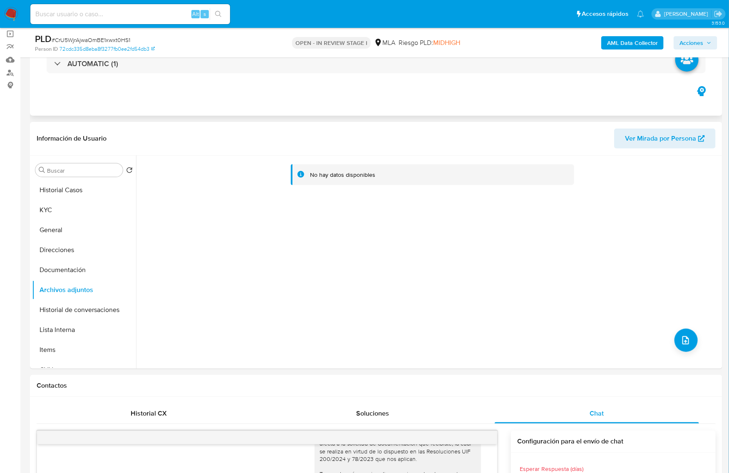
scroll to position [0, 0]
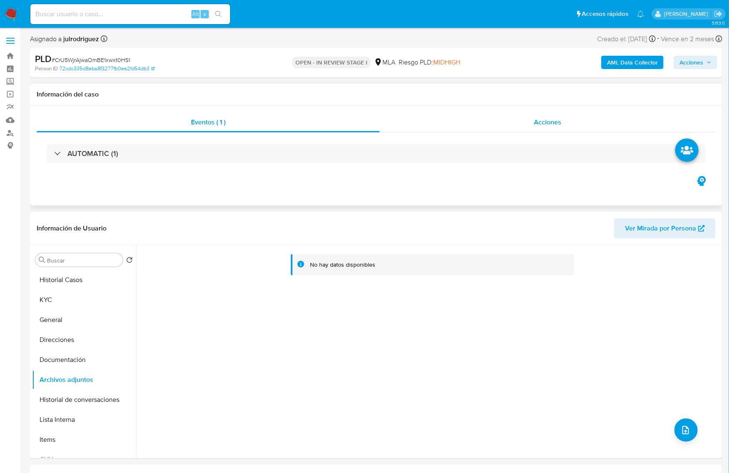
click at [526, 131] on div "Acciones" at bounding box center [548, 122] width 336 height 20
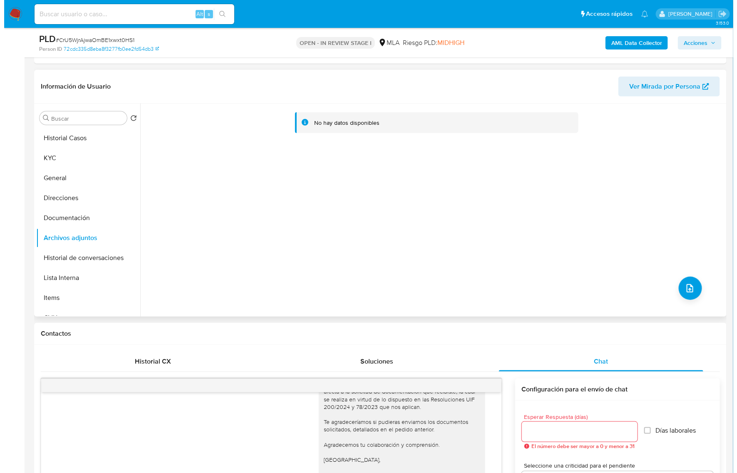
scroll to position [156, 0]
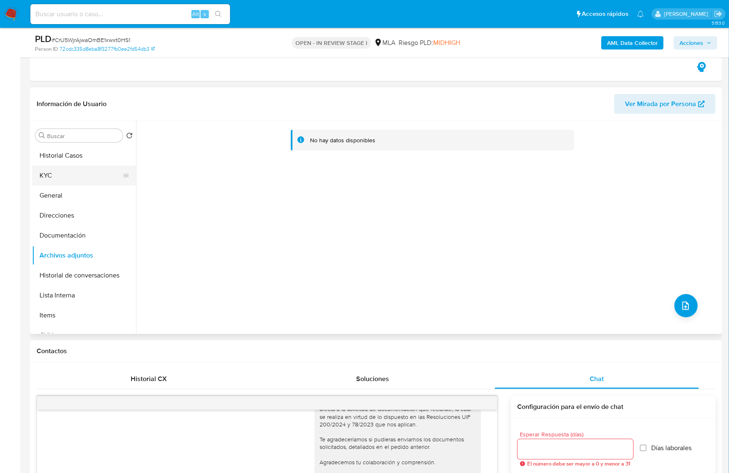
click at [106, 177] on button "KYC" at bounding box center [80, 176] width 97 height 20
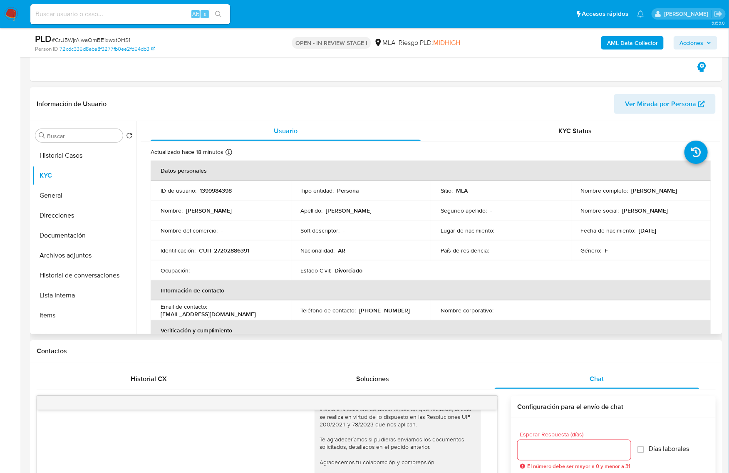
click at [220, 187] on p "1399984398" at bounding box center [216, 190] width 32 height 7
copy p "1399984398"
click at [123, 40] on span "# CrU5WjrAjwaOmBE1xwxt0HS1" at bounding box center [91, 40] width 79 height 8
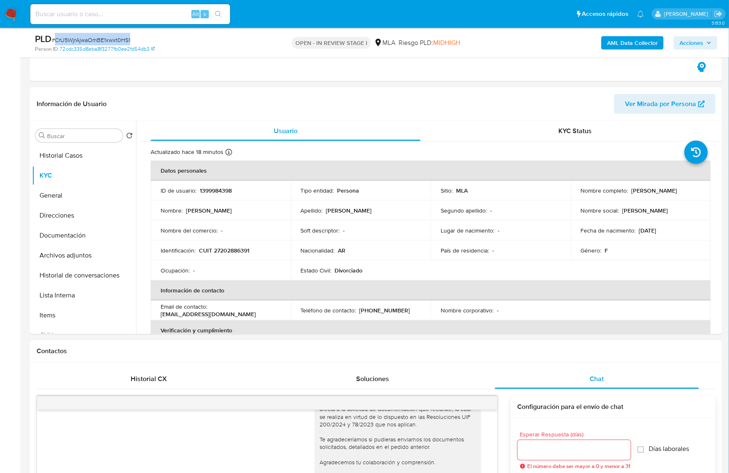
copy span "CrU5WjrAjwaOmBE1xwxt0HS1"
click at [82, 254] on button "Archivos adjuntos" at bounding box center [80, 255] width 97 height 20
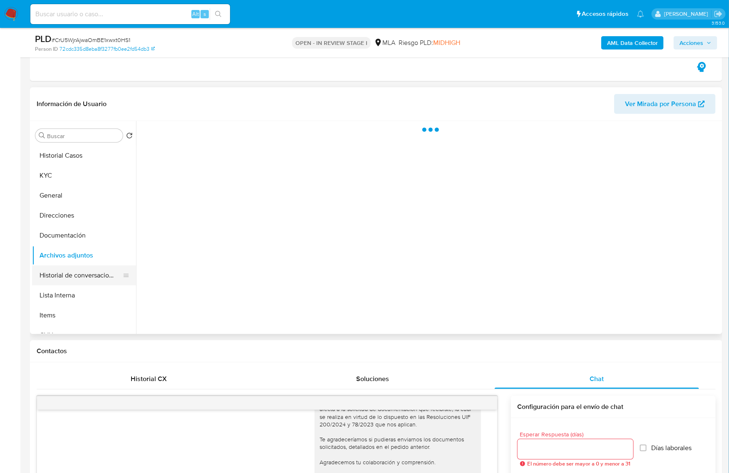
click at [81, 277] on button "Historial de conversaciones" at bounding box center [80, 275] width 97 height 20
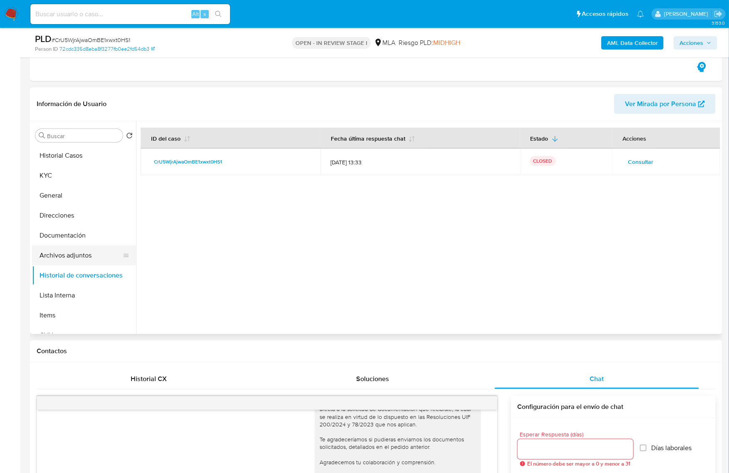
click at [76, 255] on button "Archivos adjuntos" at bounding box center [80, 255] width 97 height 20
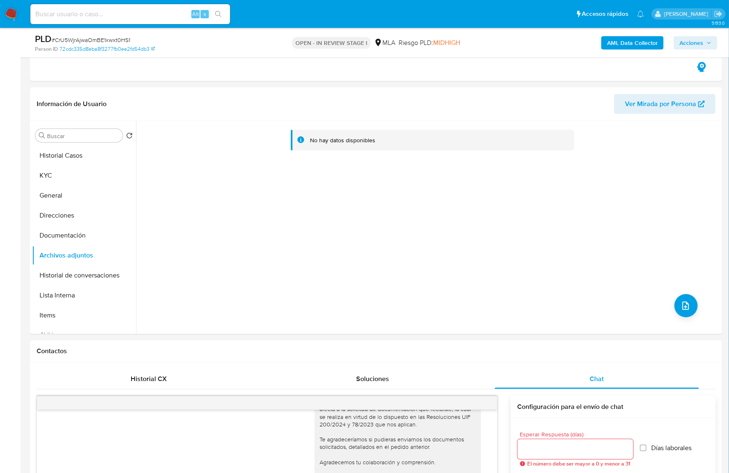
click at [627, 38] on b "AML Data Collector" at bounding box center [632, 42] width 51 height 13
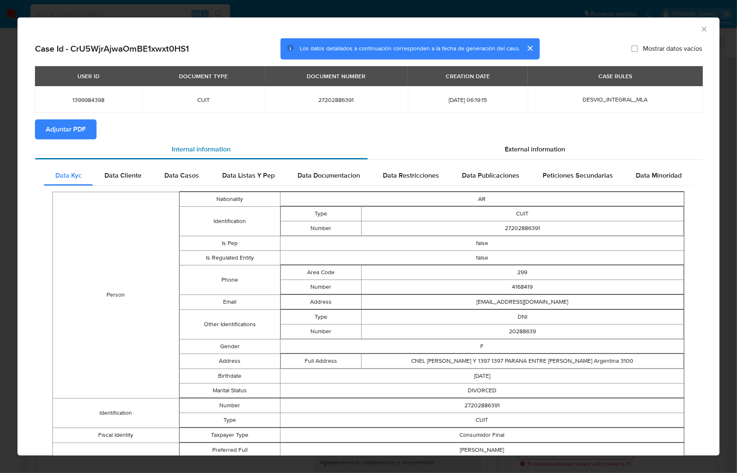
click at [71, 139] on div "Internal information" at bounding box center [201, 149] width 333 height 20
click at [73, 134] on span "Adjuntar PDF" at bounding box center [66, 129] width 40 height 18
click at [700, 28] on icon "Cerrar ventana" at bounding box center [704, 29] width 8 height 8
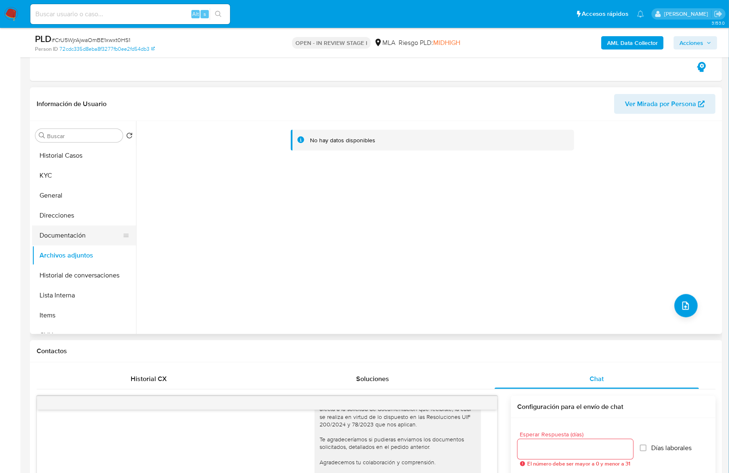
click at [62, 238] on button "Documentación" at bounding box center [80, 235] width 97 height 20
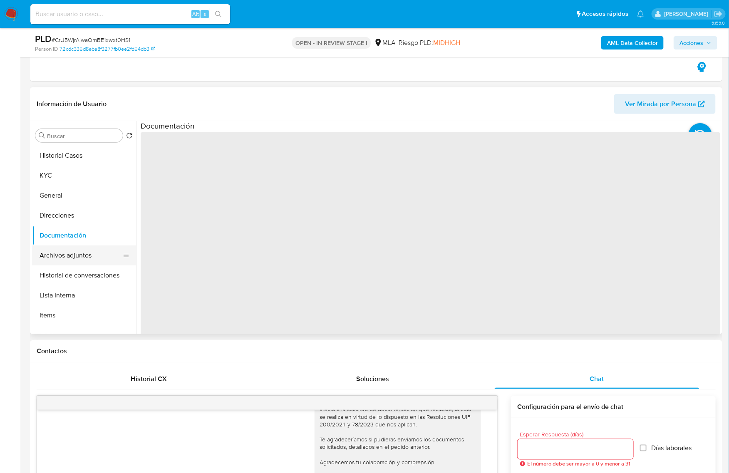
click at [67, 256] on button "Archivos adjuntos" at bounding box center [80, 255] width 97 height 20
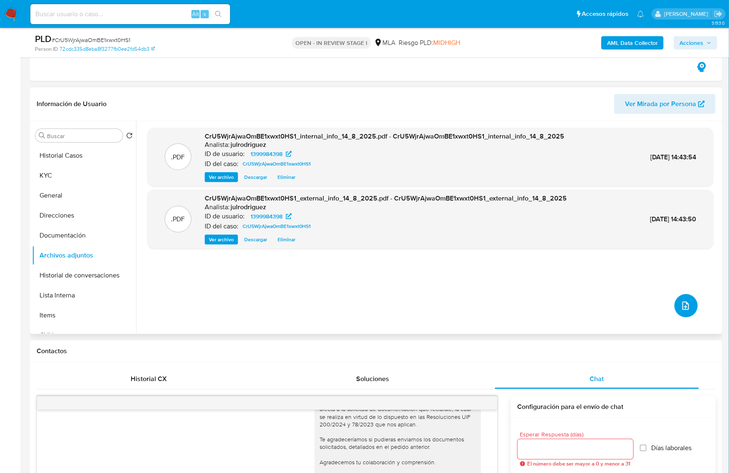
click at [681, 306] on icon "upload-file" at bounding box center [686, 306] width 10 height 10
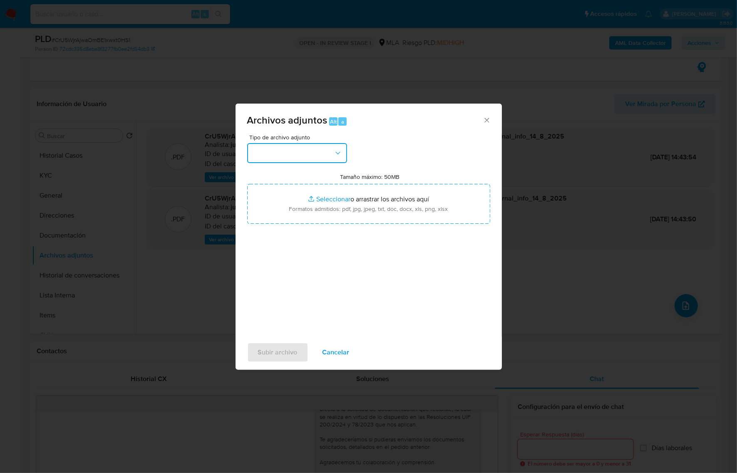
click at [306, 146] on button "button" at bounding box center [297, 153] width 100 height 20
click at [275, 238] on div "OTROS" at bounding box center [294, 231] width 85 height 20
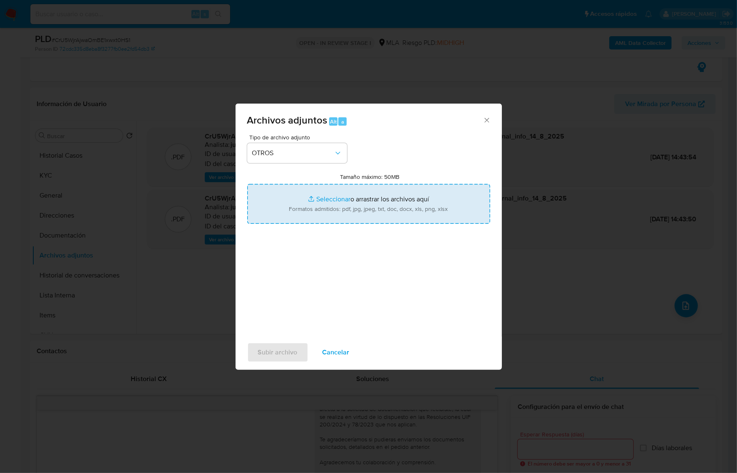
click at [382, 208] on input "Tamaño máximo: 50MB Seleccionar archivos" at bounding box center [368, 204] width 243 height 40
type input "C:\fakepath\Doc del hijo - 1399984398 - CrU5WjrAjwaOmBE1xwxt0HS1.jpg"
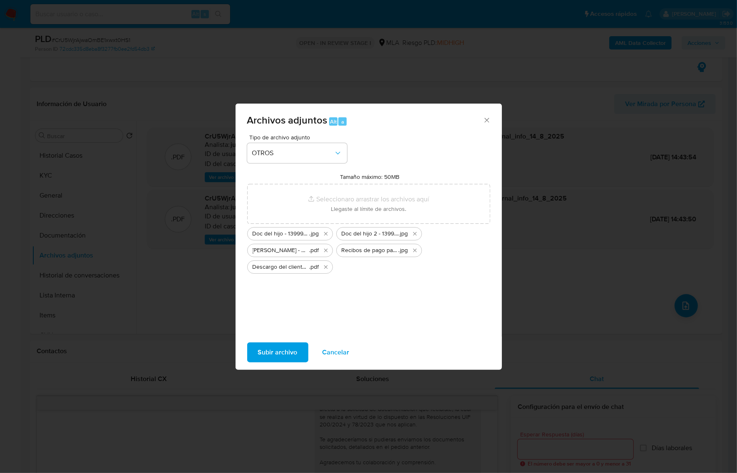
click at [271, 351] on span "Subir archivo" at bounding box center [278, 352] width 40 height 18
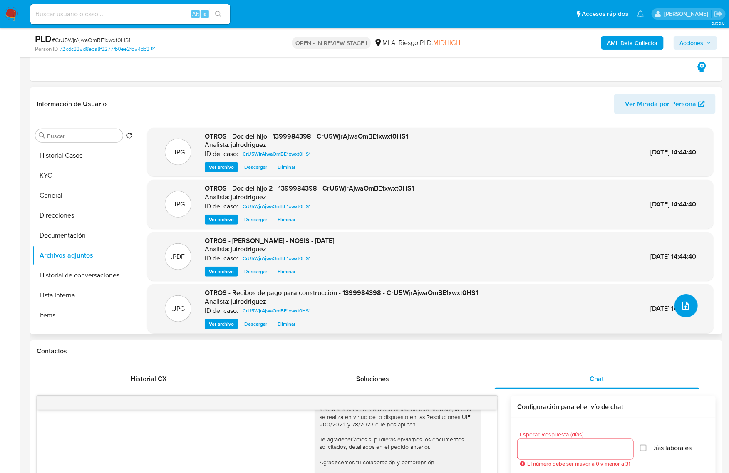
click at [681, 306] on icon "upload-file" at bounding box center [686, 306] width 10 height 10
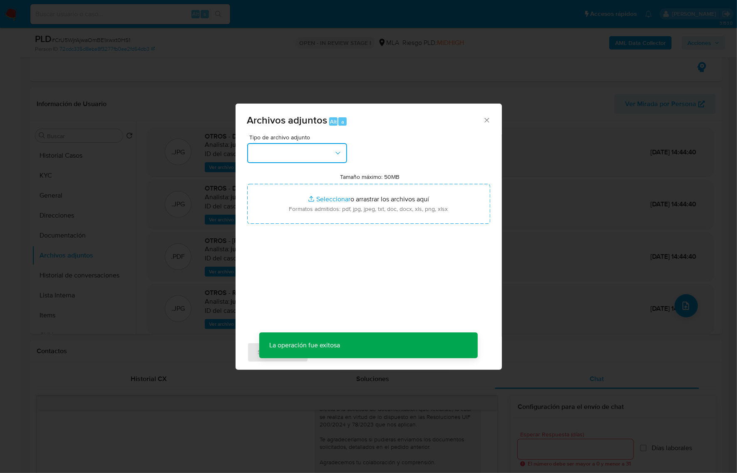
click at [308, 146] on button "button" at bounding box center [297, 153] width 100 height 20
click at [288, 235] on div "OTROS" at bounding box center [294, 231] width 85 height 20
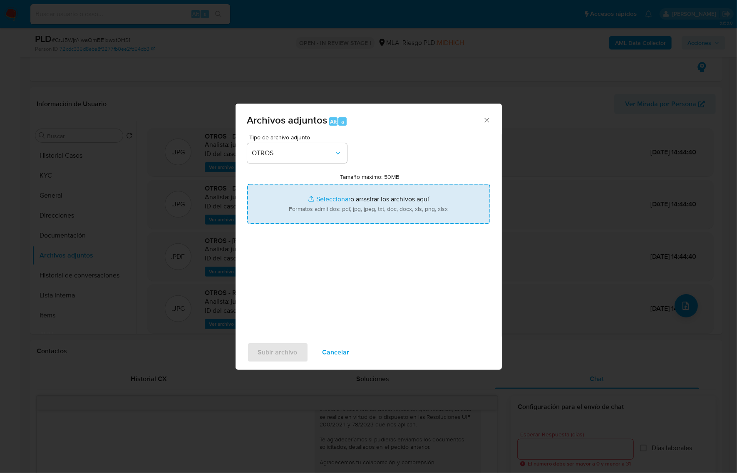
type input "C:\fakepath\Caselog (ROS) - 1399984398 - CrU5WjrAjwaOmBE1xwxt0HS1.docx"
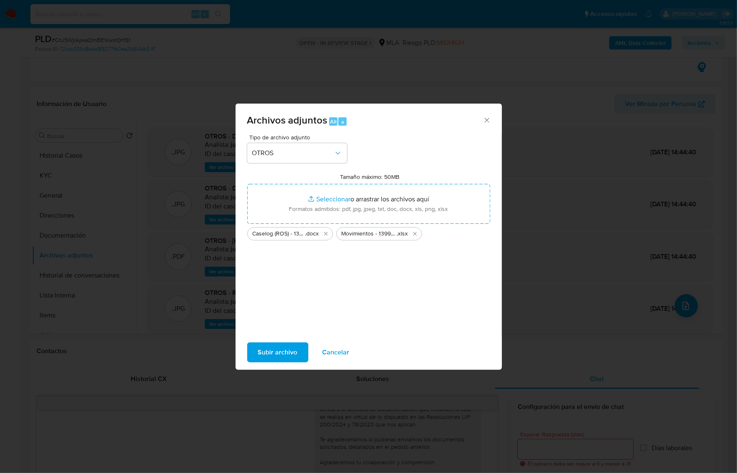
click at [278, 348] on span "Subir archivo" at bounding box center [278, 352] width 40 height 18
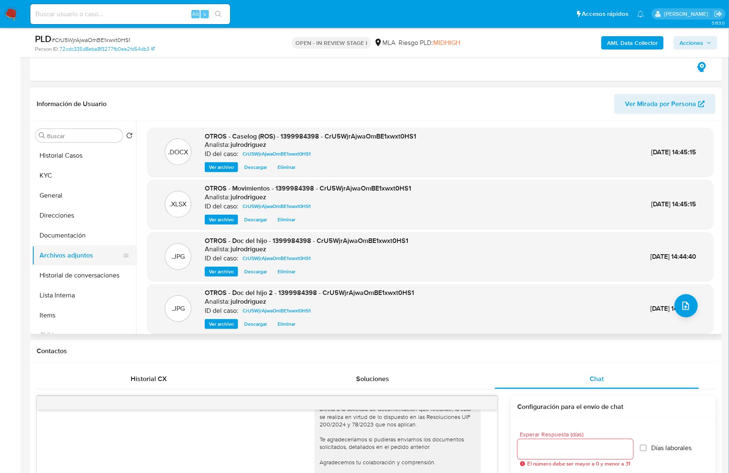
drag, startPoint x: 82, startPoint y: 236, endPoint x: 77, endPoint y: 252, distance: 16.2
click at [82, 236] on button "Documentación" at bounding box center [84, 235] width 104 height 20
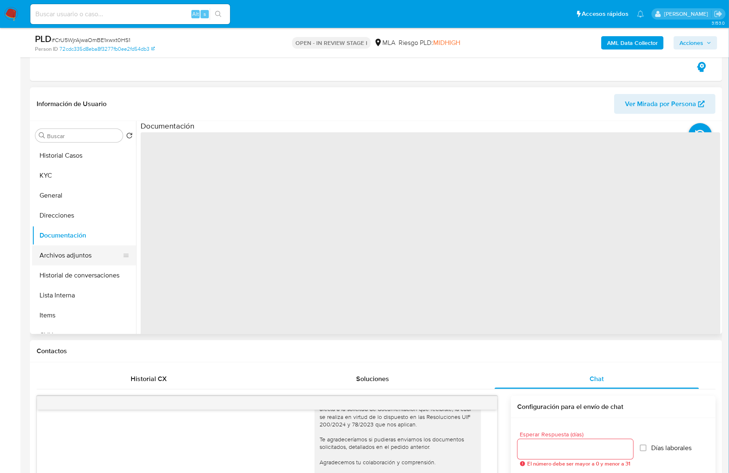
click at [77, 252] on button "Archivos adjuntos" at bounding box center [80, 255] width 97 height 20
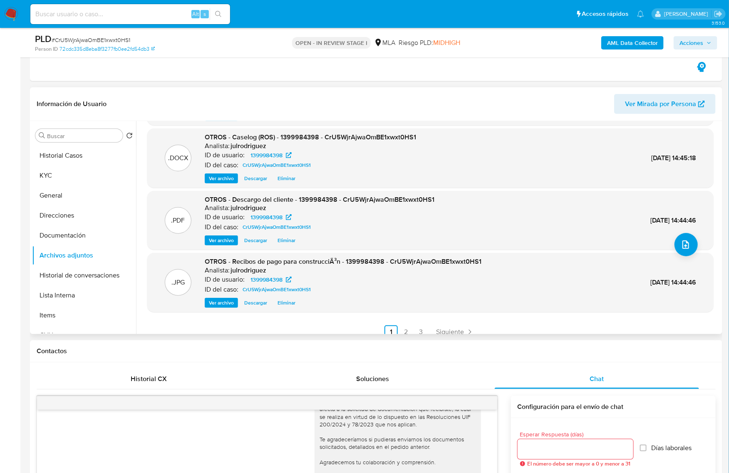
scroll to position [69, 0]
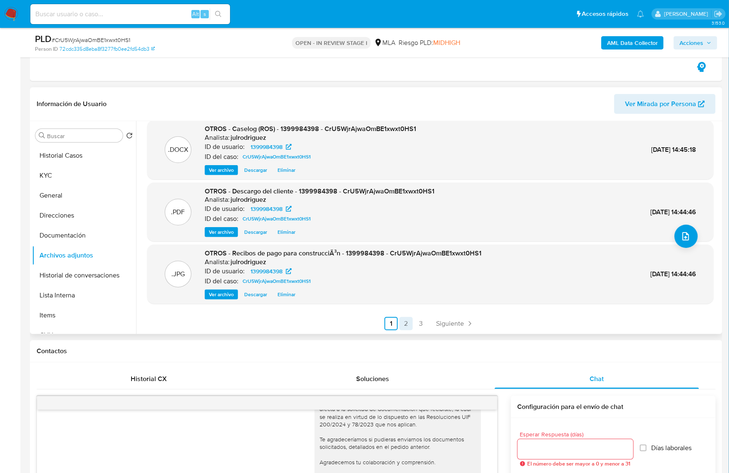
click at [404, 322] on link "2" at bounding box center [405, 323] width 13 height 13
click at [414, 322] on link "1" at bounding box center [413, 323] width 13 height 13
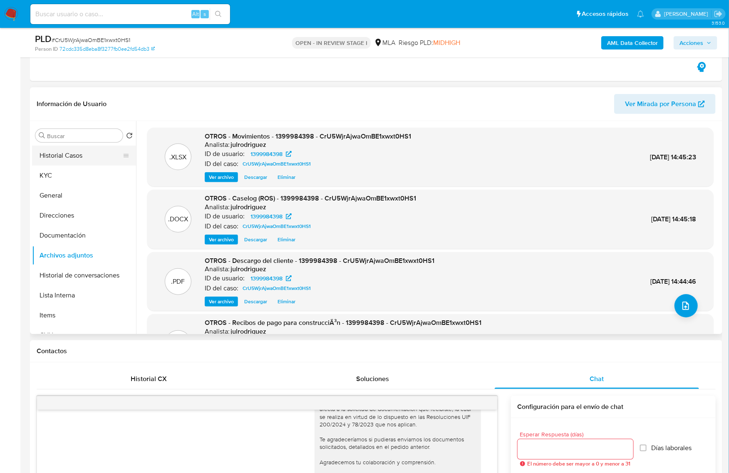
click at [82, 161] on button "Historial Casos" at bounding box center [80, 156] width 97 height 20
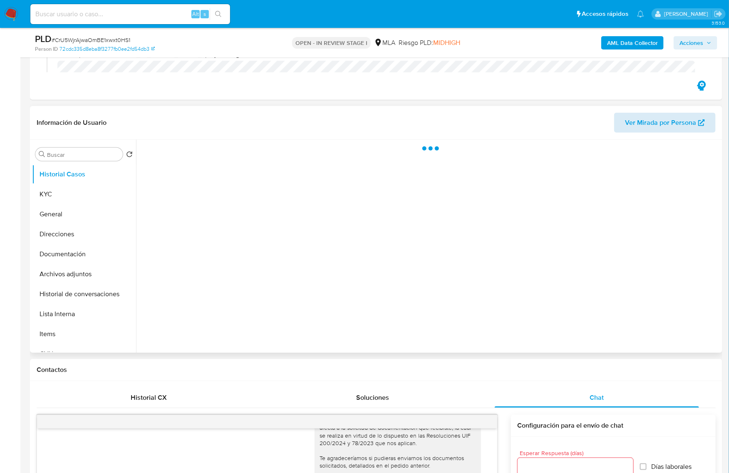
scroll to position [104, 0]
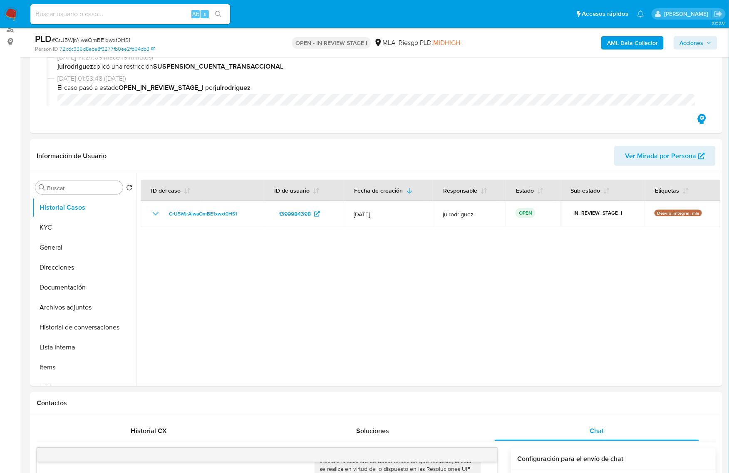
click at [697, 42] on span "Acciones" at bounding box center [691, 42] width 24 height 13
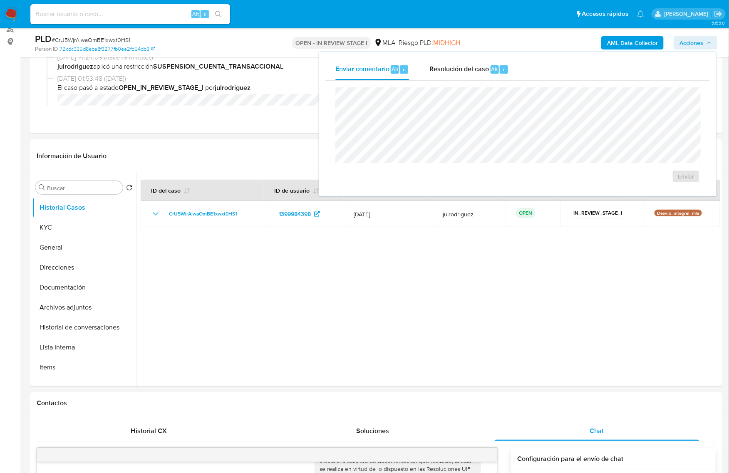
drag, startPoint x: 470, startPoint y: 72, endPoint x: 470, endPoint y: 82, distance: 9.6
click at [470, 72] on span "Resolución del caso" at bounding box center [458, 69] width 59 height 10
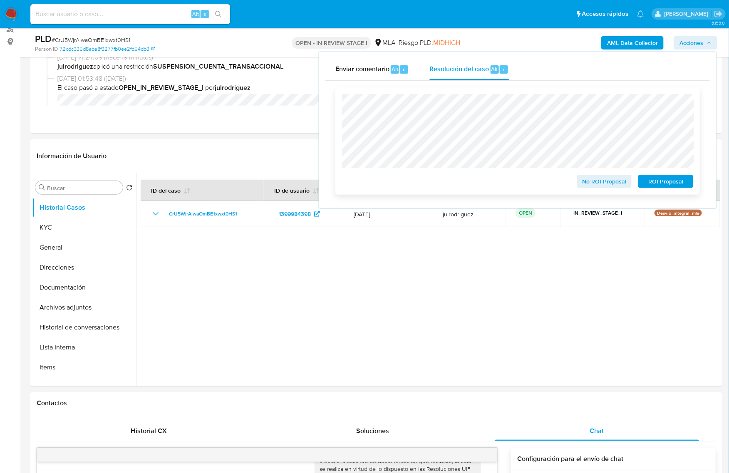
click at [665, 182] on span "ROI Proposal" at bounding box center [665, 182] width 43 height 12
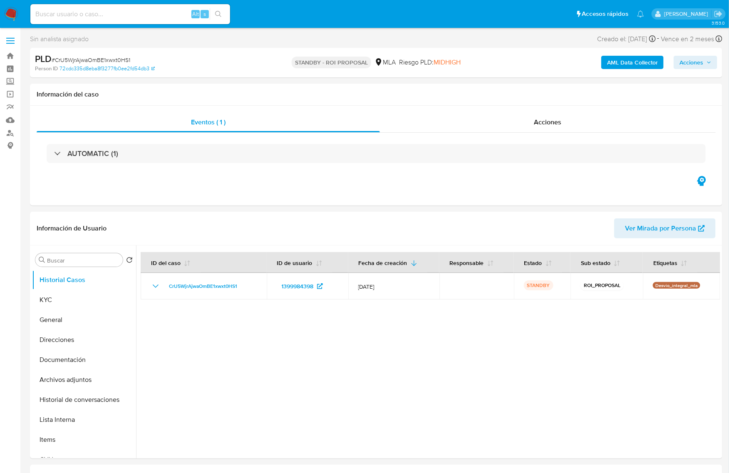
select select "10"
click at [449, 330] on div at bounding box center [428, 351] width 584 height 213
click at [112, 13] on input at bounding box center [130, 14] width 200 height 11
paste input "HQ4Ws31H3WCpOUGHmy0TKn64"
type input "HQ4Ws31H3WCpOUGHmy0TKn64"
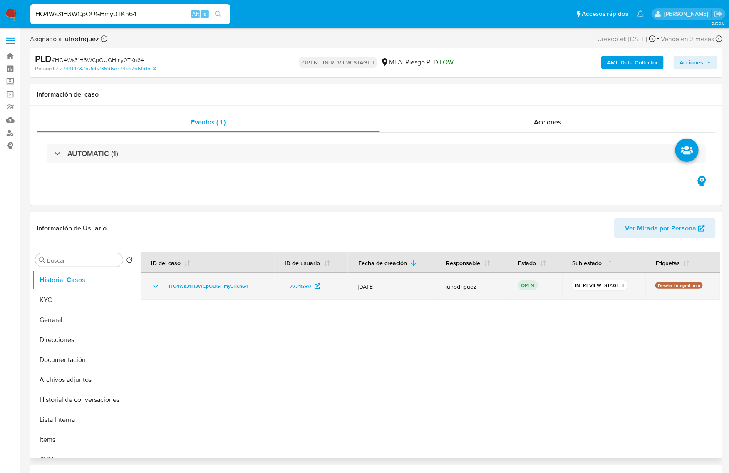
select select "10"
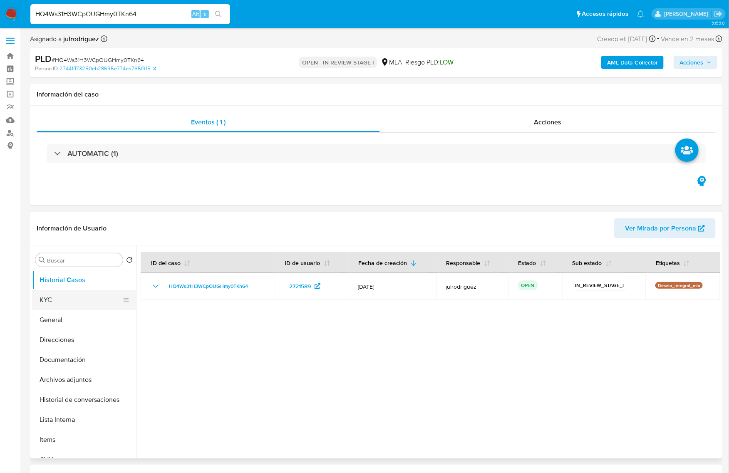
click at [82, 304] on button "KYC" at bounding box center [80, 300] width 97 height 20
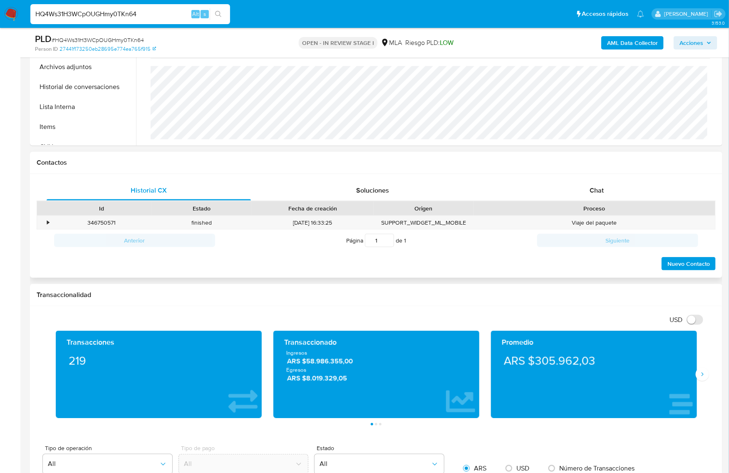
scroll to position [364, 0]
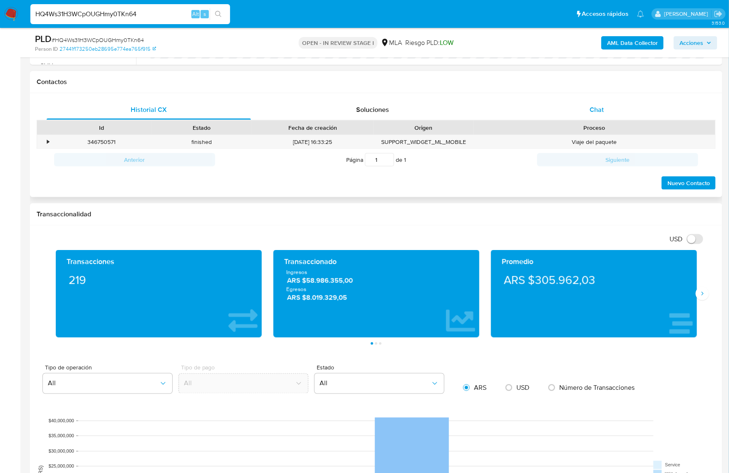
click at [603, 109] on span "Chat" at bounding box center [596, 110] width 14 height 10
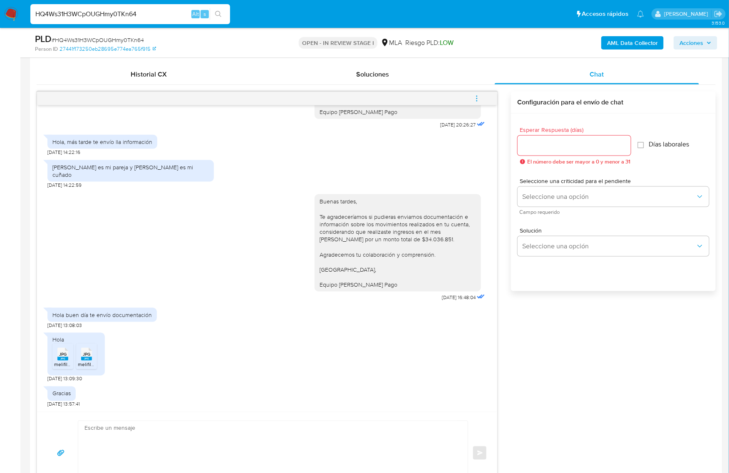
scroll to position [416, 0]
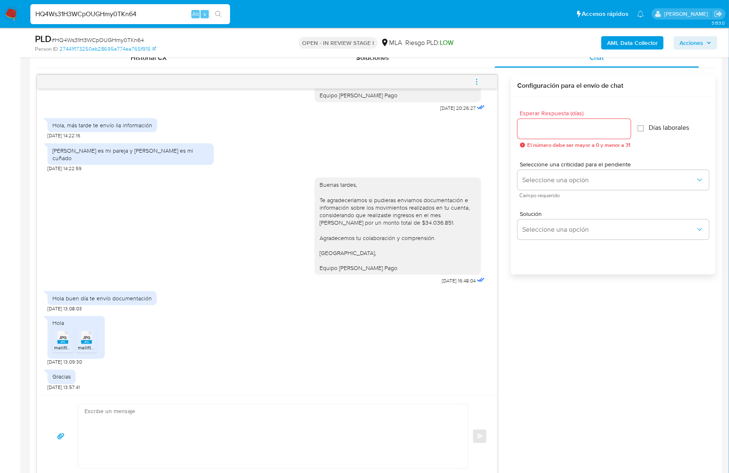
click at [65, 338] on span "JPG" at bounding box center [62, 337] width 7 height 5
click at [68, 340] on icon at bounding box center [62, 337] width 11 height 13
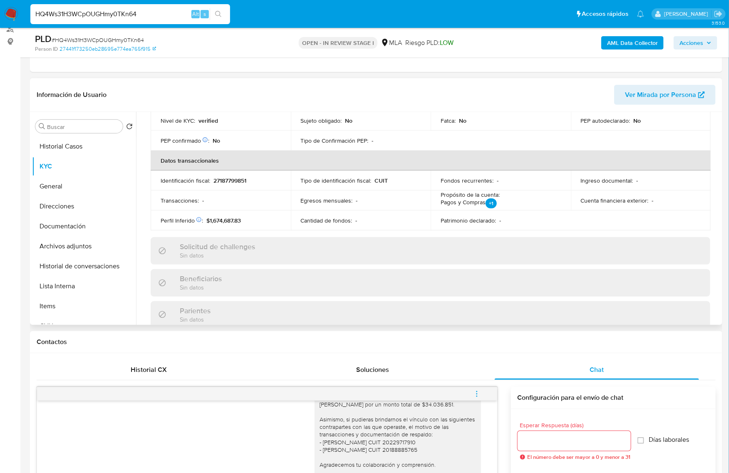
scroll to position [126, 0]
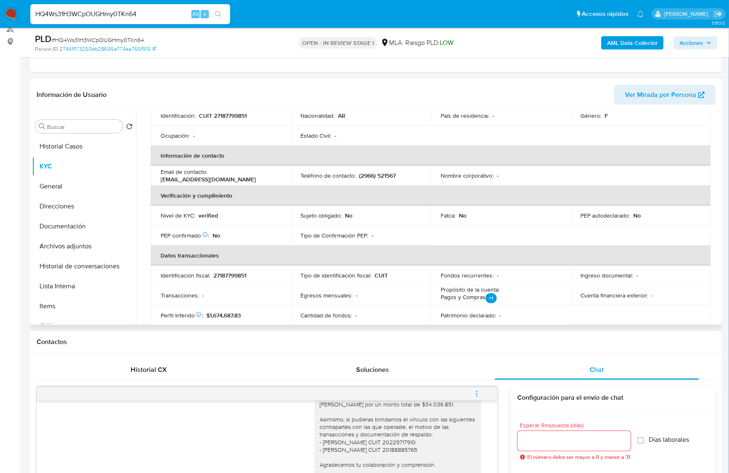
click at [227, 275] on p "27187799851" at bounding box center [229, 275] width 33 height 7
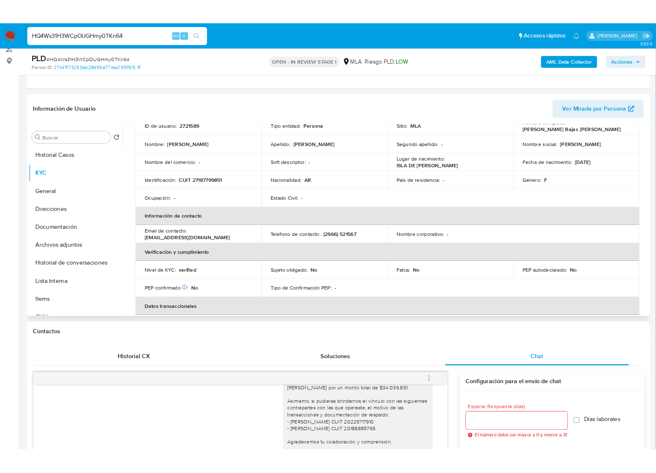
scroll to position [0, 0]
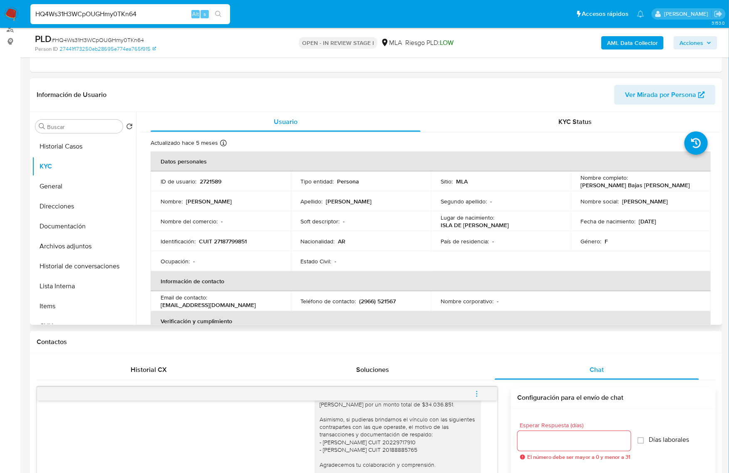
click at [230, 246] on td "Identificación : CUIT 27187799851" at bounding box center [221, 241] width 140 height 20
click at [228, 243] on p "CUIT 27187799851" at bounding box center [223, 241] width 48 height 7
copy p "27187799851"
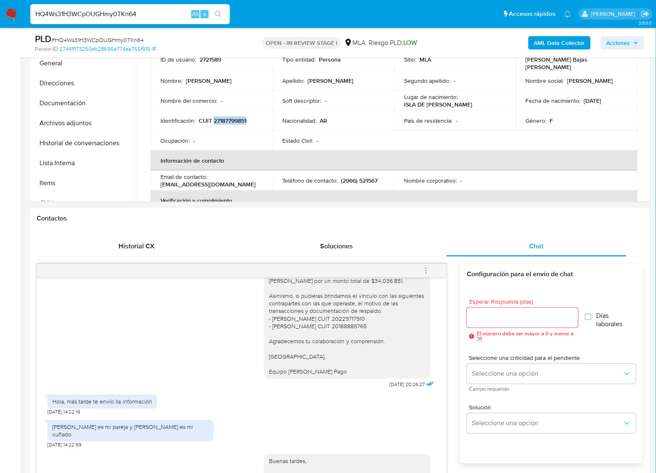
scroll to position [260, 0]
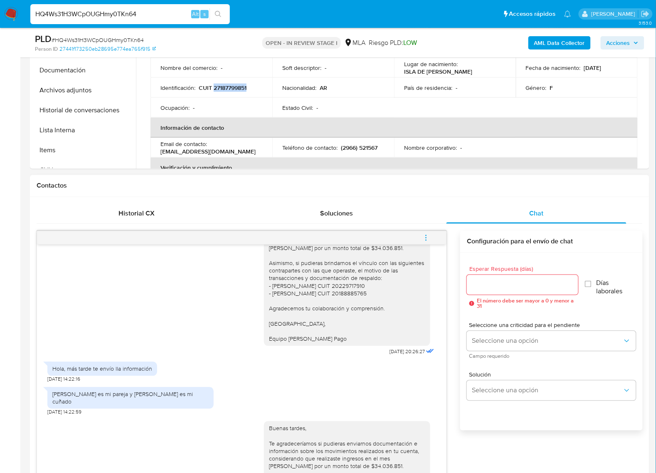
click at [489, 285] on input "Esperar Respuesta (días)" at bounding box center [522, 285] width 111 height 11
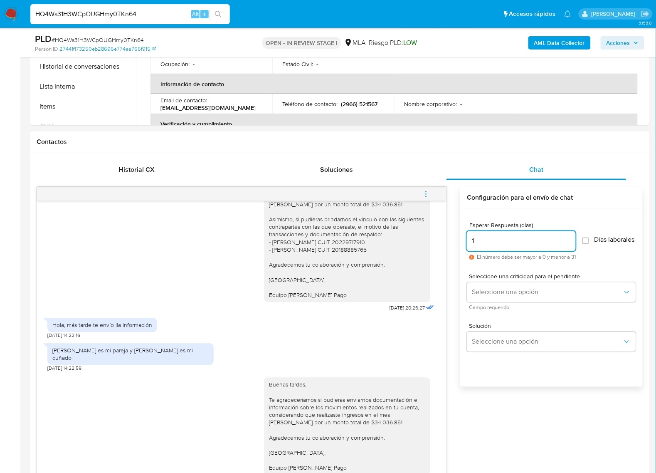
scroll to position [364, 0]
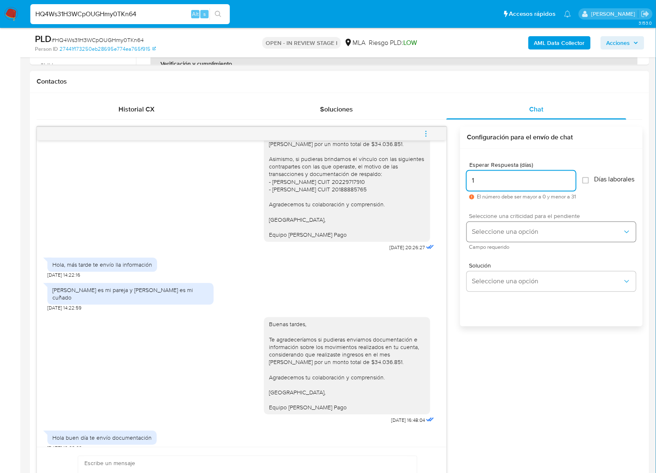
type input "1"
click at [484, 236] on span "Seleccione una opción" at bounding box center [547, 232] width 151 height 8
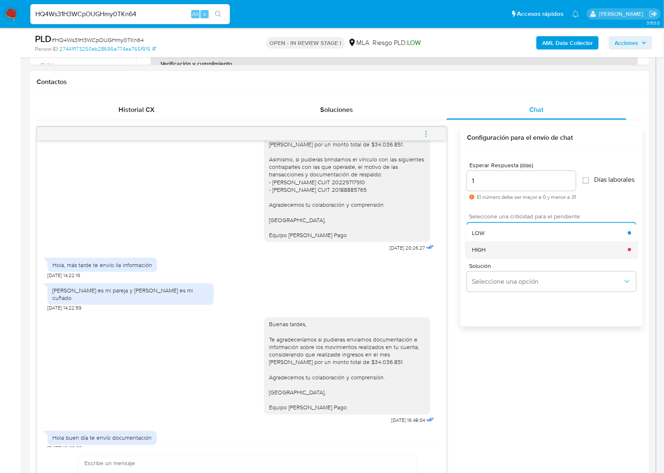
click at [489, 258] on div "HIGH" at bounding box center [551, 249] width 156 height 17
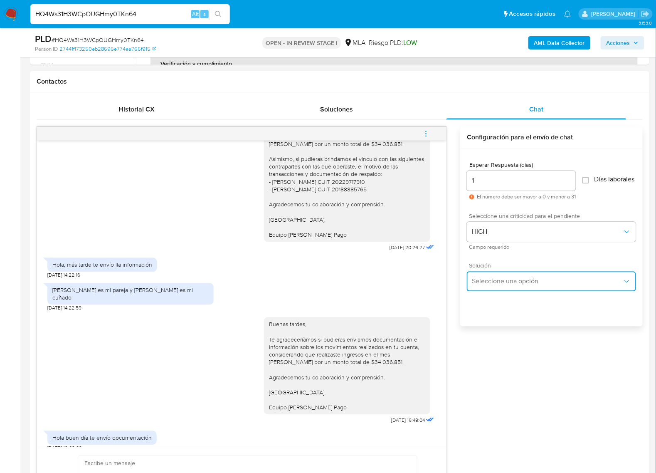
click at [495, 278] on button "Seleccione una opción" at bounding box center [551, 282] width 169 height 20
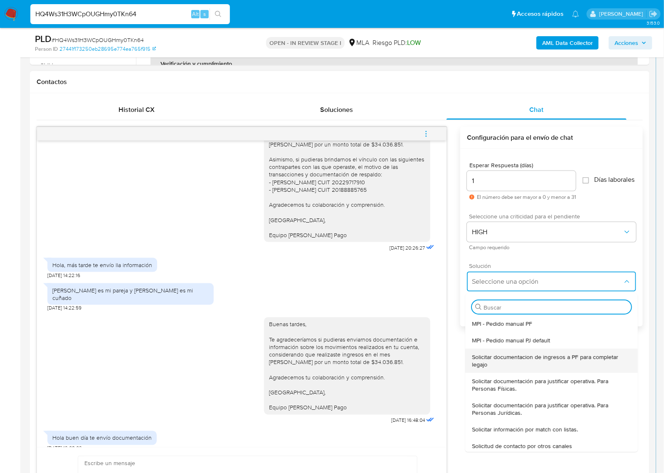
click at [529, 368] on span "Solicitar documentacion de ingresos a PF para completar legajo" at bounding box center [552, 360] width 159 height 15
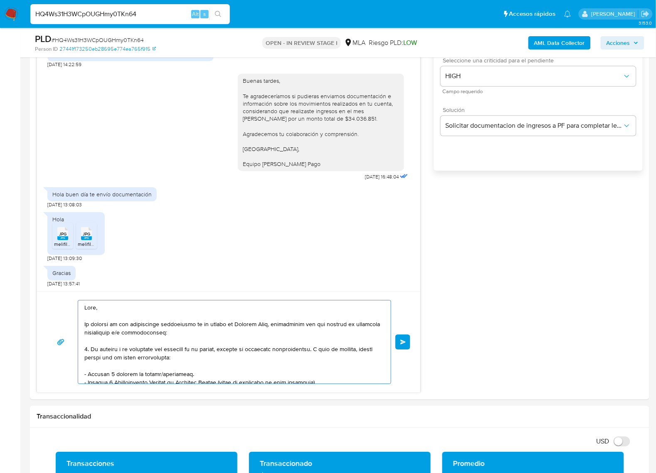
scroll to position [172, 0]
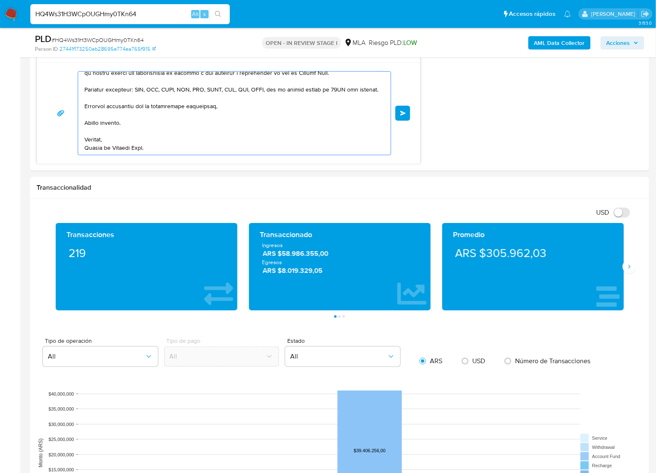
drag, startPoint x: 140, startPoint y: 345, endPoint x: 304, endPoint y: 498, distance: 224.0
click at [304, 473] on html "Pausado Ver notificaciones HQ4Ws31H3WCpOUGHmy0TKn64 Alt s Accesos rápidos Presi…" at bounding box center [328, 240] width 656 height 1979
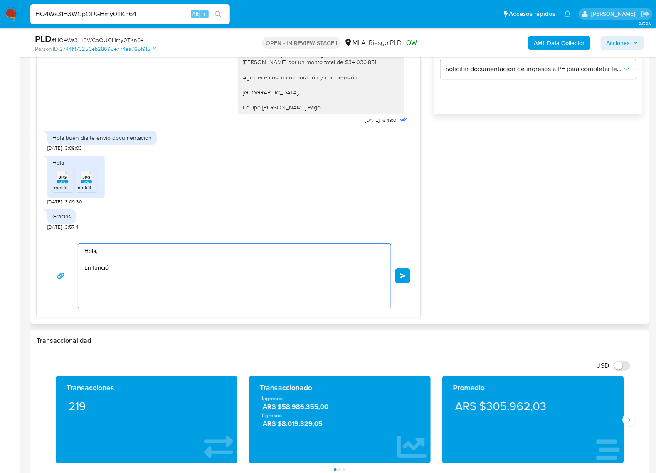
scroll to position [0, 0]
type textarea "Hola, En funci"
drag, startPoint x: 69, startPoint y: 247, endPoint x: 31, endPoint y: 235, distance: 39.1
click at [31, 235] on div "Historial CX Soluciones Chat Id Estado Fecha de creación Origen Proceso • 34675…" at bounding box center [340, 102] width 620 height 443
paste textarea "Buenas tardes, Gracias por la documentación compartida. Te agradeceríamos si pu…"
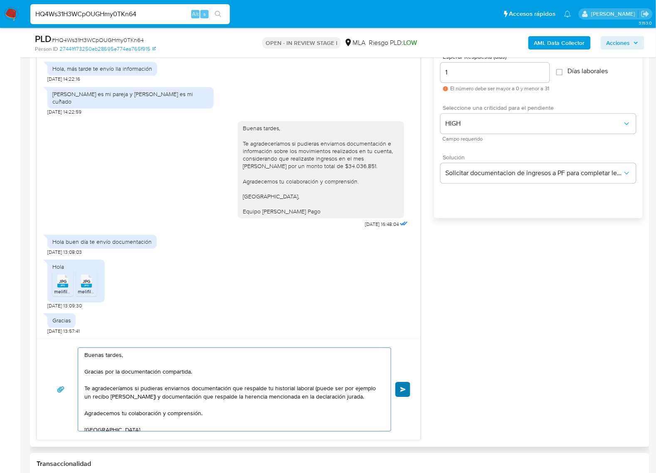
type textarea "Buenas tardes, Gracias por la documentación compartida. Te agradeceríamos si pu…"
click at [402, 390] on span "Enviar" at bounding box center [404, 389] width 6 height 5
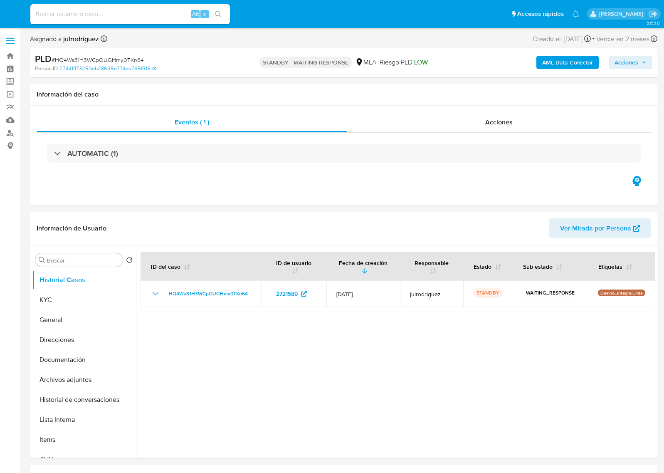
select select "10"
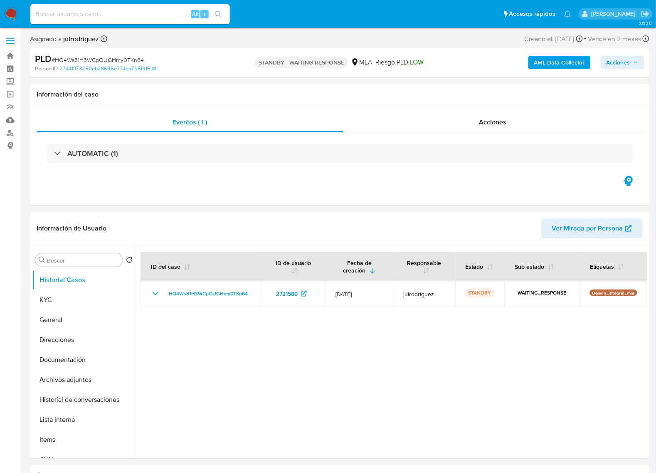
click at [120, 23] on div "Alt s" at bounding box center [130, 14] width 200 height 20
click at [118, 16] on input at bounding box center [130, 14] width 200 height 11
click at [107, 15] on input at bounding box center [130, 14] width 200 height 11
paste input "GMiXx6oL7COpZ91AhFqiRNn2"
type input "GMiXx6oL7COpZ91AhFqiRNn2"
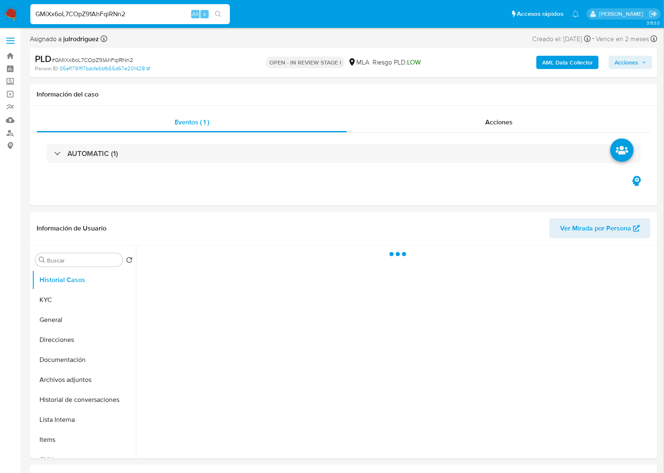
select select "10"
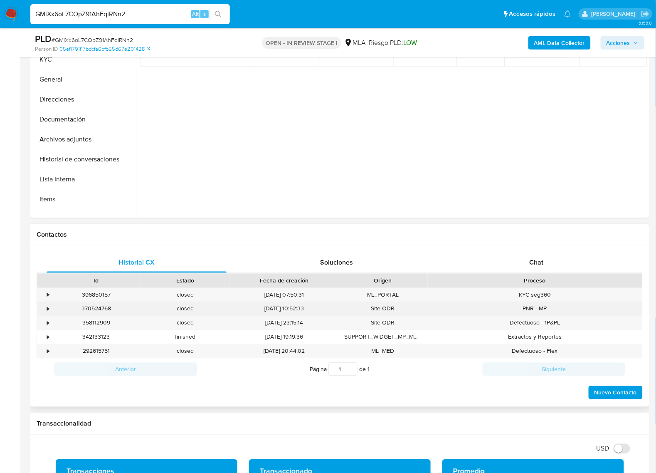
scroll to position [260, 0]
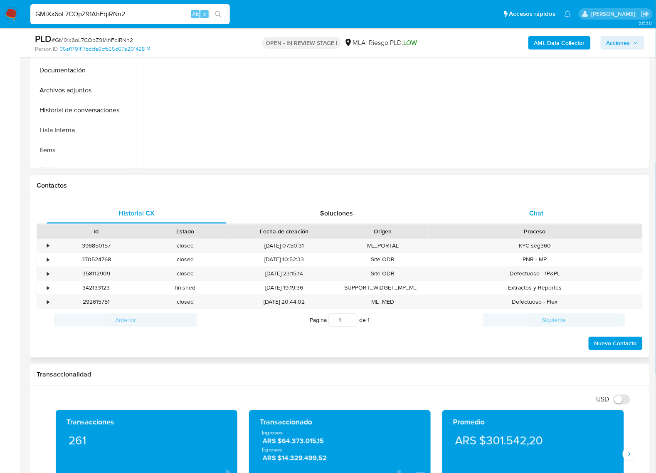
click at [532, 204] on div "Chat" at bounding box center [537, 214] width 180 height 20
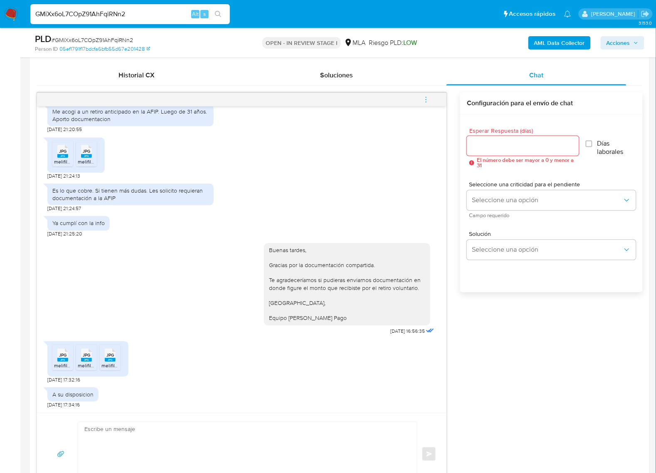
scroll to position [416, 0]
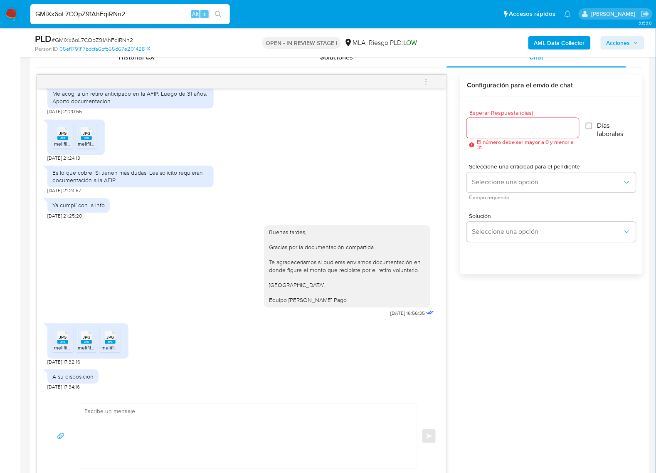
click at [61, 344] on rect at bounding box center [62, 342] width 11 height 4
click at [87, 342] on rect at bounding box center [86, 342] width 11 height 4
click at [68, 341] on icon at bounding box center [62, 337] width 11 height 13
click at [256, 80] on div at bounding box center [242, 81] width 410 height 13
click at [101, 37] on span "# GMiXx6oL7COpZ91AhFqiRNn2" at bounding box center [93, 40] width 82 height 8
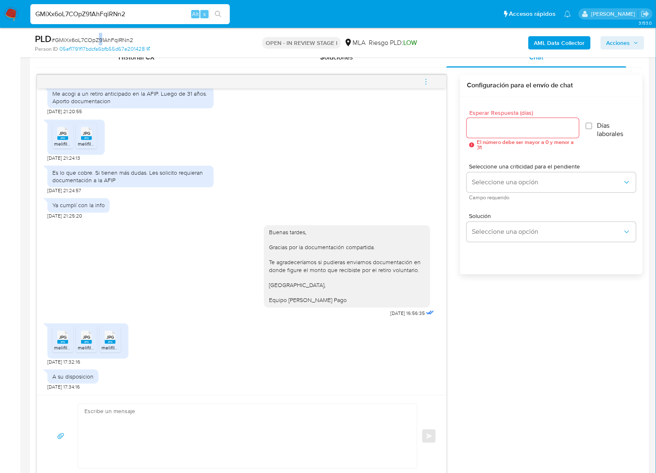
click at [101, 37] on span "# GMiXx6oL7COpZ91AhFqiRNn2" at bounding box center [93, 40] width 82 height 8
copy span "9"
click at [107, 40] on span "# GMiXx6oL7COpZ91AhFqiRNn2" at bounding box center [93, 40] width 82 height 8
copy span "GMiXx6oL7COpZ91AhFqiRNn2"
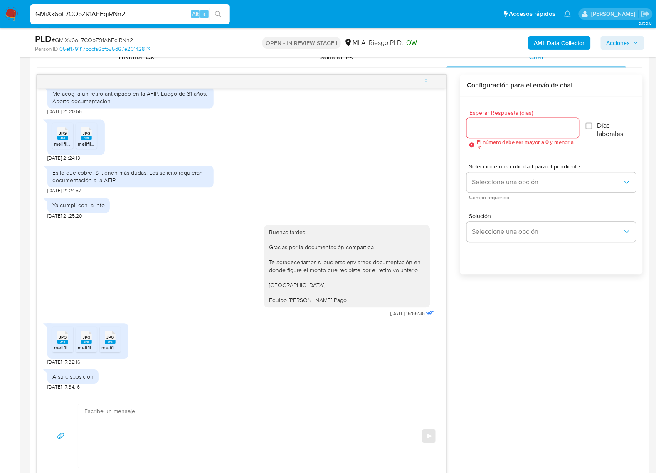
click at [535, 125] on input "Esperar Respuesta (días)" at bounding box center [523, 128] width 112 height 11
type input "0"
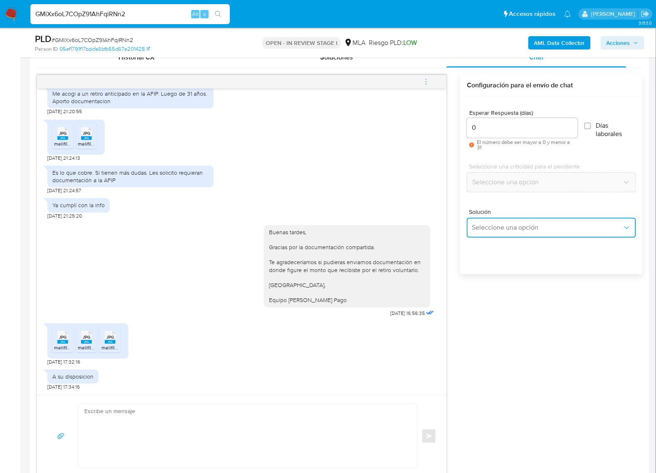
click at [512, 225] on span "Seleccione una opción" at bounding box center [547, 228] width 151 height 8
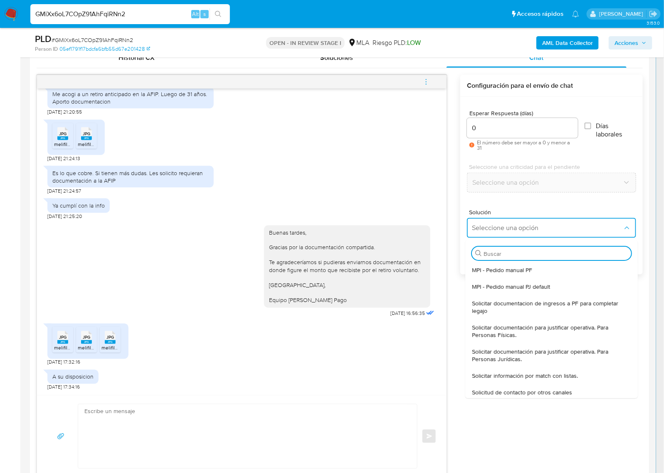
click at [508, 268] on span "MPI - Pedido manual PF" at bounding box center [503, 269] width 60 height 7
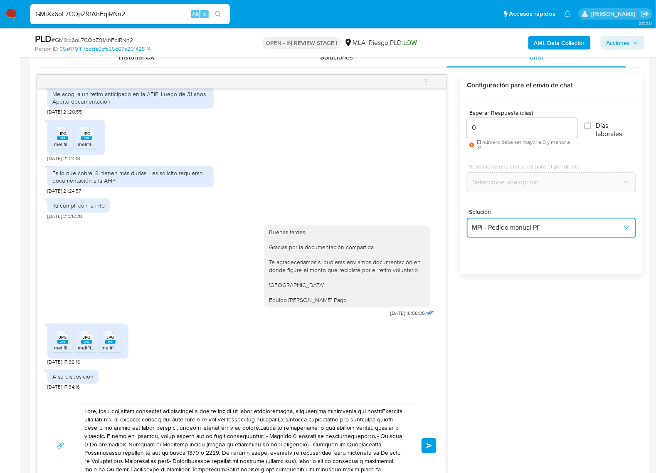
click at [514, 234] on button "MPI - Pedido manual PF" at bounding box center [551, 228] width 169 height 20
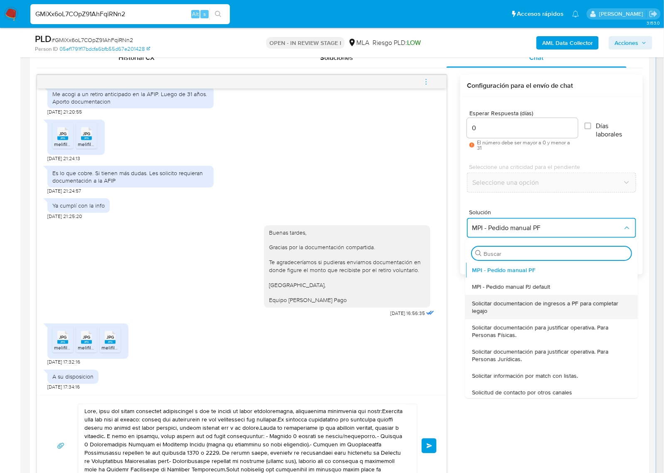
click at [519, 302] on span "Solicitar documentacion de ingresos a PF para completar legajo" at bounding box center [550, 307] width 154 height 15
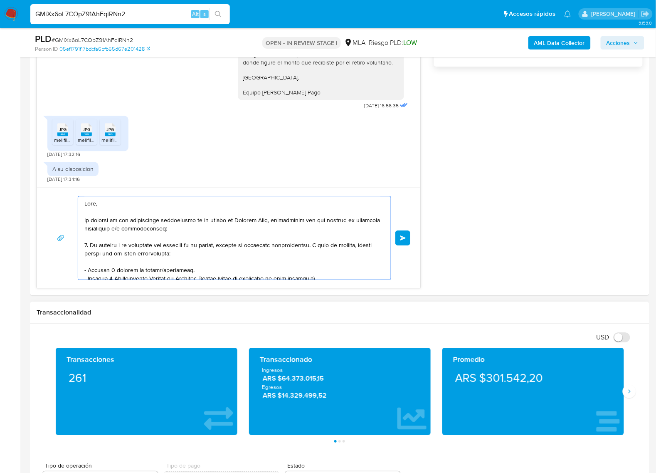
scroll to position [172, 0]
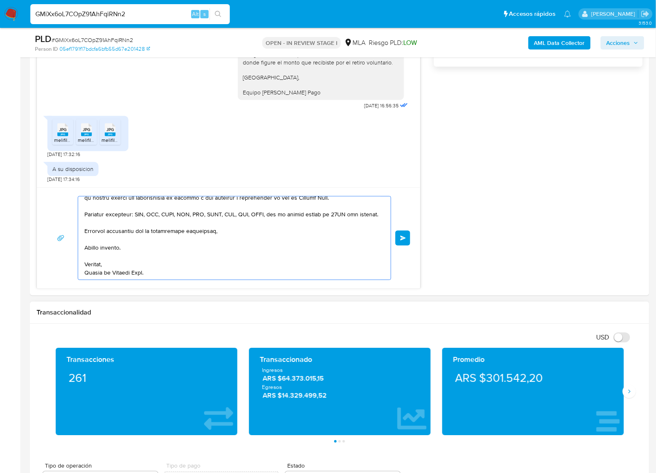
drag, startPoint x: 178, startPoint y: 250, endPoint x: 415, endPoint y: 315, distance: 245.5
click at [499, 415] on div "Información de Usuario Ver Mirada por Persona Buscar Volver al orden por defect…" at bounding box center [340, 452] width 620 height 1789
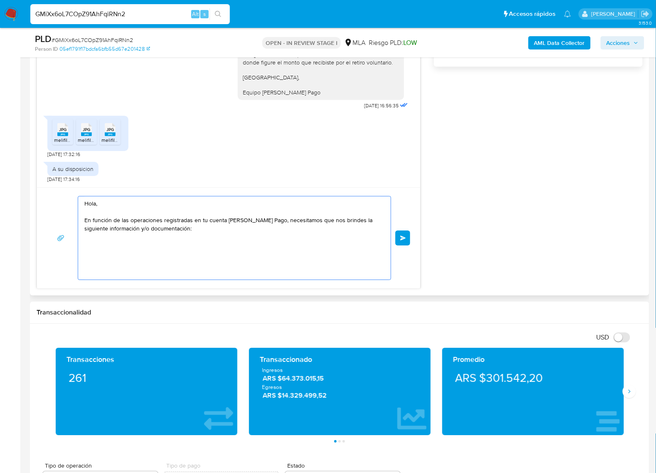
scroll to position [0, 0]
type textarea "Hola, En función de las operaciones registradas en tu cuenta de Mercado Pago, n…"
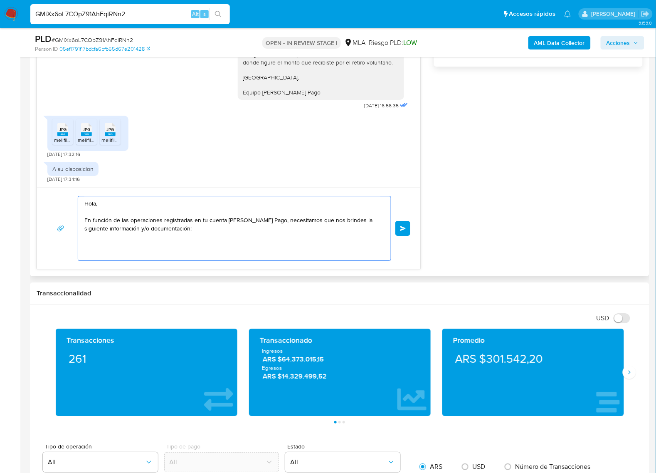
drag, startPoint x: 65, startPoint y: 189, endPoint x: 34, endPoint y: 185, distance: 31.9
click at [32, 185] on div "Historial CX Soluciones Chat Id Estado Fecha de creación Origen Proceso • 39685…" at bounding box center [340, 54] width 620 height 443
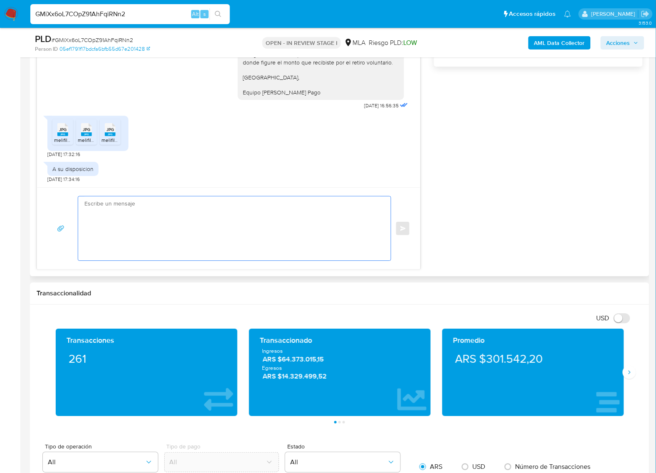
paste textarea "Buenas tardes, ¡Muchas gracias por tu respuesta! Confirmamos la recepción de la…"
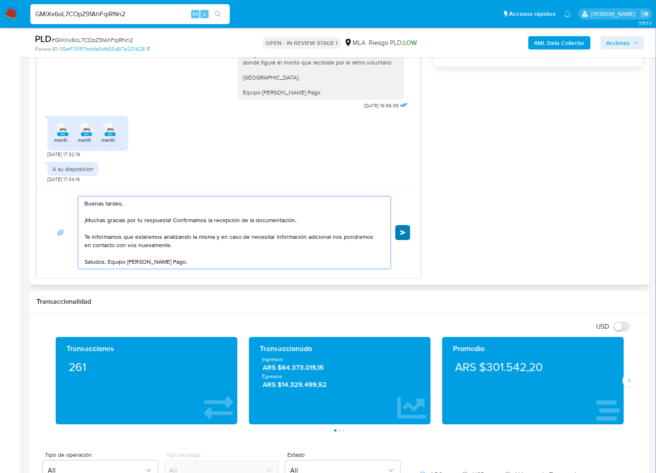
type textarea "Buenas tardes, ¡Muchas gracias por tu respuesta! Confirmamos la recepción de la…"
click at [406, 234] on button "Enviar" at bounding box center [403, 232] width 15 height 15
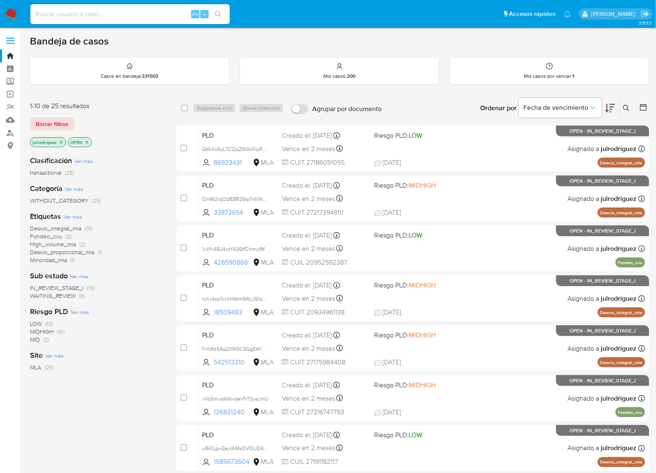
click at [625, 106] on icon at bounding box center [627, 108] width 7 height 7
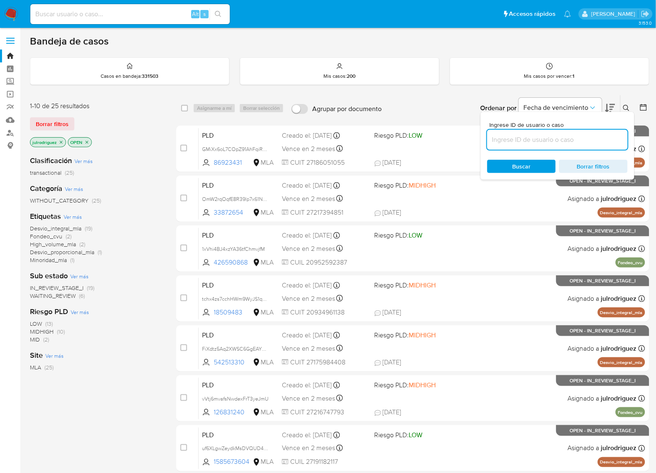
drag, startPoint x: 531, startPoint y: 134, endPoint x: 525, endPoint y: 147, distance: 14.5
click at [531, 134] on input at bounding box center [558, 139] width 141 height 11
type input "9"
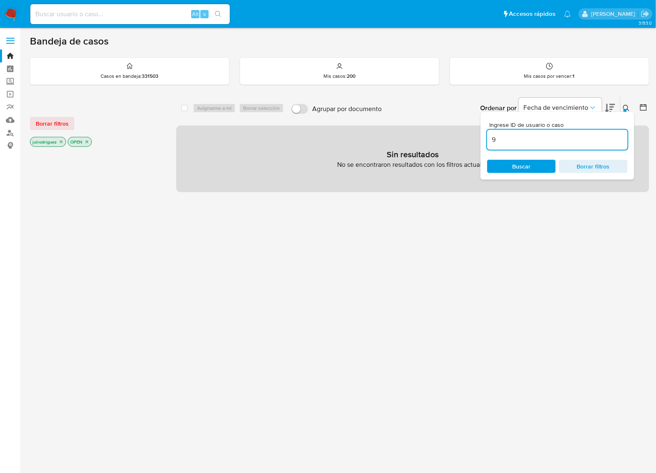
click at [532, 132] on div "9" at bounding box center [558, 140] width 141 height 20
click at [527, 140] on input "9" at bounding box center [558, 139] width 141 height 11
paste input "GMiXx6oL7COpZ91AhFqiRNn2"
type input "GMiXx6oL7COpZ91AhFqiRNn2"
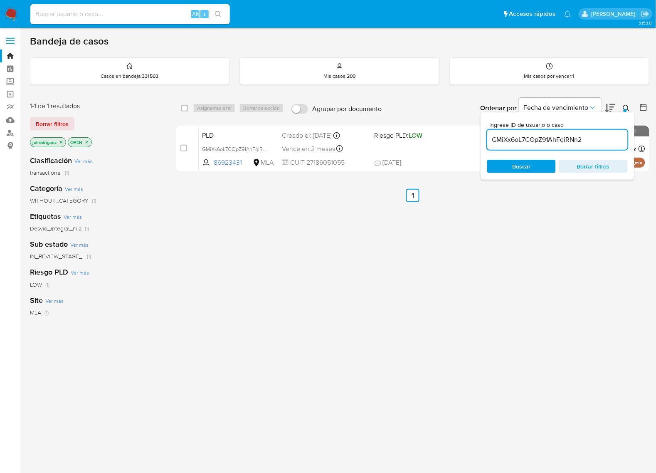
click at [518, 160] on div "Buscar Borrar filtros" at bounding box center [558, 166] width 141 height 13
click at [186, 107] on input "checkbox" at bounding box center [184, 108] width 7 height 7
checkbox input "true"
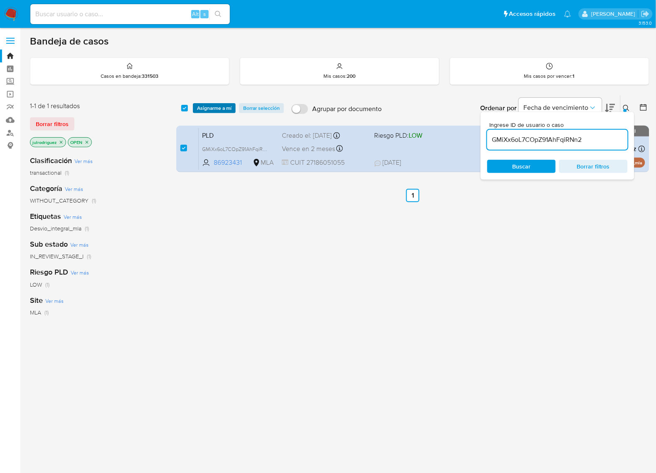
click at [204, 105] on span "Asignarme a mí" at bounding box center [214, 108] width 35 height 8
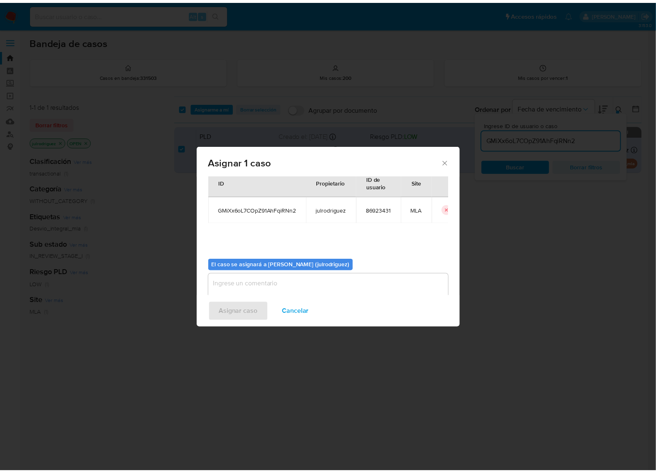
scroll to position [42, 0]
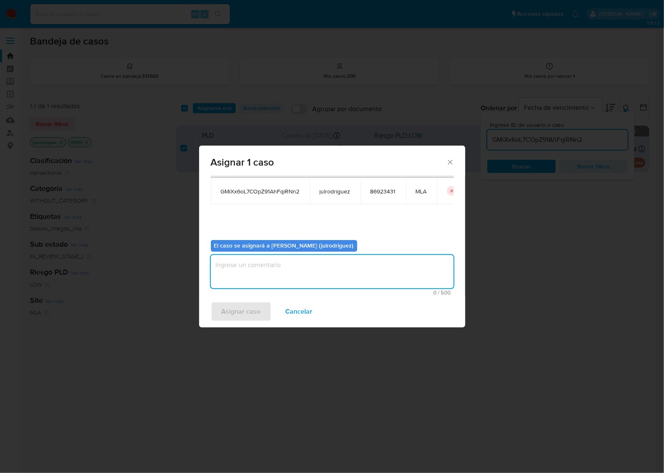
click at [328, 273] on textarea "assign-modal" at bounding box center [332, 271] width 243 height 33
type textarea ","
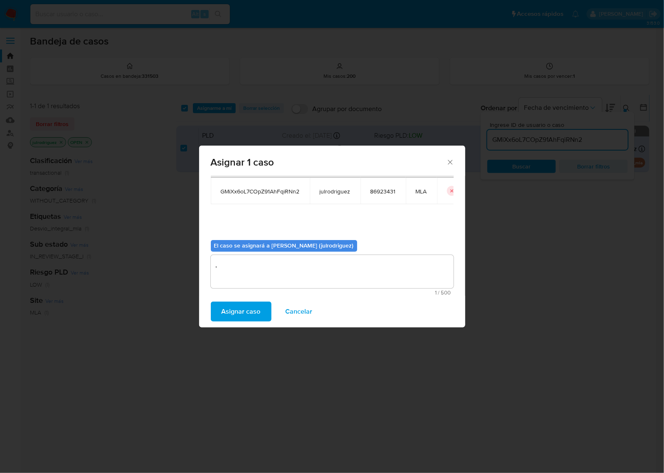
click at [246, 305] on span "Asignar caso" at bounding box center [241, 311] width 39 height 18
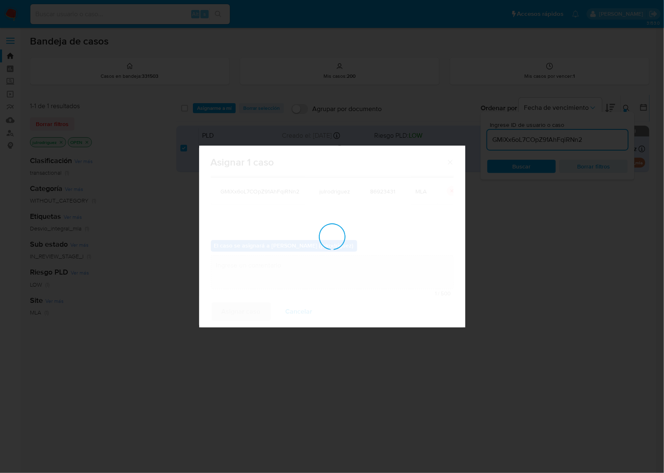
checkbox input "false"
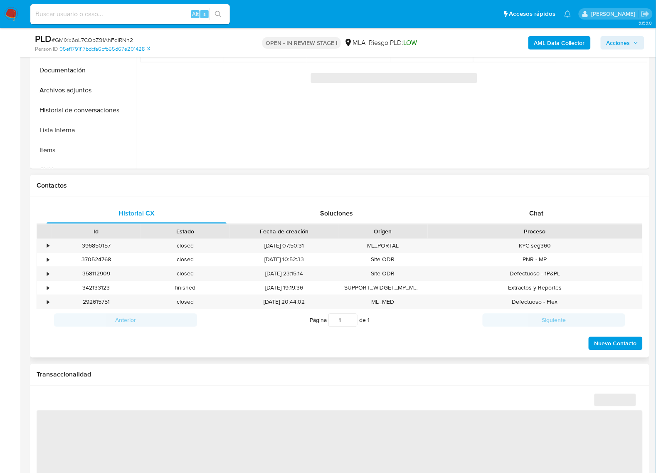
select select "10"
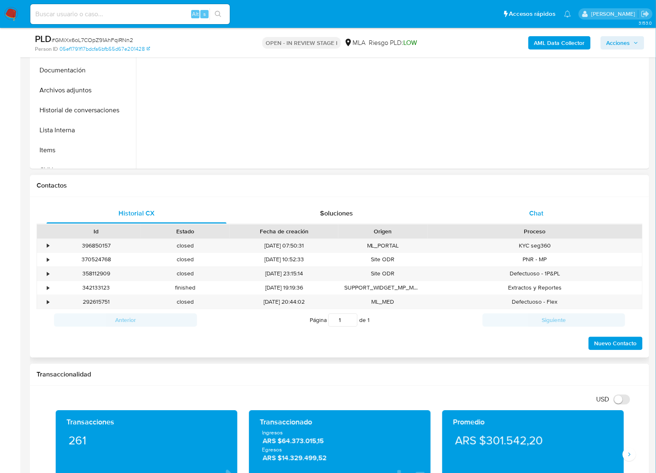
click at [537, 215] on span "Chat" at bounding box center [537, 214] width 14 height 10
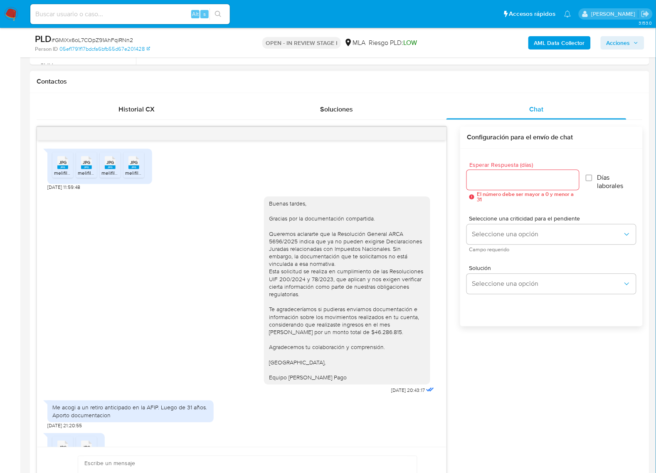
scroll to position [362, 0]
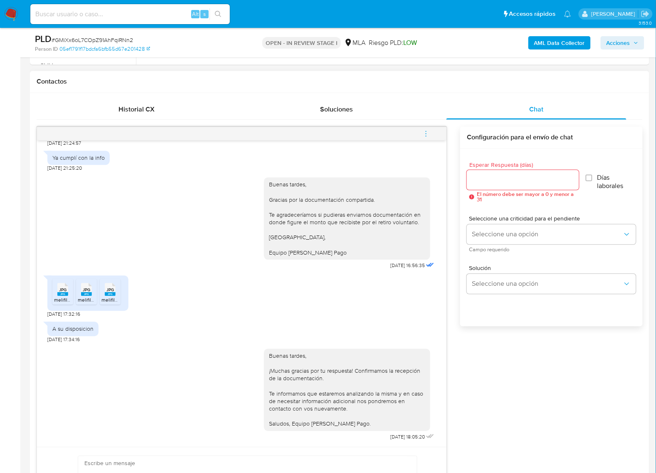
click at [428, 136] on icon "menu-action" at bounding box center [426, 133] width 7 height 7
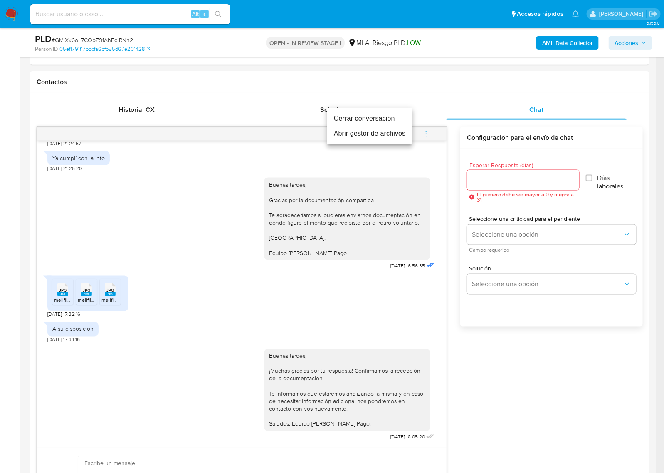
click at [361, 121] on li "Cerrar conversación" at bounding box center [369, 118] width 85 height 15
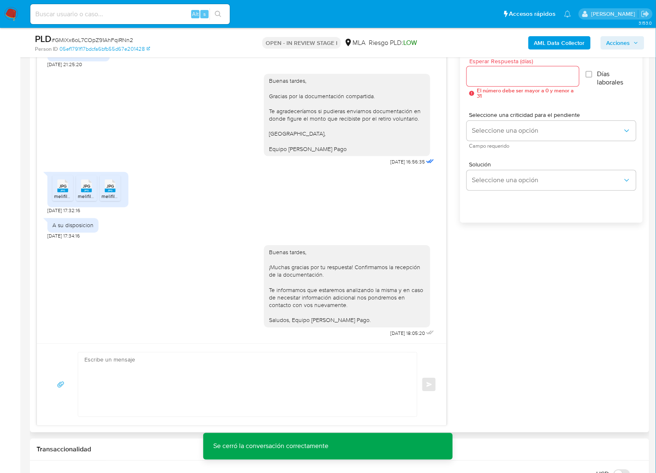
click at [540, 344] on div "JPG JPG melifile8515531038756840982.jpg JPG JPG melifile2554236640364781312.jpg…" at bounding box center [340, 224] width 607 height 403
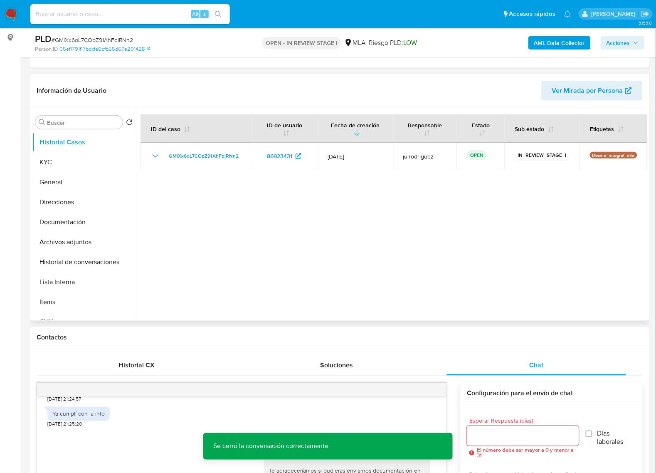
scroll to position [0, 0]
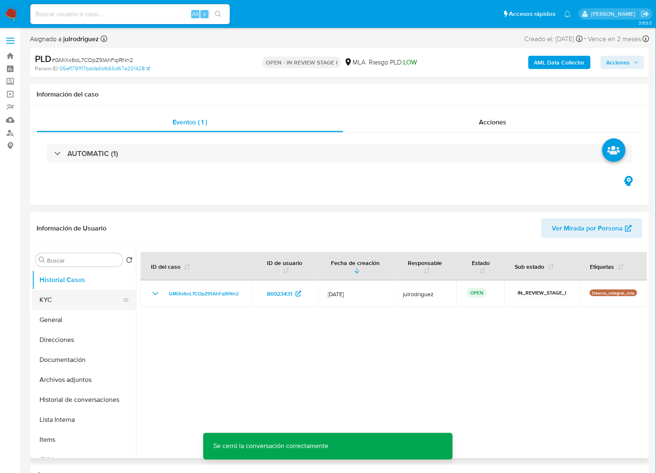
click at [87, 300] on button "KYC" at bounding box center [80, 300] width 97 height 20
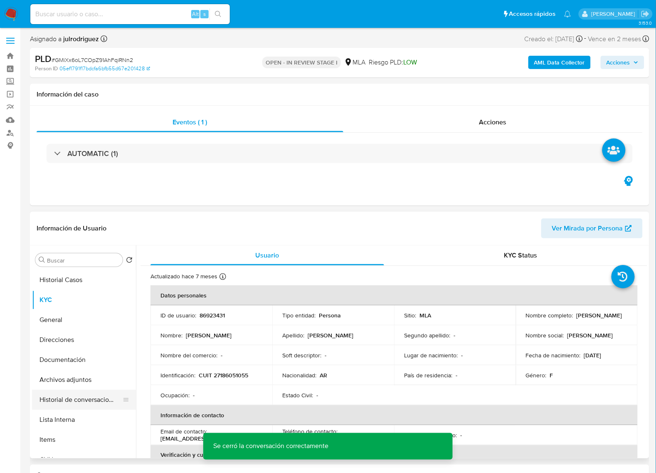
click at [106, 399] on button "Historial de conversaciones" at bounding box center [80, 400] width 97 height 20
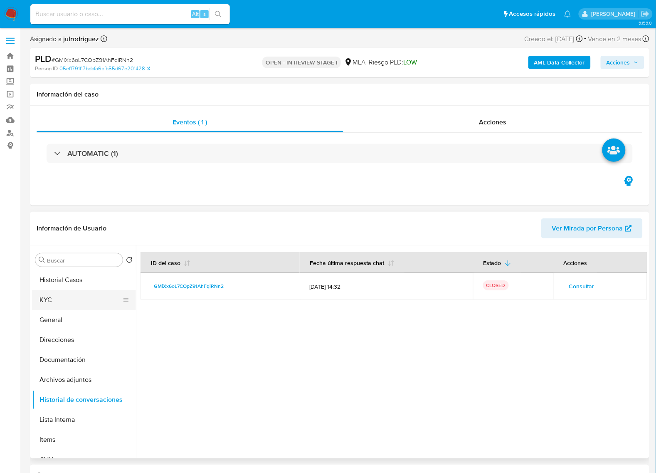
drag, startPoint x: 51, startPoint y: 297, endPoint x: 80, endPoint y: 297, distance: 28.7
click at [54, 300] on button "KYC" at bounding box center [80, 300] width 97 height 20
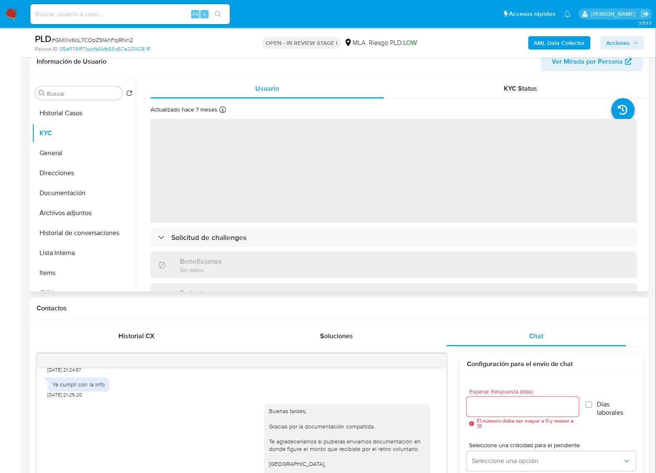
scroll to position [104, 0]
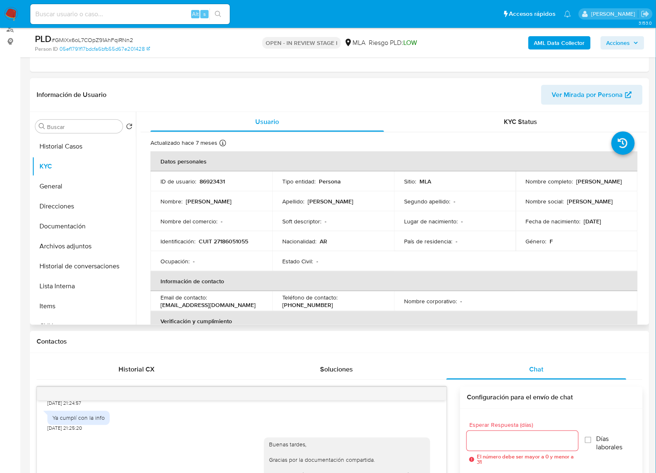
click at [250, 240] on div "Identificación : CUIT 27186051055" at bounding box center [212, 241] width 102 height 7
click at [206, 305] on p "clavimore@hotmail.com" at bounding box center [208, 304] width 95 height 7
click at [233, 305] on div "Email de contacto : clavimore@hotmail.com" at bounding box center [212, 301] width 102 height 15
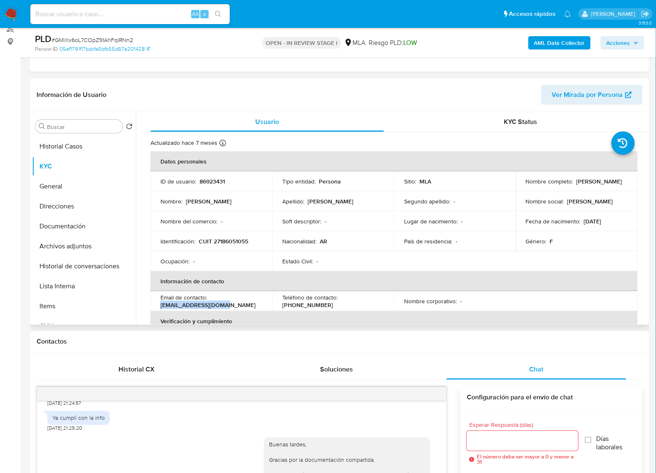
drag, startPoint x: 225, startPoint y: 306, endPoint x: 156, endPoint y: 306, distance: 68.6
click at [156, 306] on td "Email de contacto : clavimore@hotmail.com" at bounding box center [212, 301] width 122 height 20
copy p "clavimore@hotmail.com"
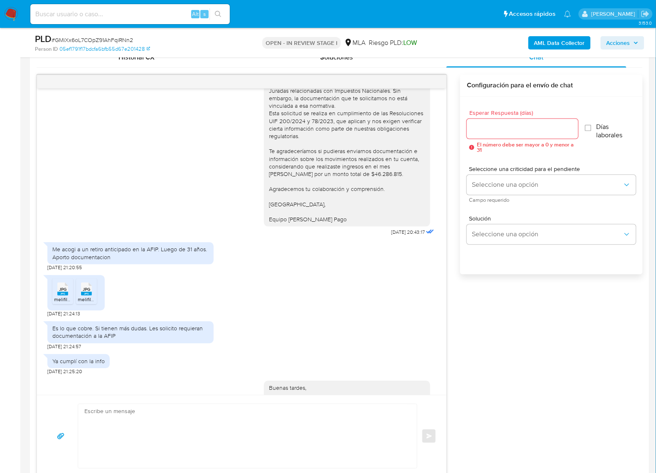
scroll to position [102, 0]
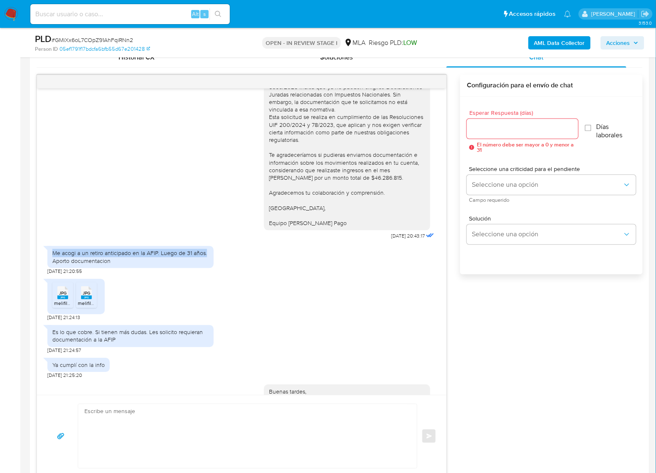
drag, startPoint x: 50, startPoint y: 254, endPoint x: 208, endPoint y: 257, distance: 157.7
click at [208, 257] on div "Me acogi a un retiro anticipado en la AFIP. Luego de 31 años. Aporto documentac…" at bounding box center [130, 257] width 166 height 22
copy div "Me acogi a un retiro anticipado en la AFIP. Luego de 31 años."
click at [336, 308] on div "JPG JPG melifile6007658816410271984.jpg JPG JPG melifile3775738947059003946.jpg…" at bounding box center [241, 298] width 389 height 46
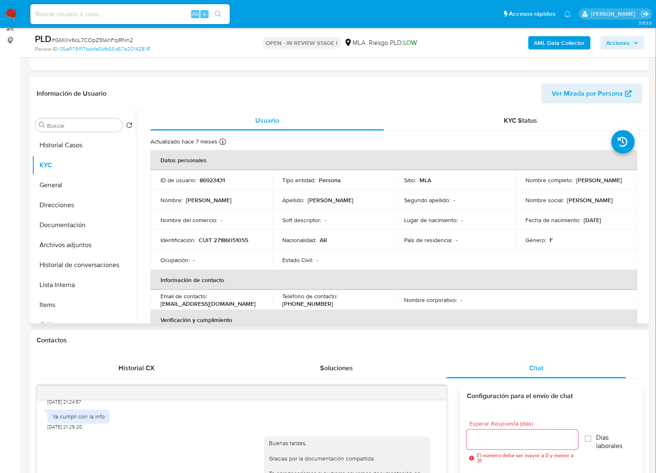
scroll to position [104, 0]
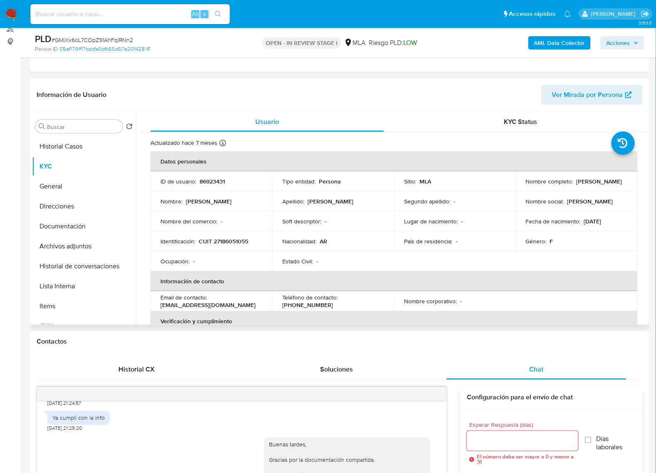
click at [386, 88] on header "Información de Usuario Ver Mirada por Persona" at bounding box center [340, 95] width 607 height 20
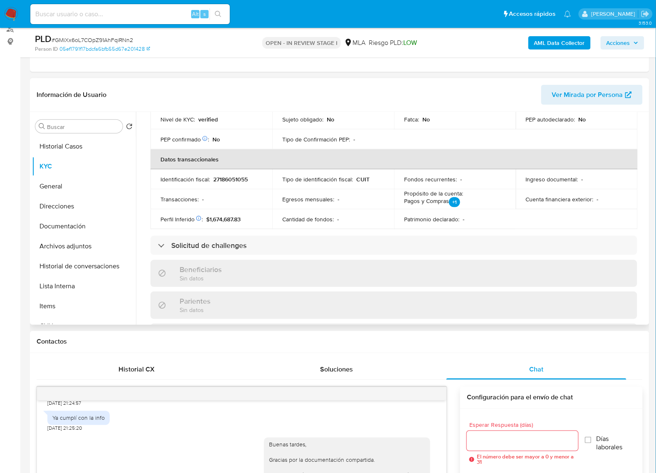
scroll to position [21, 0]
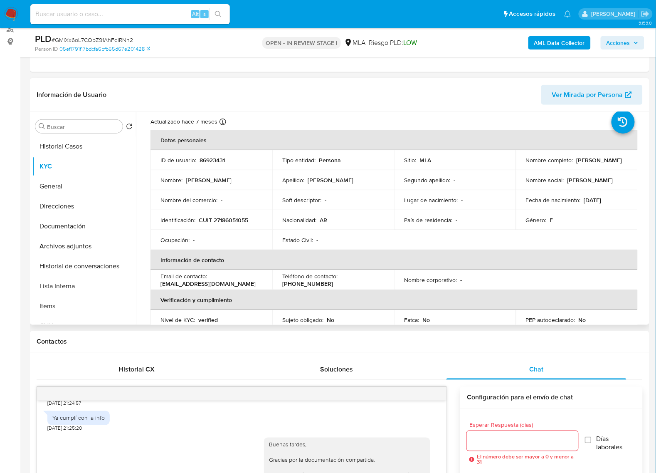
click at [221, 160] on p "86923431" at bounding box center [212, 159] width 25 height 7
copy p "86923431"
click at [109, 42] on span "# GMiXx6oL7COpZ91AhFqiRNn2" at bounding box center [93, 40] width 82 height 8
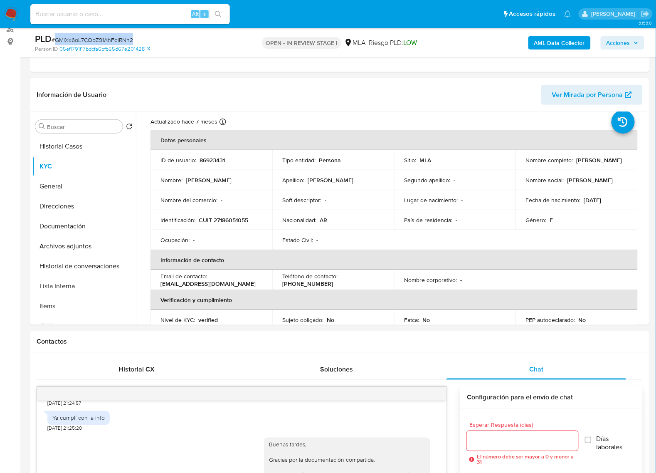
copy span "GMiXx6oL7COpZ91AhFqiRNn2"
click at [94, 260] on button "Historial de conversaciones" at bounding box center [80, 266] width 97 height 20
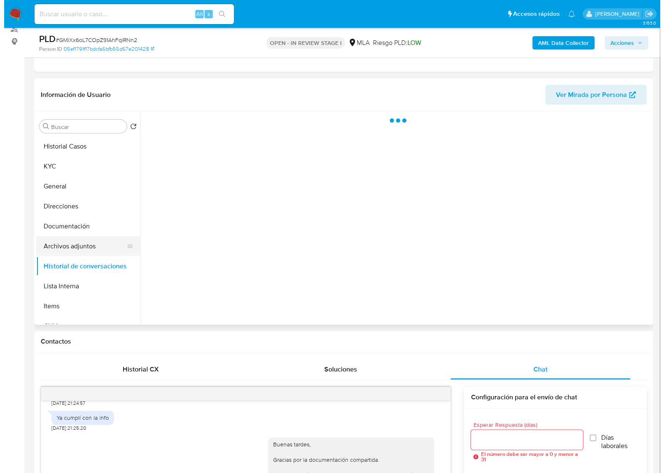
scroll to position [0, 0]
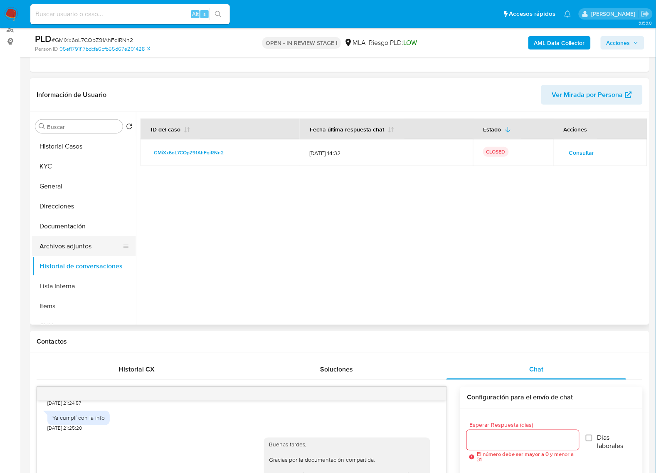
click at [82, 247] on button "Archivos adjuntos" at bounding box center [80, 246] width 97 height 20
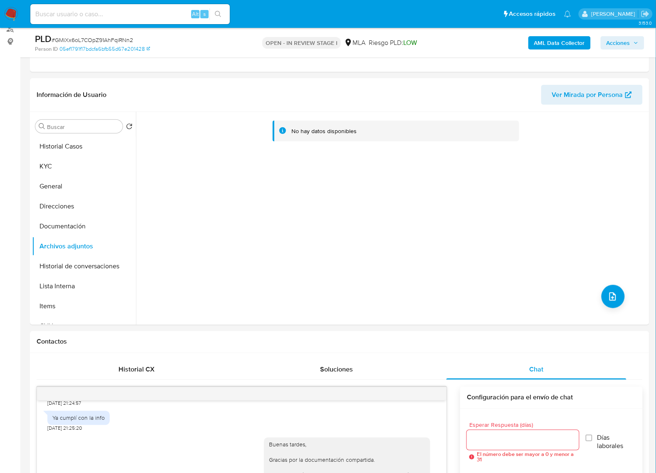
click at [576, 47] on b "AML Data Collector" at bounding box center [560, 42] width 51 height 13
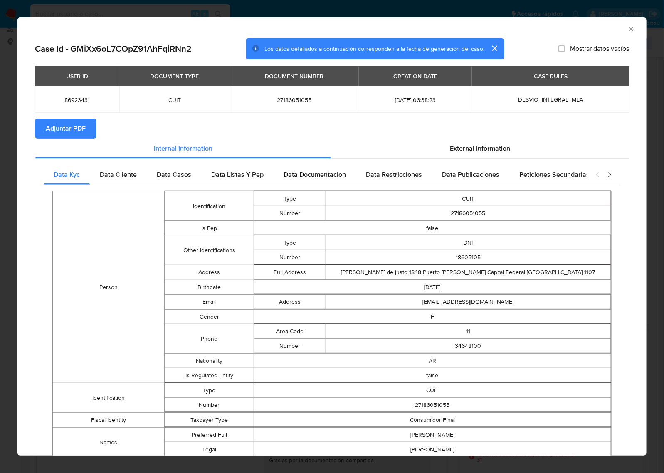
click at [72, 131] on span "Adjuntar PDF" at bounding box center [66, 128] width 40 height 18
click at [627, 30] on icon "Cerrar ventana" at bounding box center [631, 29] width 8 height 8
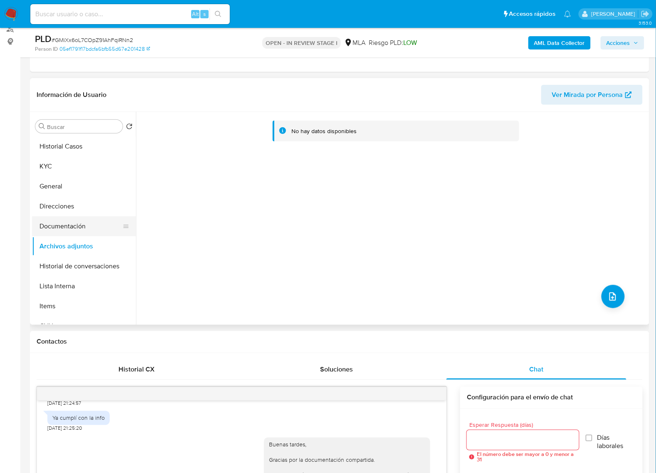
click at [69, 227] on button "Documentación" at bounding box center [80, 226] width 97 height 20
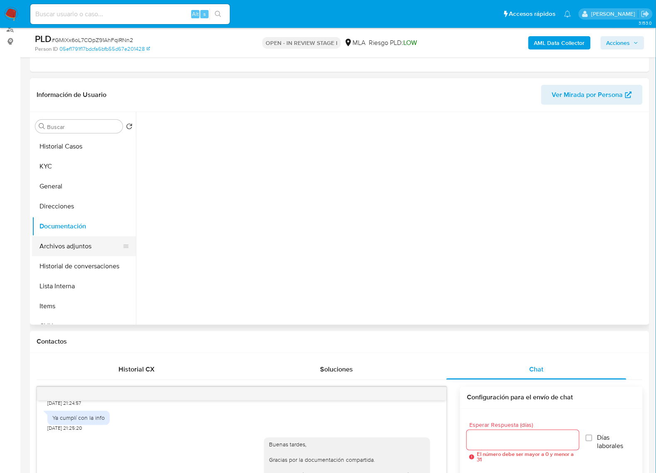
click at [69, 238] on button "Archivos adjuntos" at bounding box center [80, 246] width 97 height 20
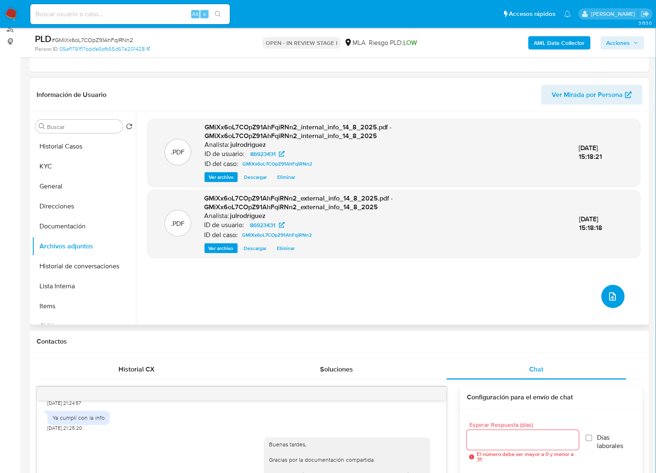
click at [604, 290] on button "upload-file" at bounding box center [613, 296] width 23 height 23
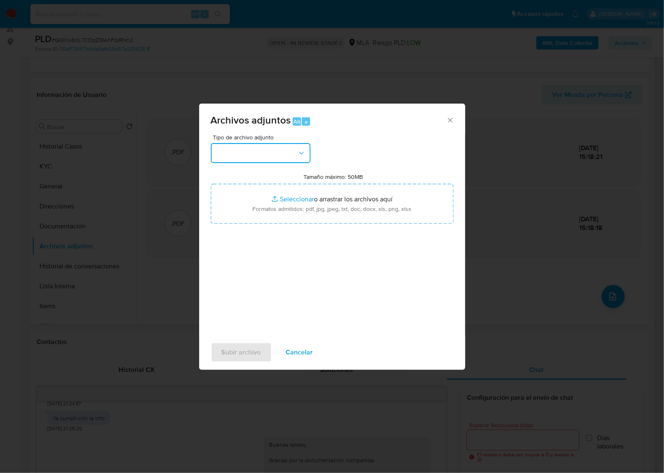
click at [270, 153] on button "button" at bounding box center [261, 153] width 100 height 20
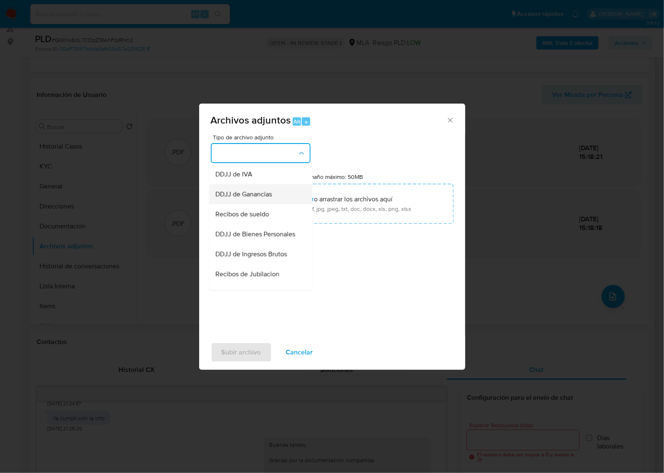
scroll to position [156, 0]
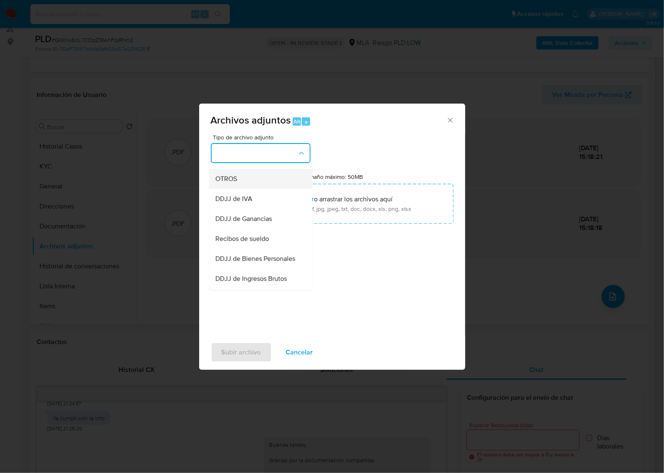
click at [218, 183] on span "OTROS" at bounding box center [227, 179] width 22 height 8
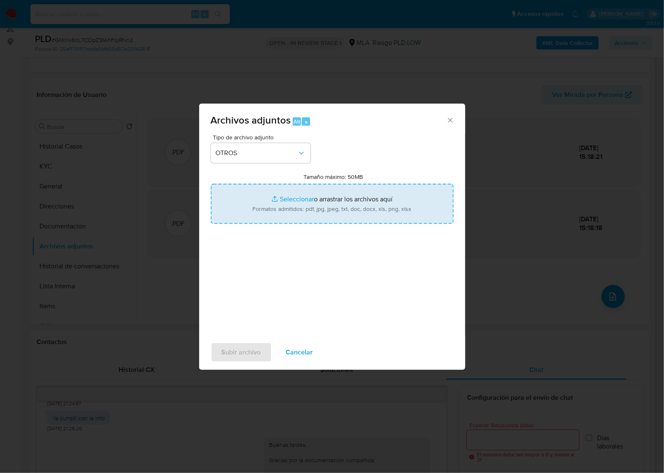
click at [339, 209] on input "Tamaño máximo: 50MB Seleccionar archivos" at bounding box center [332, 204] width 243 height 40
type input "C:\fakepath\Renuncia del organismo 3 - 86923431 - GMiXx6oL7COpZ91AhFqiRNn2.jpg"
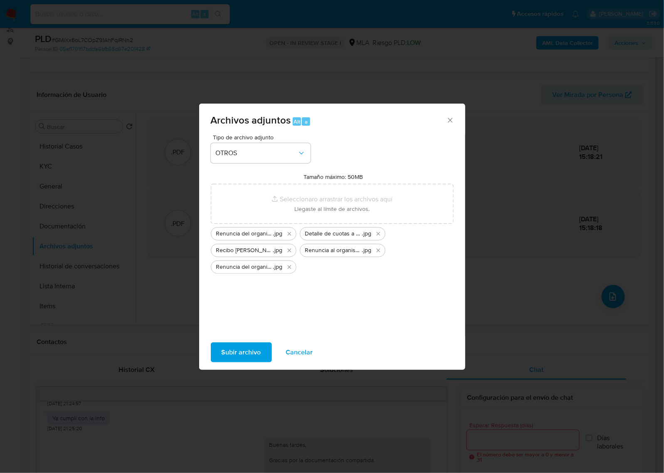
click at [245, 345] on span "Subir archivo" at bounding box center [242, 352] width 40 height 18
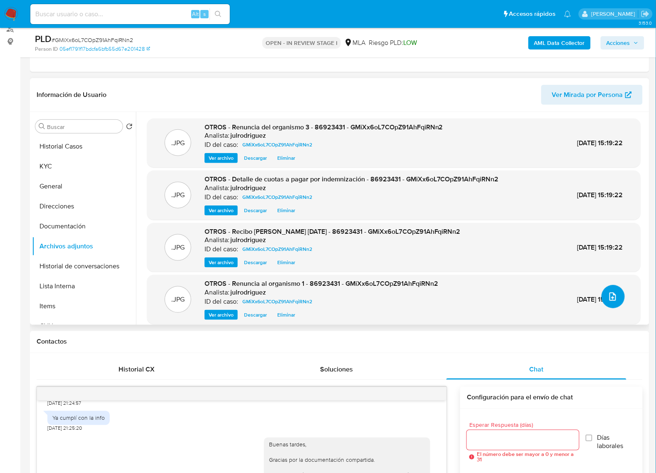
click at [614, 300] on icon "upload-file" at bounding box center [613, 297] width 10 height 10
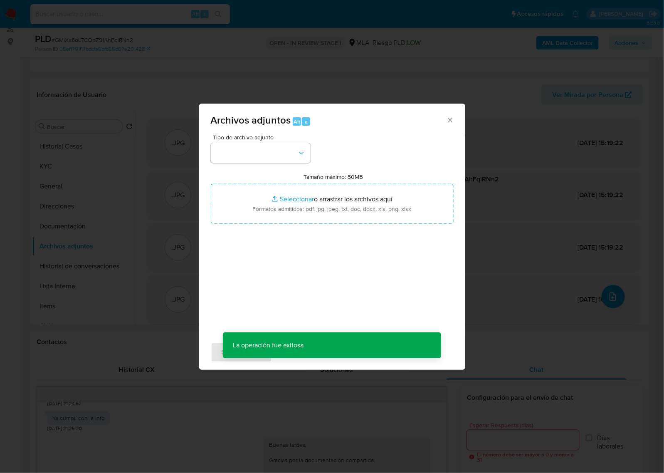
click at [280, 165] on div "Tipo de archivo adjunto Tamaño máximo: 50MB Seleccionar archivos Seleccionar o …" at bounding box center [332, 232] width 243 height 196
click at [277, 156] on button "button" at bounding box center [261, 153] width 100 height 20
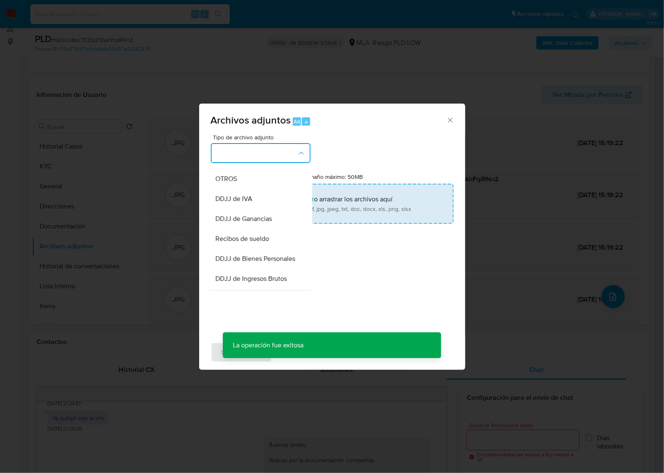
drag, startPoint x: 233, startPoint y: 184, endPoint x: 238, endPoint y: 186, distance: 4.9
click at [234, 183] on span "OTROS" at bounding box center [227, 179] width 22 height 8
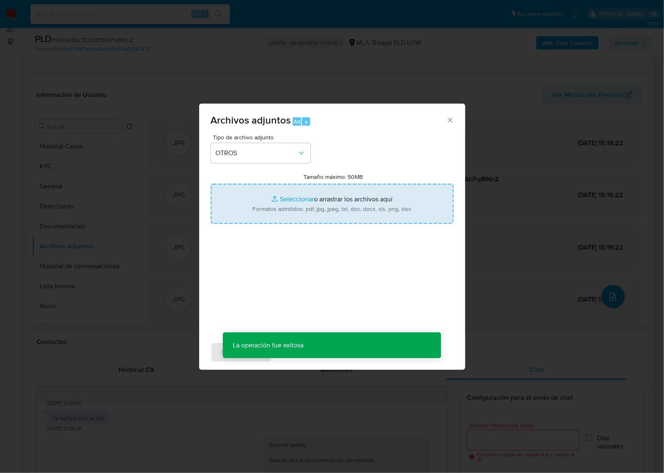
click at [313, 203] on input "Tamaño máximo: 50MB Seleccionar archivos" at bounding box center [332, 204] width 243 height 40
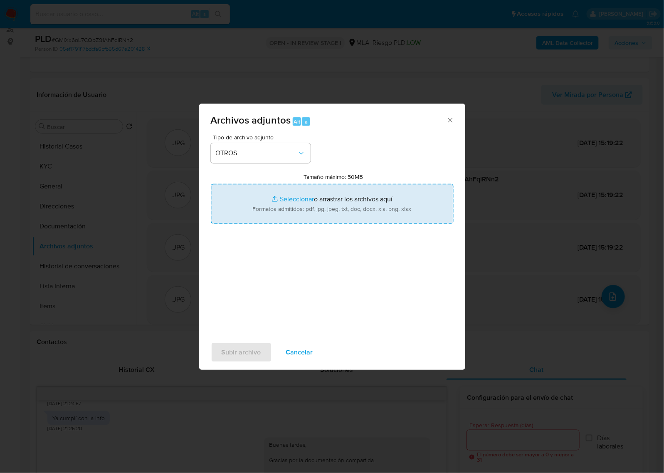
type input "C:\fakepath\Indemnización laboral Cuota 1 - 86923431 - GMiXx6oL7COpZ91AhFqiRNn2…"
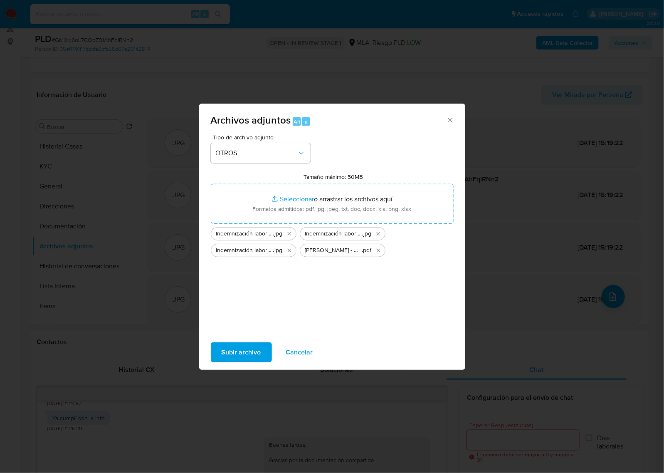
click at [256, 348] on span "Subir archivo" at bounding box center [242, 352] width 40 height 18
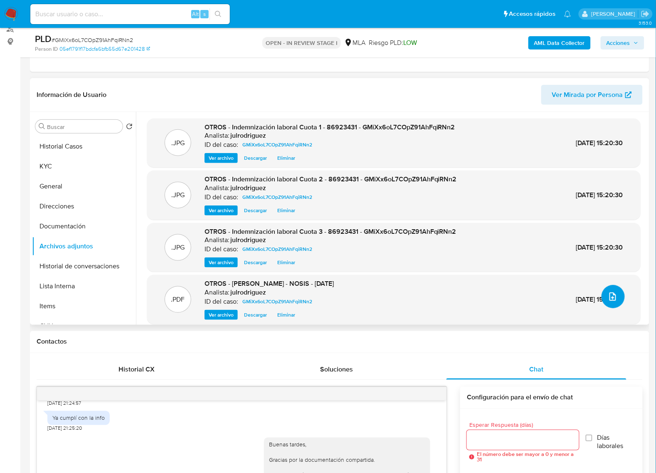
click at [614, 300] on icon "upload-file" at bounding box center [613, 297] width 10 height 10
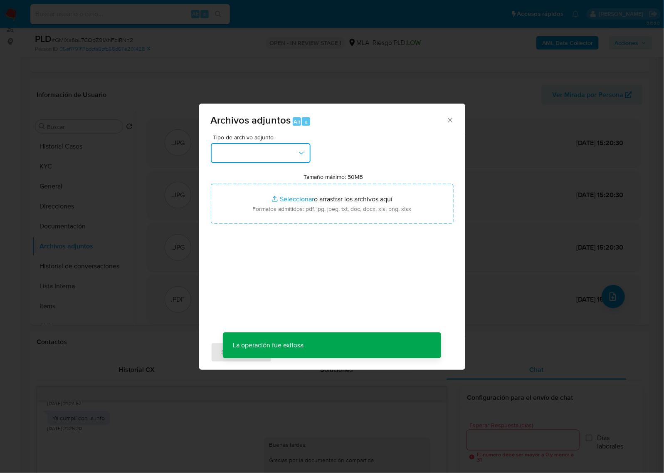
click at [292, 158] on button "button" at bounding box center [261, 153] width 100 height 20
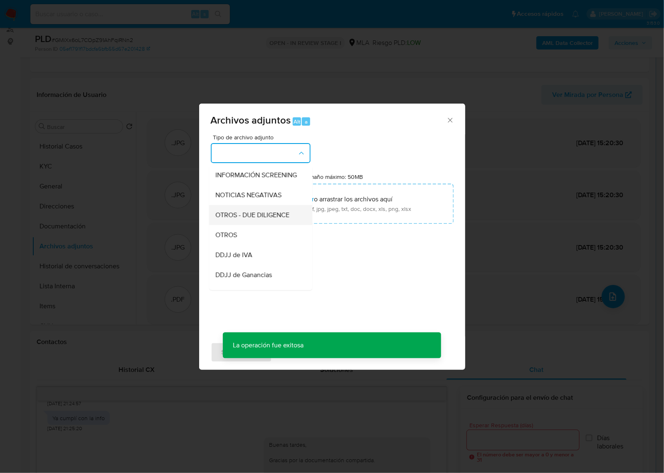
scroll to position [104, 0]
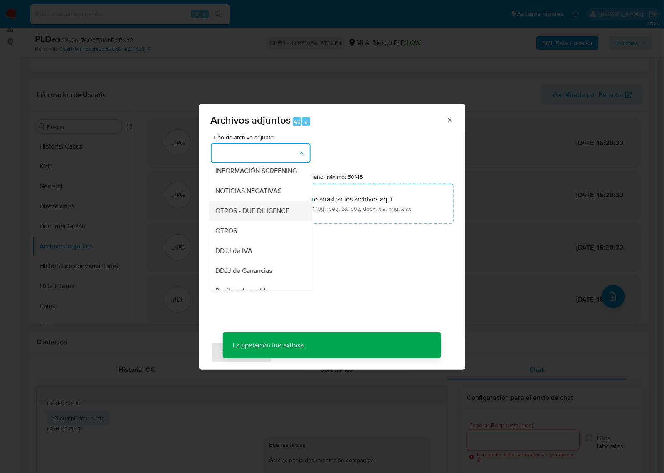
click at [262, 221] on div "OTROS - DUE DILIGENCE" at bounding box center [258, 211] width 85 height 20
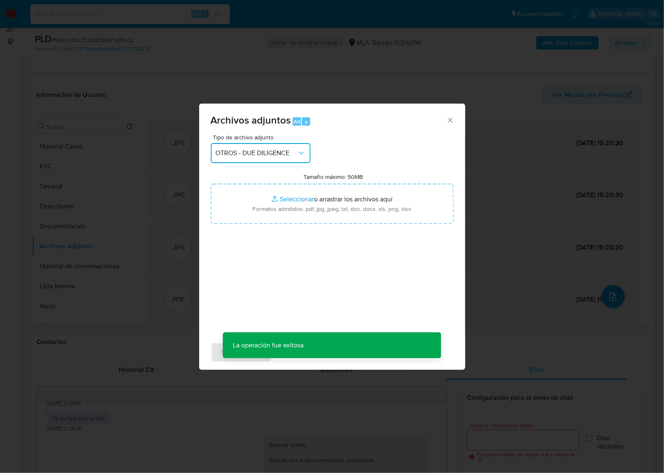
click at [273, 151] on span "OTROS - DUE DILIGENCE" at bounding box center [257, 153] width 82 height 8
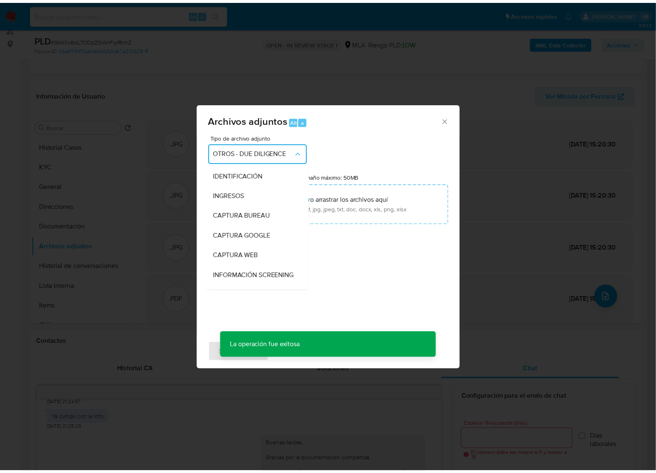
scroll to position [96, 0]
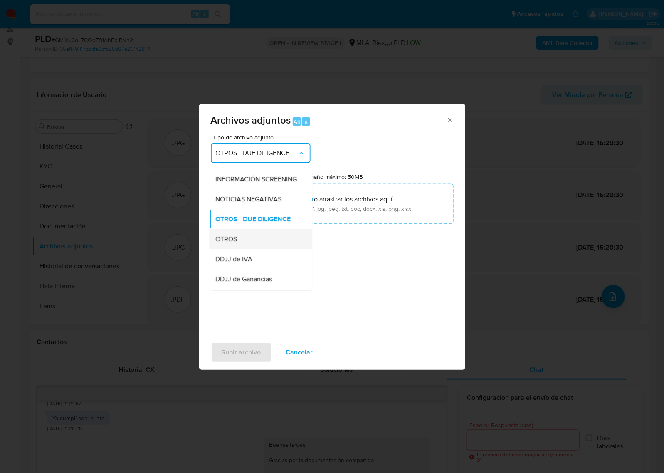
click at [250, 243] on div "OTROS" at bounding box center [258, 240] width 85 height 20
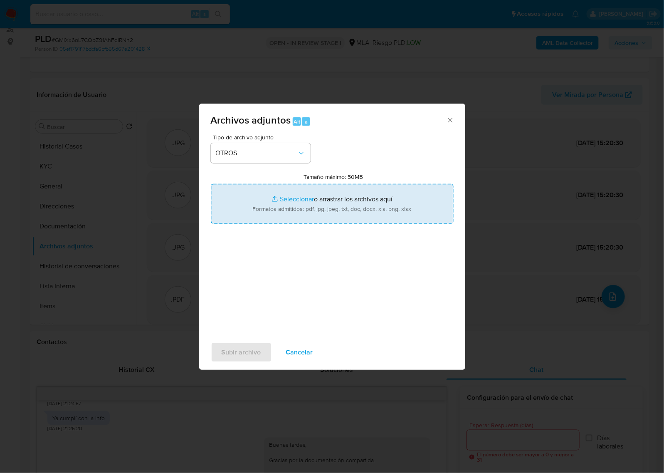
click at [323, 198] on input "Tamaño máximo: 50MB Seleccionar archivos" at bounding box center [332, 204] width 243 height 40
type input "C:\fakepath\Caselog (NO ROI) - 86923431 - GMiXx6oL7COpZ91AhFqiRNn2.docx"
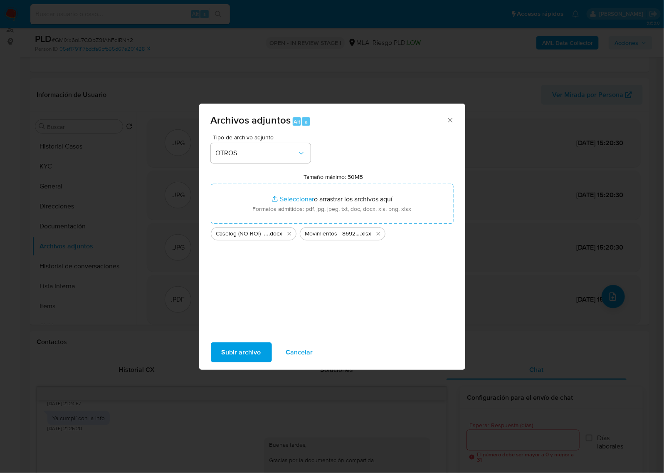
click at [257, 357] on span "Subir archivo" at bounding box center [242, 352] width 40 height 18
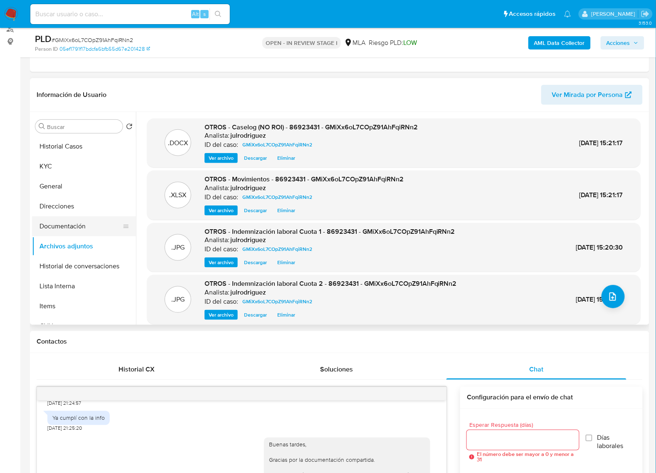
click at [75, 223] on button "Documentación" at bounding box center [80, 226] width 97 height 20
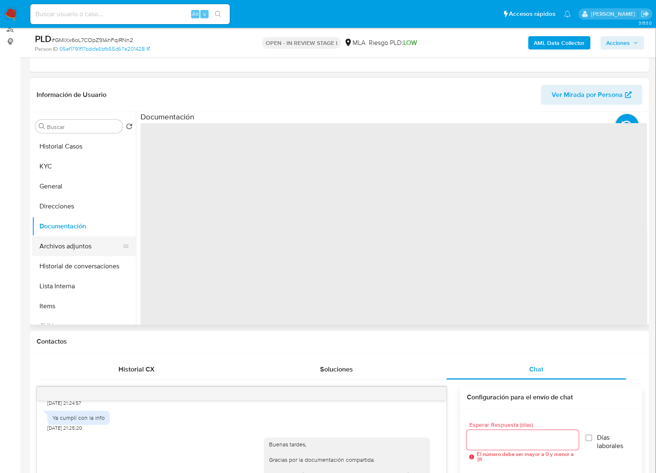
click at [74, 244] on button "Archivos adjuntos" at bounding box center [80, 246] width 97 height 20
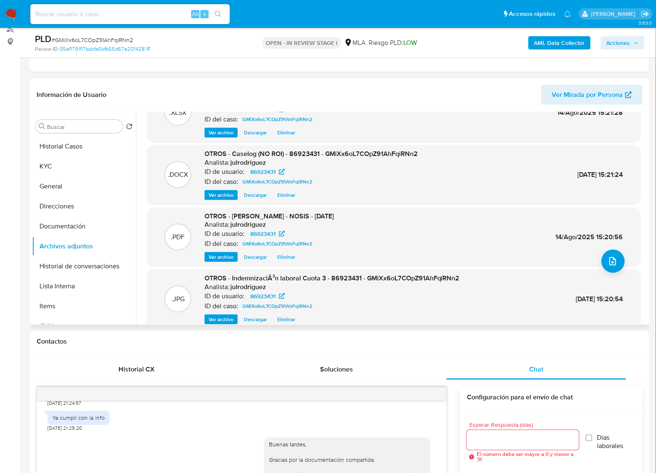
scroll to position [69, 0]
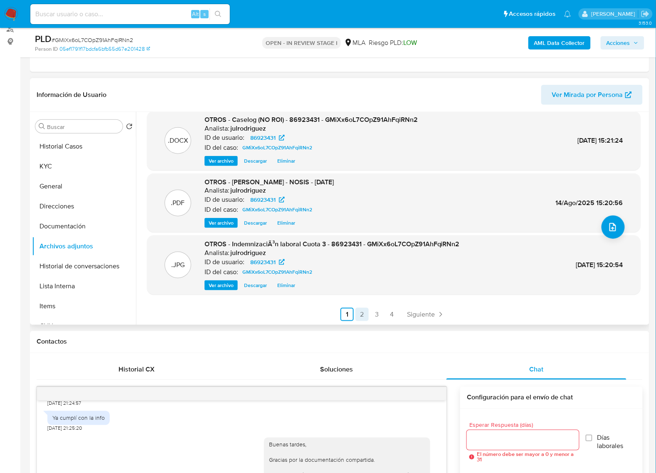
click at [358, 314] on link "2" at bounding box center [362, 314] width 13 height 13
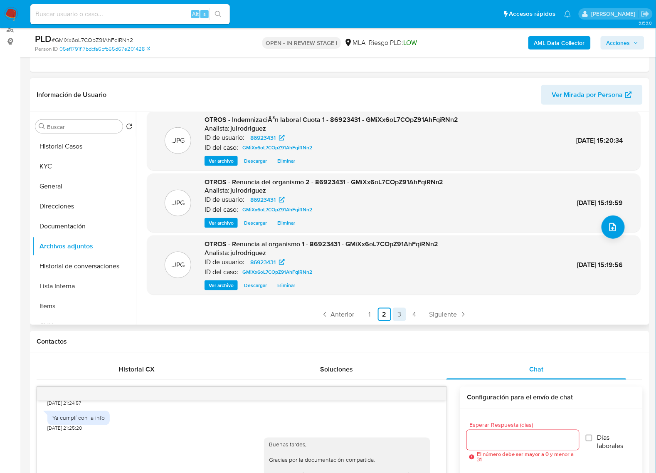
click at [393, 316] on link "3" at bounding box center [399, 314] width 13 height 13
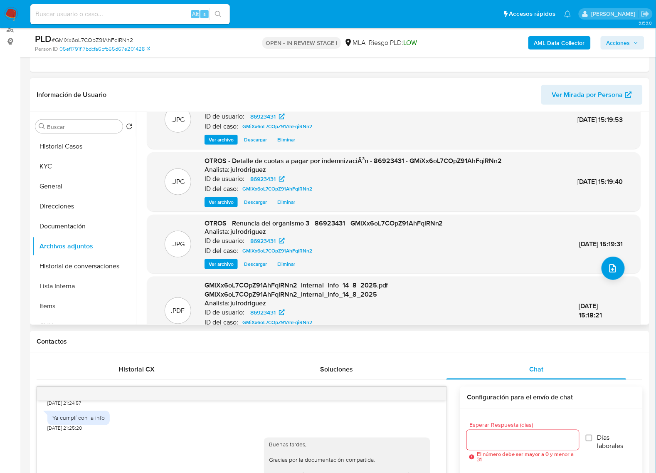
scroll to position [52, 0]
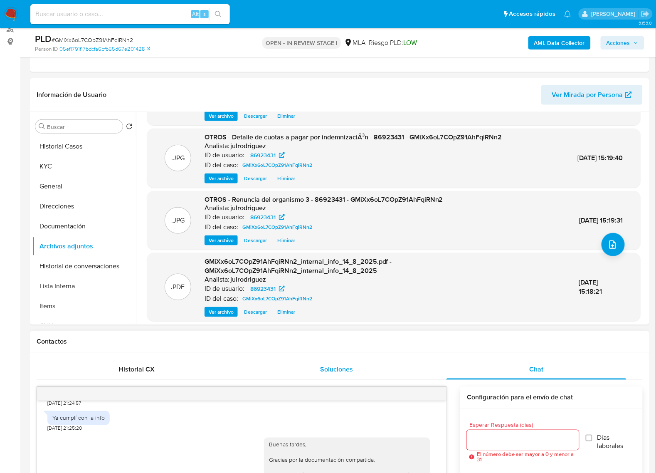
click at [281, 360] on div "Soluciones" at bounding box center [337, 370] width 180 height 20
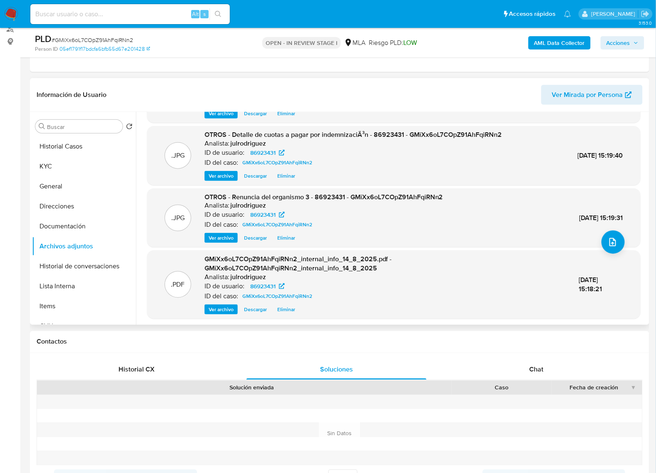
scroll to position [78, 0]
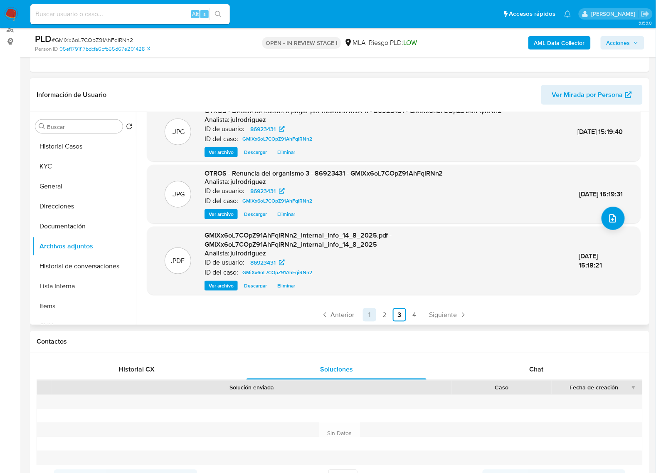
click at [373, 310] on link "1" at bounding box center [369, 314] width 13 height 13
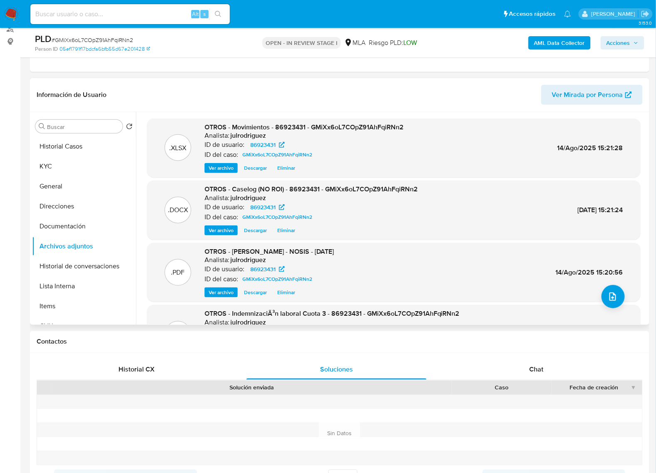
click at [641, 37] on button "Acciones" at bounding box center [623, 42] width 44 height 13
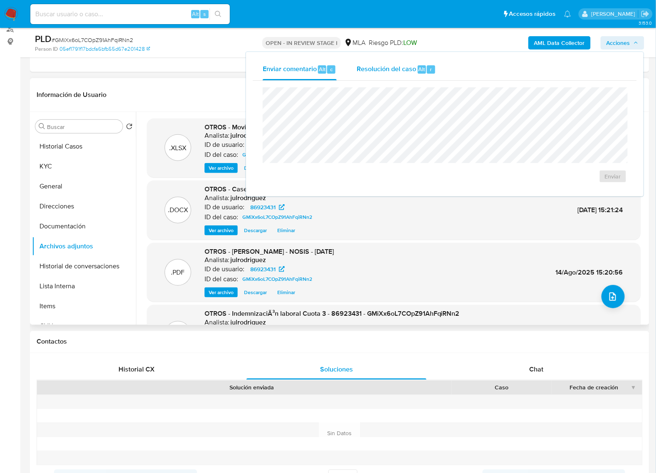
click at [418, 70] on div "Alt" at bounding box center [422, 69] width 8 height 8
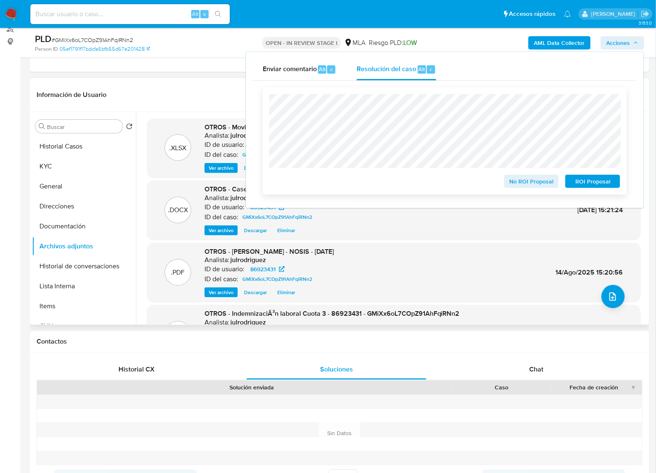
click at [515, 181] on span "No ROI Proposal" at bounding box center [531, 182] width 43 height 12
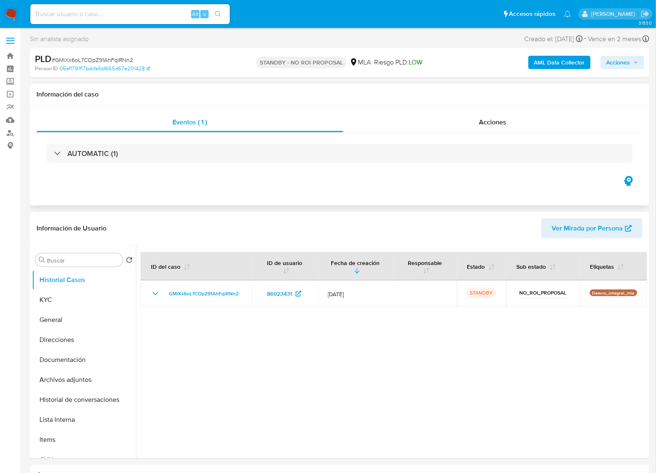
select select "10"
click at [121, 3] on div "Alt s" at bounding box center [130, 13] width 200 height 23
click at [125, 11] on input at bounding box center [130, 14] width 200 height 11
paste input "FiXdtz5Aq2XWSC6GgEAYHTe8"
type input "FiXdtz5Aq2XWSC6GgEAYHTe8"
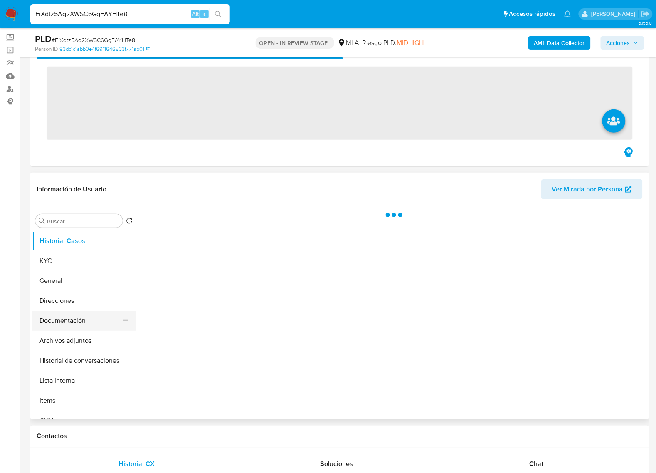
scroll to position [104, 0]
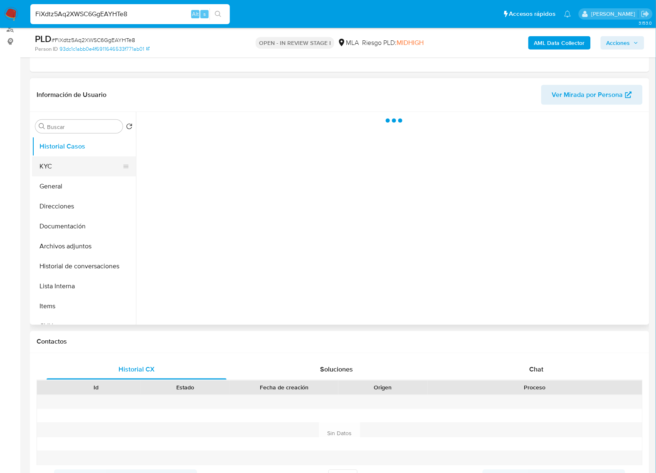
click at [53, 167] on button "KYC" at bounding box center [80, 166] width 97 height 20
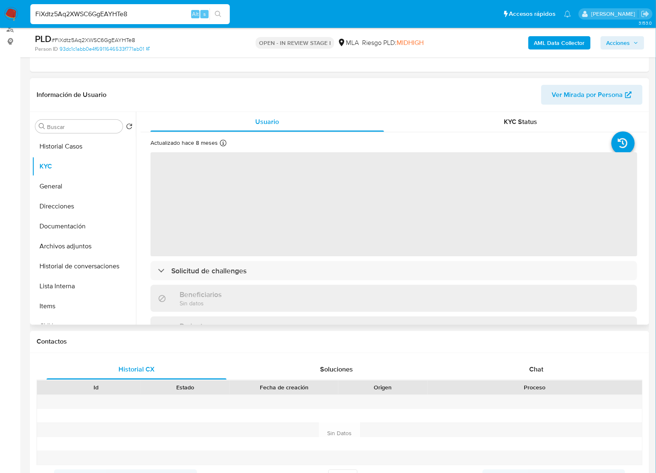
select select "10"
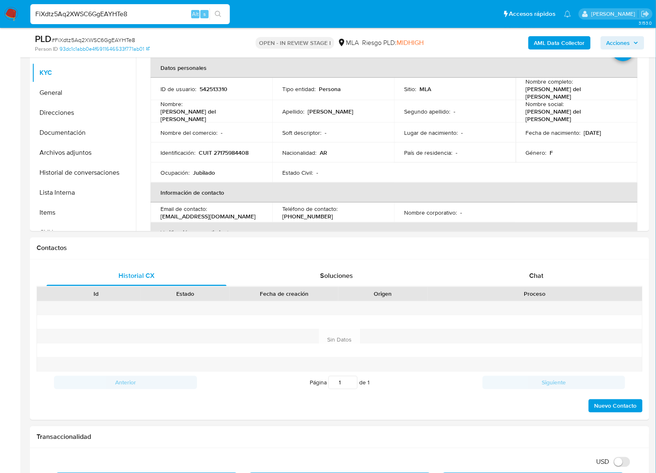
scroll to position [312, 0]
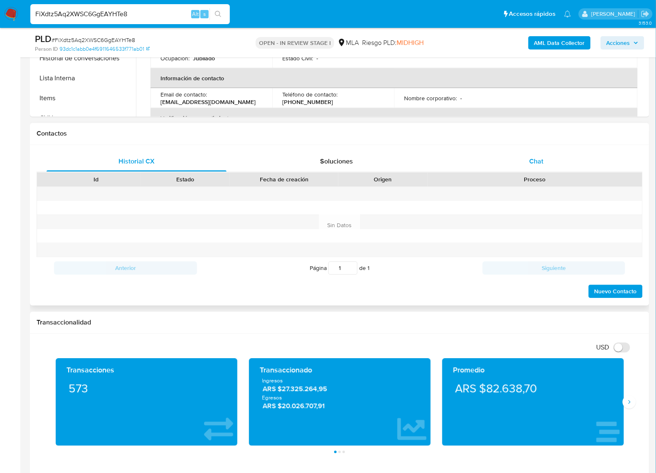
click at [532, 166] on span "Chat" at bounding box center [537, 162] width 14 height 10
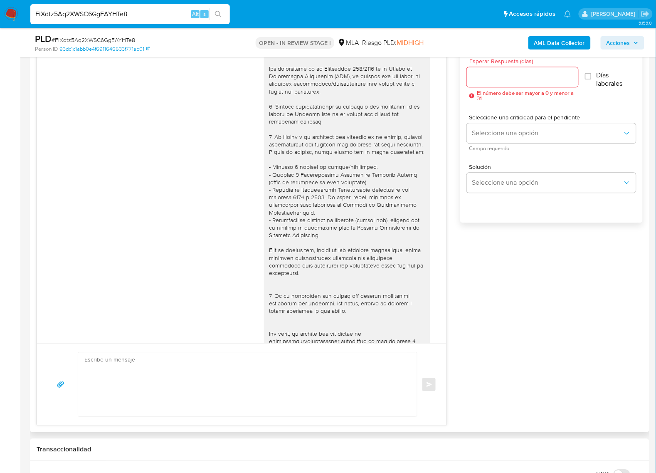
scroll to position [733, 0]
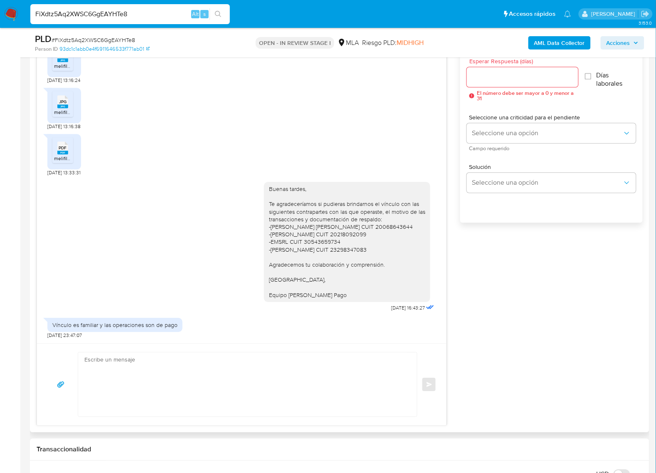
drag, startPoint x: 500, startPoint y: 318, endPoint x: 518, endPoint y: 323, distance: 18.6
click at [501, 318] on div "17/07/2025 19:52:52 Hola esto no lo entiendo 18/07/2025 23:30:15 Buenas tardes,…" at bounding box center [340, 224] width 607 height 403
click at [285, 231] on div "Buenas tardes, Te agradeceríamos si pudieras brindarnos el vínculo con las sigu…" at bounding box center [347, 242] width 156 height 114
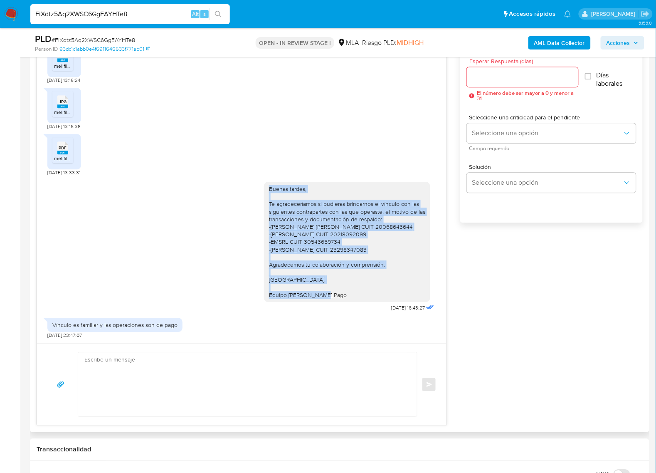
drag, startPoint x: 262, startPoint y: 188, endPoint x: 340, endPoint y: 296, distance: 133.1
click at [340, 296] on div "Buenas tardes, Te agradeceríamos si pudieras brindarnos el vínculo con las sigu…" at bounding box center [347, 242] width 156 height 114
copy div "Buenas tardes, Te agradeceríamos si pudieras brindarnos el vínculo con las sigu…"
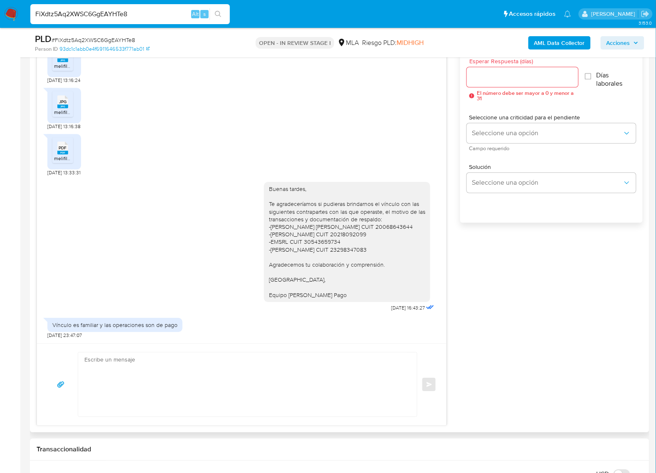
click at [500, 83] on div at bounding box center [522, 77] width 111 height 20
click at [494, 76] on input "Esperar Respuesta (días)" at bounding box center [522, 77] width 111 height 11
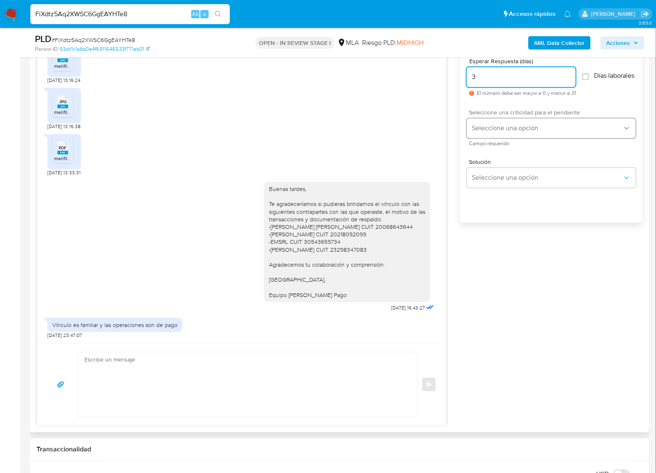
type input "3"
click at [504, 129] on button "Seleccione una opción" at bounding box center [551, 128] width 169 height 20
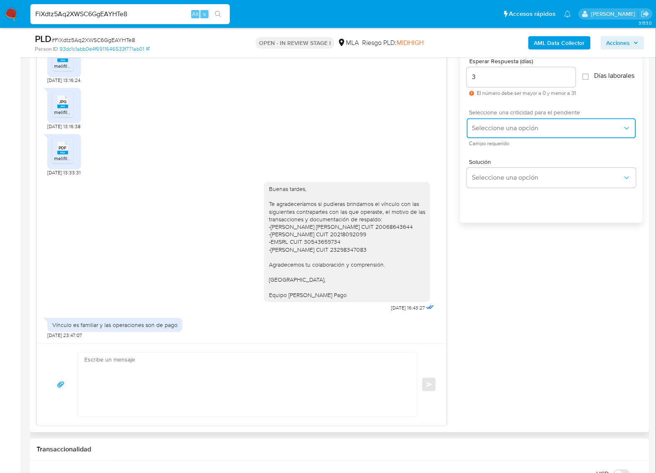
click at [547, 124] on button "Seleccione una opción" at bounding box center [551, 128] width 169 height 20
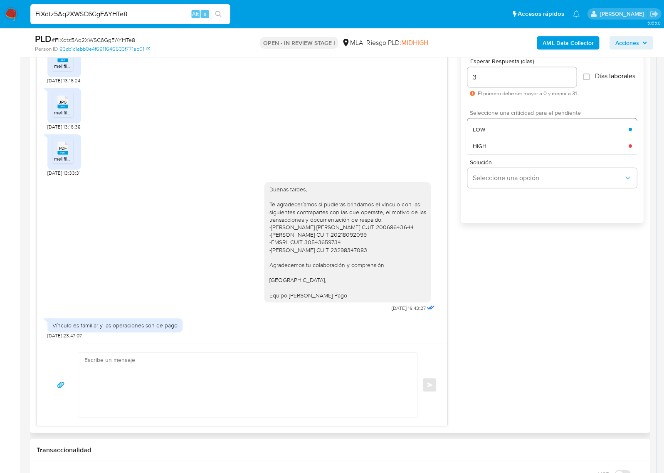
click at [548, 128] on div "LOW" at bounding box center [551, 129] width 156 height 17
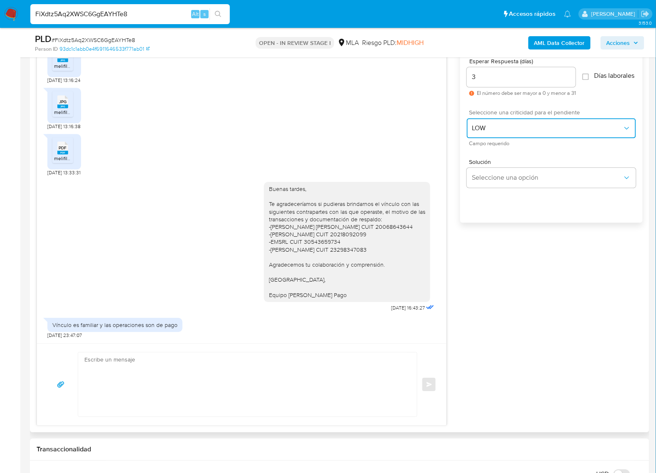
click at [488, 132] on span "LOW" at bounding box center [547, 128] width 151 height 8
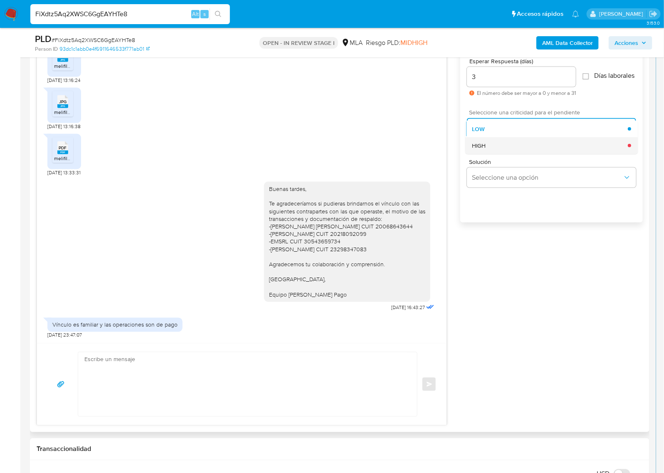
click at [488, 153] on div "HIGH" at bounding box center [551, 145] width 156 height 17
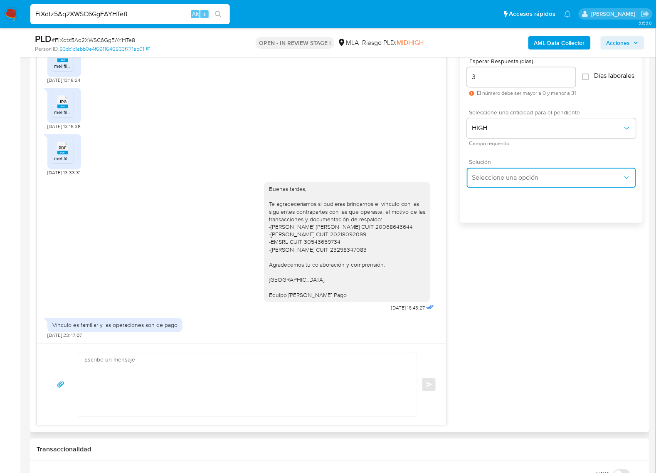
click at [498, 179] on span "Seleccione una opción" at bounding box center [547, 177] width 151 height 8
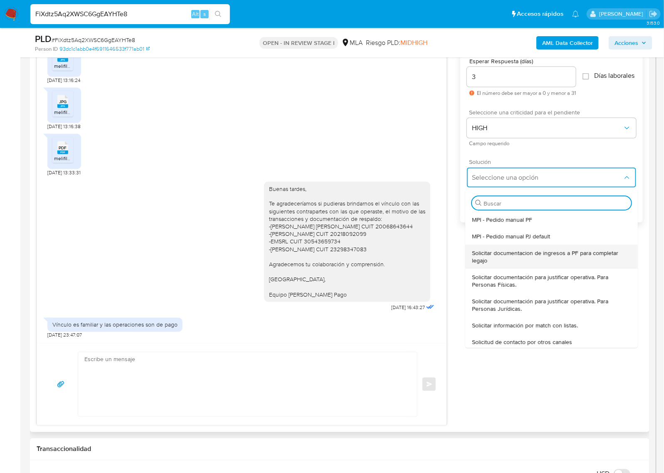
click at [494, 253] on div "Solicitar documentacion de ingresos a PF para completar legajo" at bounding box center [552, 257] width 159 height 24
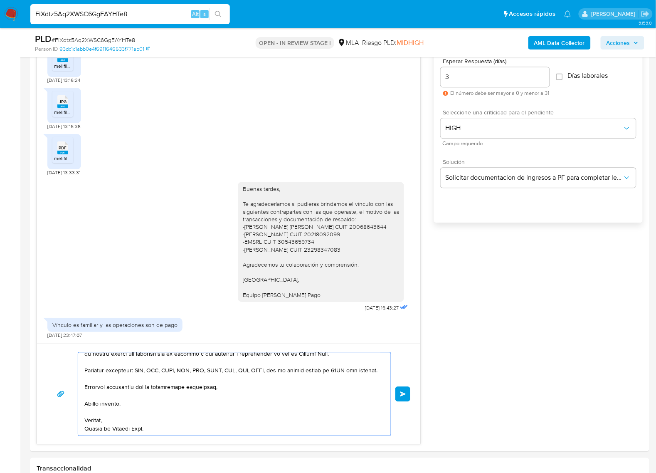
scroll to position [481, 0]
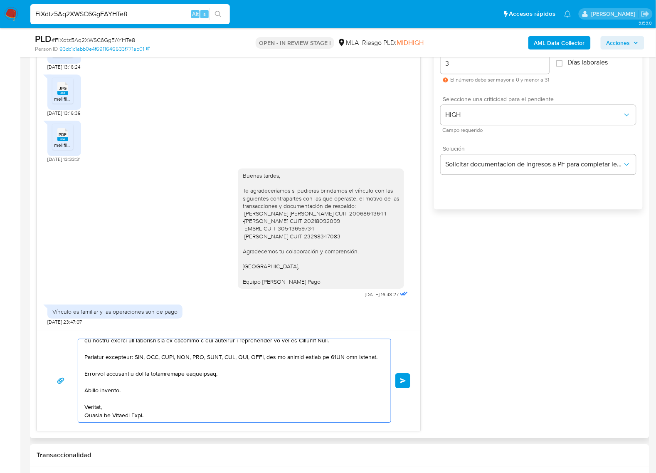
drag, startPoint x: 106, startPoint y: 374, endPoint x: 163, endPoint y: 394, distance: 60.6
type textarea "Hola, En funci"
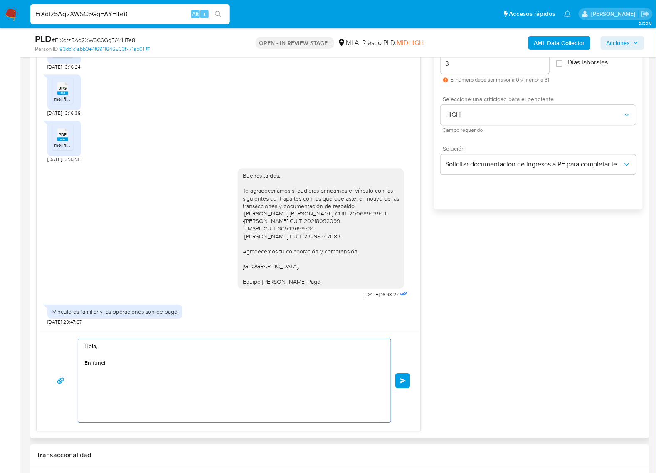
scroll to position [0, 0]
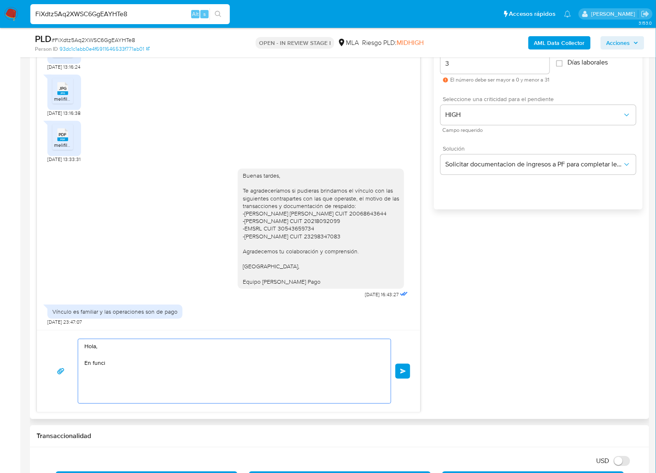
drag, startPoint x: 119, startPoint y: 364, endPoint x: 60, endPoint y: 343, distance: 62.8
click at [60, 343] on div "Hola, En funci Enviar" at bounding box center [229, 371] width 364 height 65
paste textarea "Buenas tardes, Te agradeceríamos si pudieras brindarnos el vínculo específico c…"
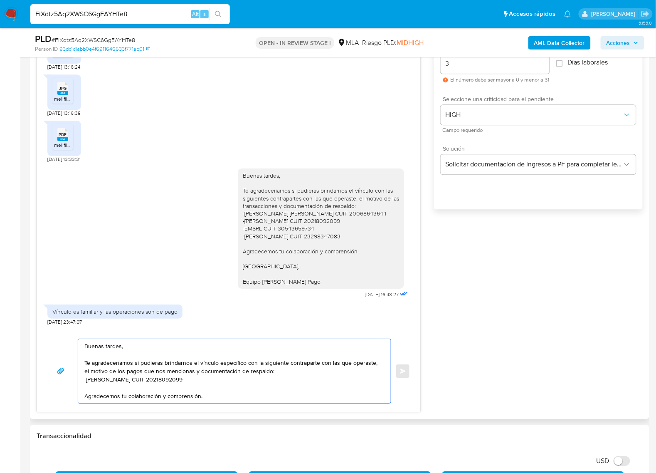
scroll to position [20, 0]
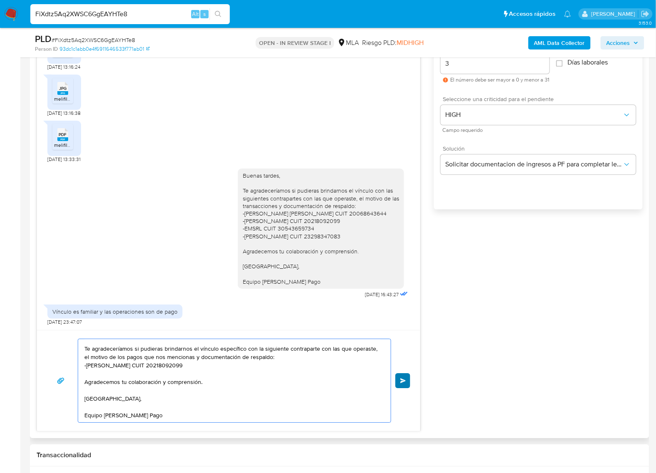
type textarea "Buenas tardes, Te agradeceríamos si pudieras brindarnos el vínculo específico c…"
click at [406, 380] on span "Enviar" at bounding box center [404, 380] width 6 height 5
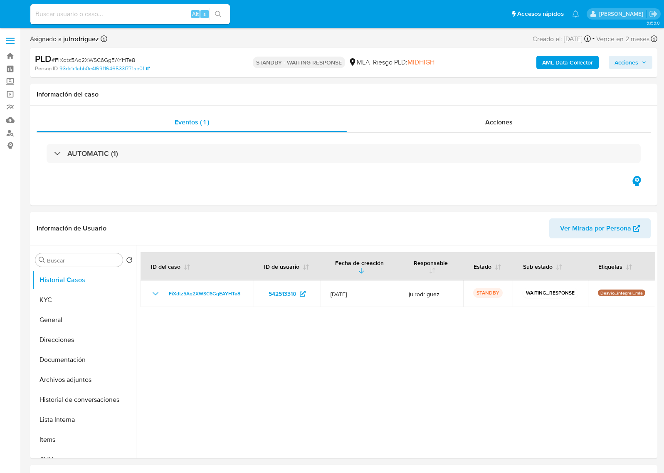
select select "10"
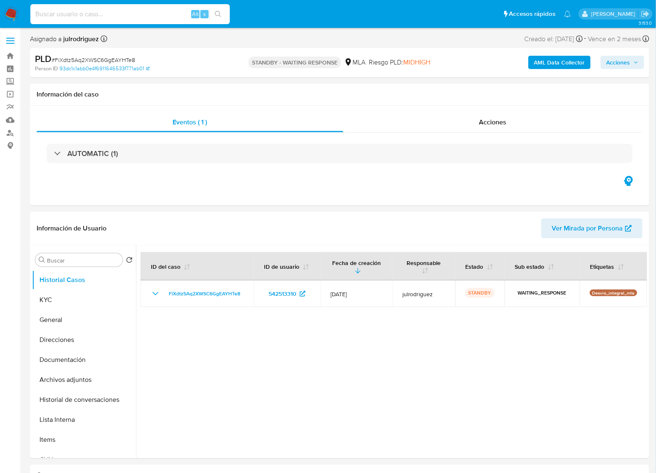
click at [117, 13] on input at bounding box center [130, 14] width 200 height 11
paste input "3ONbVFX2cOqJH3ddrXqIky9R"
type input "3ONbVFX2cOqJH3ddrXqIky9R"
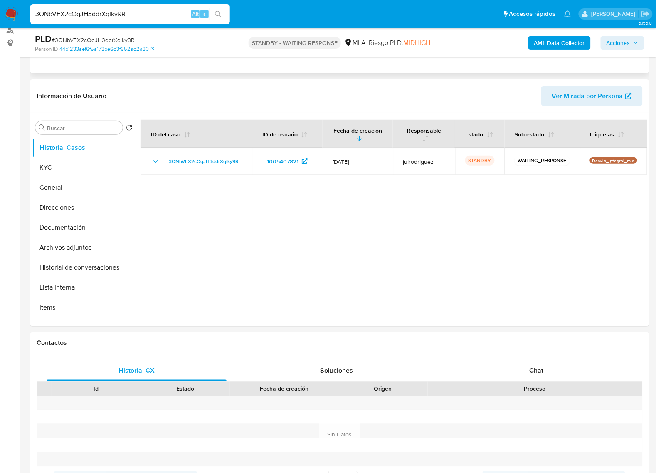
scroll to position [104, 0]
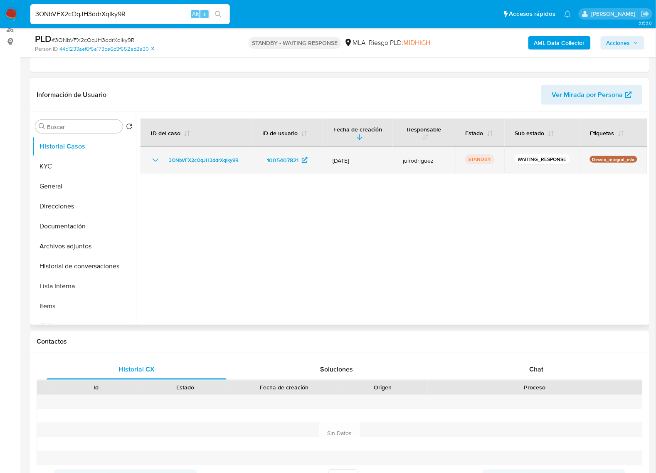
select select "10"
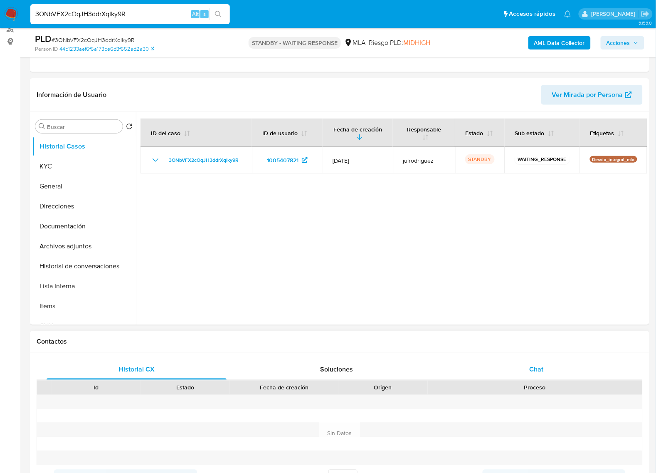
click at [541, 374] on span "Chat" at bounding box center [537, 370] width 14 height 10
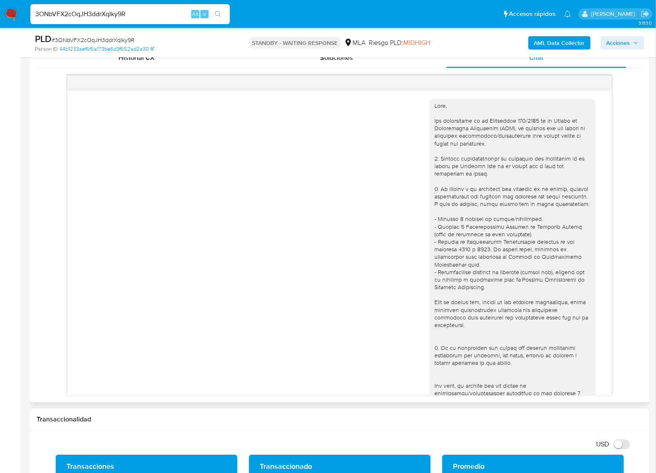
scroll to position [655, 0]
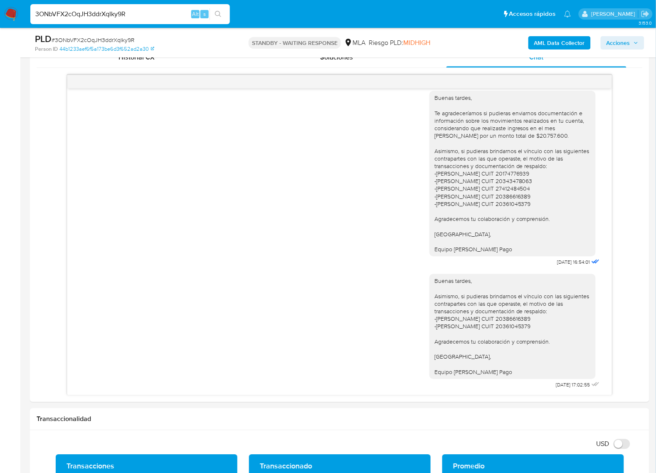
click at [124, 42] on span "# 3ONbVFX2cOqJH3ddrXqIky9R" at bounding box center [93, 40] width 83 height 8
copy span "3ONbVFX2cOqJH3ddrXqIky9R"
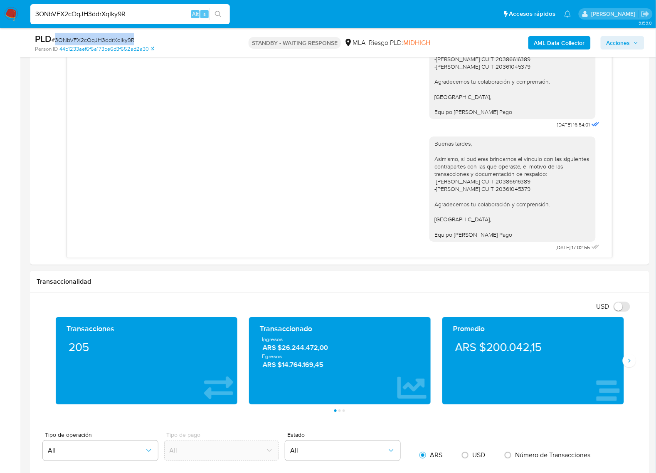
scroll to position [572, 0]
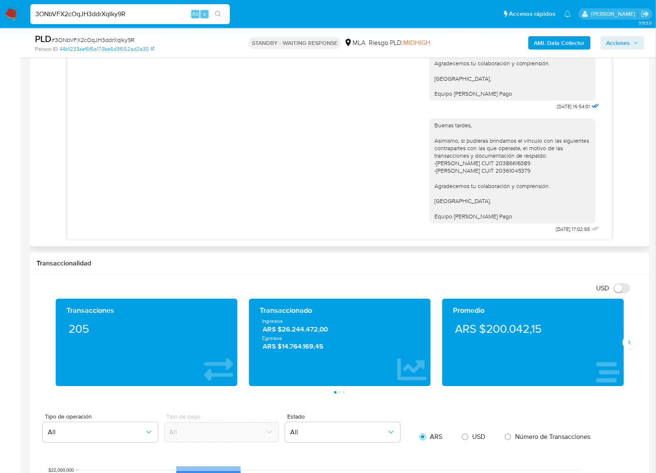
click at [491, 196] on div "Buenas tardes, Asimismo, si pudieras brindarnos el vínculo con las siguientes c…" at bounding box center [513, 170] width 156 height 98
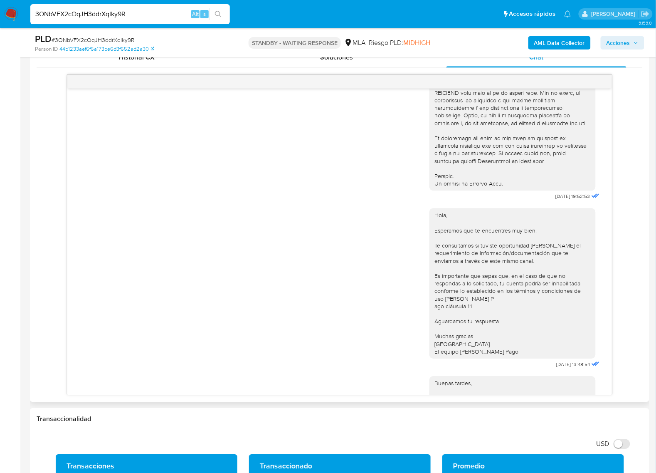
scroll to position [364, 0]
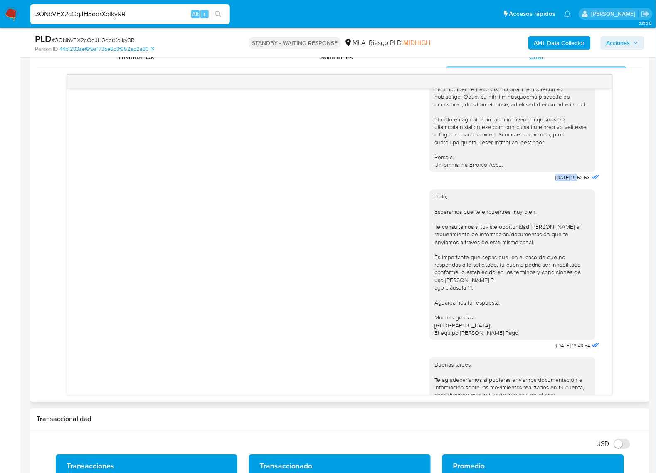
drag, startPoint x: 555, startPoint y: 192, endPoint x: 564, endPoint y: 192, distance: 9.2
copy span "[DATE]"
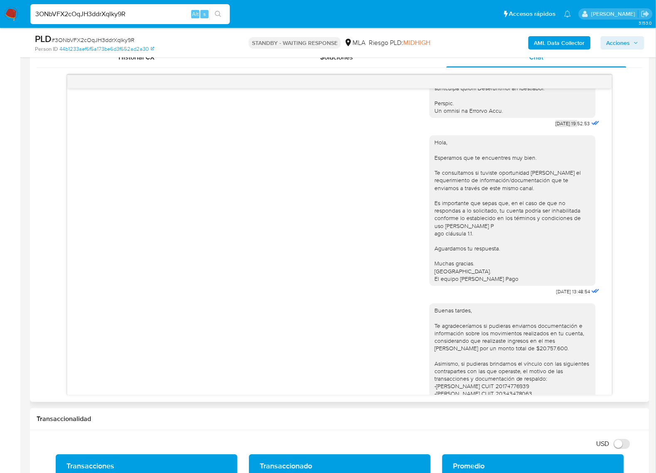
scroll to position [468, 0]
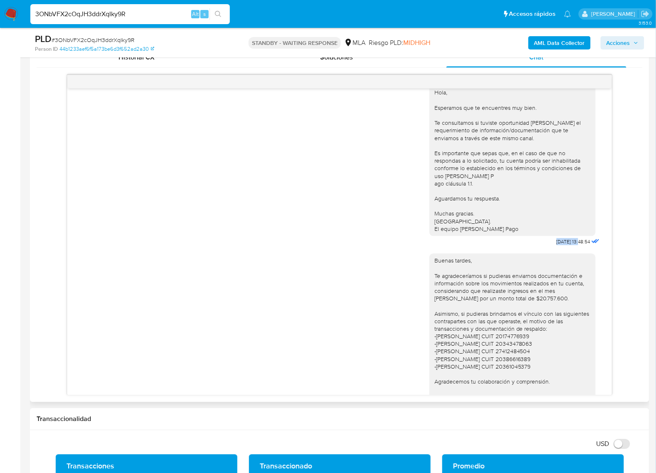
drag, startPoint x: 538, startPoint y: 267, endPoint x: 564, endPoint y: 267, distance: 25.8
click at [564, 248] on div "Hola, Esperamos que te encuentres muy bien. Te consultamos si tuviste oportunid…" at bounding box center [516, 164] width 172 height 168
copy span "[DATE]"
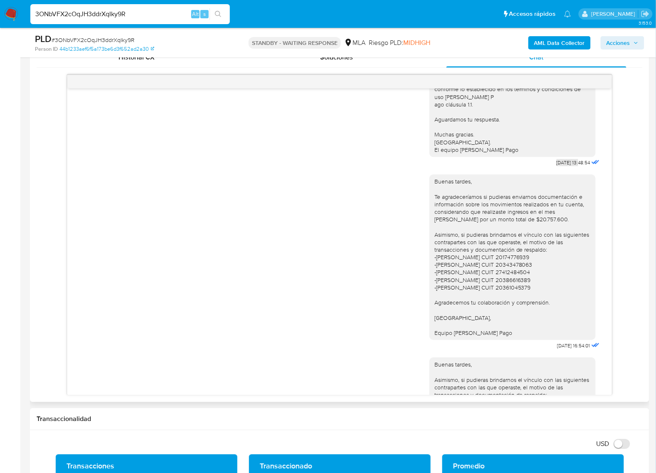
scroll to position [624, 0]
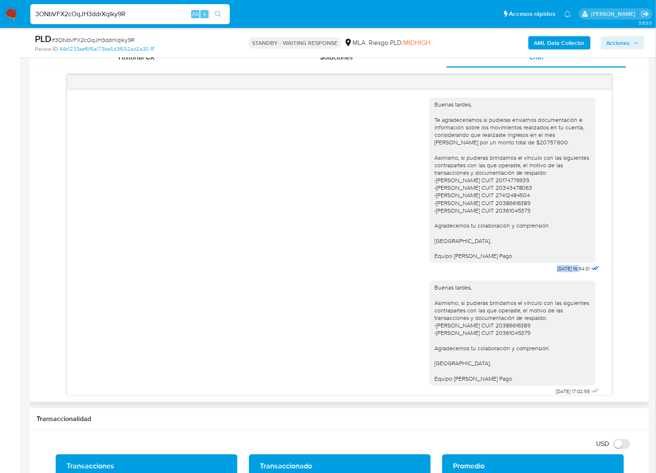
drag, startPoint x: 532, startPoint y: 296, endPoint x: 564, endPoint y: 294, distance: 32.5
click at [564, 275] on div "Buenas tardes, Te agradeceríamos si pudieras enviarnos documentación e informac…" at bounding box center [516, 183] width 172 height 183
copy span "[DATE]"
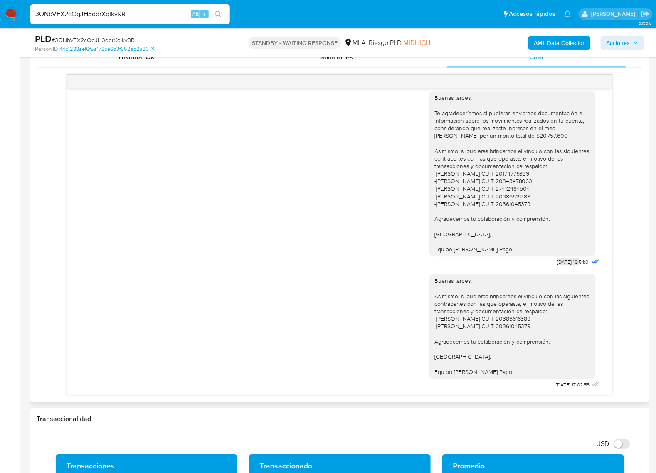
scroll to position [655, 0]
drag, startPoint x: 528, startPoint y: 388, endPoint x: 562, endPoint y: 387, distance: 34.1
click at [562, 387] on div "Buenas tardes, Asimismo, si pudieras brindarnos el vínculo con las siguientes c…" at bounding box center [516, 329] width 172 height 123
click at [557, 384] on span "[DATE] 17:02:55" at bounding box center [574, 385] width 34 height 7
drag, startPoint x: 537, startPoint y: 384, endPoint x: 563, endPoint y: 384, distance: 25.8
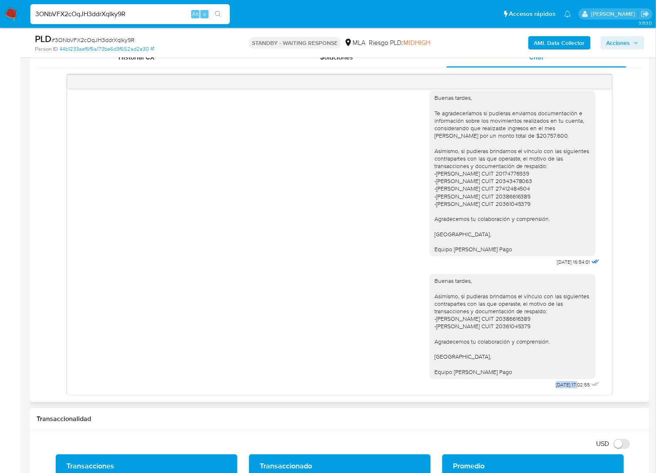
click at [563, 384] on div "Buenas tardes, Asimismo, si pudieras brindarnos el vínculo con las siguientes c…" at bounding box center [516, 329] width 172 height 123
copy span "[DATE]"
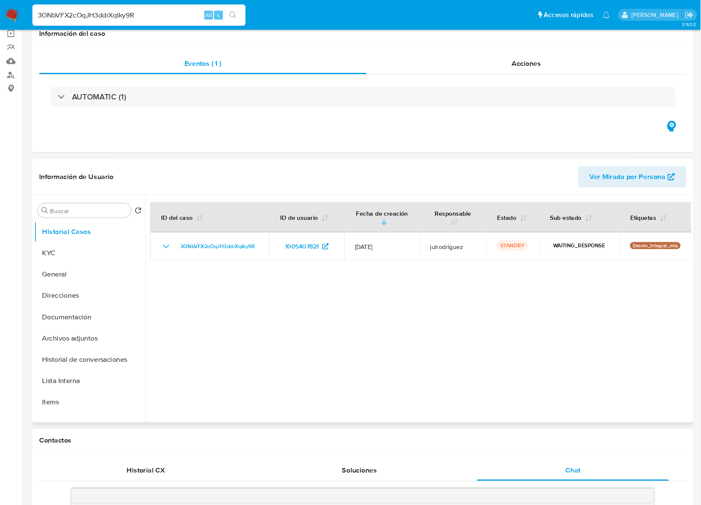
scroll to position [0, 0]
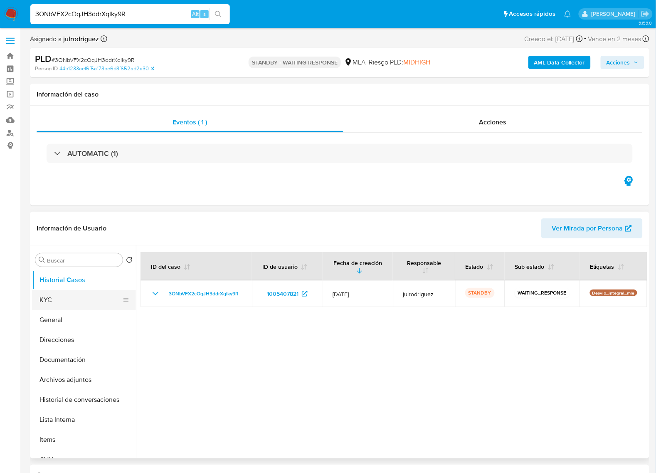
click at [56, 294] on button "KYC" at bounding box center [80, 300] width 97 height 20
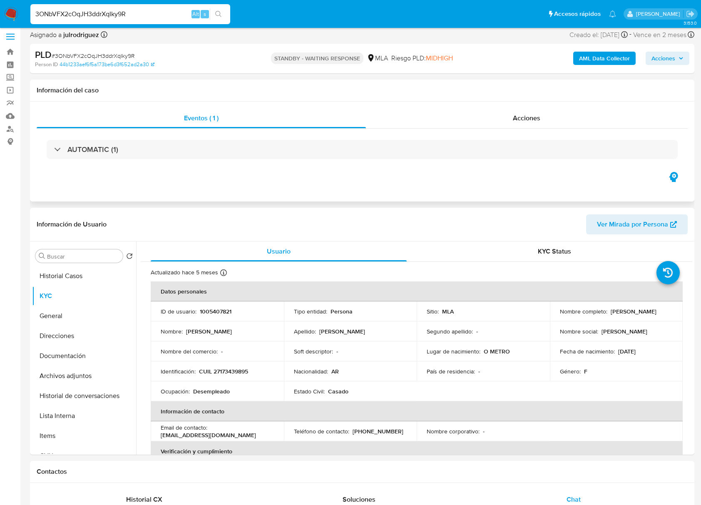
scroll to position [0, 0]
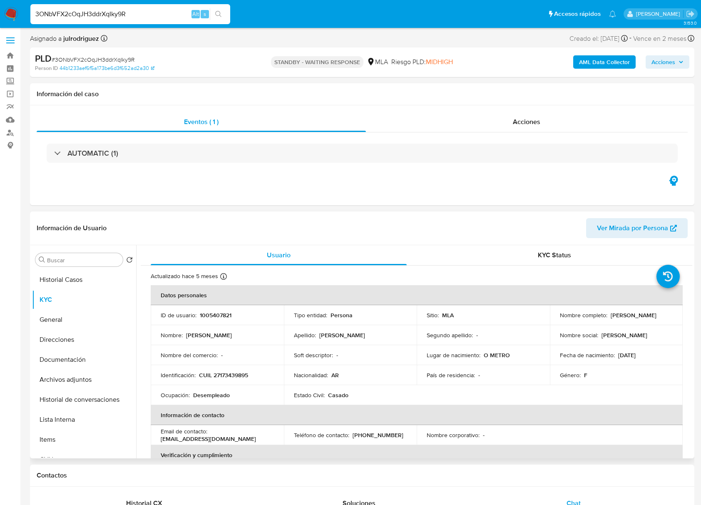
click at [212, 315] on p "1005407821" at bounding box center [216, 314] width 32 height 7
copy p "1005407821"
click at [111, 62] on span "# 3ONbVFX2cOqJH3ddrXqIky9R" at bounding box center [93, 59] width 83 height 8
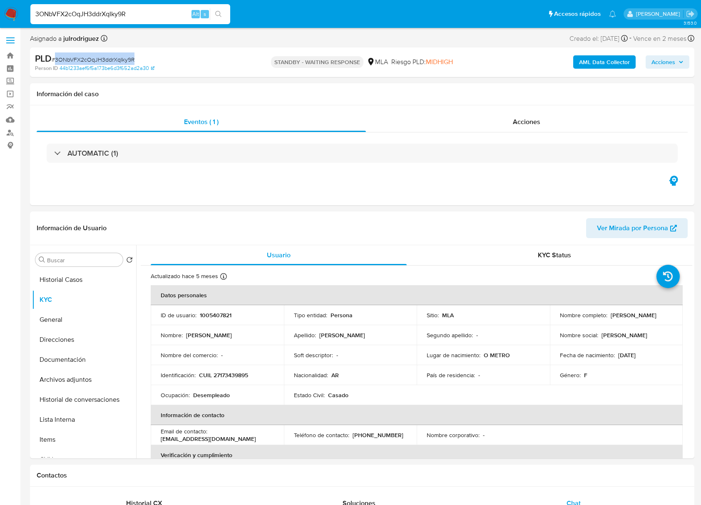
copy span "3ONbVFX2cOqJH3ddrXqIky9R"
drag, startPoint x: 611, startPoint y: 314, endPoint x: 653, endPoint y: 312, distance: 42.1
click at [653, 312] on div "Nombre completo : [PERSON_NAME]" at bounding box center [616, 314] width 113 height 7
click at [124, 12] on input "3ONbVFX2cOqJH3ddrXqIky9R" at bounding box center [130, 14] width 200 height 11
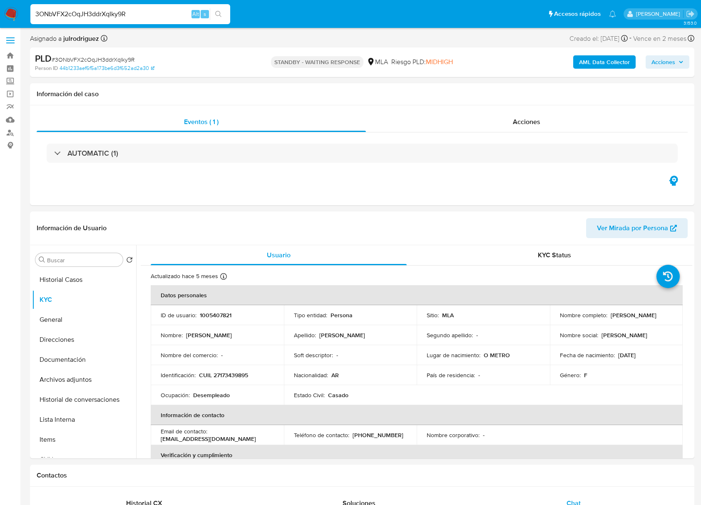
paste input "18TotwOL8UXGOydPZdN2T1Yf"
type input "18TotwOL8UXGOydPZdN2T1Yf"
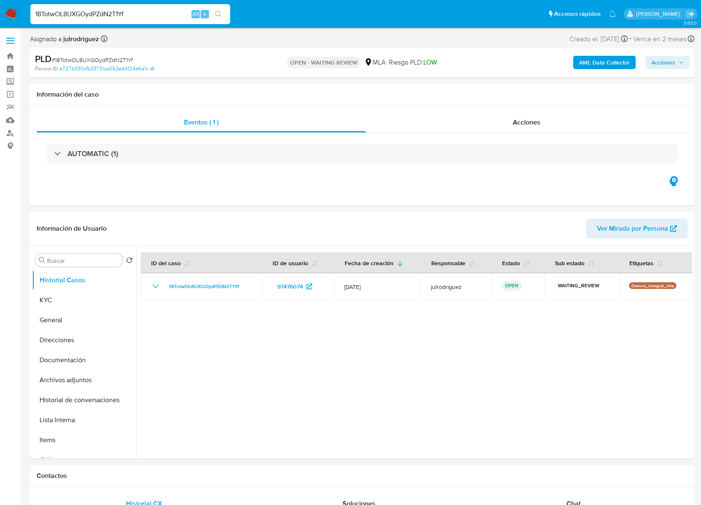
select select "10"
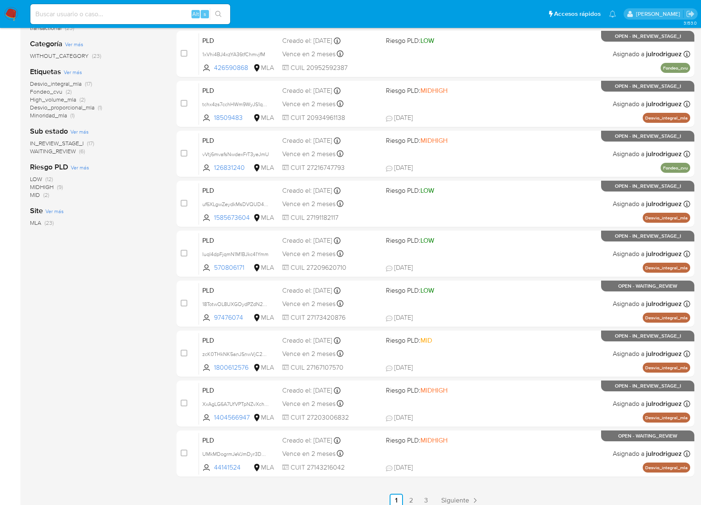
scroll to position [152, 0]
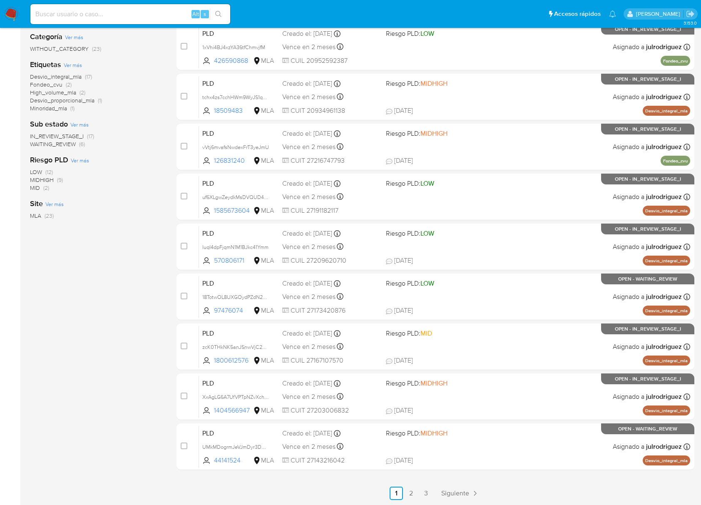
click at [70, 145] on span "WAITING_REVIEW" at bounding box center [53, 144] width 46 height 8
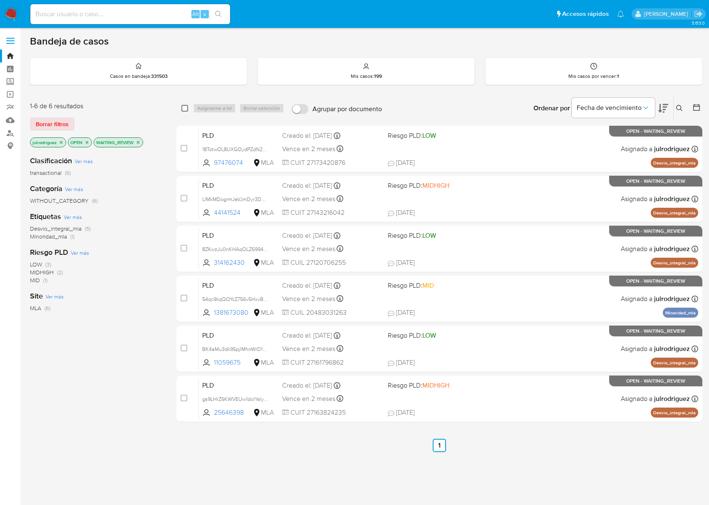
click at [185, 106] on input "checkbox" at bounding box center [184, 108] width 7 height 7
checkbox input "true"
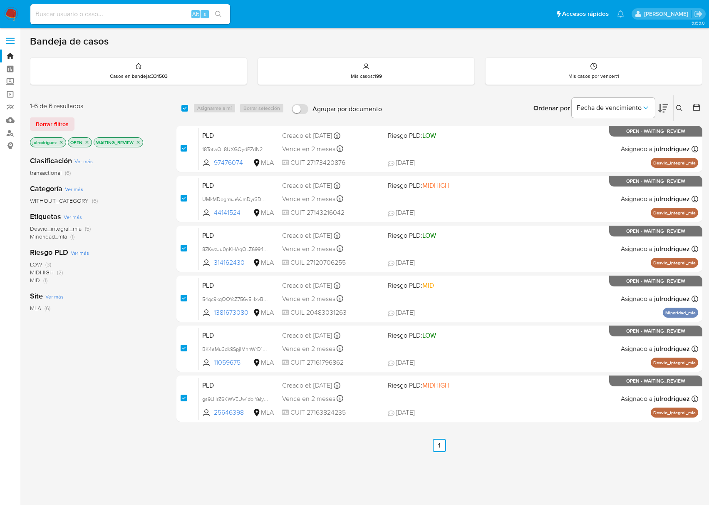
checkbox input "true"
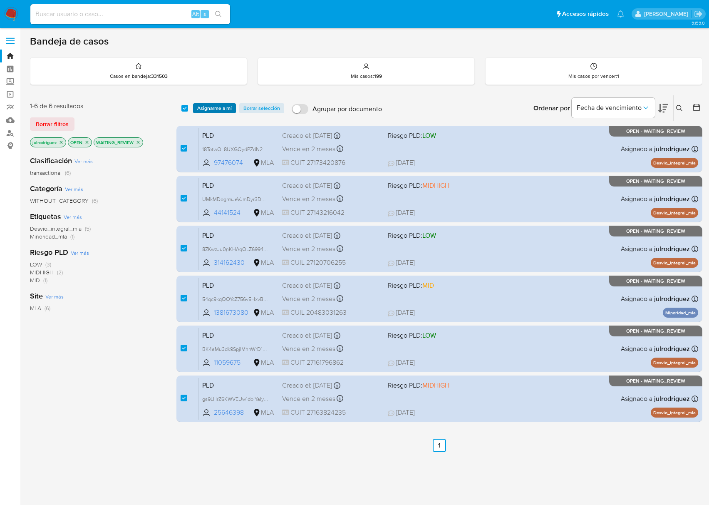
click at [218, 107] on span "Asignarme a mí" at bounding box center [214, 108] width 35 height 8
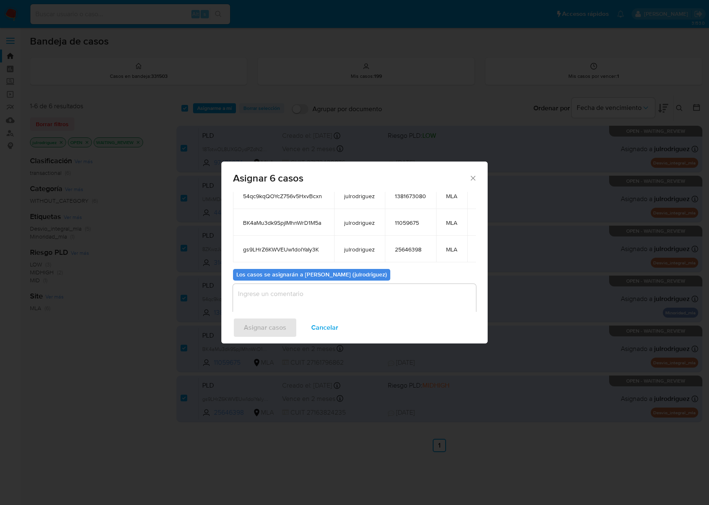
scroll to position [146, 0]
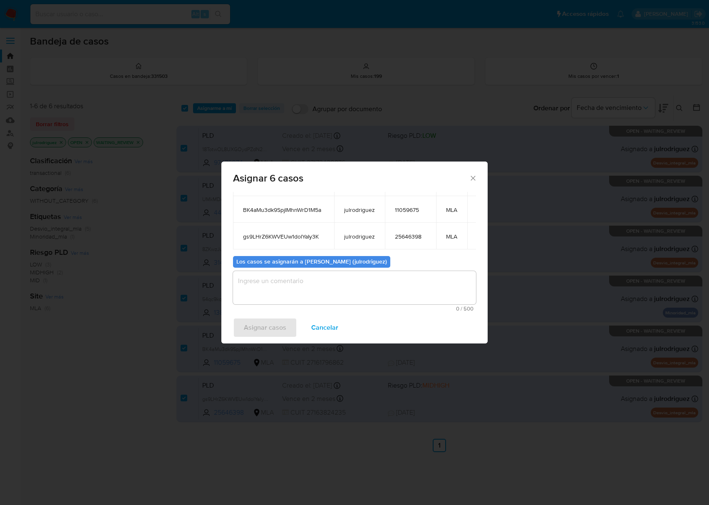
click at [368, 291] on textarea "assign-modal" at bounding box center [354, 287] width 243 height 33
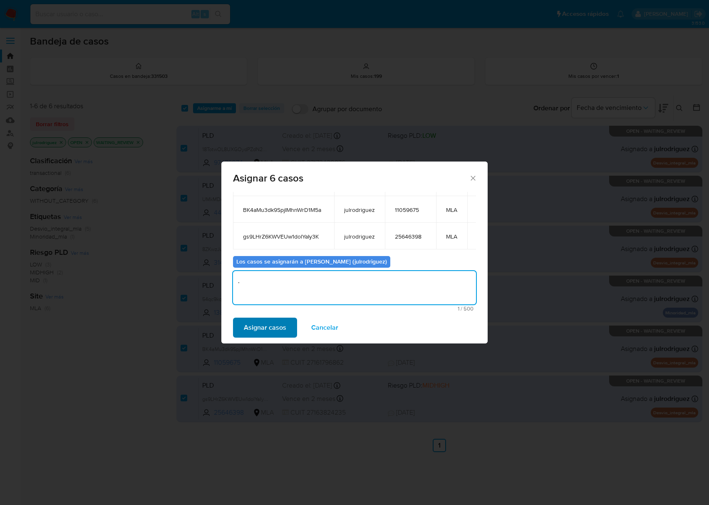
type textarea "."
click at [285, 317] on button "Asignar casos" at bounding box center [265, 327] width 64 height 20
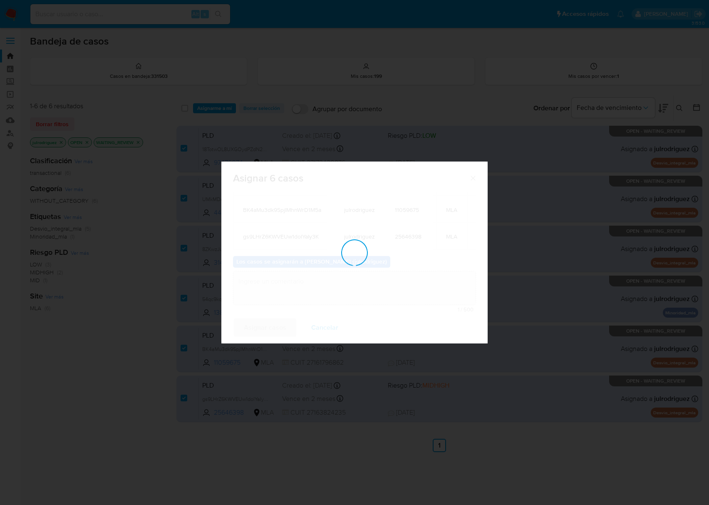
checkbox input "false"
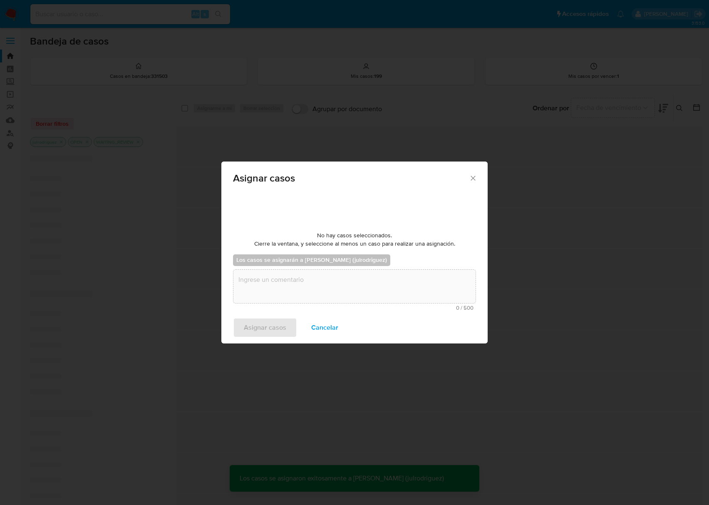
scroll to position [50, 0]
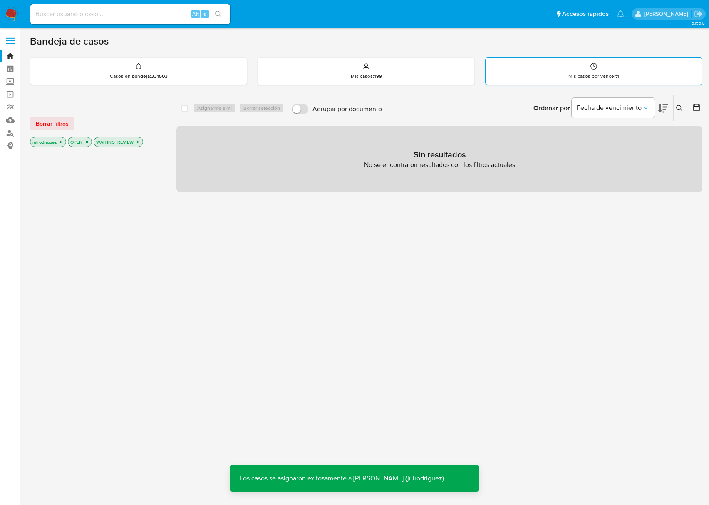
click at [584, 74] on p "Mis casos por vencer : 1" at bounding box center [593, 76] width 51 height 7
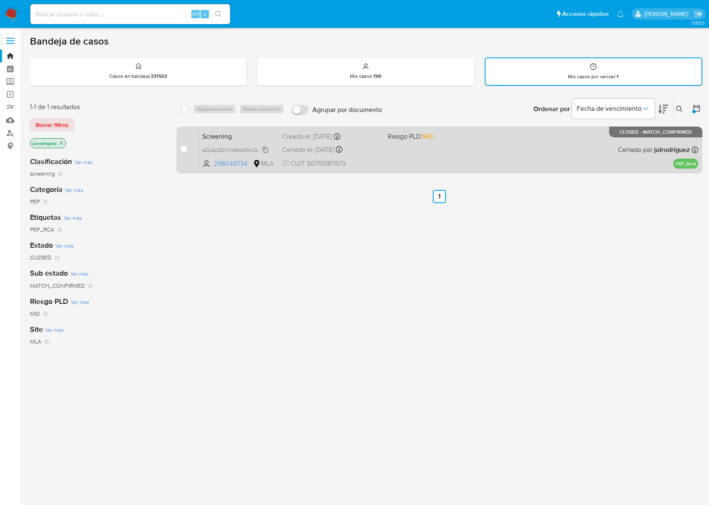
click at [207, 147] on span "dOL6p3QiYyIdWzOKti2tOkig" at bounding box center [235, 149] width 66 height 9
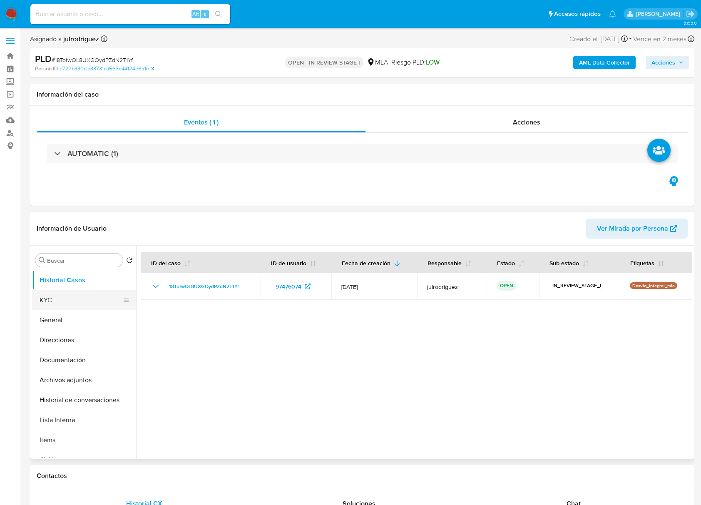
click at [82, 295] on button "KYC" at bounding box center [80, 300] width 97 height 20
select select "10"
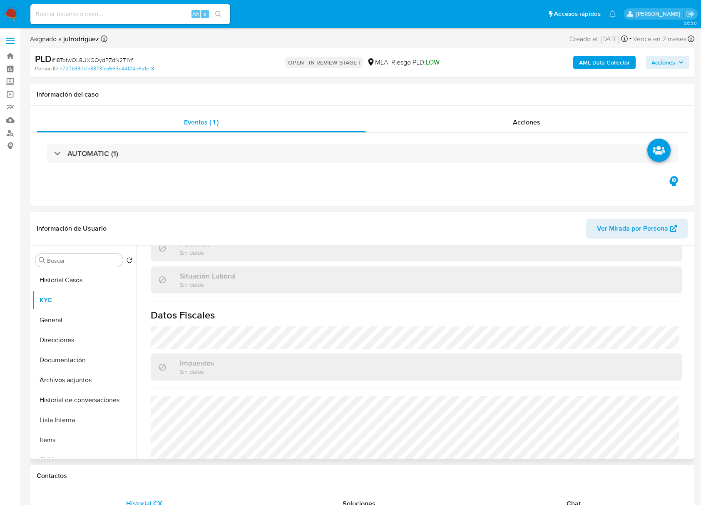
scroll to position [438, 0]
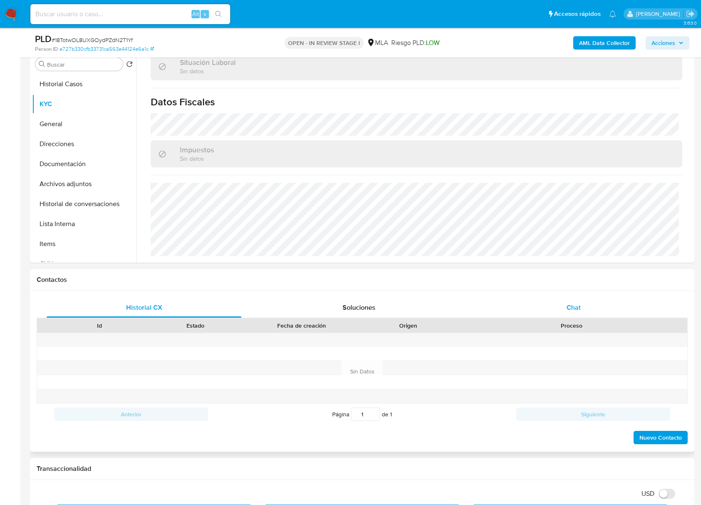
click at [561, 308] on div "Chat" at bounding box center [573, 307] width 195 height 20
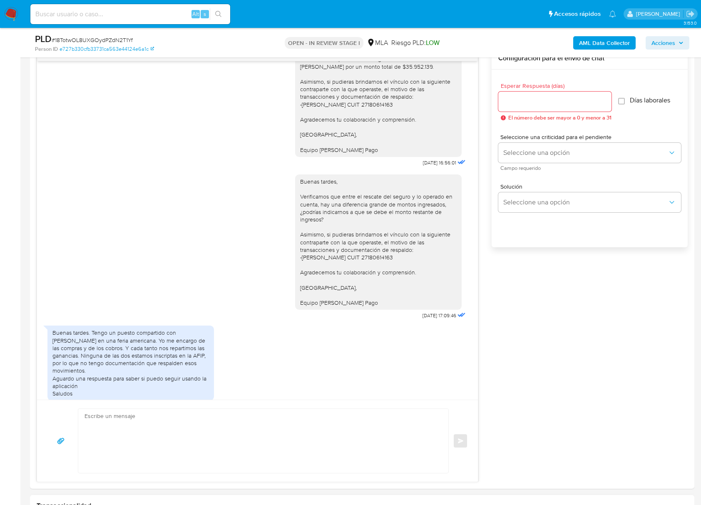
scroll to position [571, 0]
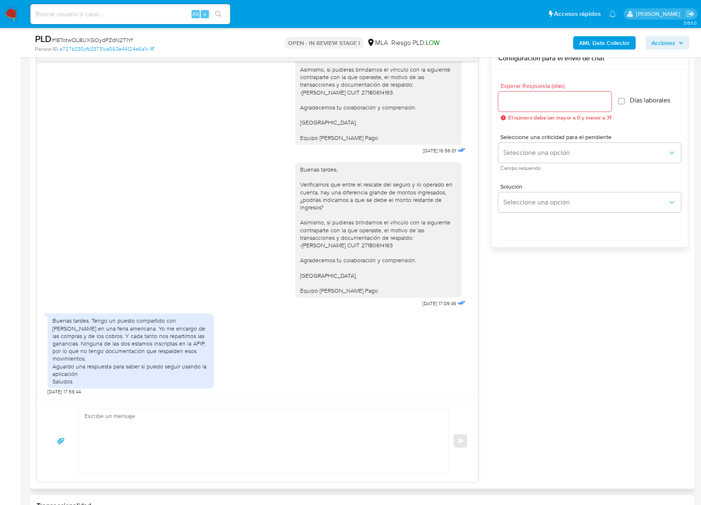
click at [568, 344] on div "[DATE] 19:52:54 PDF PDF melifile1590975477859842417.pdf [DATE] 18:44:11 Buenas …" at bounding box center [362, 264] width 651 height 434
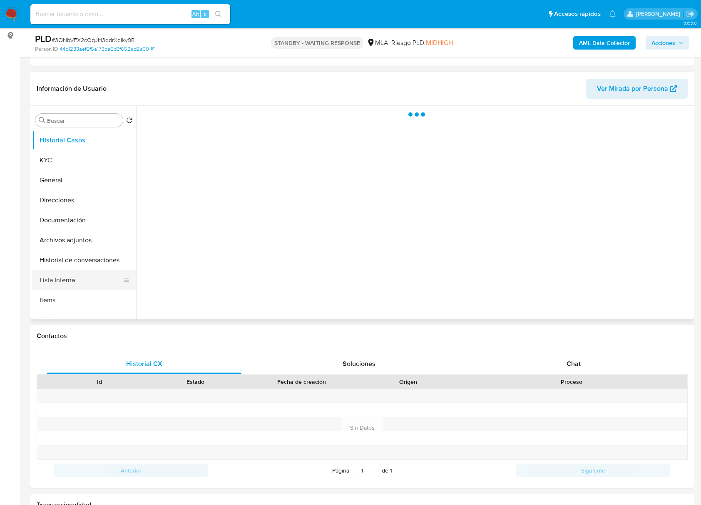
scroll to position [111, 0]
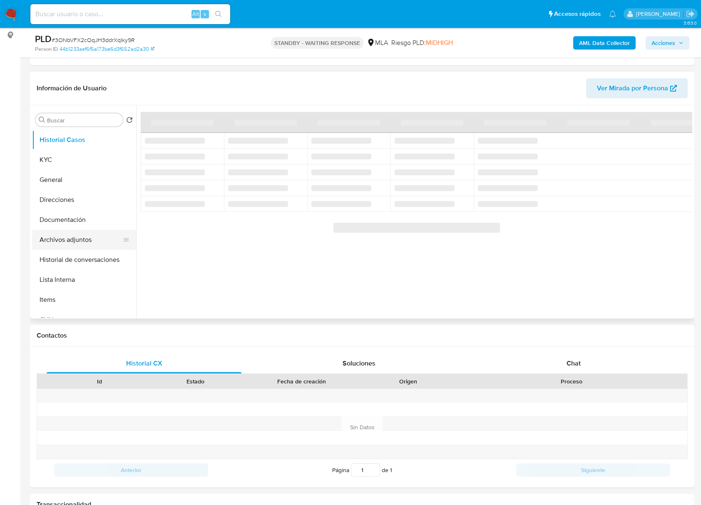
click at [67, 234] on button "Archivos adjuntos" at bounding box center [80, 240] width 97 height 20
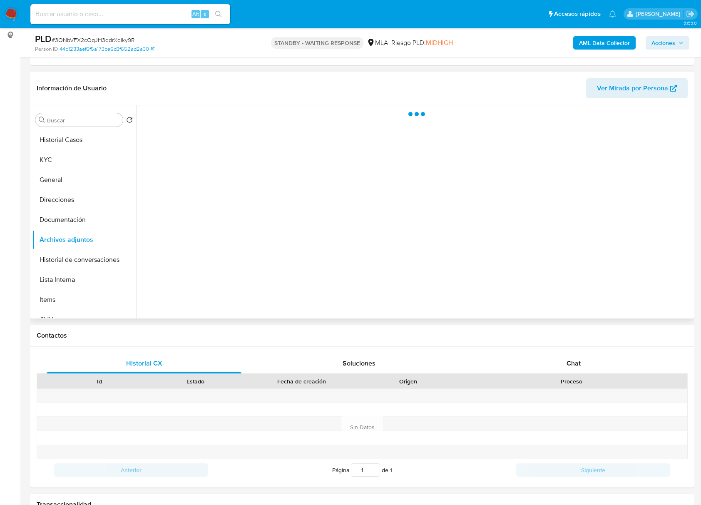
select select "10"
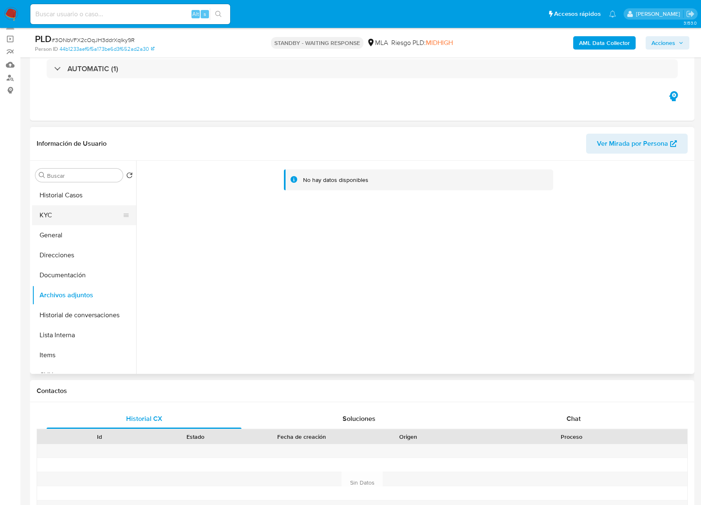
click at [47, 215] on button "KYC" at bounding box center [80, 215] width 97 height 20
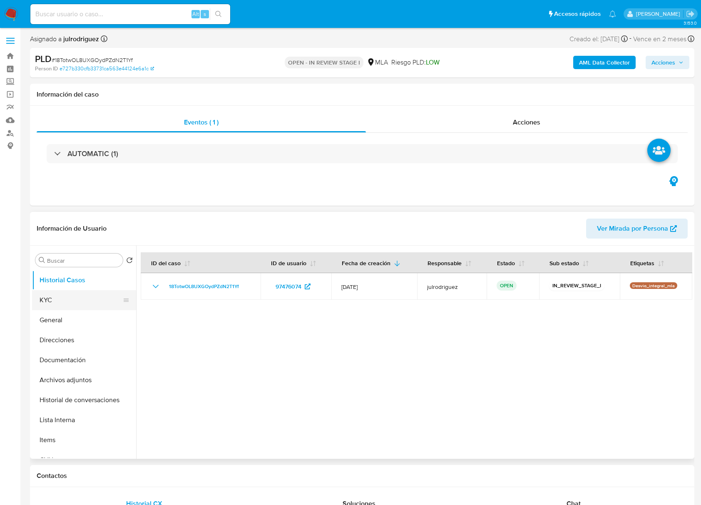
select select "10"
click at [53, 300] on button "KYC" at bounding box center [80, 300] width 97 height 20
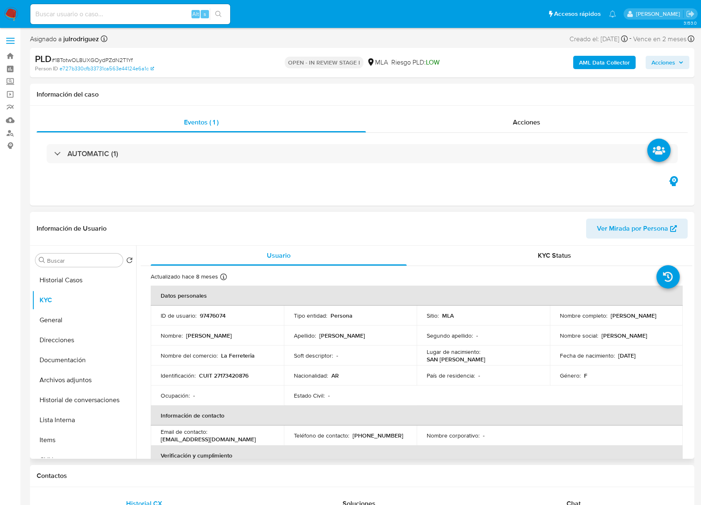
drag, startPoint x: 459, startPoint y: 238, endPoint x: 471, endPoint y: 270, distance: 34.5
click at [459, 238] on header "Información de Usuario Ver Mirada por Persona" at bounding box center [362, 228] width 651 height 20
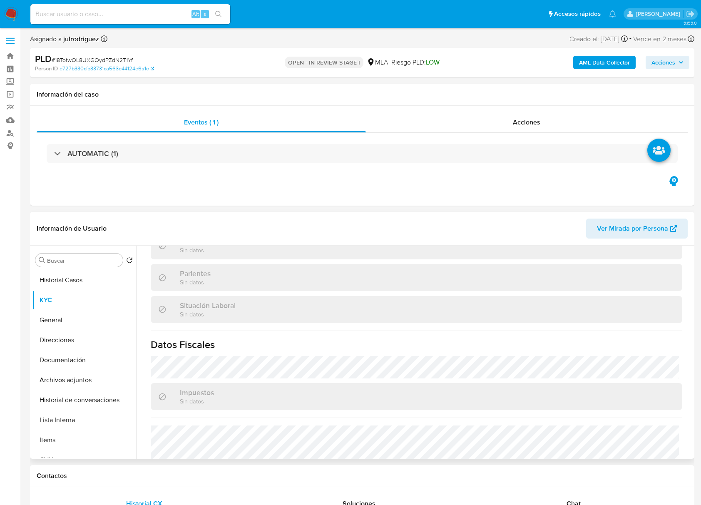
scroll to position [438, 0]
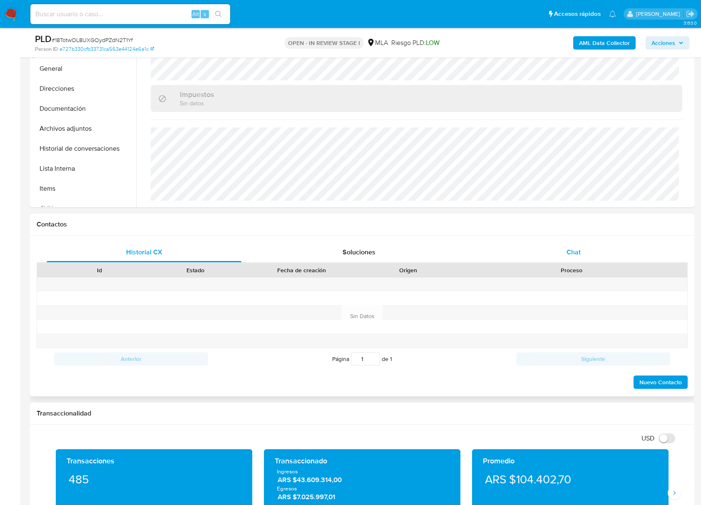
click at [578, 253] on span "Chat" at bounding box center [573, 252] width 14 height 10
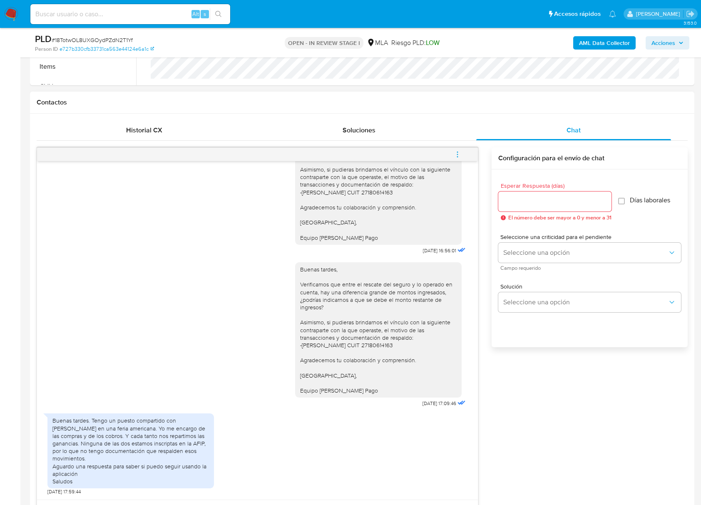
scroll to position [555, 0]
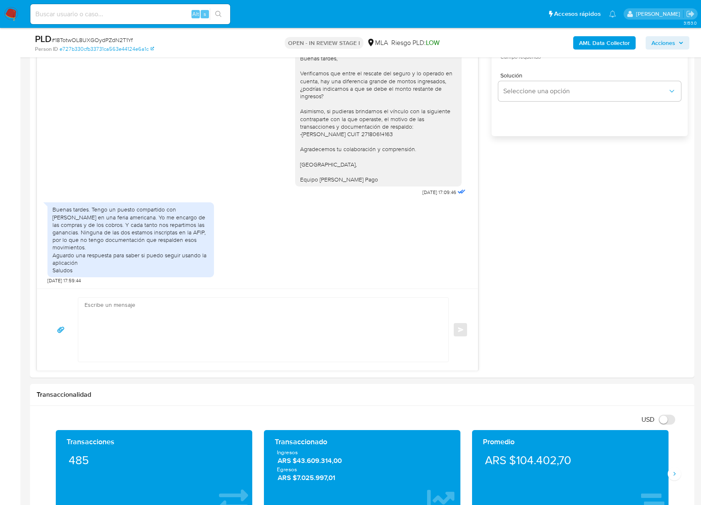
click at [115, 40] on span "# 18TotwOL8UXGOydPZdN2T1Yf" at bounding box center [92, 40] width 81 height 8
copy span "18TotwOL8UXGOydPZdN2T1Yf"
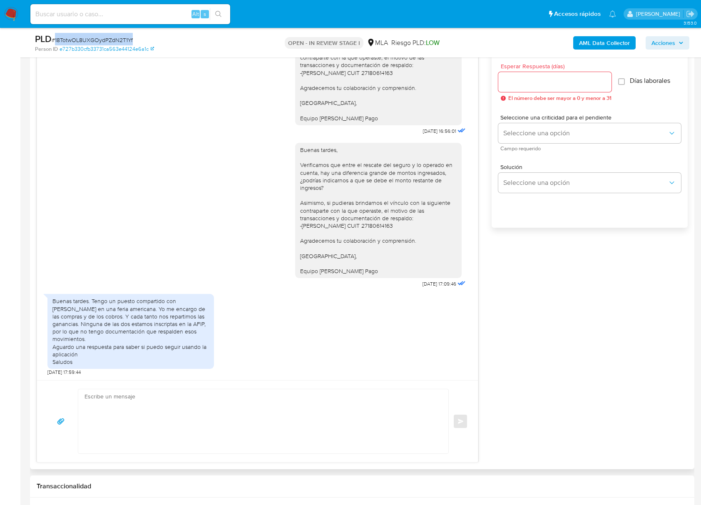
scroll to position [443, 0]
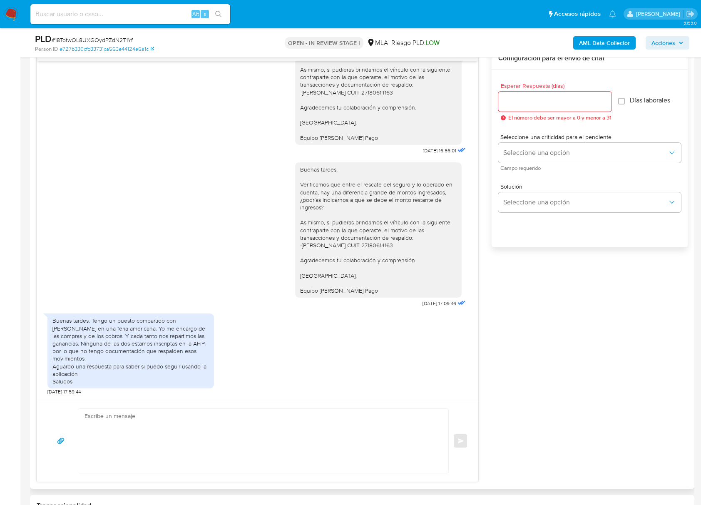
click at [534, 102] on input "Esperar Respuesta (días)" at bounding box center [554, 101] width 113 height 11
type input "0"
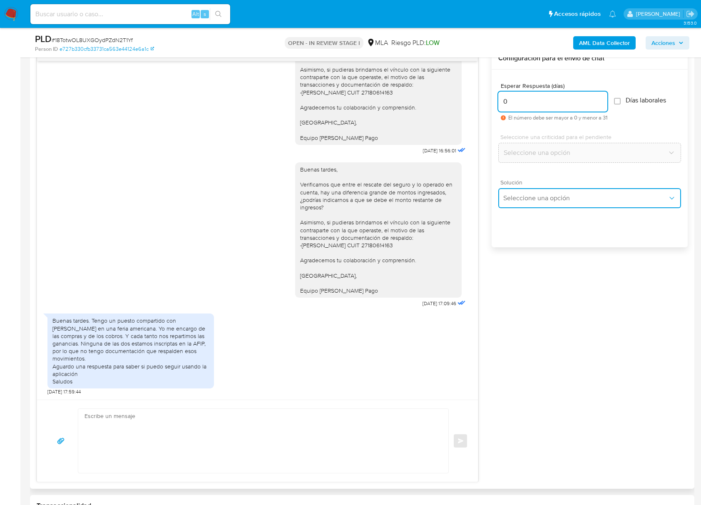
click at [552, 198] on span "Seleccione una opción" at bounding box center [585, 198] width 164 height 8
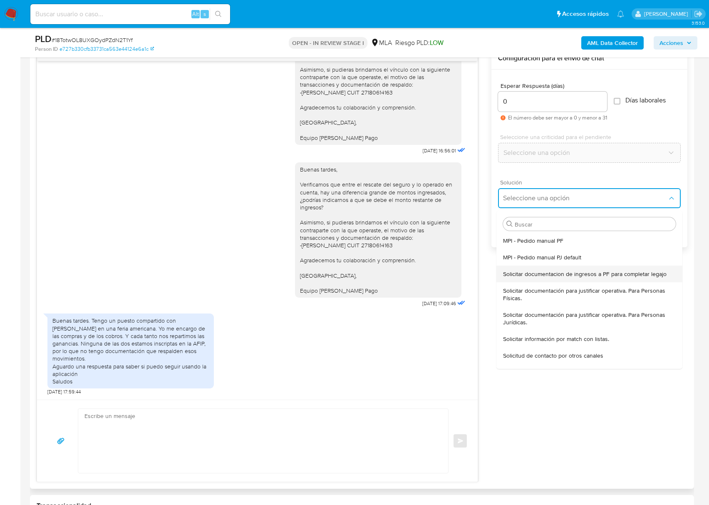
click at [546, 277] on span "Solicitar documentacion de ingresos a PF para completar legajo" at bounding box center [584, 273] width 163 height 7
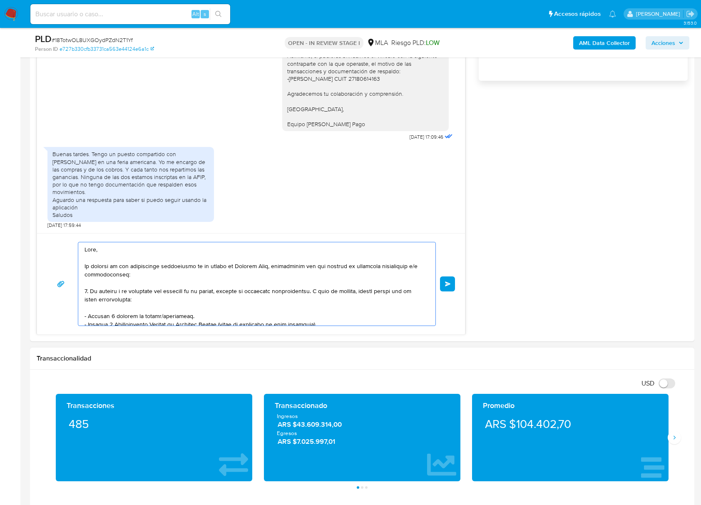
scroll to position [164, 0]
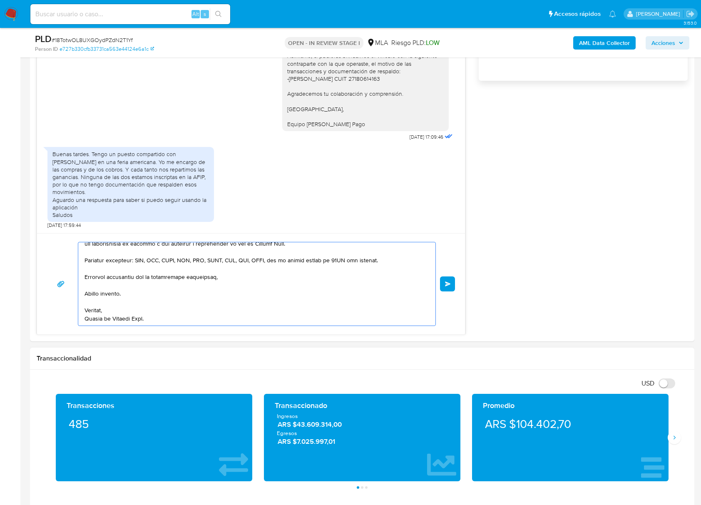
drag, startPoint x: 135, startPoint y: 265, endPoint x: 411, endPoint y: 448, distance: 331.1
click at [428, 460] on div "Información de Usuario Ver Mirada por Persona Buscar Volver al orden por defect…" at bounding box center [362, 469] width 664 height 1795
type textarea "Hola, En función de las o"
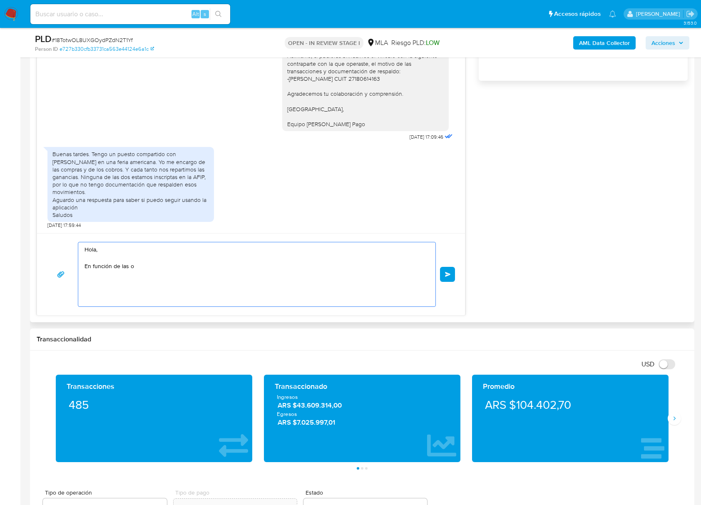
scroll to position [0, 0]
drag, startPoint x: 47, startPoint y: 227, endPoint x: 108, endPoint y: 245, distance: 63.3
click at [36, 225] on div "Historial CX Soluciones Chat Id Estado Fecha de creación Origen Proceso Anterio…" at bounding box center [362, 84] width 664 height 475
paste textarea "Buenas tardes, ¡Muchas gracias por tu respuesta! Confirmamos la recepción de la…"
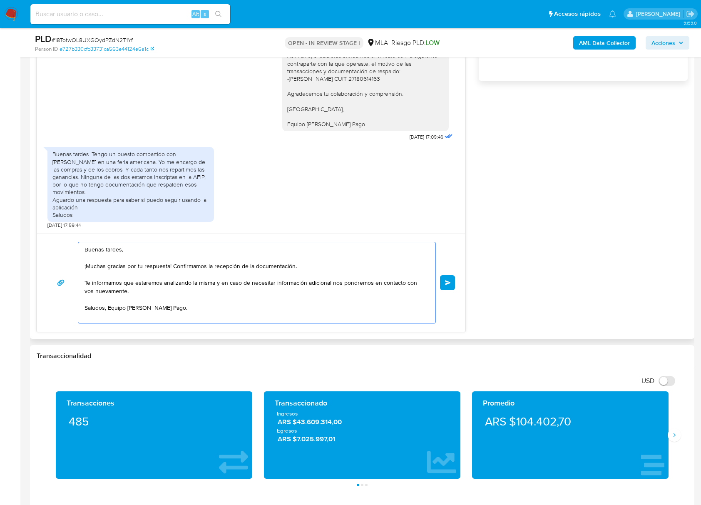
click at [87, 265] on textarea "Buenas tardes, ¡Muchas gracias por tu respuesta! Confirmamos la recepción de la…" at bounding box center [254, 282] width 340 height 81
drag, startPoint x: 214, startPoint y: 266, endPoint x: 290, endPoint y: 267, distance: 76.5
click at [290, 267] on textarea "Buenas tardes, Muchas gracias por tu respuesta! Confirmamos la recepción de la …" at bounding box center [254, 282] width 340 height 81
click at [129, 292] on textarea "Buenas tardes, Muchas gracias por tu respuesta. Te informamos que estaremos ana…" at bounding box center [254, 282] width 340 height 81
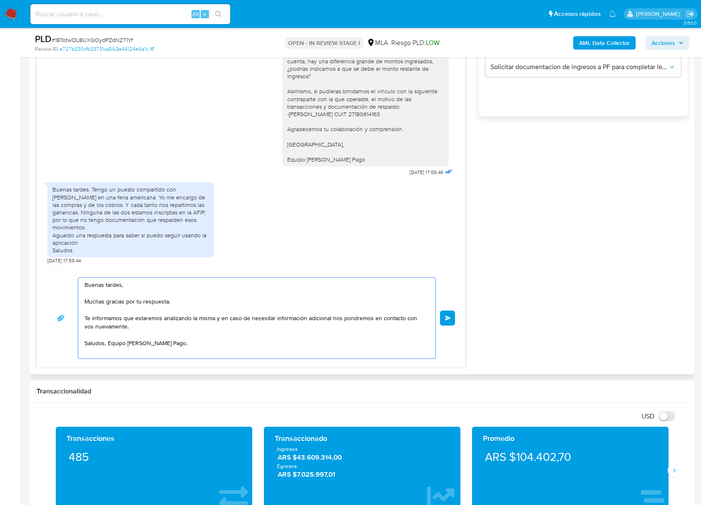
scroll to position [555, 0]
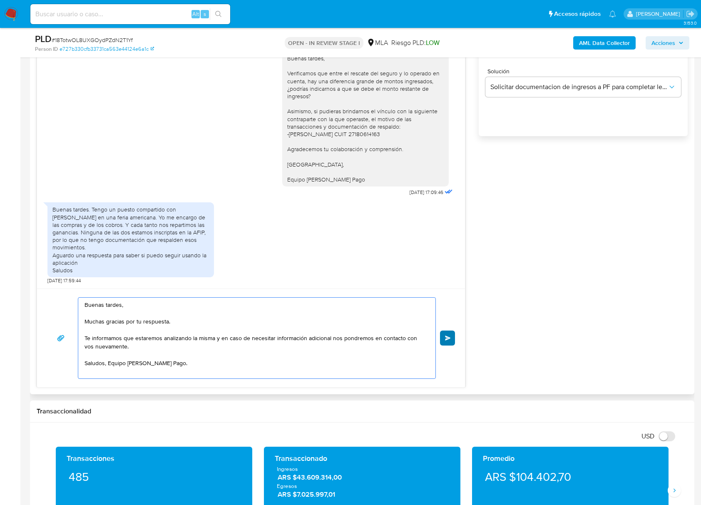
type textarea "Buenas tardes, Muchas gracias por tu respuesta. Te informamos que estaremos ana…"
click at [445, 336] on span "Enviar" at bounding box center [448, 337] width 6 height 5
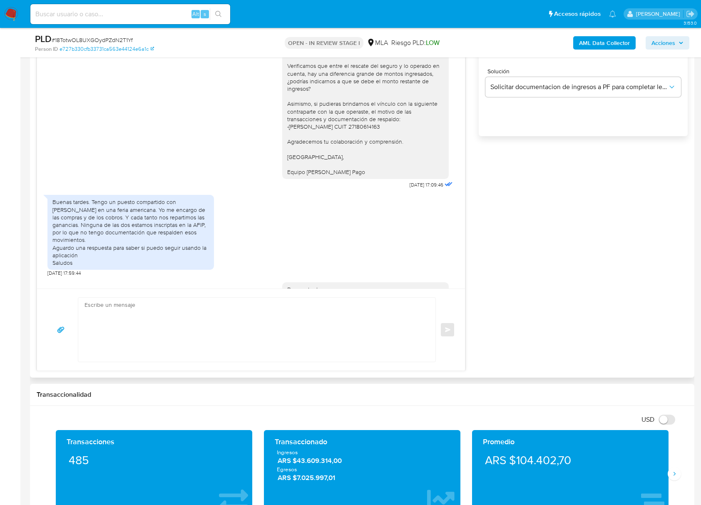
scroll to position [663, 0]
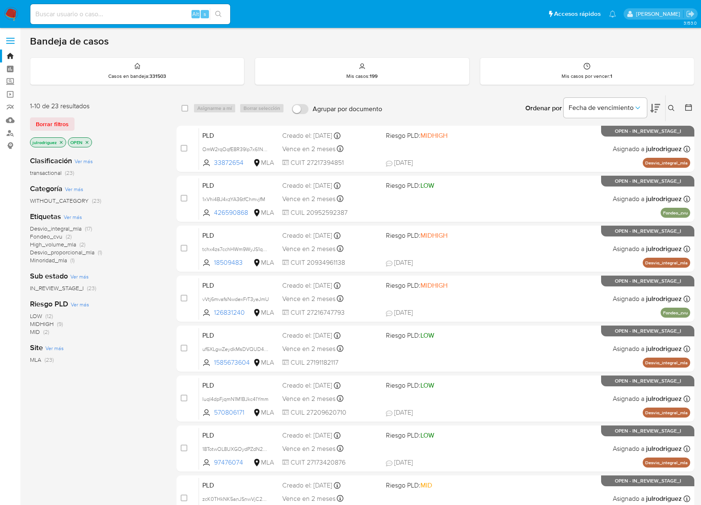
click at [666, 104] on button at bounding box center [672, 108] width 14 height 10
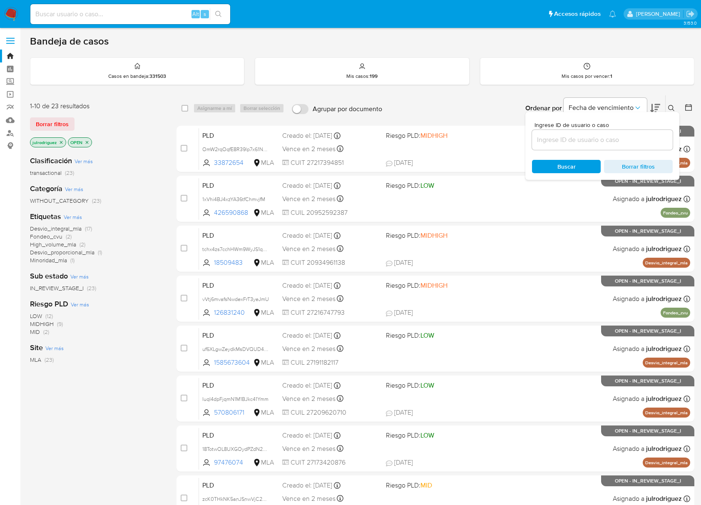
click at [563, 137] on input at bounding box center [602, 139] width 141 height 11
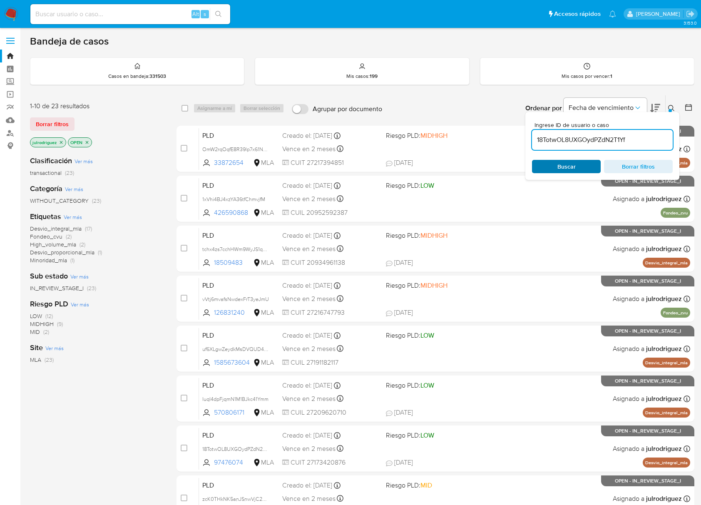
type input "18TotwOL8UXGOydPZdN2T1Yf"
click at [558, 172] on span "Buscar" at bounding box center [566, 166] width 18 height 13
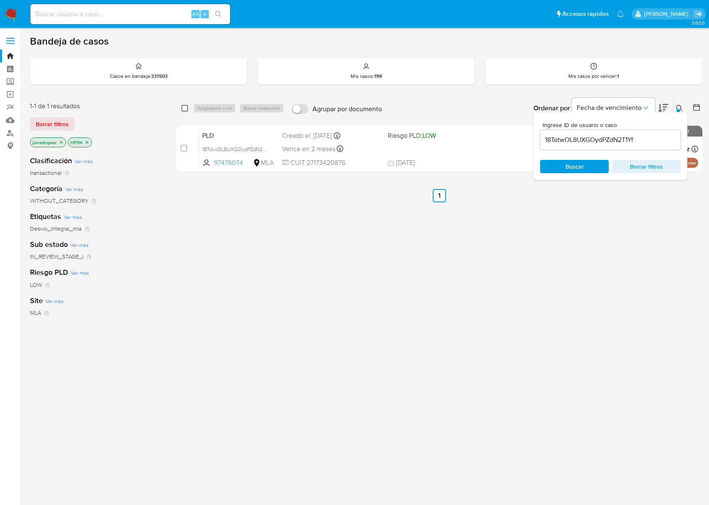
click at [186, 107] on input "checkbox" at bounding box center [184, 108] width 7 height 7
checkbox input "true"
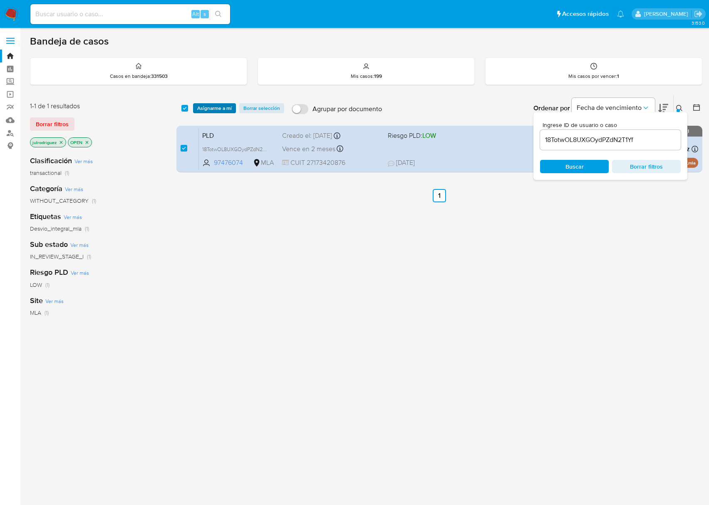
click at [217, 108] on span "Asignarme a mí" at bounding box center [214, 108] width 35 height 8
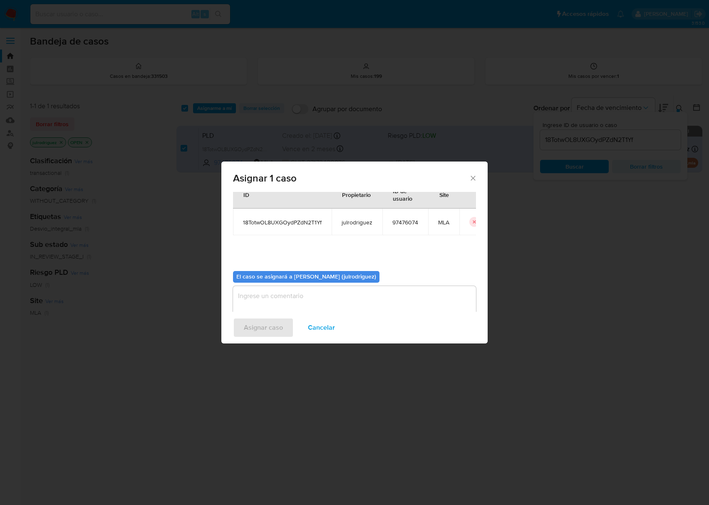
scroll to position [42, 0]
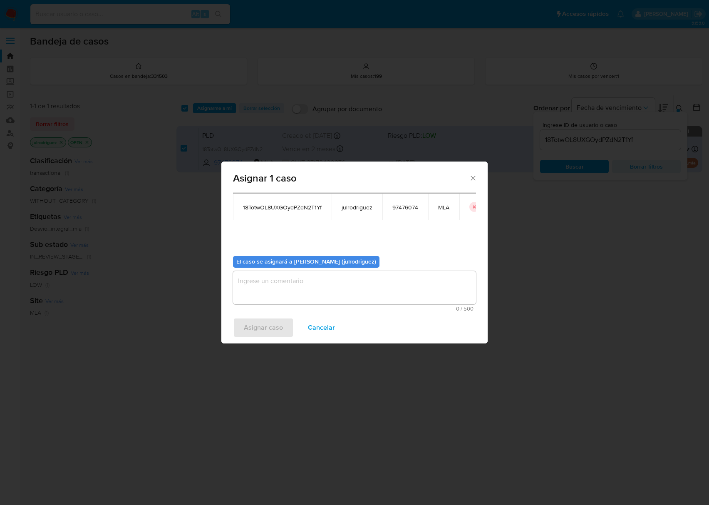
click at [332, 285] on textarea "assign-modal" at bounding box center [354, 287] width 243 height 33
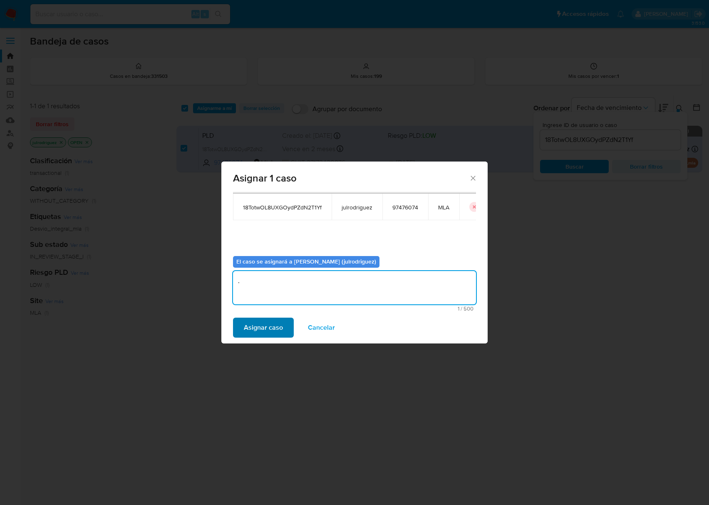
type textarea "."
click at [269, 327] on span "Asignar caso" at bounding box center [263, 327] width 39 height 18
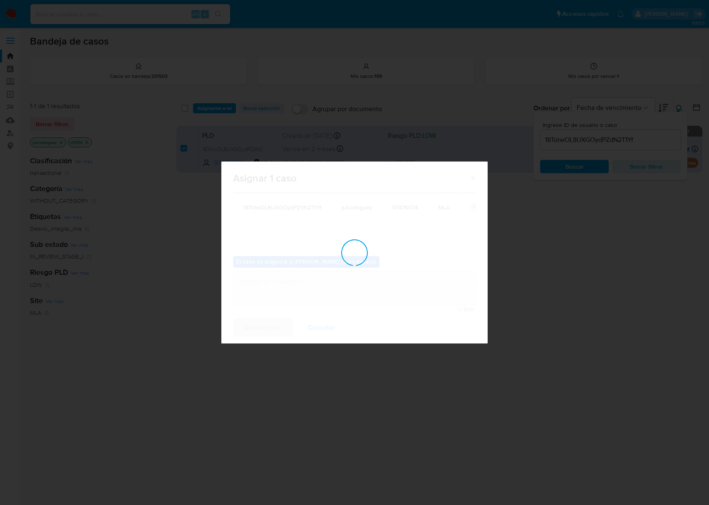
checkbox input "false"
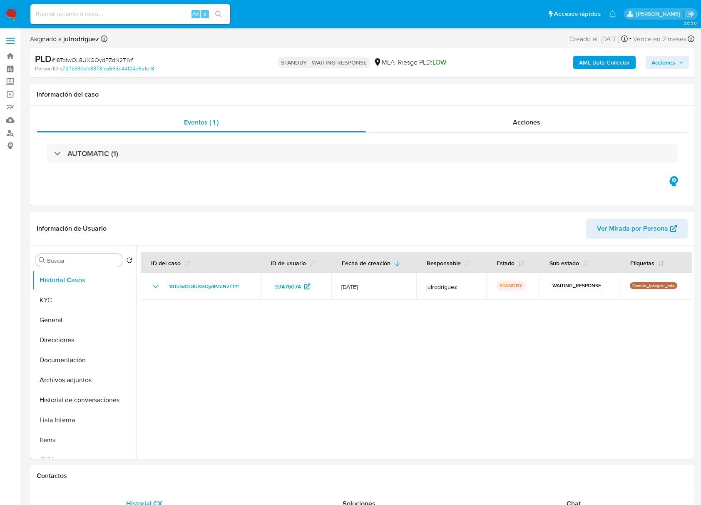
select select "10"
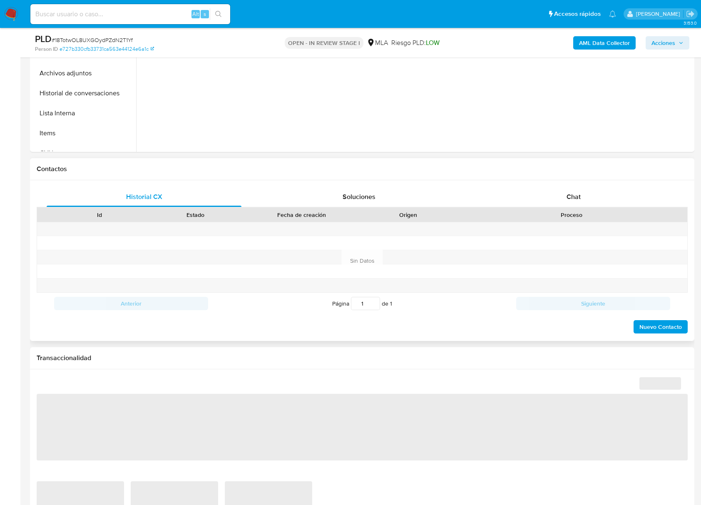
scroll to position [388, 0]
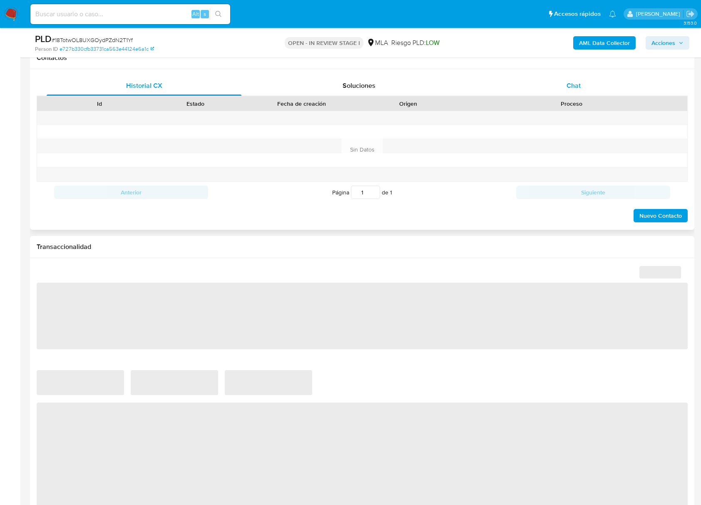
click at [573, 85] on span "Chat" at bounding box center [573, 86] width 14 height 10
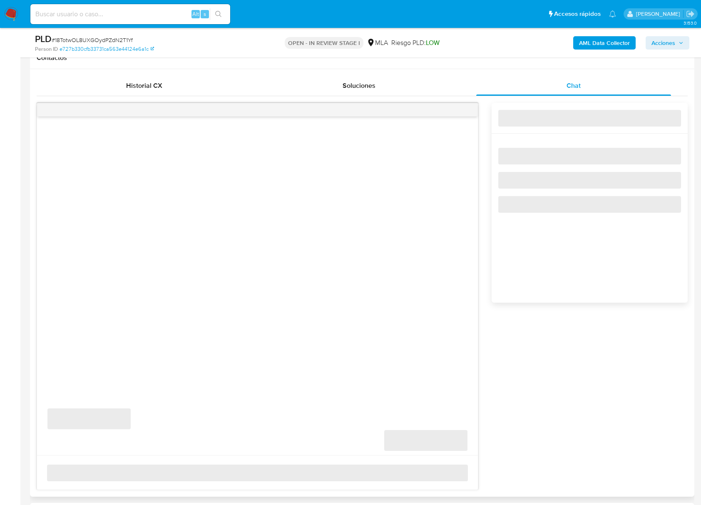
select select "10"
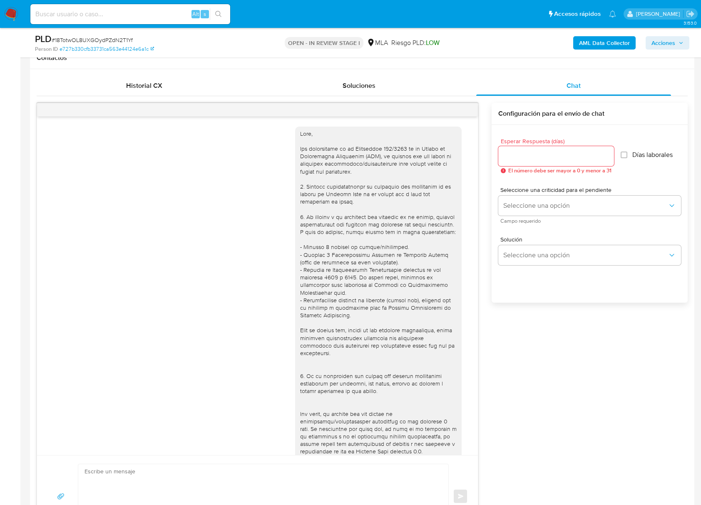
scroll to position [663, 0]
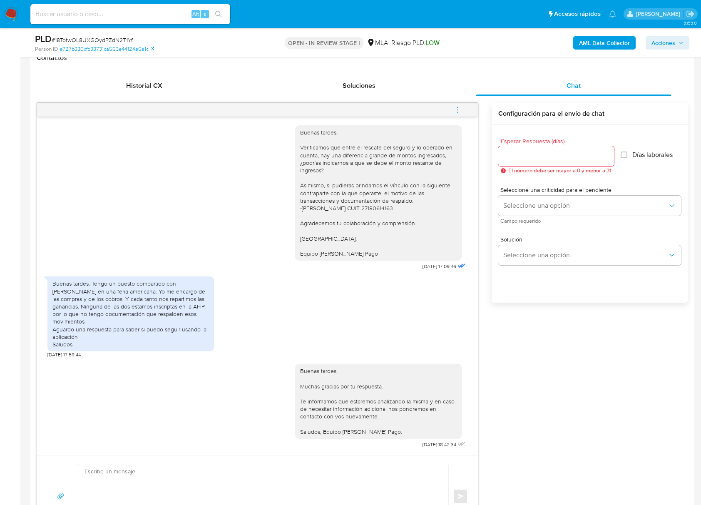
click at [456, 112] on icon "menu-action" at bounding box center [456, 109] width 7 height 7
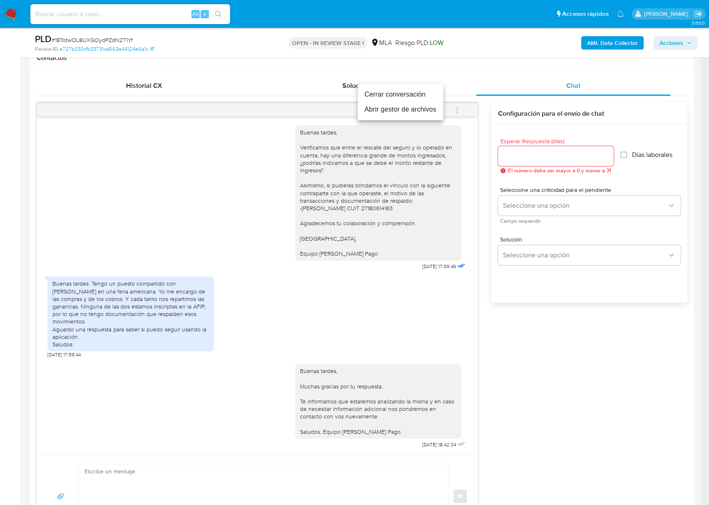
click at [398, 98] on li "Cerrar conversación" at bounding box center [400, 94] width 85 height 15
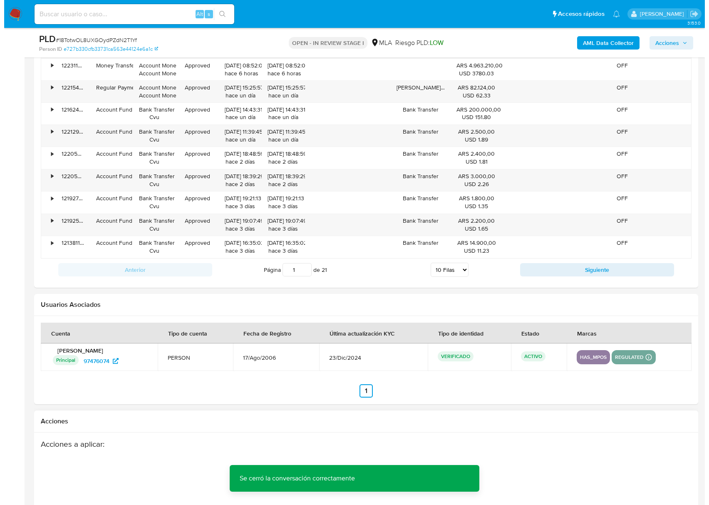
scroll to position [1468, 0]
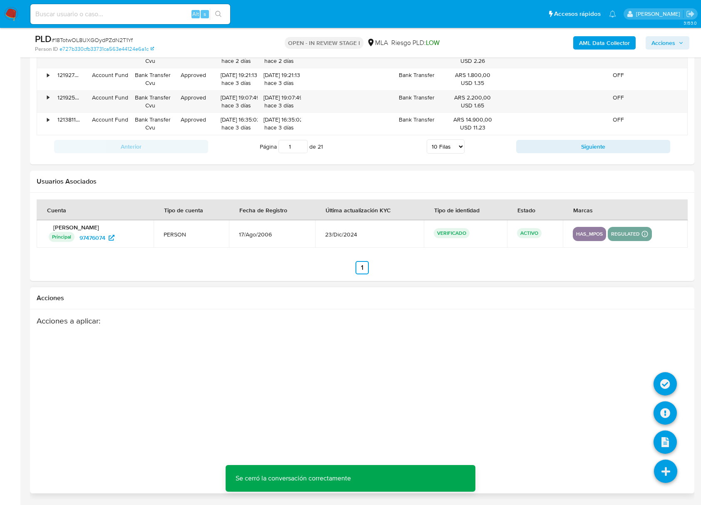
click at [671, 471] on icon at bounding box center [665, 470] width 23 height 23
click at [660, 406] on icon at bounding box center [664, 412] width 23 height 23
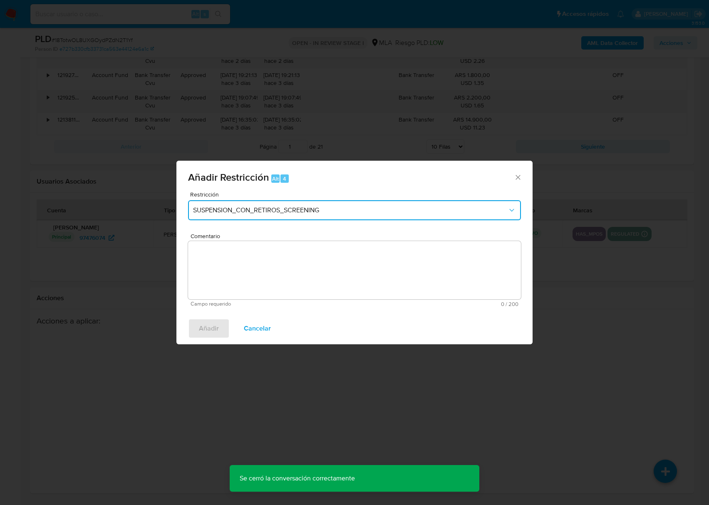
click at [278, 211] on span "SUSPENSION_CON_RETIROS_SCREENING" at bounding box center [350, 210] width 314 height 8
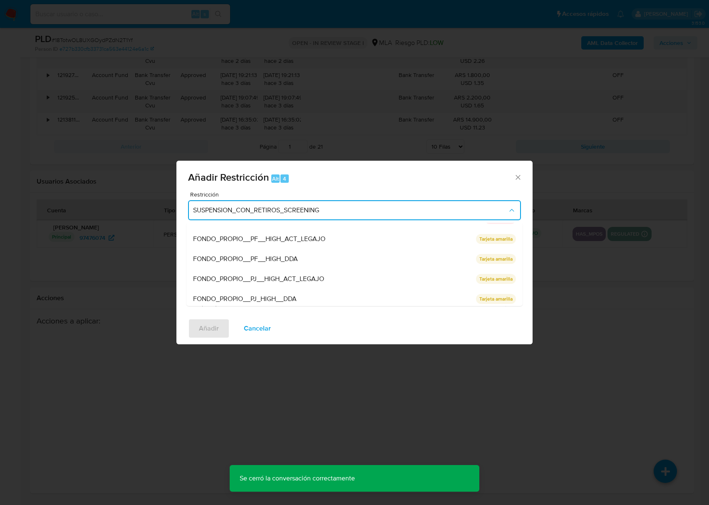
scroll to position [136, 0]
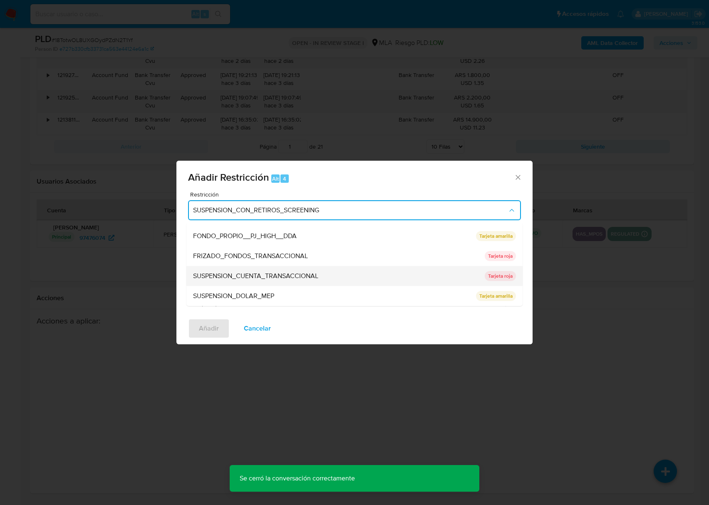
click at [285, 279] on span "SUSPENSION_CUENTA_TRANSACCIONAL" at bounding box center [255, 276] width 125 height 8
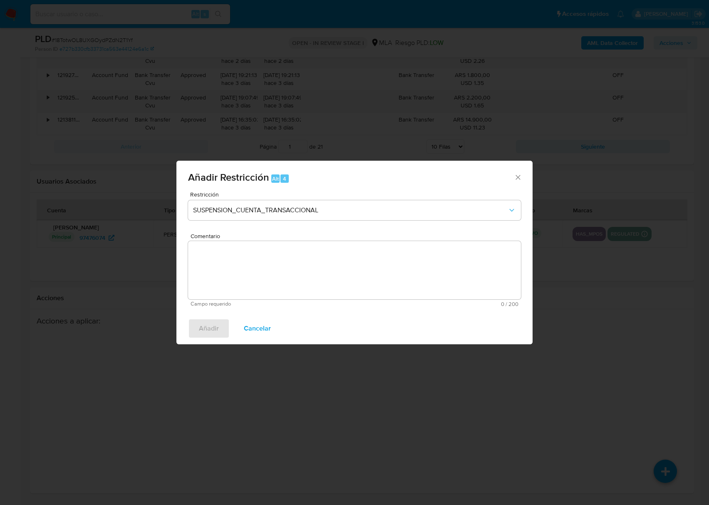
click at [323, 275] on textarea "Comentario" at bounding box center [354, 270] width 333 height 58
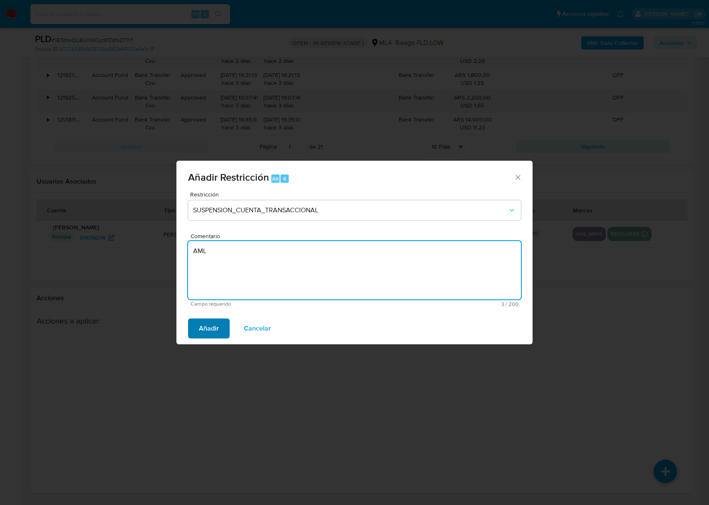
type textarea "AML"
click at [220, 322] on button "Añadir" at bounding box center [209, 328] width 42 height 20
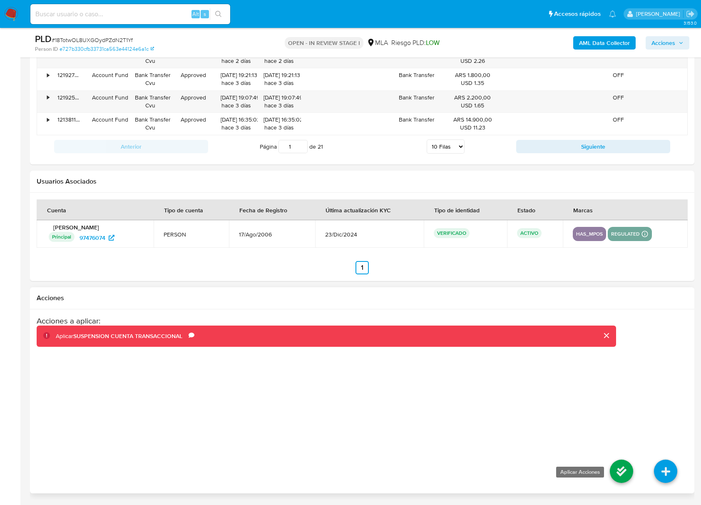
click at [620, 465] on icon at bounding box center [620, 470] width 23 height 23
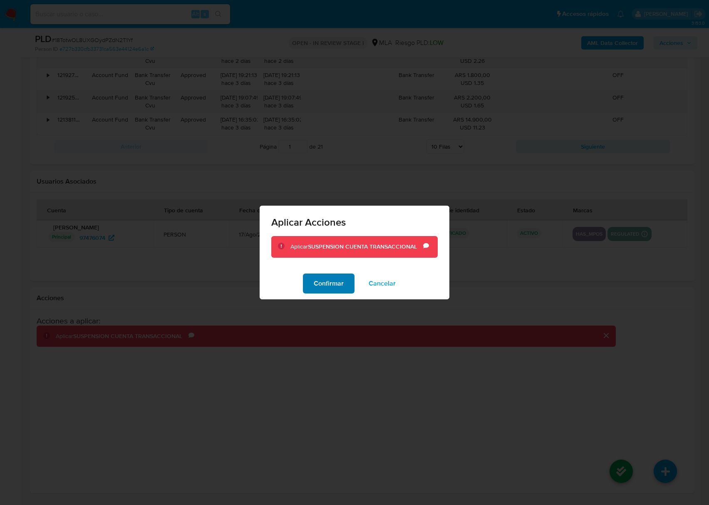
click at [337, 289] on span "Confirmar" at bounding box center [329, 283] width 30 height 18
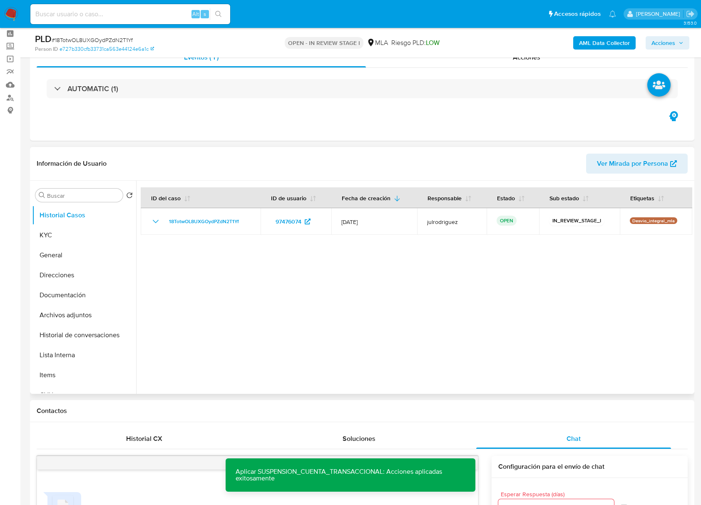
scroll to position [0, 0]
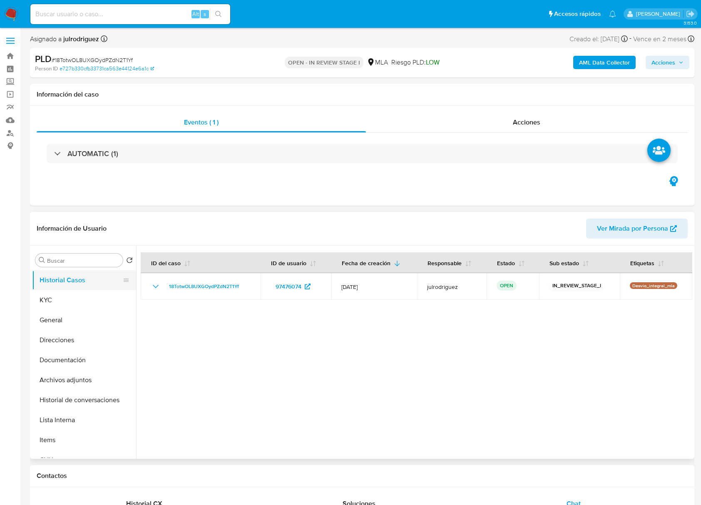
drag, startPoint x: 87, startPoint y: 294, endPoint x: 130, endPoint y: 283, distance: 44.1
click at [87, 294] on button "KYC" at bounding box center [84, 300] width 104 height 20
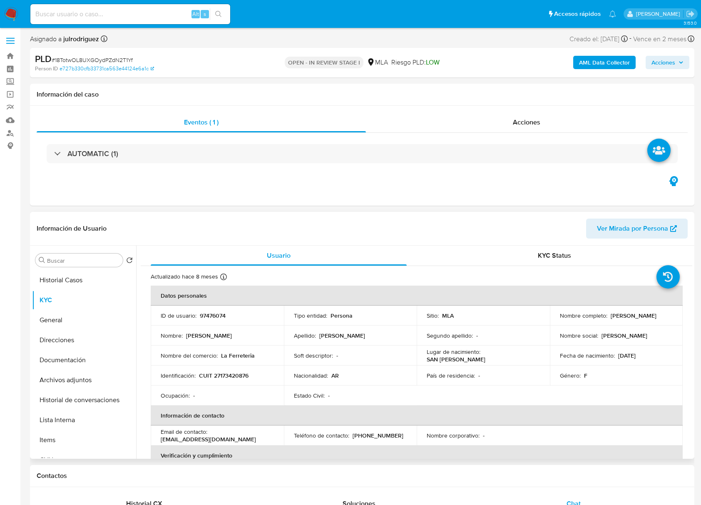
click at [249, 391] on div "Ocupación : -" at bounding box center [217, 394] width 113 height 7
drag, startPoint x: 232, startPoint y: 438, endPoint x: 158, endPoint y: 442, distance: 73.3
click at [158, 442] on td "Email de contacto : [EMAIL_ADDRESS][DOMAIN_NAME]" at bounding box center [217, 435] width 133 height 20
copy p "[EMAIL_ADDRESS][DOMAIN_NAME]"
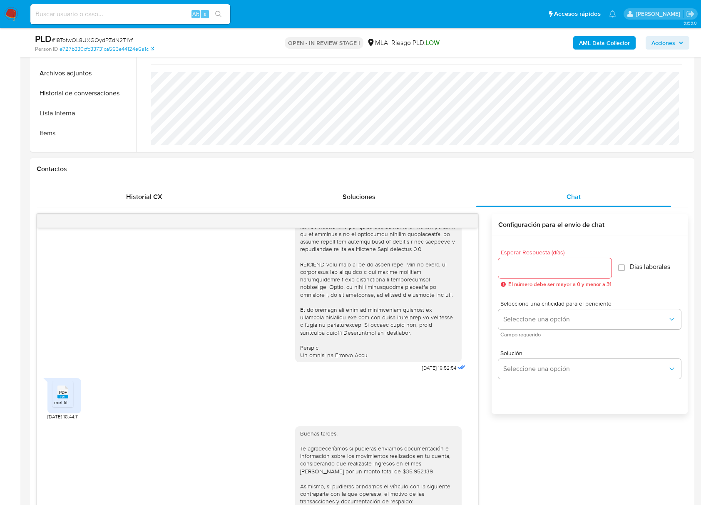
scroll to position [333, 0]
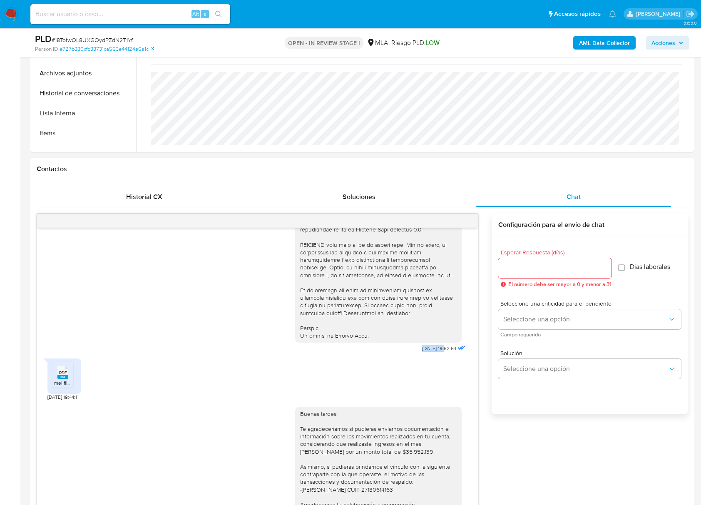
drag, startPoint x: 403, startPoint y: 363, endPoint x: 427, endPoint y: 366, distance: 24.4
click at [427, 354] on div "[DATE] 19:52:54" at bounding box center [381, 127] width 172 height 456
copy span "[DATE]"
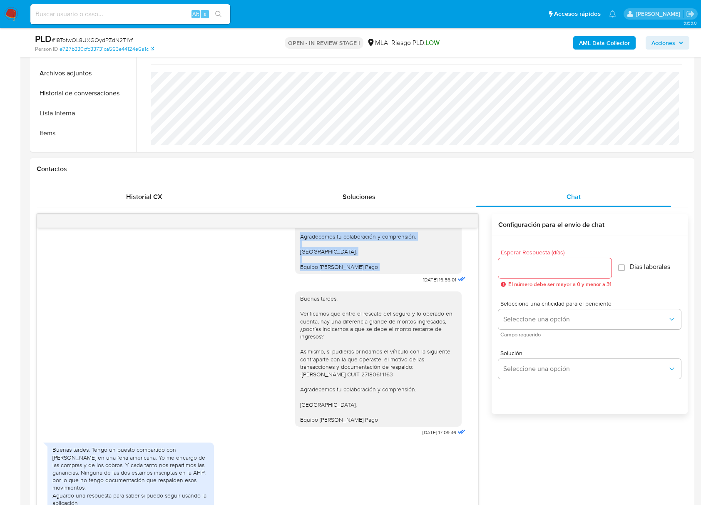
drag, startPoint x: 399, startPoint y: 235, endPoint x: 420, endPoint y: 251, distance: 26.3
click at [431, 236] on div "Buenas tardes, Te agradeceríamos si pudieras enviarnos documentación e informac…" at bounding box center [381, 209] width 172 height 153
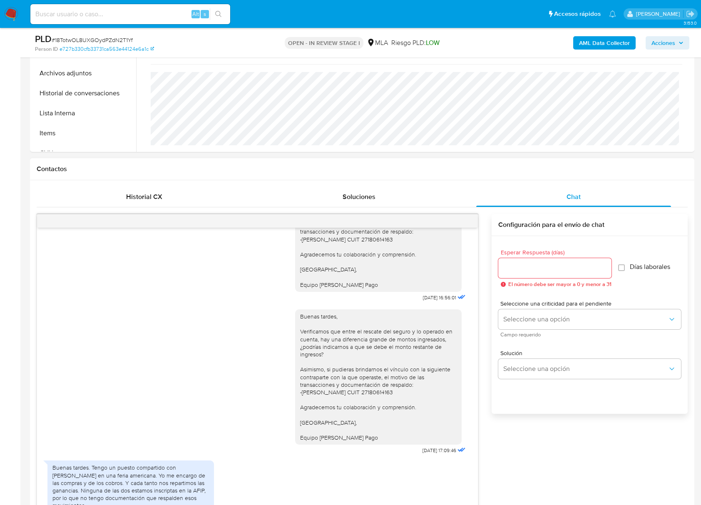
click at [423, 303] on div "[DATE] 16:56:01" at bounding box center [445, 298] width 45 height 12
drag, startPoint x: 403, startPoint y: 311, endPoint x: 428, endPoint y: 313, distance: 25.9
click at [428, 301] on span "[DATE] 16:56:01" at bounding box center [439, 297] width 33 height 7
copy span "[DATE]"
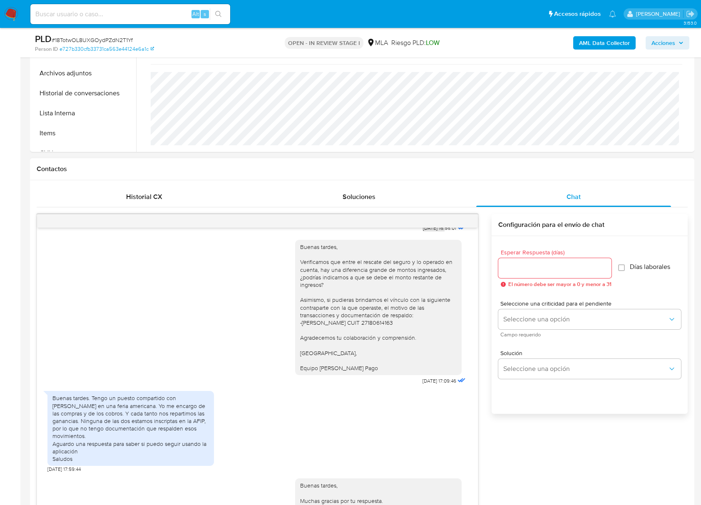
scroll to position [663, 0]
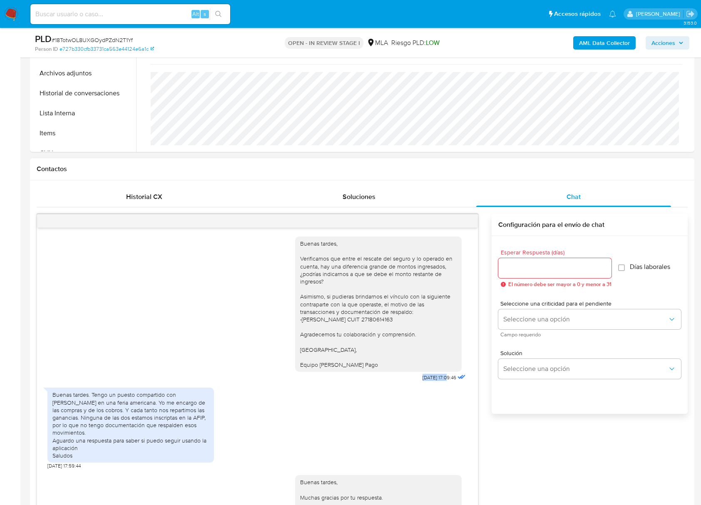
drag, startPoint x: 409, startPoint y: 386, endPoint x: 430, endPoint y: 390, distance: 21.5
click at [430, 383] on div "Buenas tardes, Verificamos que entre el rescate del seguro y lo operado en cuen…" at bounding box center [381, 306] width 172 height 153
copy span "[DATE]"
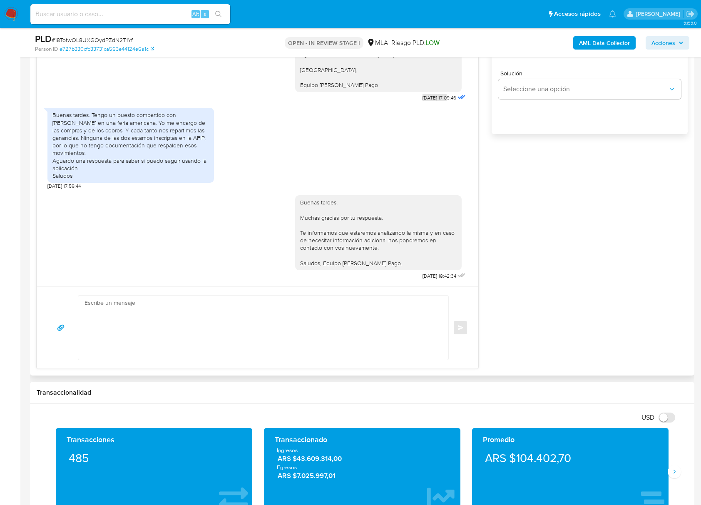
scroll to position [610, 0]
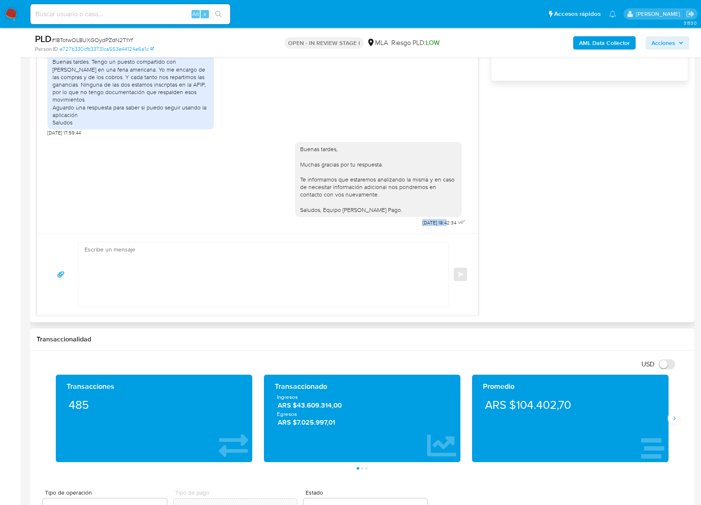
drag, startPoint x: 402, startPoint y: 225, endPoint x: 430, endPoint y: 225, distance: 27.9
click at [430, 225] on div "Buenas tardes, Muchas gracias por tu respuesta. Te informamos que estaremos ana…" at bounding box center [381, 182] width 172 height 92
copy span "[DATE]"
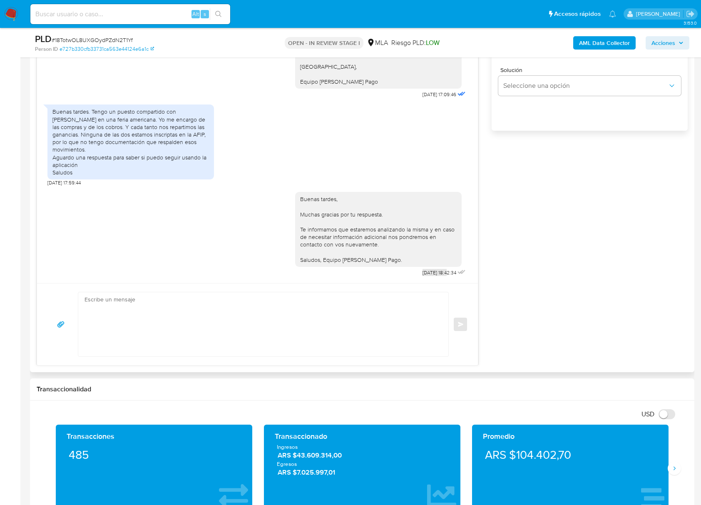
scroll to position [499, 0]
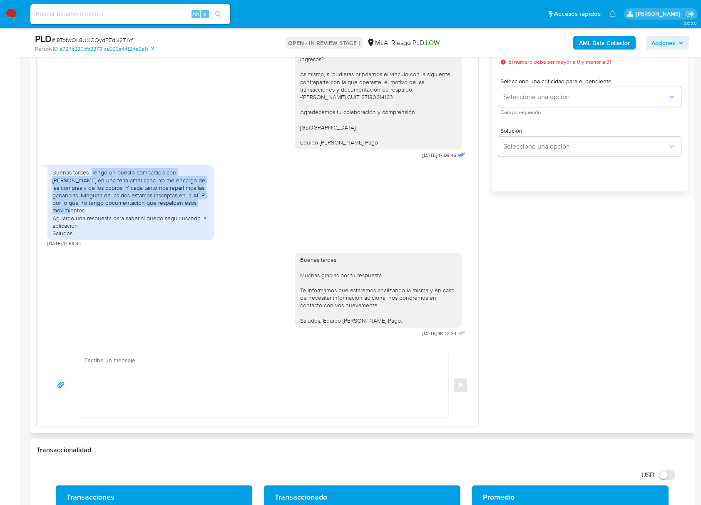
drag, startPoint x: 92, startPoint y: 180, endPoint x: 184, endPoint y: 210, distance: 97.1
click at [184, 210] on div "Buenas tardes. Tengo un puesto compartido con [PERSON_NAME] en una feria americ…" at bounding box center [130, 202] width 156 height 68
copy div "Tengo un puesto compartido con [PERSON_NAME] en una feria americana. Yo me enca…"
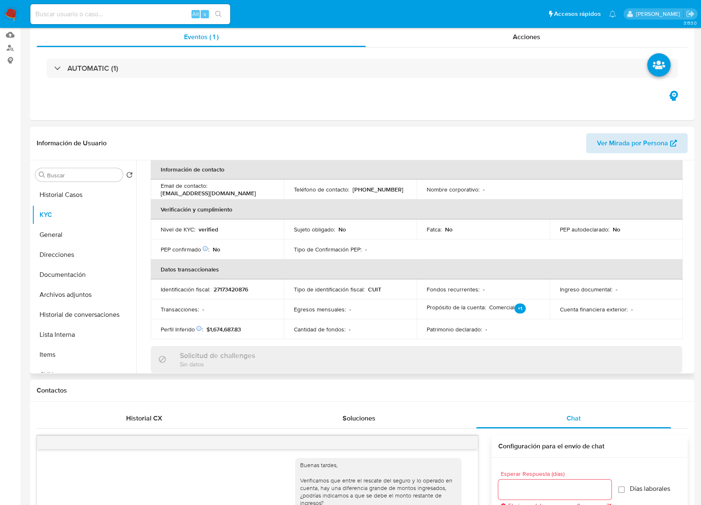
scroll to position [0, 0]
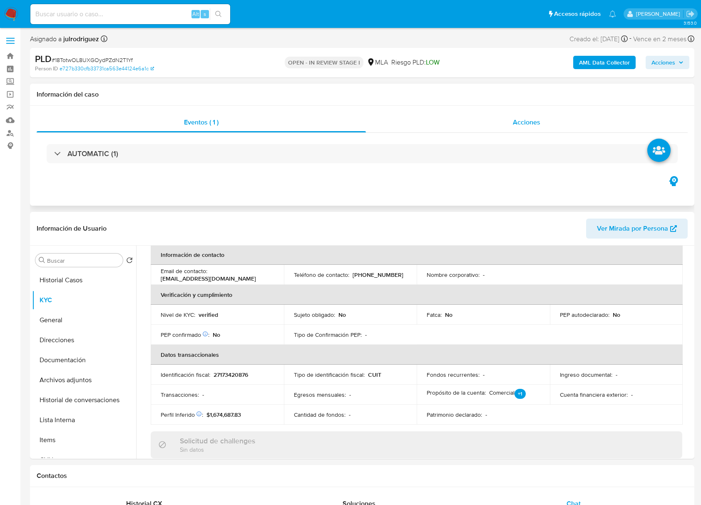
click at [508, 122] on div "Acciones" at bounding box center [527, 122] width 322 height 20
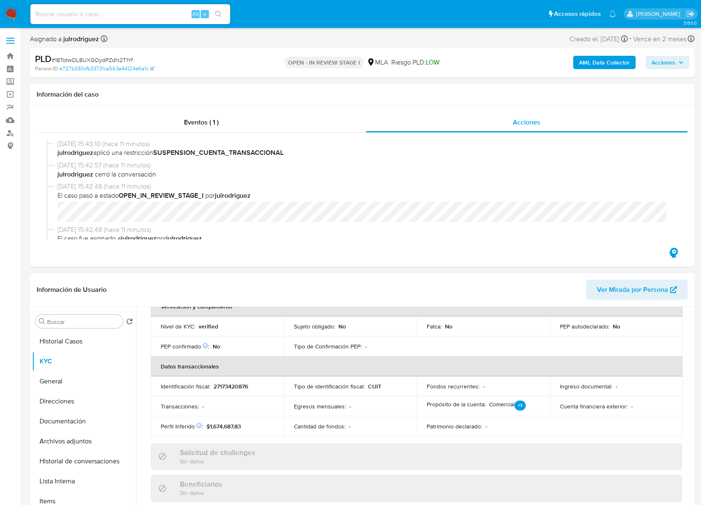
scroll to position [272, 0]
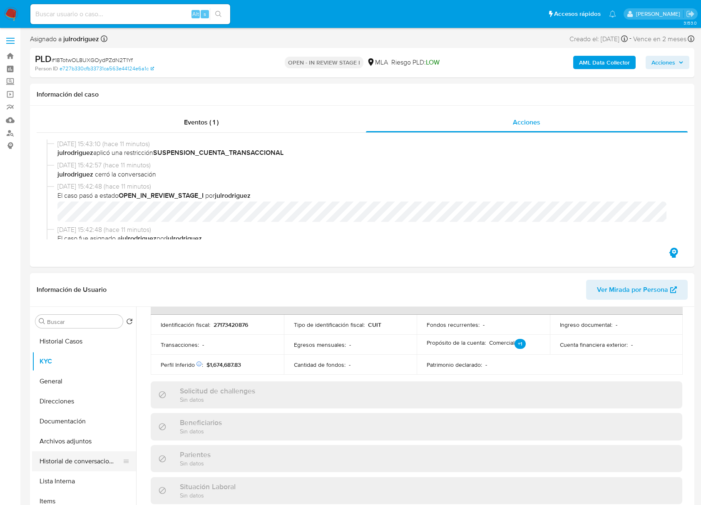
click at [85, 456] on button "Historial de conversaciones" at bounding box center [80, 461] width 97 height 20
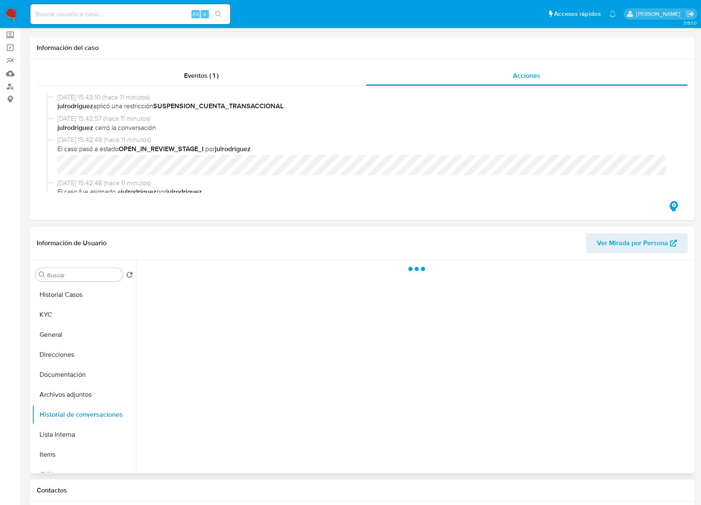
scroll to position [111, 0]
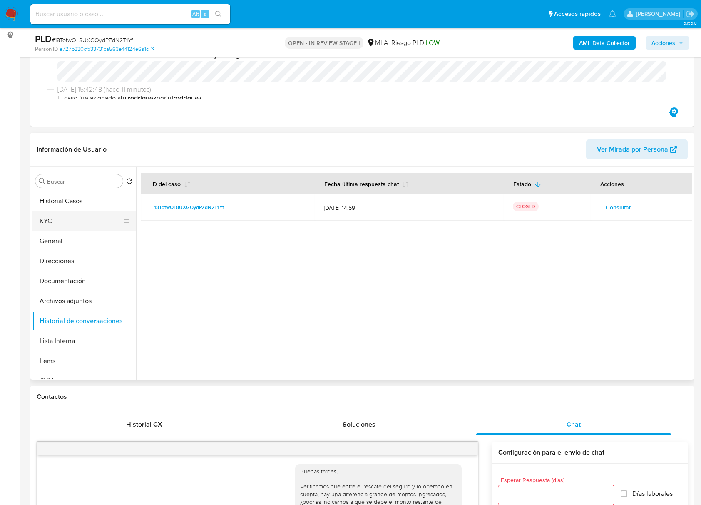
click at [67, 226] on button "KYC" at bounding box center [80, 221] width 97 height 20
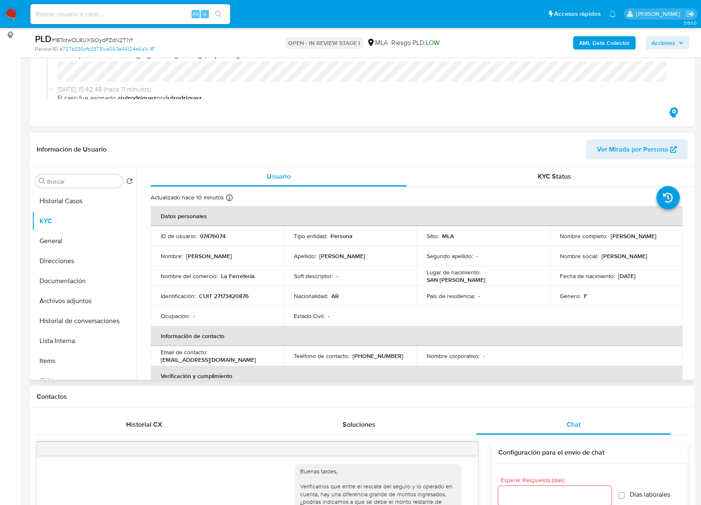
click at [219, 235] on p "97476074" at bounding box center [213, 235] width 26 height 7
copy p "97476074"
click at [77, 37] on span "# 18TotwOL8UXGOydPZdN2T1Yf" at bounding box center [92, 40] width 81 height 8
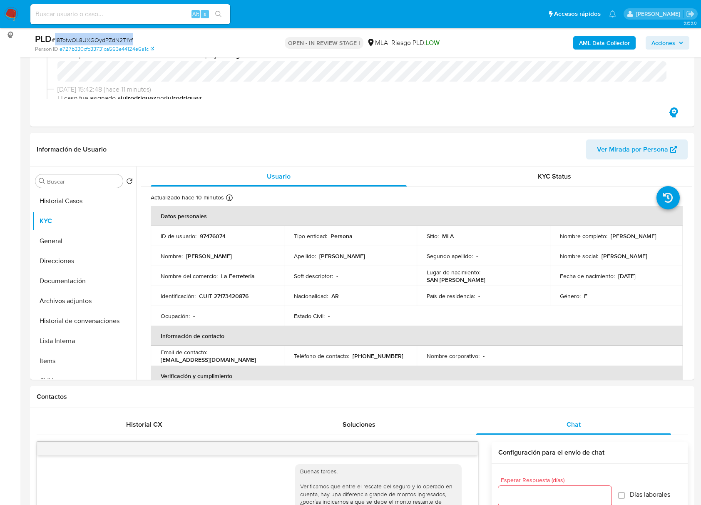
copy span "18TotwOL8UXGOydPZdN2T1Yf"
drag, startPoint x: 553, startPoint y: 238, endPoint x: 641, endPoint y: 238, distance: 87.4
click at [641, 238] on td "Nombre completo : Lidia Magdalena Suarez" at bounding box center [616, 236] width 133 height 20
copy p "[PERSON_NAME]"
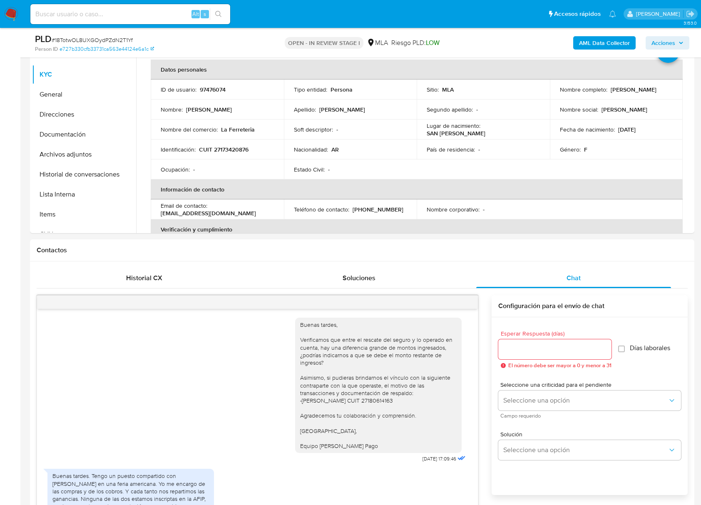
scroll to position [153, 0]
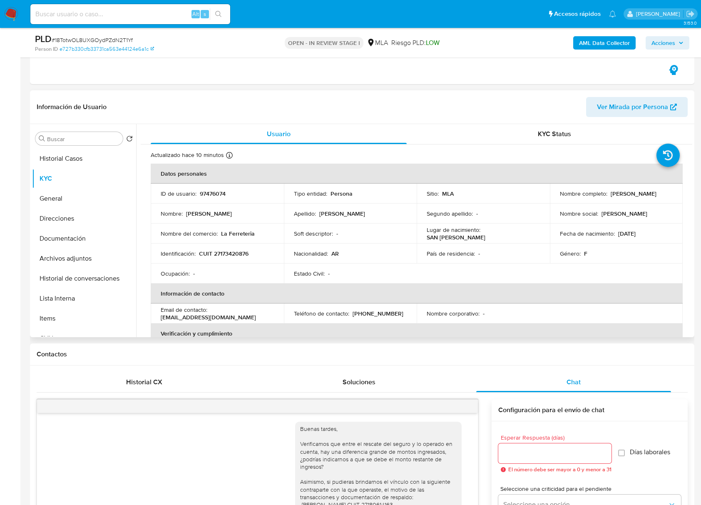
click at [212, 190] on p "97476074" at bounding box center [213, 193] width 26 height 7
copy p "97476074"
click at [104, 39] on span "# 18TotwOL8UXGOydPZdN2T1Yf" at bounding box center [92, 40] width 81 height 8
click at [103, 39] on span "# 18TotwOL8UXGOydPZdN2T1Yf" at bounding box center [92, 40] width 81 height 8
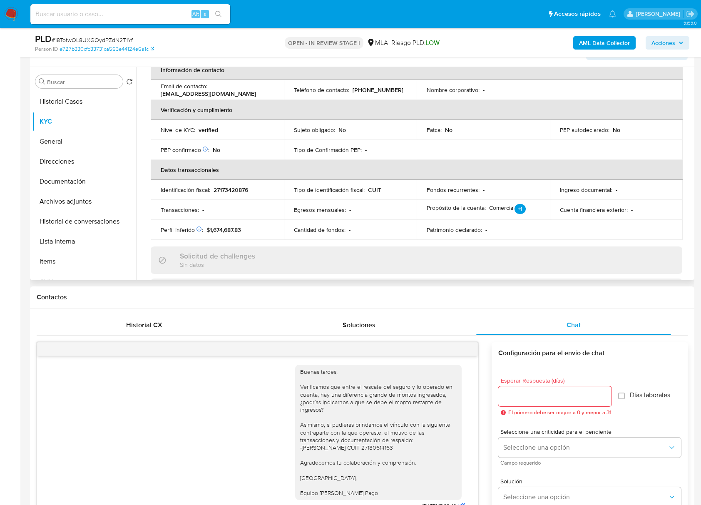
scroll to position [264, 0]
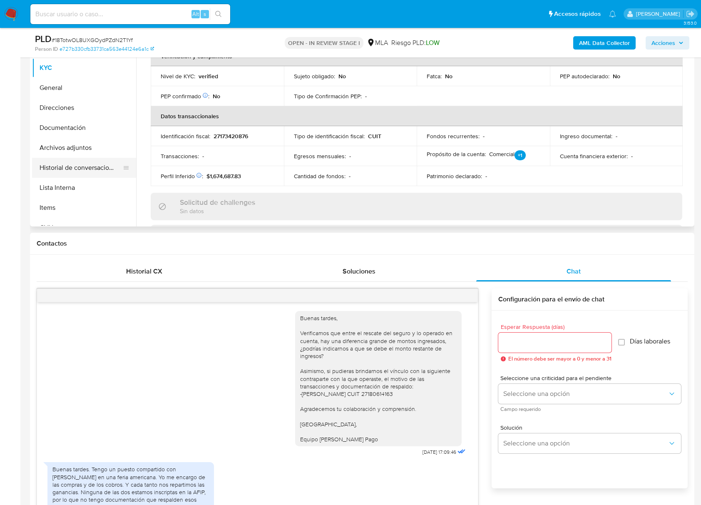
click at [77, 168] on button "Historial de conversaciones" at bounding box center [80, 168] width 97 height 20
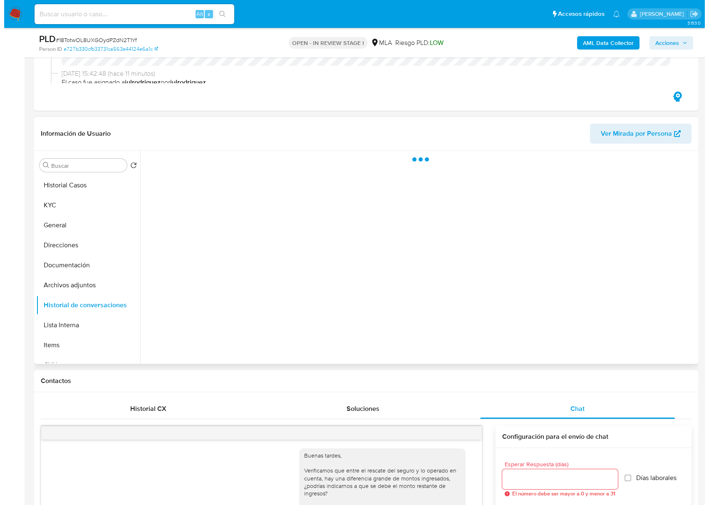
scroll to position [97, 0]
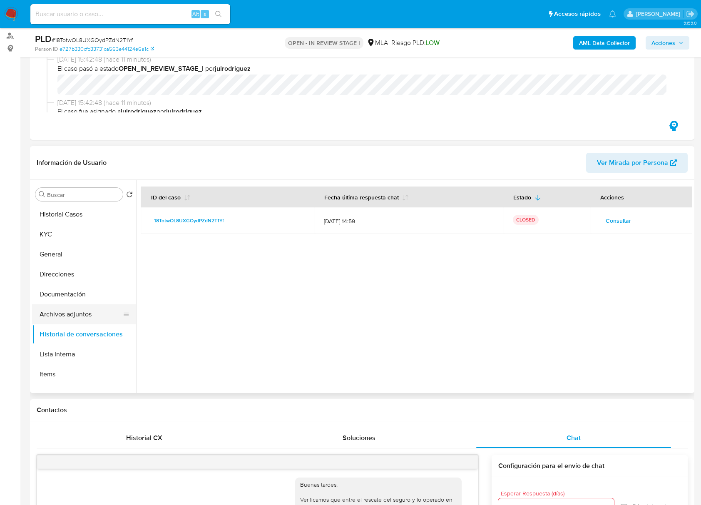
click at [75, 311] on button "Archivos adjuntos" at bounding box center [80, 314] width 97 height 20
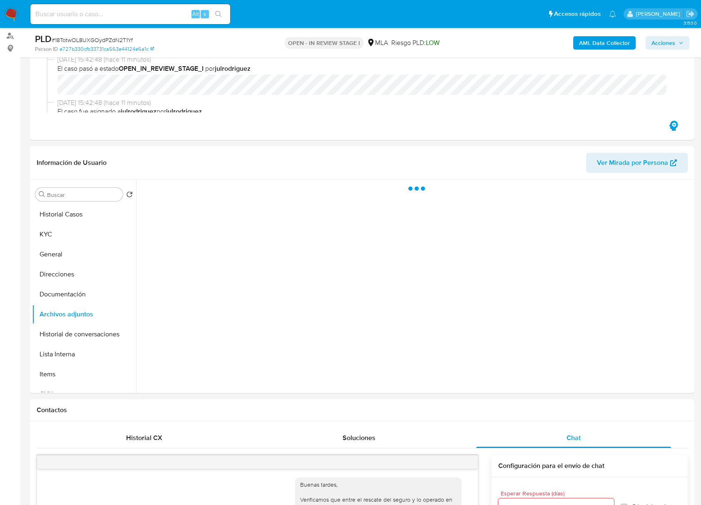
click at [582, 47] on b "AML Data Collector" at bounding box center [604, 42] width 51 height 13
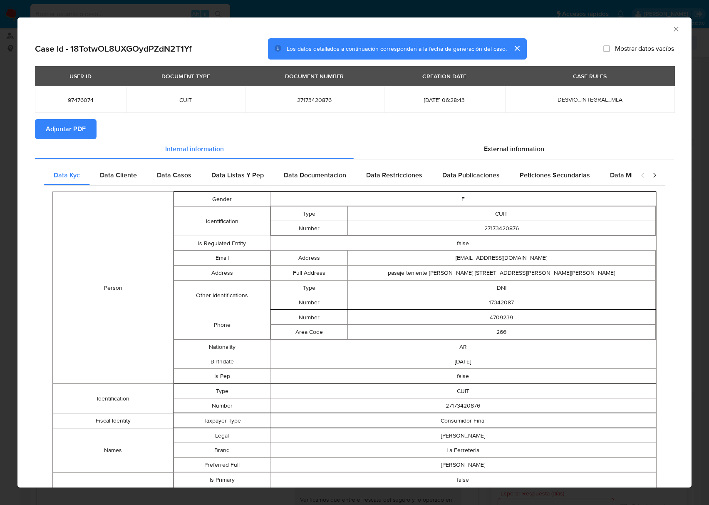
click at [72, 126] on span "Adjuntar PDF" at bounding box center [66, 129] width 40 height 18
click at [672, 30] on icon "Cerrar ventana" at bounding box center [676, 29] width 8 height 8
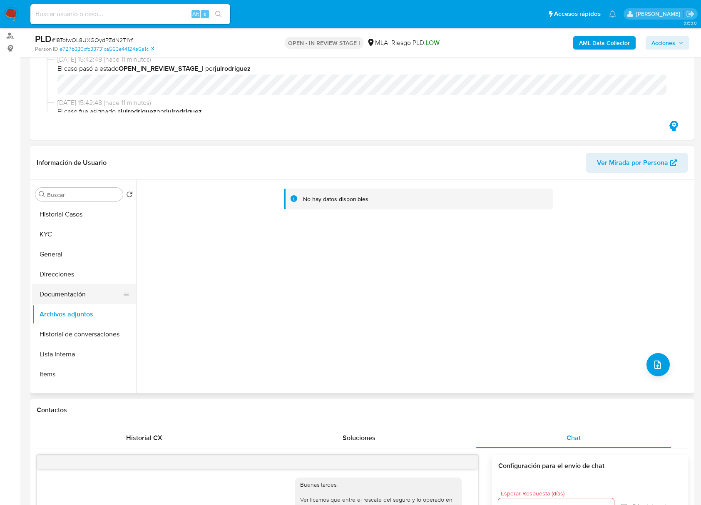
click at [52, 293] on button "Documentación" at bounding box center [80, 294] width 97 height 20
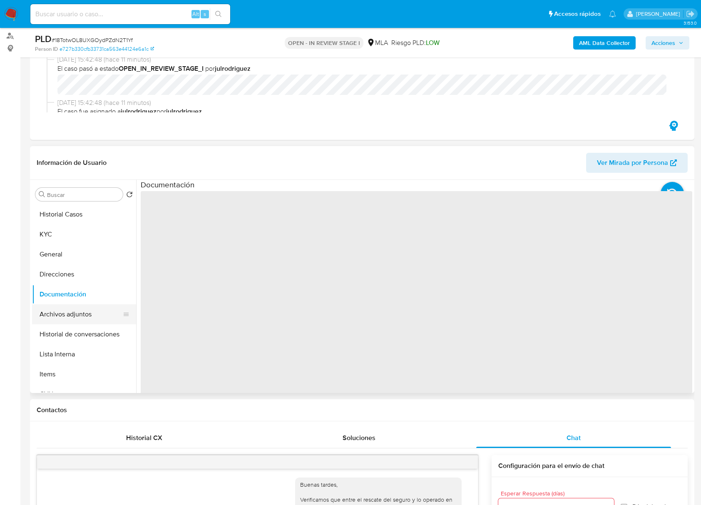
click at [60, 313] on button "Archivos adjuntos" at bounding box center [80, 314] width 97 height 20
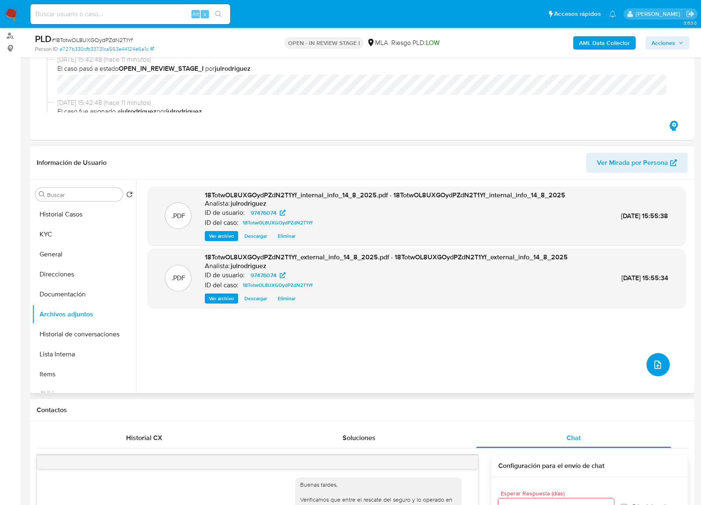
click at [653, 364] on icon "upload-file" at bounding box center [657, 364] width 10 height 10
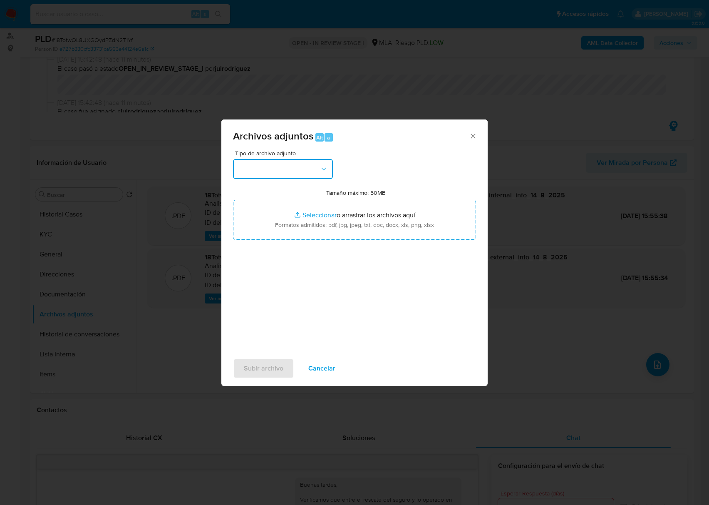
click at [300, 160] on button "button" at bounding box center [283, 169] width 100 height 20
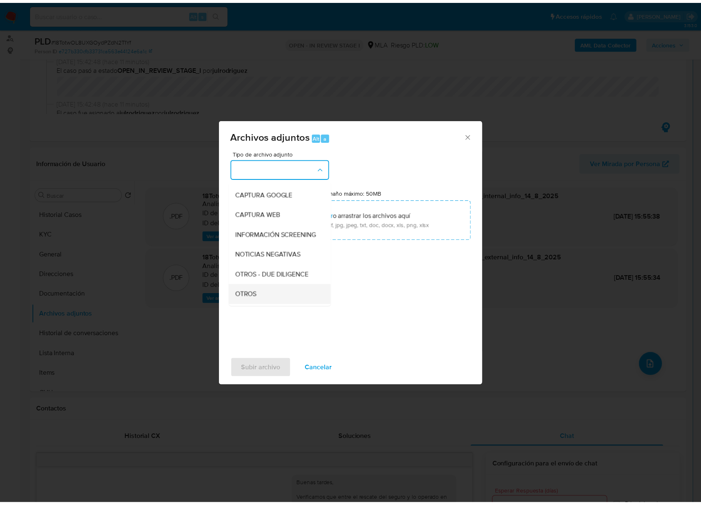
scroll to position [111, 0]
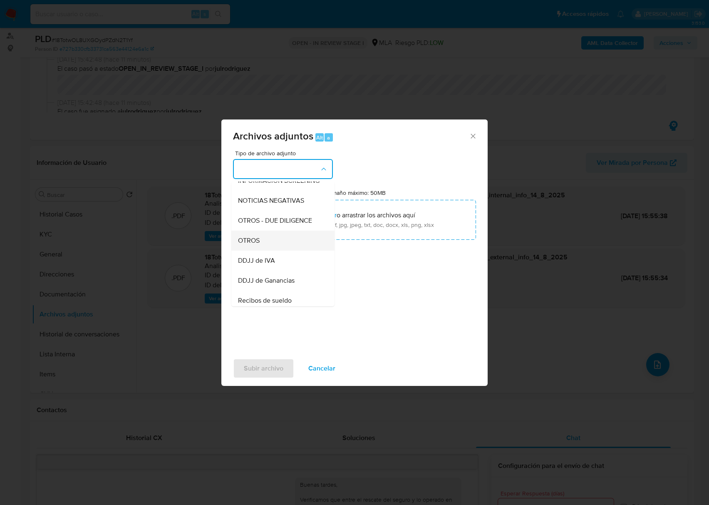
click at [260, 240] on div "OTROS" at bounding box center [280, 240] width 85 height 20
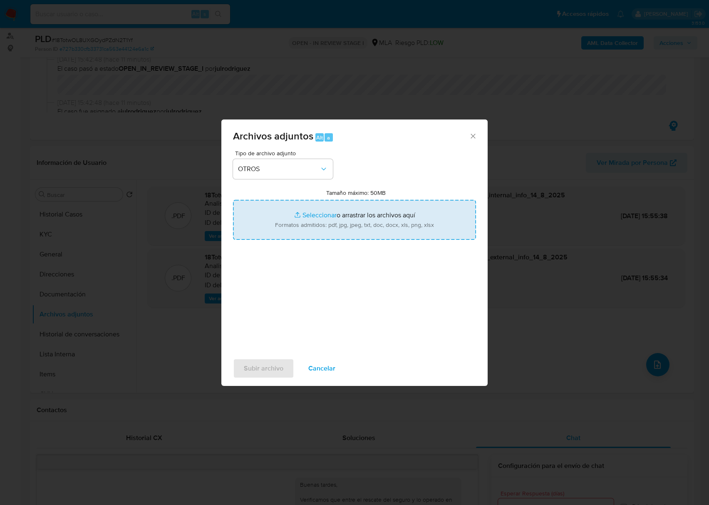
click at [405, 213] on input "Tamaño máximo: 50MB Seleccionar archivos" at bounding box center [354, 220] width 243 height 40
type input "C:\fakepath\Movimientos - 97476074 - 18TotwOL8UXGOydPZdN2T1Yf.xlsx"
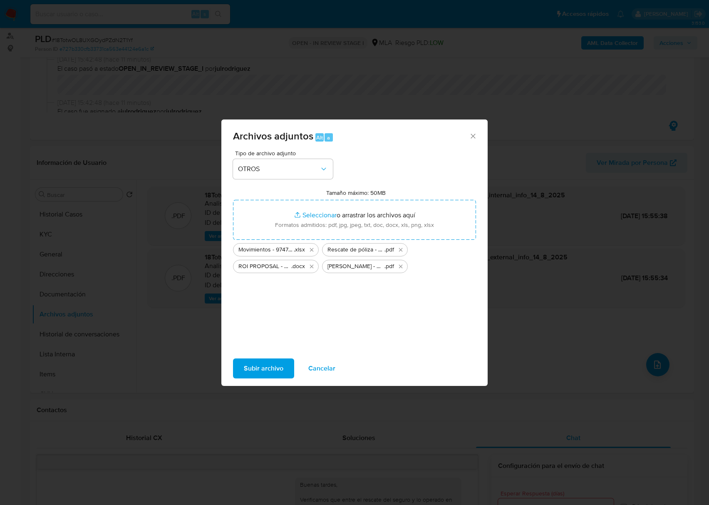
click at [270, 368] on span "Subir archivo" at bounding box center [264, 368] width 40 height 18
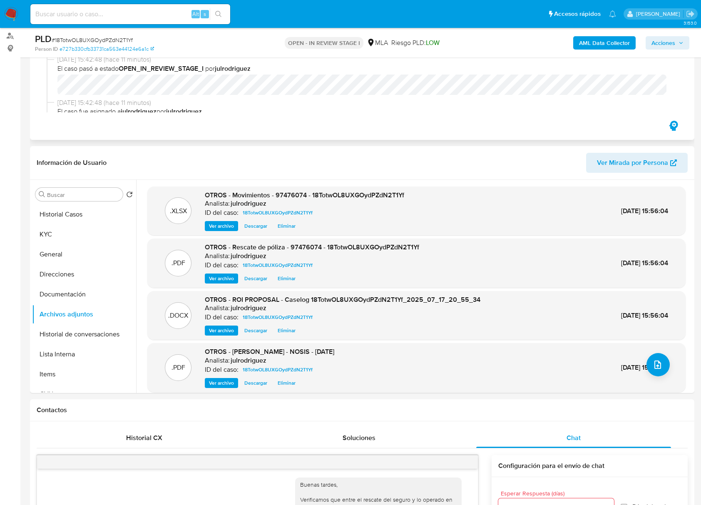
click at [322, 102] on span "14/08/2025 15:42:48 (hace 11 minutos)" at bounding box center [365, 102] width 616 height 9
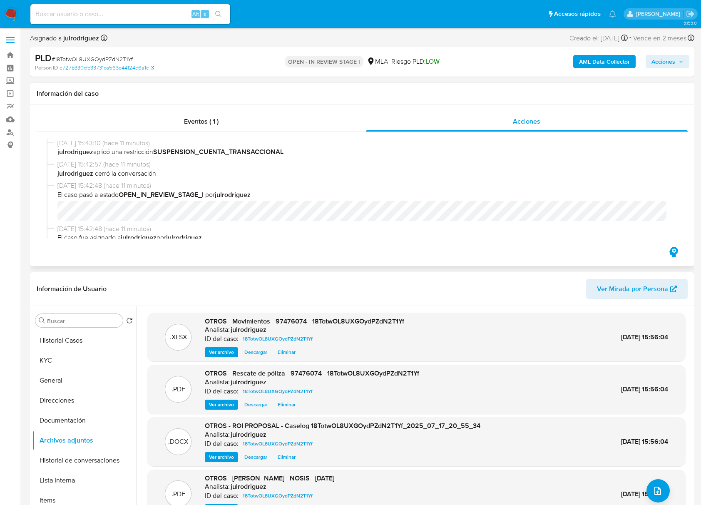
scroll to position [0, 0]
drag, startPoint x: 675, startPoint y: 67, endPoint x: 664, endPoint y: 67, distance: 10.4
click at [674, 67] on span "Acciones" at bounding box center [667, 63] width 32 height 12
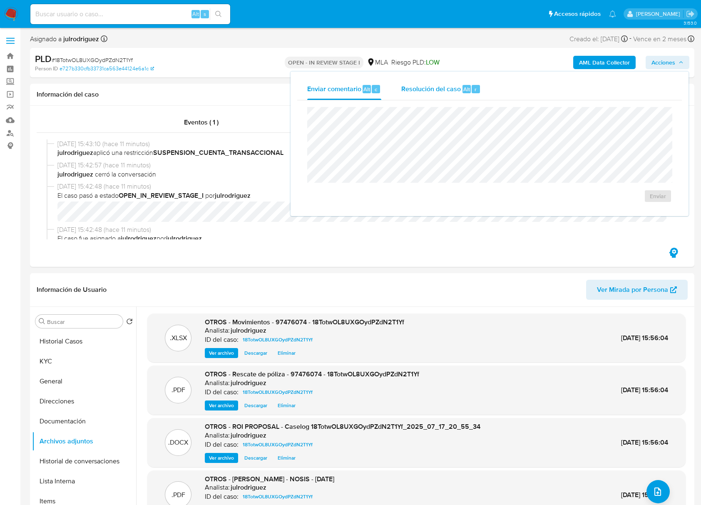
click at [450, 89] on span "Resolución del caso" at bounding box center [430, 89] width 59 height 10
click at [634, 199] on span "ROI Proposal" at bounding box center [637, 201] width 43 height 12
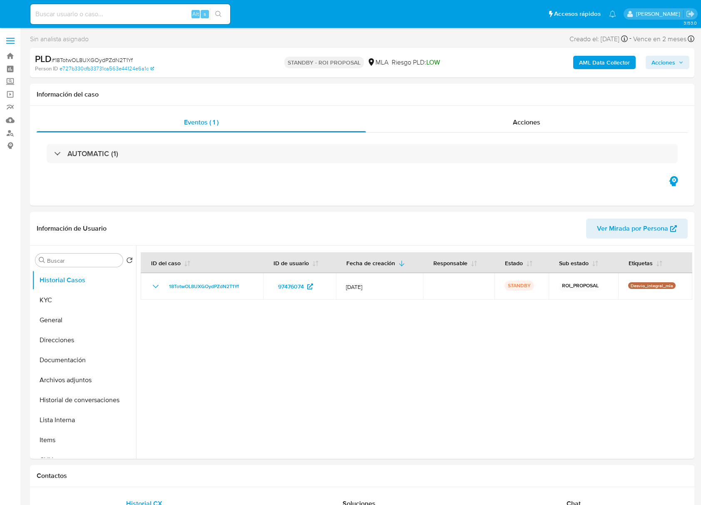
select select "10"
drag, startPoint x: 57, startPoint y: 305, endPoint x: 124, endPoint y: 307, distance: 67.0
click at [57, 305] on button "KYC" at bounding box center [80, 300] width 97 height 20
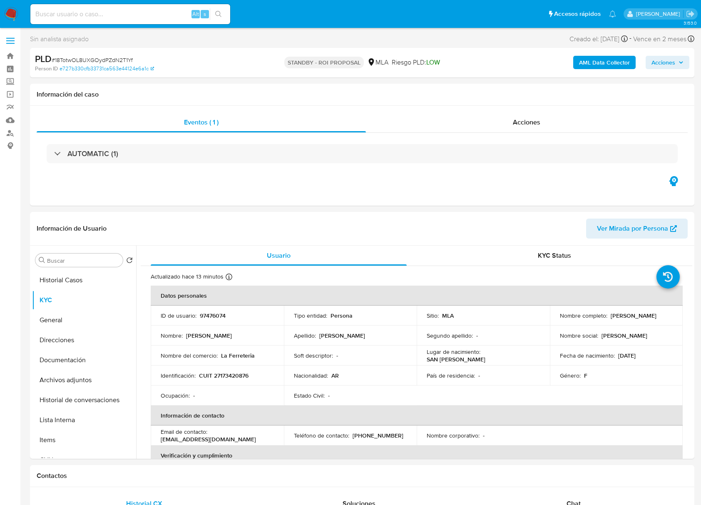
click at [129, 10] on input at bounding box center [130, 14] width 200 height 11
paste input "7b8Yof10GUuIK8o2nMwYBVCO"
type input "7b8Yof10GUuIK8o2nMwYBVCO"
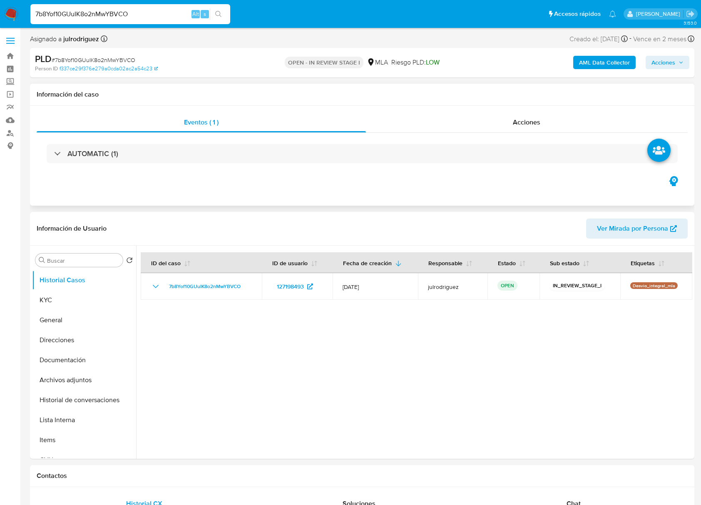
select select "10"
click at [67, 300] on button "KYC" at bounding box center [80, 300] width 97 height 20
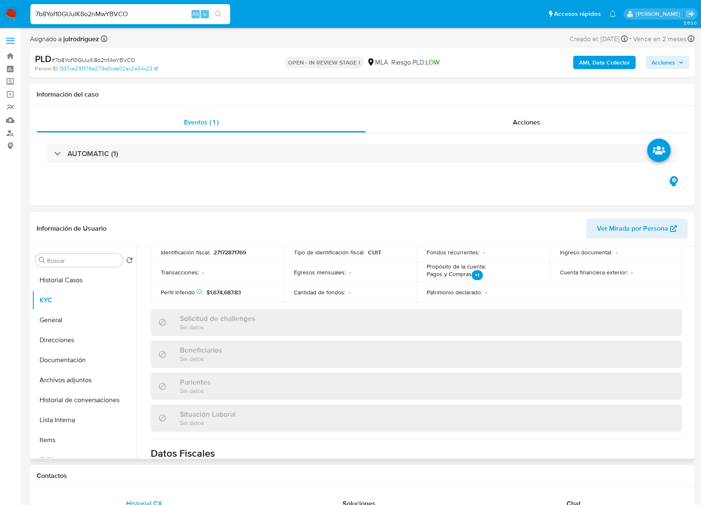
scroll to position [438, 0]
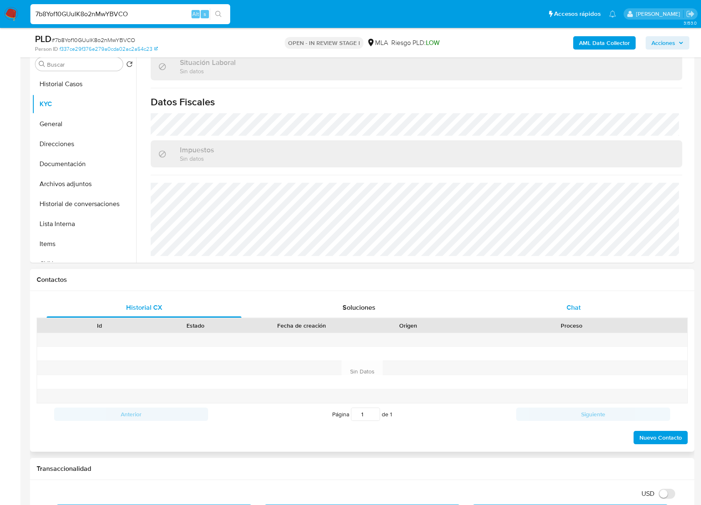
click at [579, 300] on div "Chat" at bounding box center [573, 307] width 195 height 20
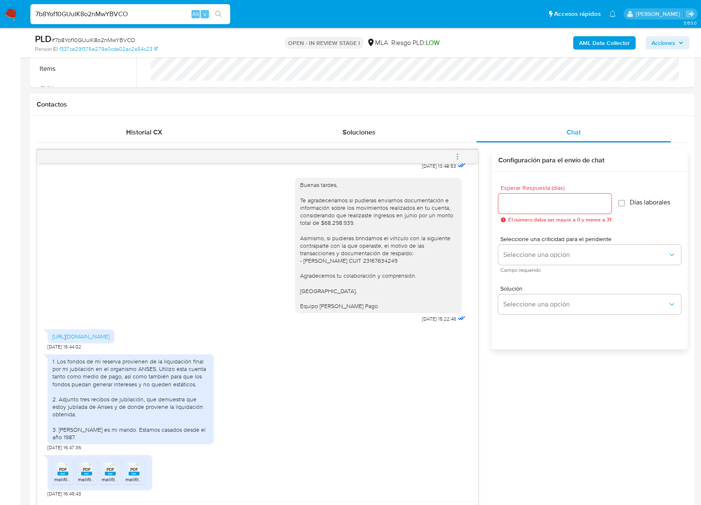
scroll to position [443, 0]
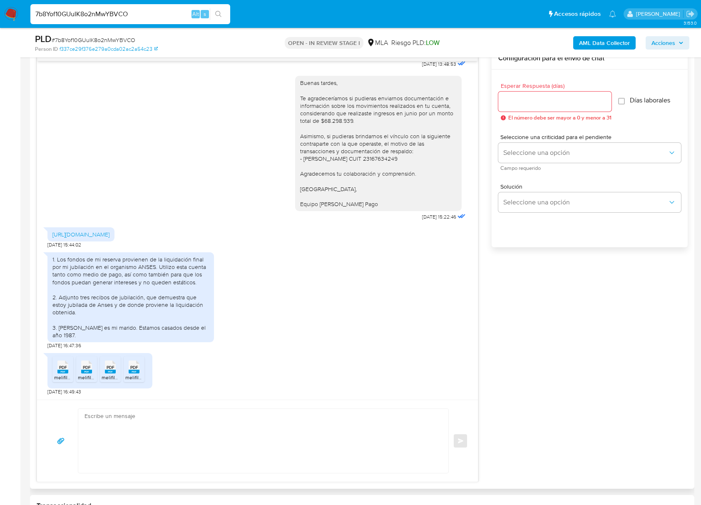
click at [68, 369] on icon at bounding box center [62, 366] width 11 height 13
click at [92, 370] on div "PDF PDF" at bounding box center [86, 366] width 17 height 16
click at [112, 369] on span "PDF" at bounding box center [110, 366] width 8 height 5
drag, startPoint x: 129, startPoint y: 370, endPoint x: 151, endPoint y: 368, distance: 22.5
click at [68, 370] on icon at bounding box center [62, 366] width 11 height 13
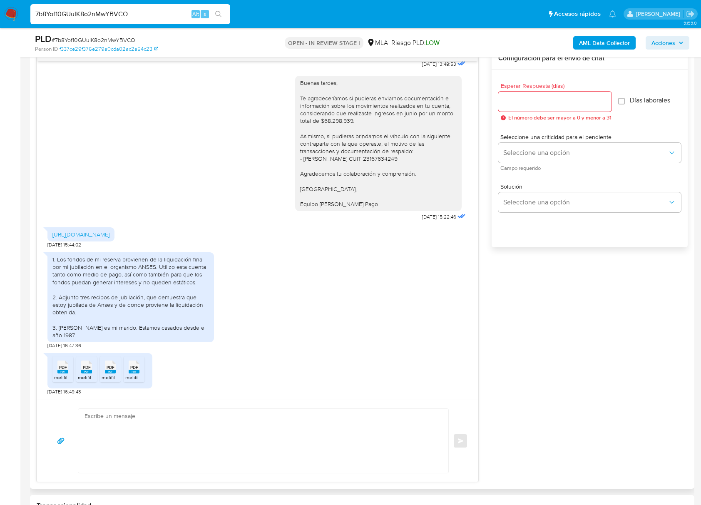
click at [230, 465] on textarea at bounding box center [260, 441] width 353 height 64
click at [520, 99] on input "Esperar Respuesta (días)" at bounding box center [554, 101] width 113 height 11
type input "3"
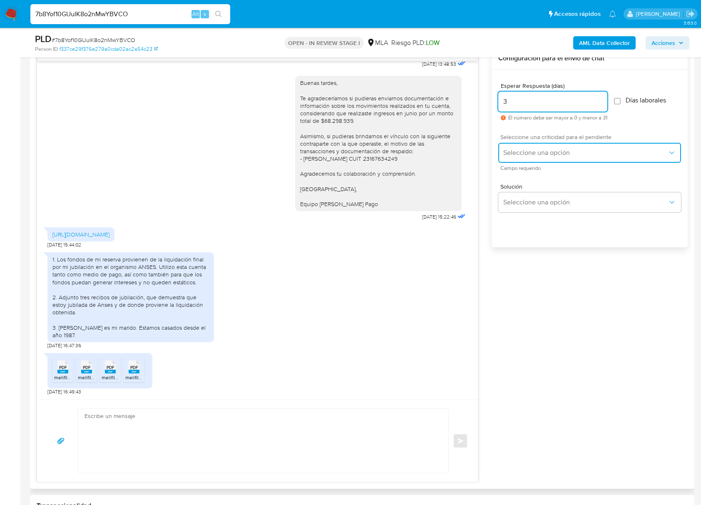
click at [529, 152] on span "Seleccione una opción" at bounding box center [585, 153] width 164 height 8
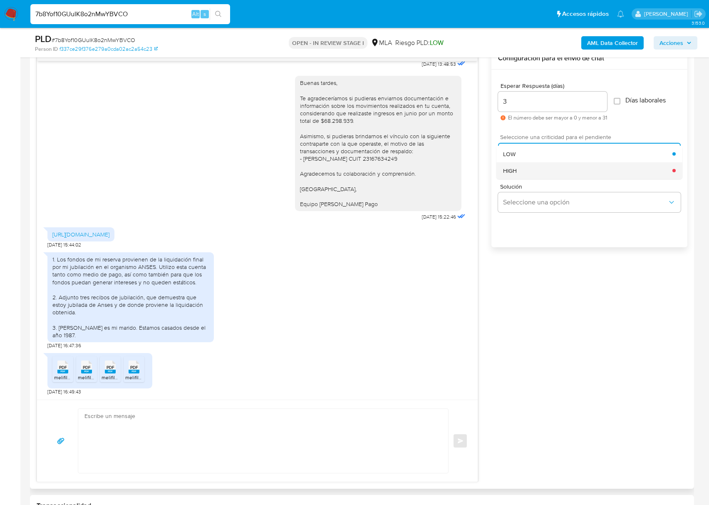
click at [524, 168] on div "HIGH" at bounding box center [587, 170] width 169 height 17
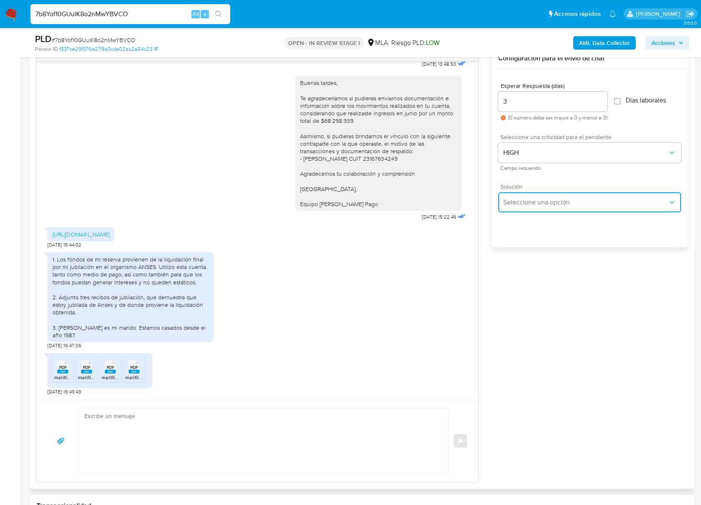
click at [530, 201] on span "Seleccione una opción" at bounding box center [585, 202] width 164 height 8
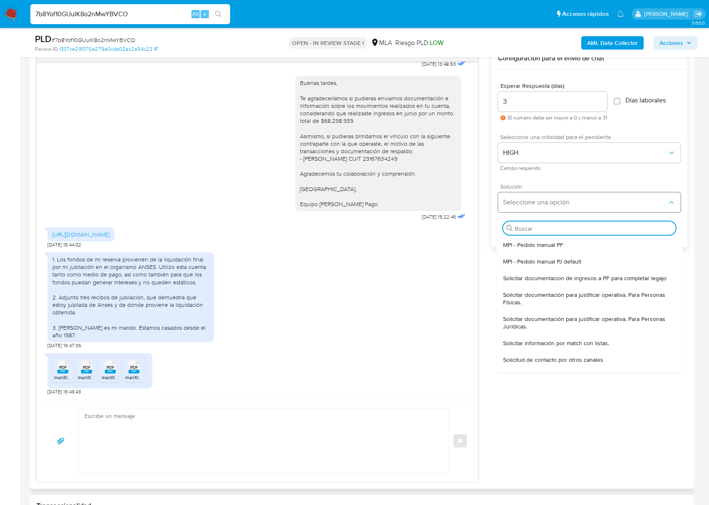
click at [531, 240] on div "MPI - Pedido manual PF" at bounding box center [589, 244] width 173 height 17
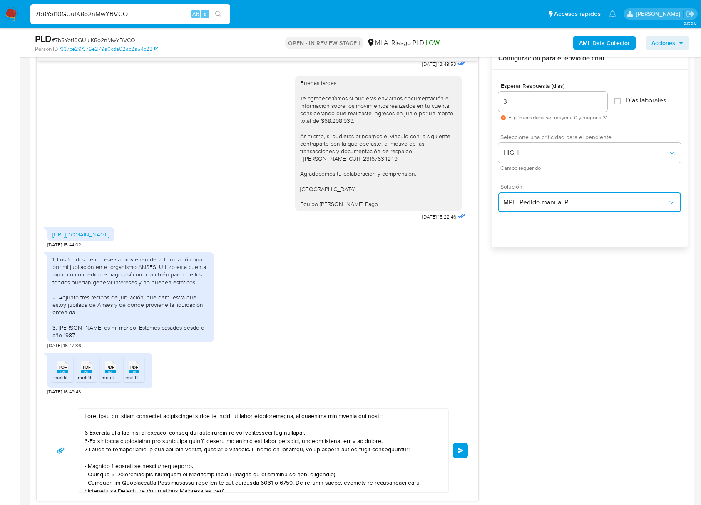
click at [546, 201] on span "MPI - Pedido manual PF" at bounding box center [585, 202] width 164 height 8
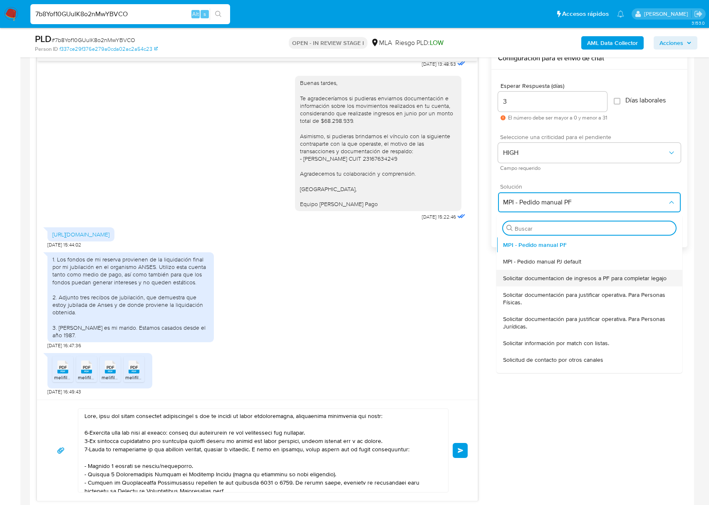
click at [534, 277] on span "Solicitar documentacion de ingresos a PF para completar legajo" at bounding box center [584, 277] width 163 height 7
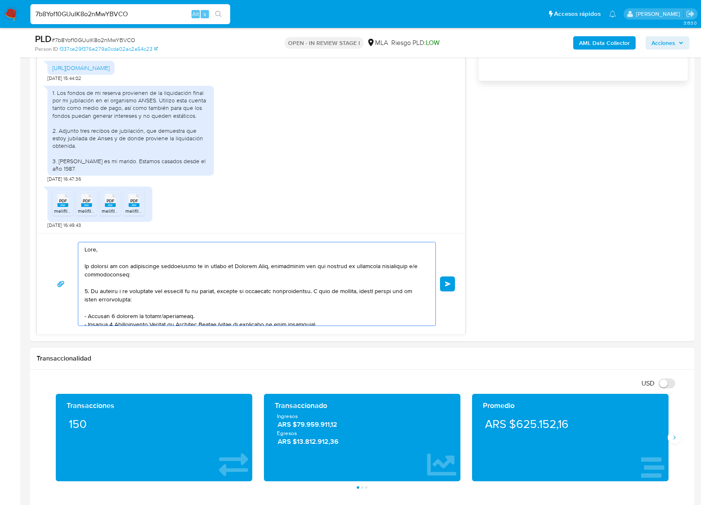
scroll to position [164, 0]
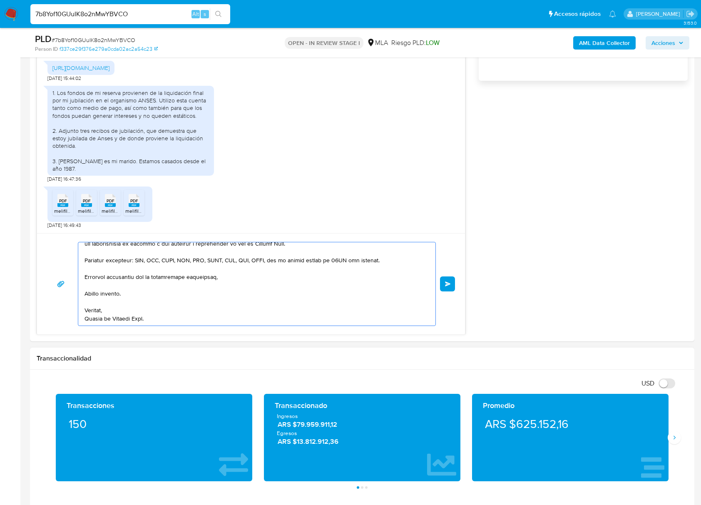
drag, startPoint x: 119, startPoint y: 288, endPoint x: 406, endPoint y: 451, distance: 330.3
click at [406, 451] on div "Información de Usuario Ver Mirada por Persona Buscar Volver al orden por defect…" at bounding box center [362, 469] width 664 height 1795
type textarea "Hola, En función de las operaciones registradas en tu cuenta [PERSON_NAME] Pago…"
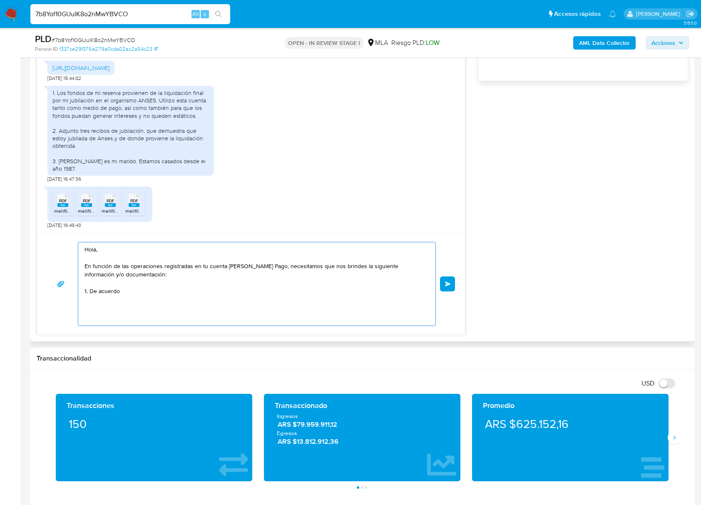
scroll to position [0, 0]
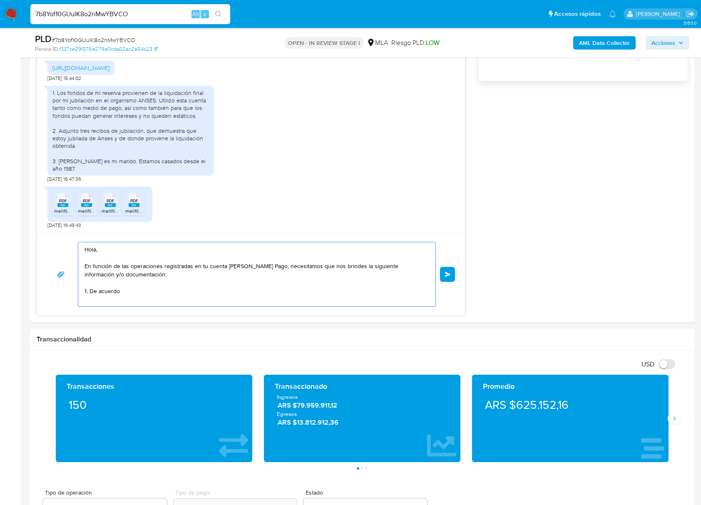
drag, startPoint x: 162, startPoint y: 295, endPoint x: 17, endPoint y: 213, distance: 166.6
click at [13, 210] on section "Bandeja Tablero Screening Búsqueda en Listas Watchlist Herramientas Operaciones…" at bounding box center [350, 374] width 701 height 1969
paste textarea "Buenas tardes, Te agradeceríamos si pudieras enviarnos documentación de la inde…"
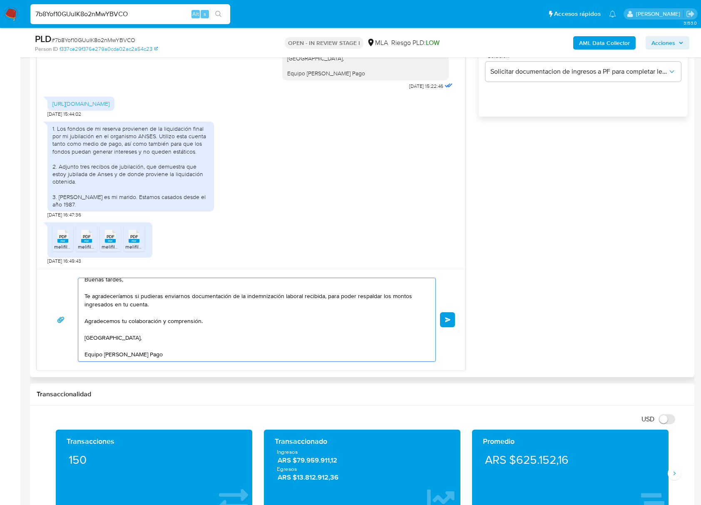
scroll to position [555, 0]
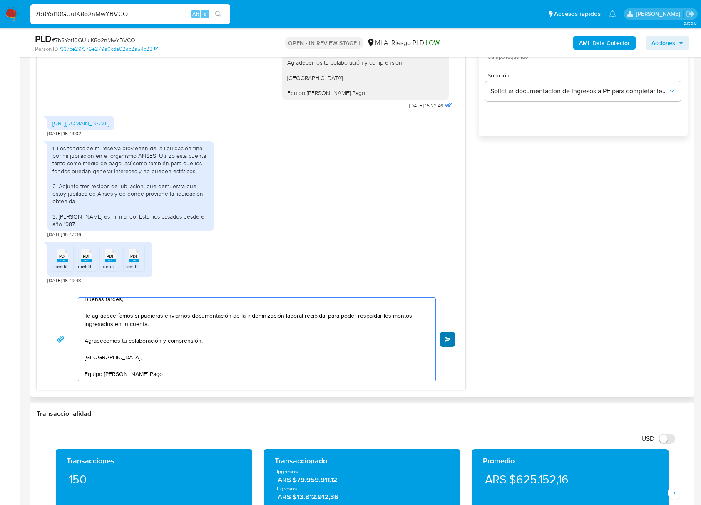
type textarea "Buenas tardes, Te agradeceríamos si pudieras enviarnos documentación de la inde…"
click at [445, 338] on span "Enviar" at bounding box center [448, 339] width 6 height 5
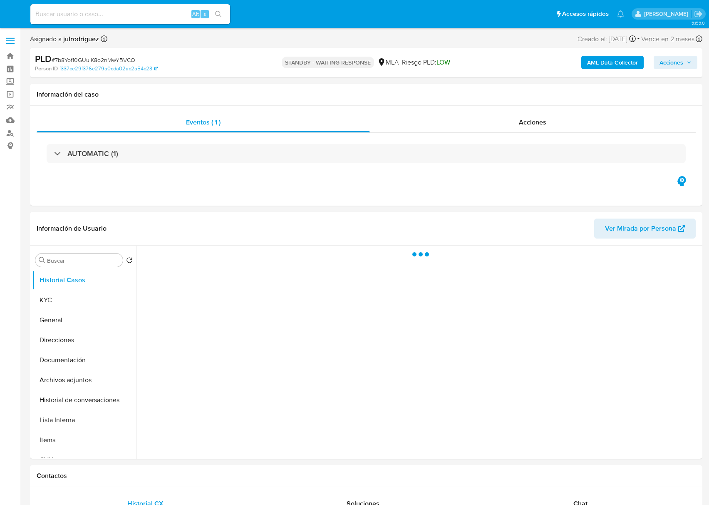
select select "10"
